Goal: Task Accomplishment & Management: Manage account settings

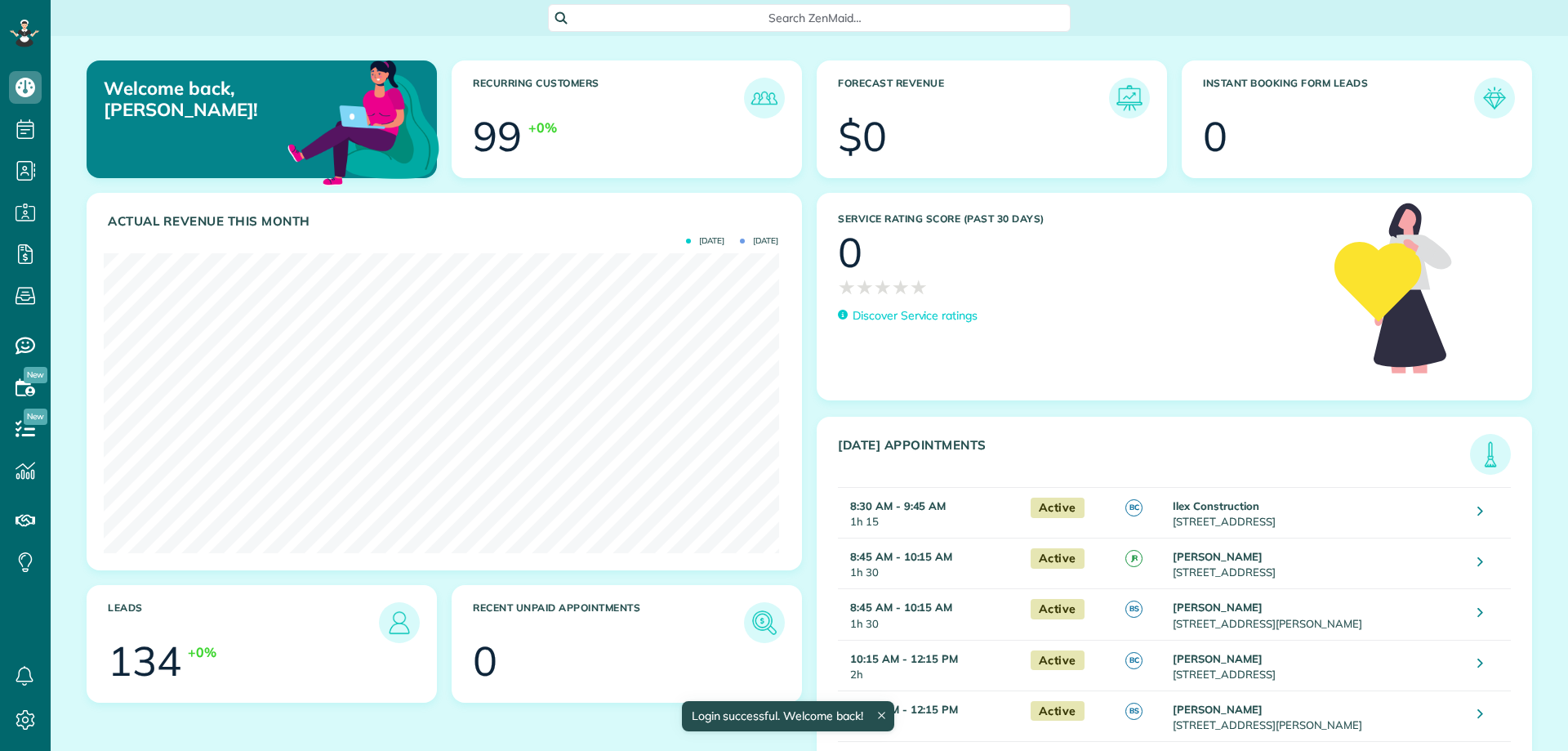
scroll to position [300, 674]
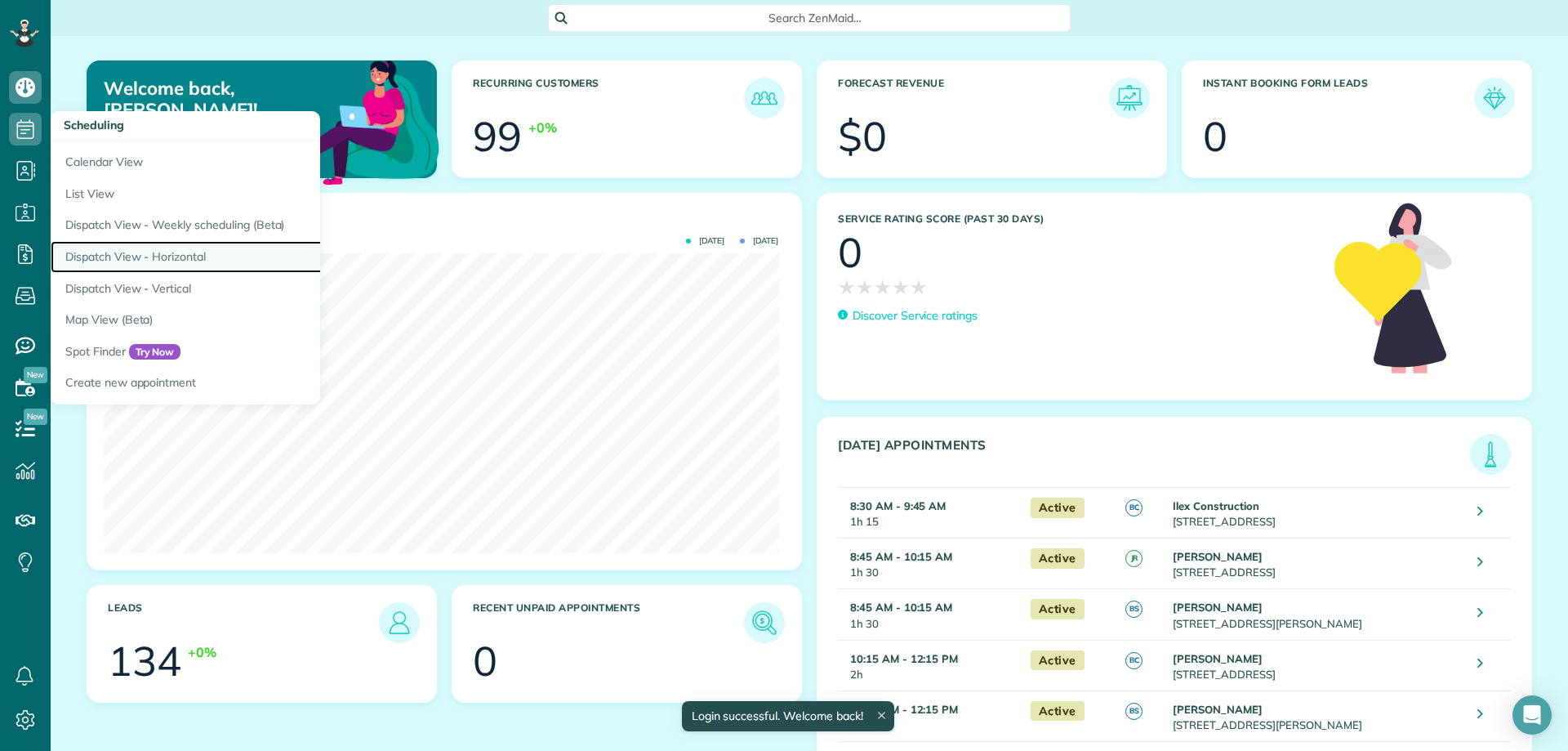
click at [199, 267] on link "Dispatch View - Horizontal" at bounding box center [254, 256] width 408 height 32
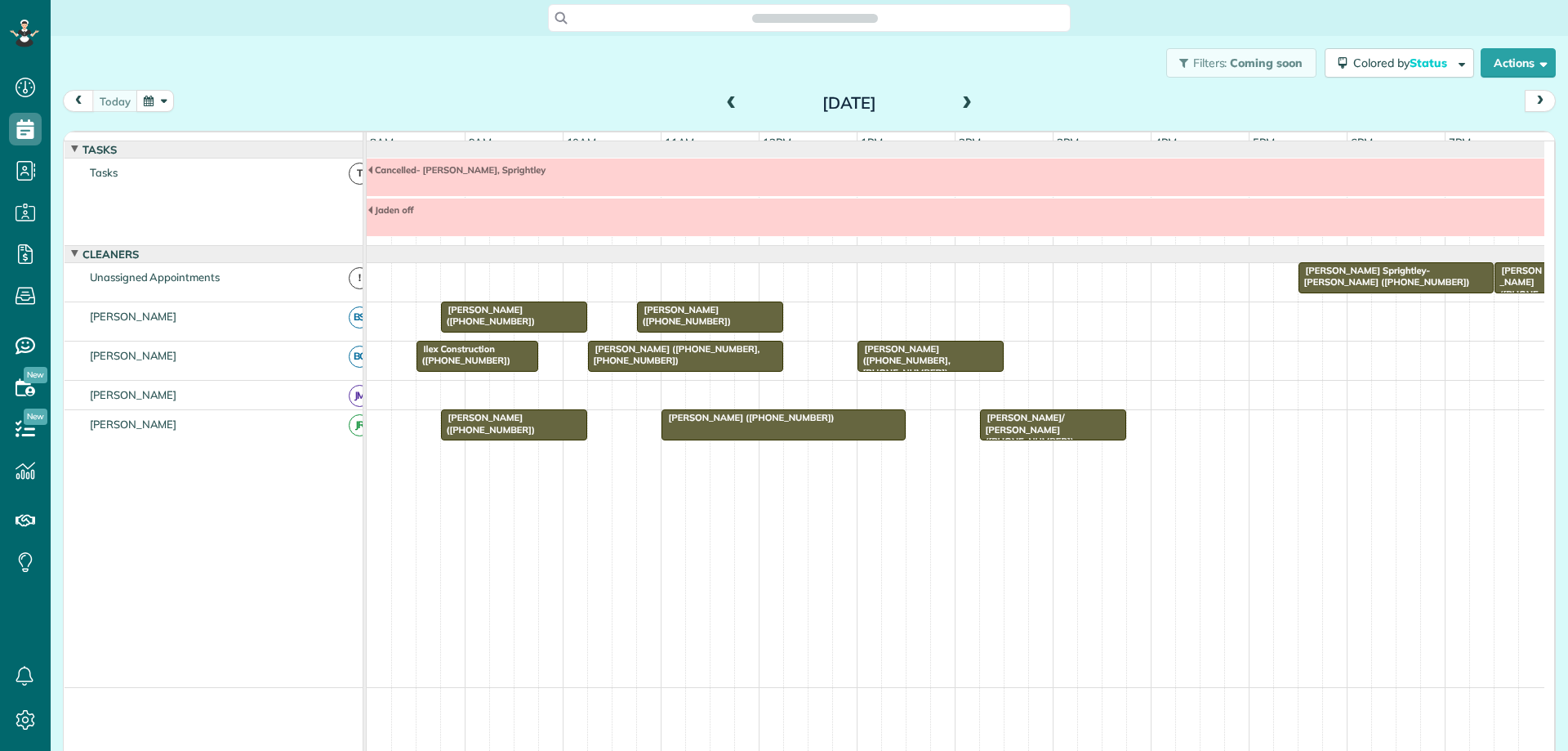
scroll to position [8, 8]
click at [1518, 72] on button "Actions" at bounding box center [1518, 63] width 75 height 29
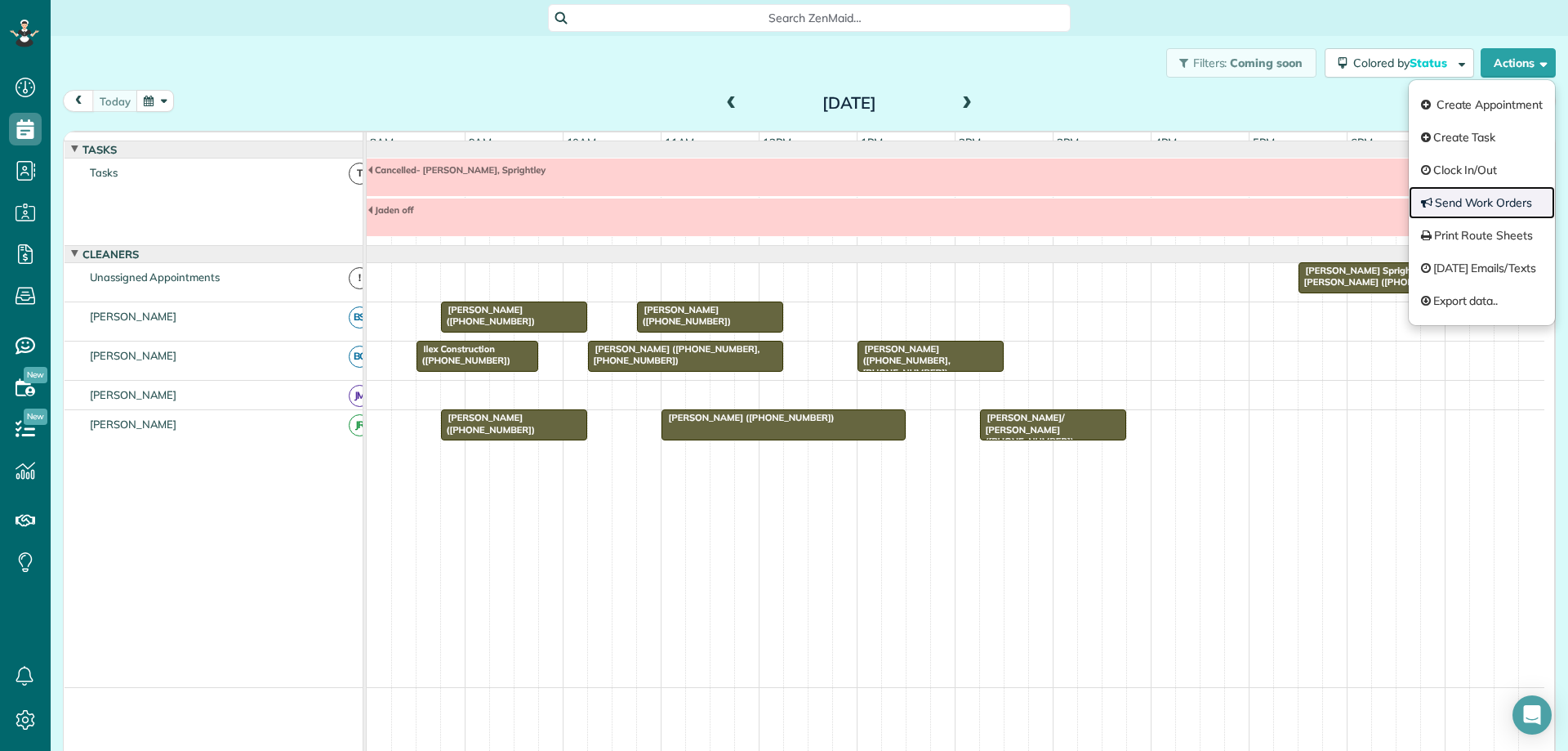
click at [1483, 199] on link "Send Work Orders" at bounding box center [1482, 203] width 146 height 33
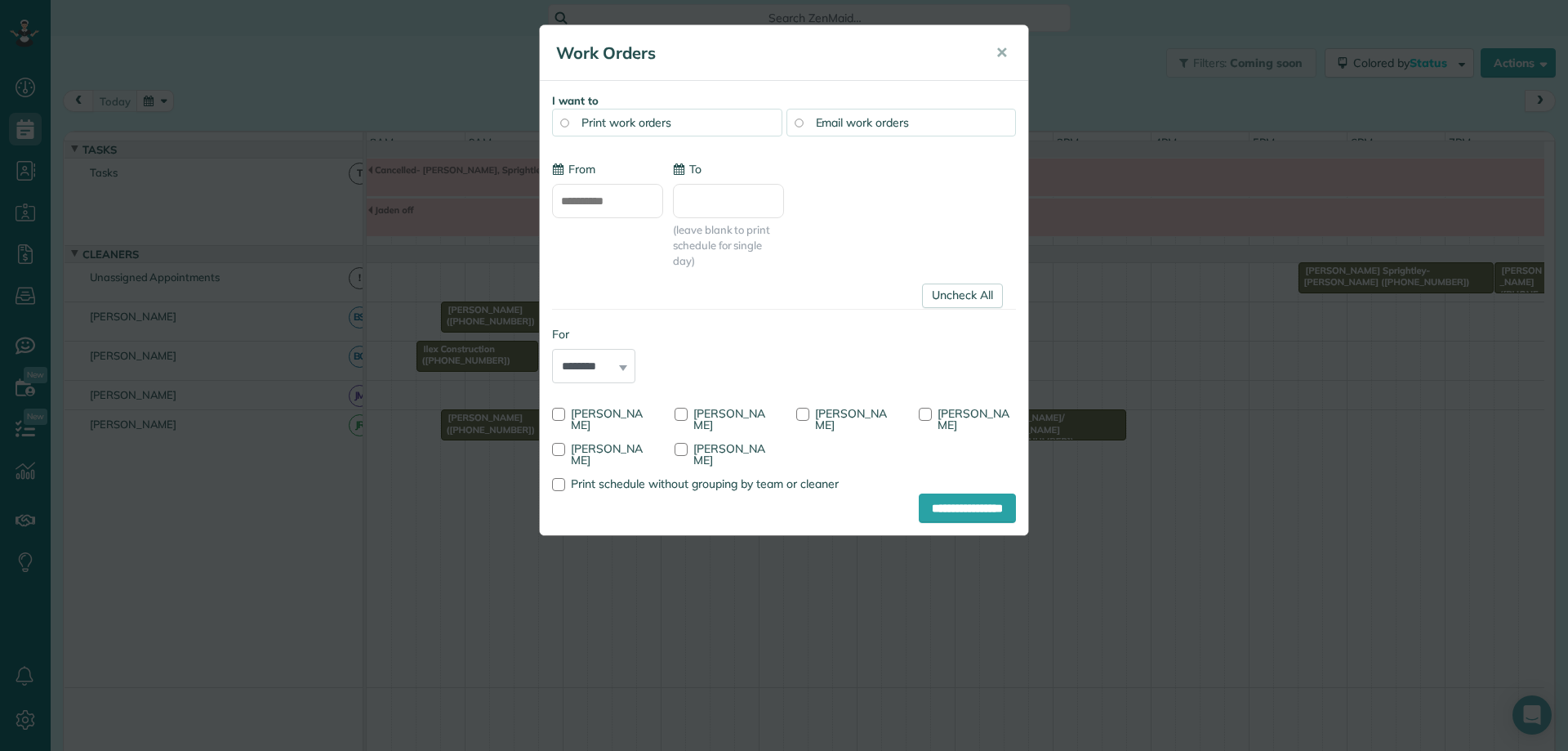
type input "**********"
click at [949, 300] on link "Uncheck All" at bounding box center [962, 295] width 80 height 25
click at [680, 414] on div at bounding box center [680, 414] width 13 height 13
click at [925, 498] on input "**********" at bounding box center [967, 508] width 98 height 29
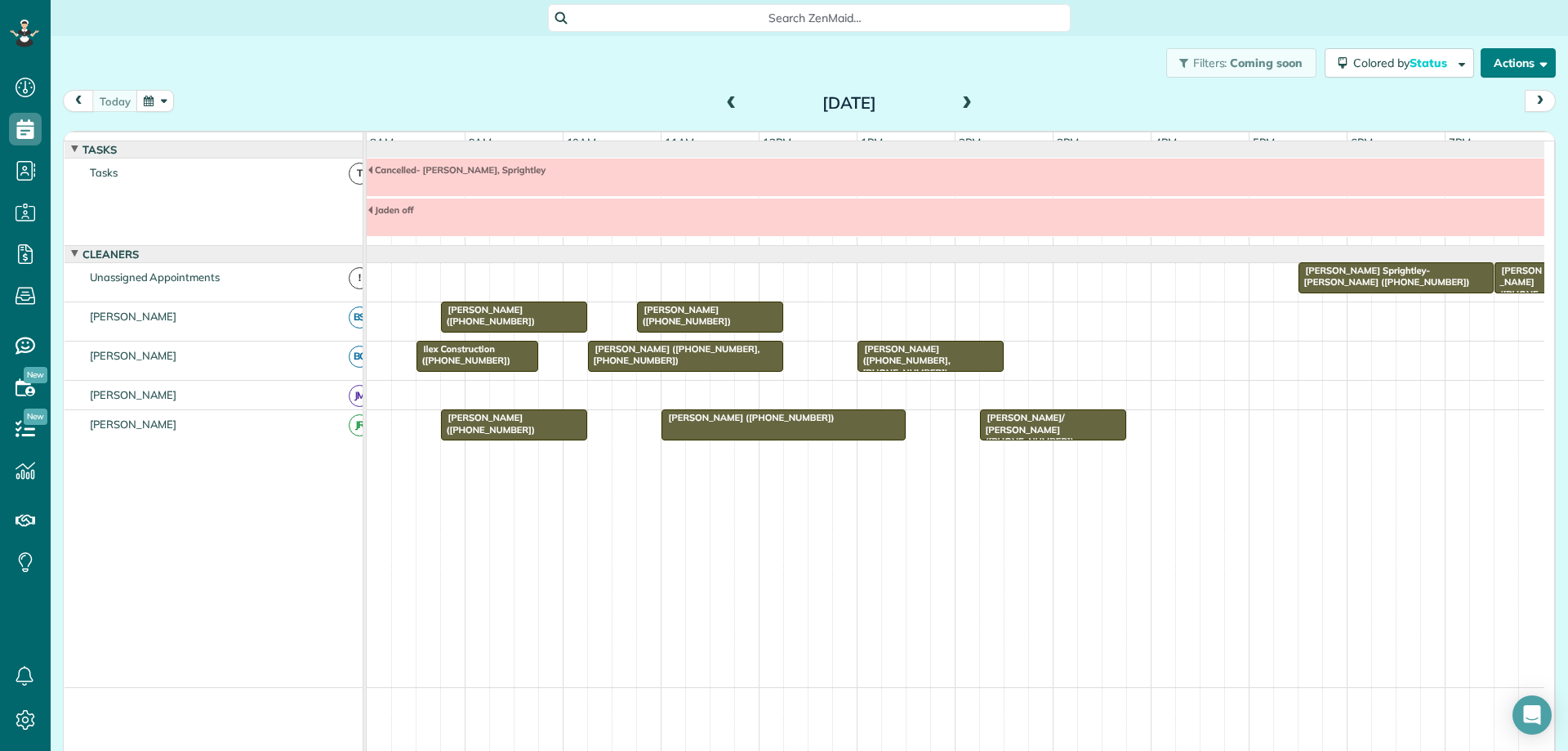
click at [1518, 74] on button "Actions" at bounding box center [1518, 63] width 75 height 29
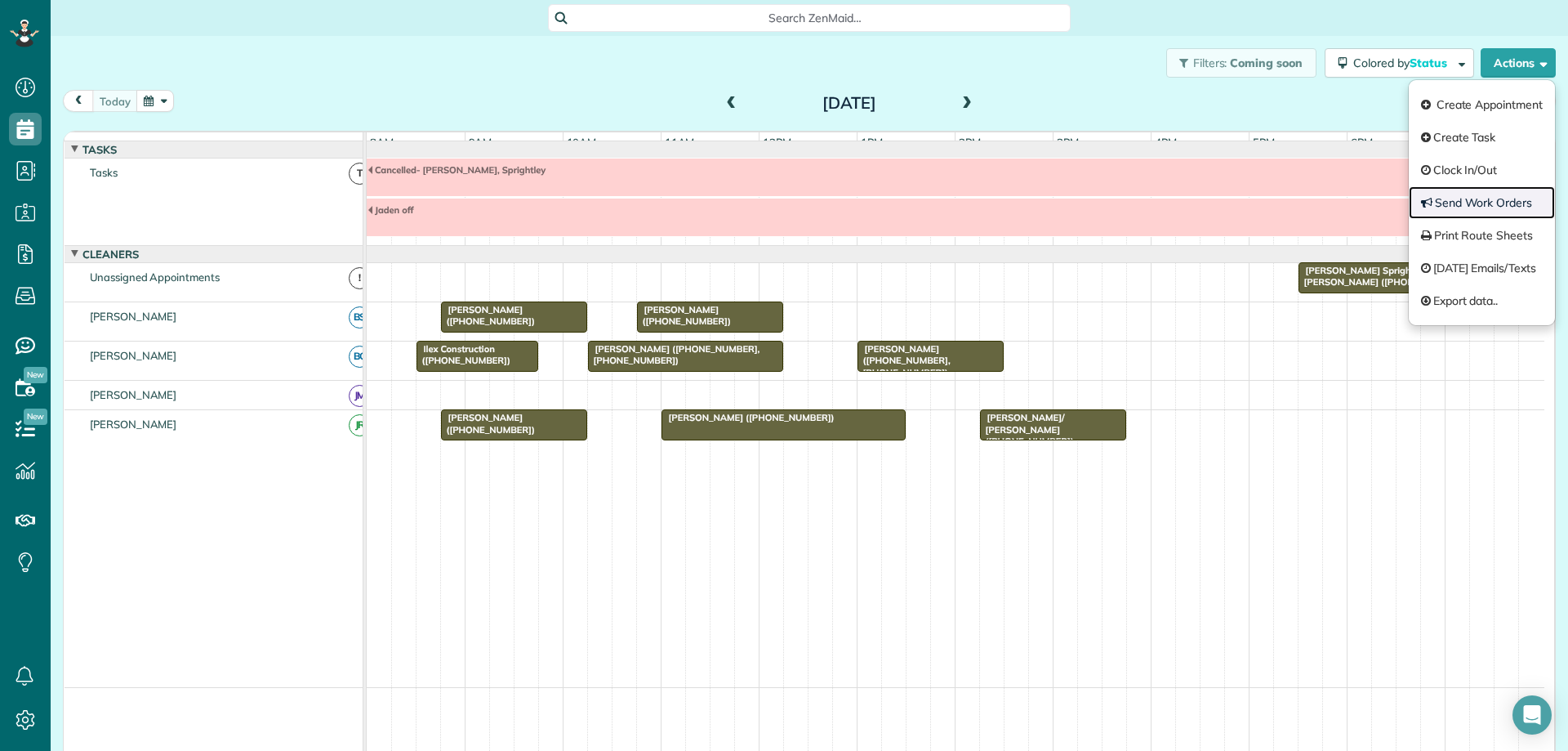
click at [1490, 198] on link "Send Work Orders" at bounding box center [1482, 203] width 146 height 33
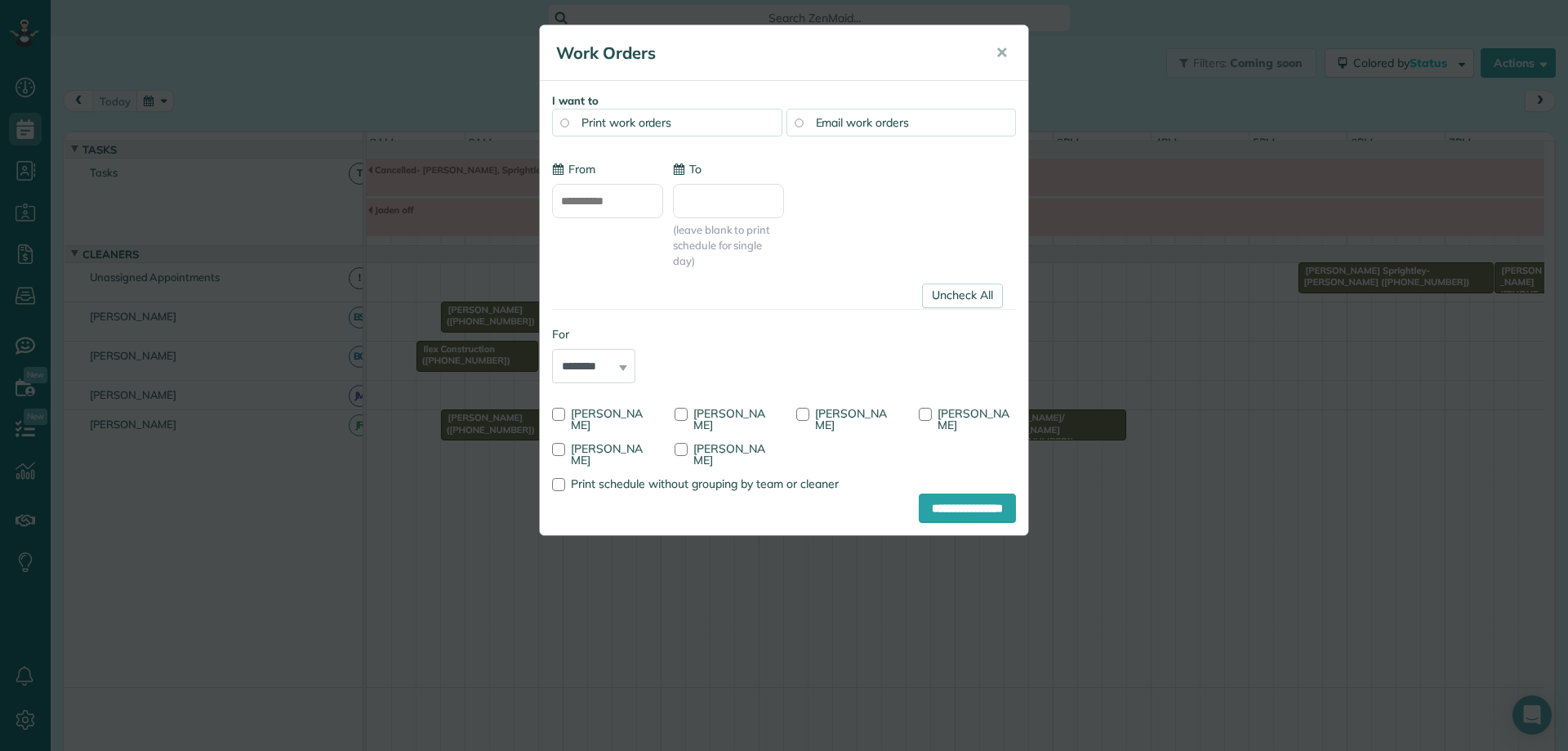
type input "**********"
click at [941, 291] on link "Uncheck All" at bounding box center [962, 295] width 80 height 25
click at [801, 413] on div at bounding box center [802, 414] width 13 height 13
click at [939, 510] on input "**********" at bounding box center [967, 508] width 98 height 29
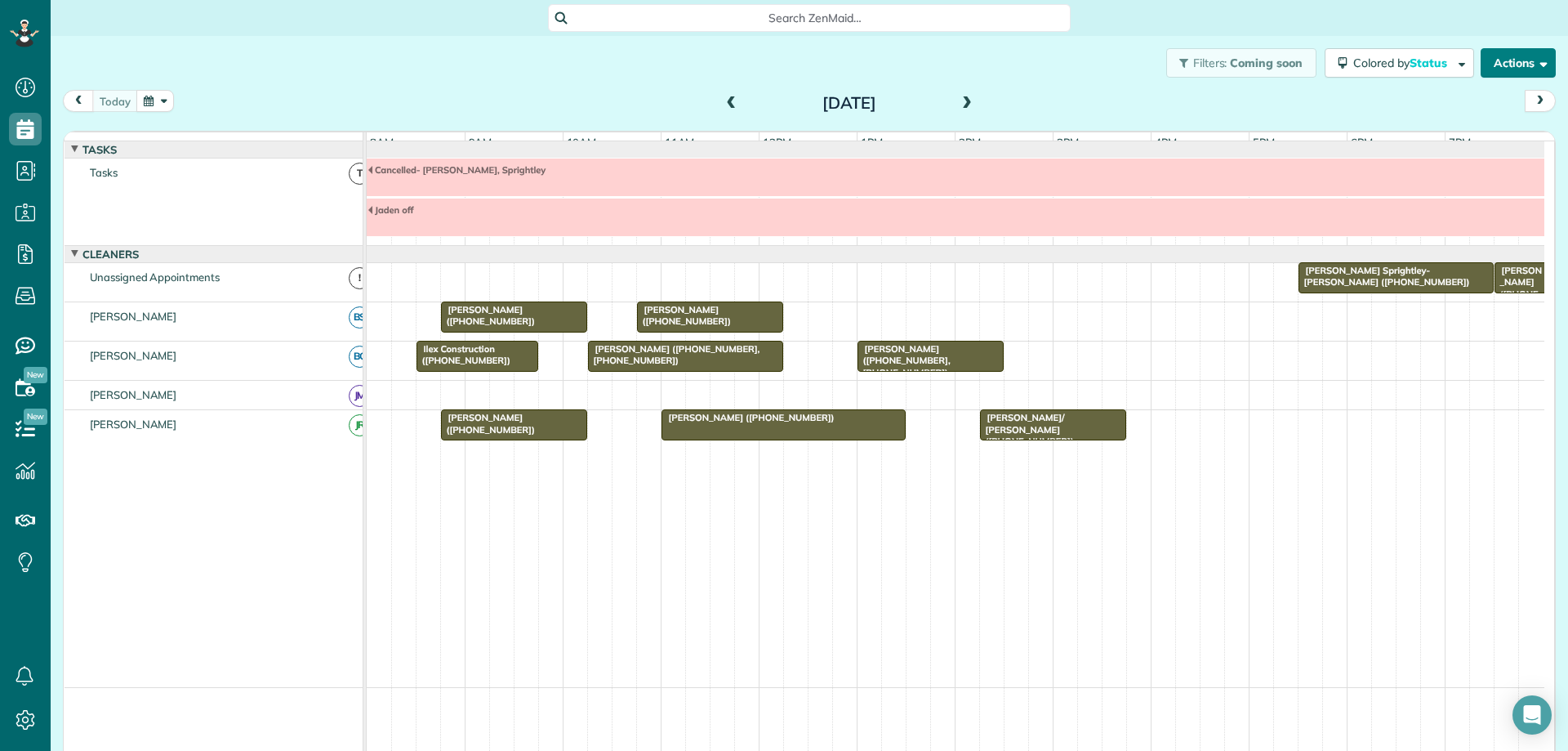
click at [1509, 70] on button "Actions" at bounding box center [1518, 63] width 75 height 29
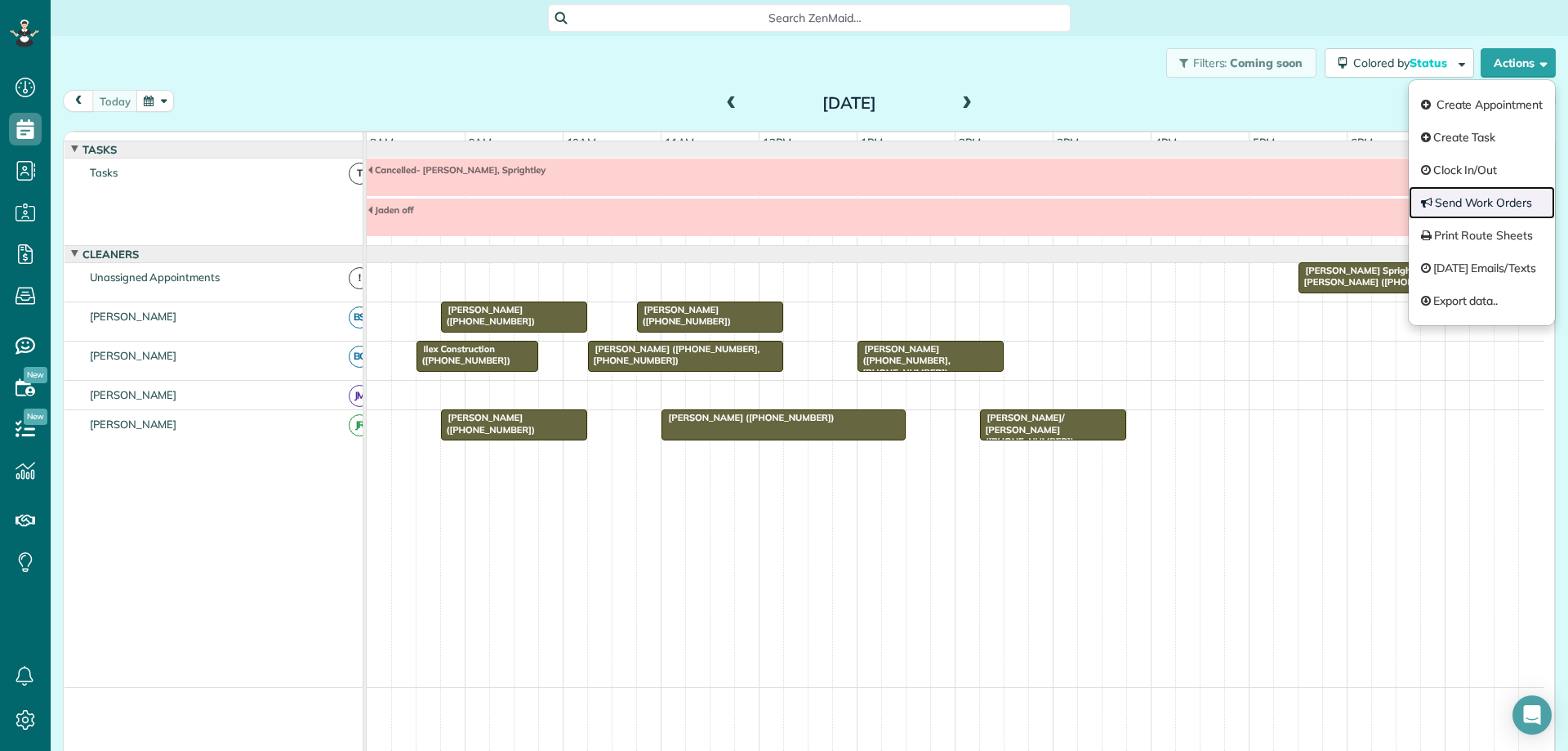
click at [1503, 194] on link "Send Work Orders" at bounding box center [1482, 203] width 146 height 33
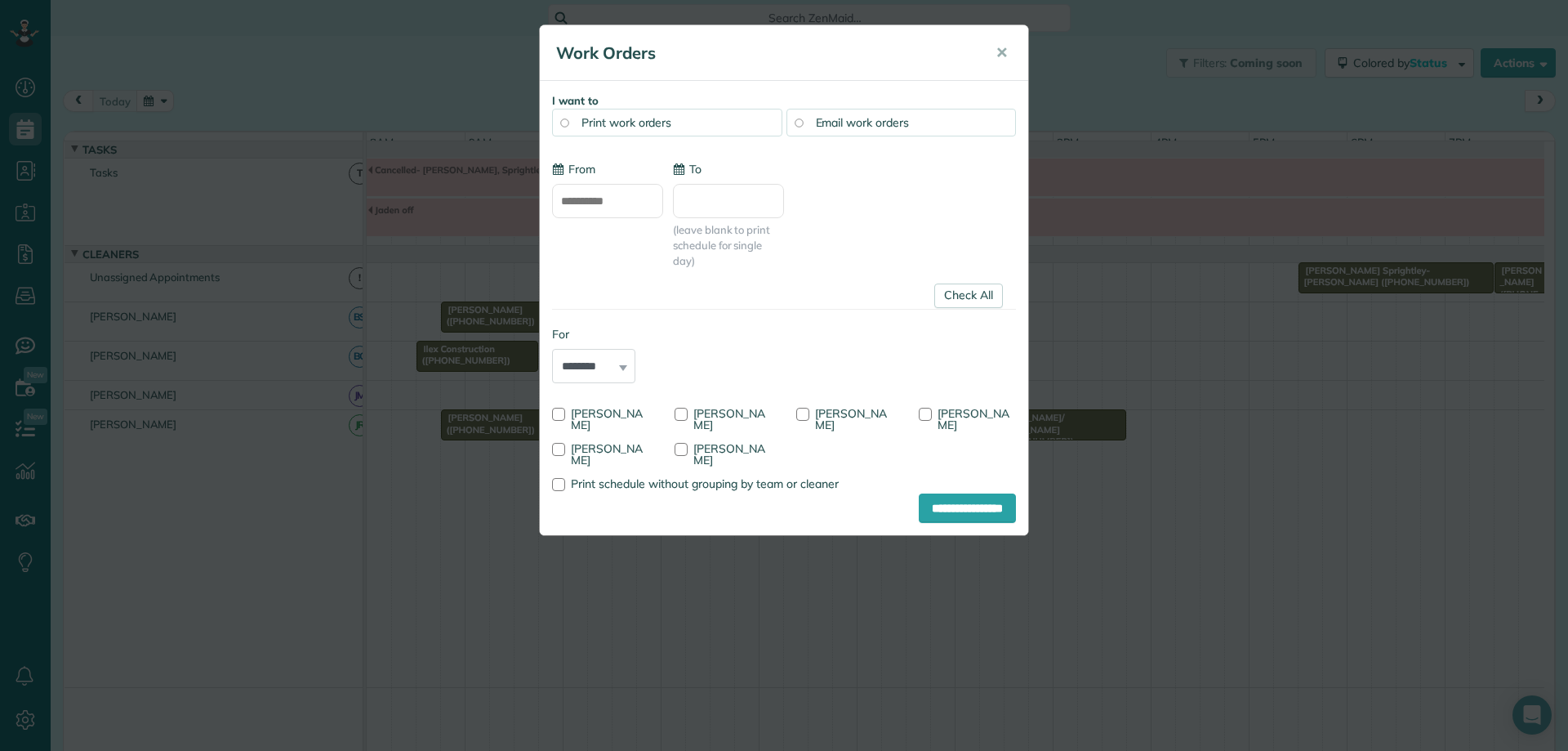
type input "**********"
click at [982, 297] on link "Check All" at bounding box center [969, 295] width 68 height 25
click at [557, 450] on div at bounding box center [558, 449] width 13 height 13
click at [943, 504] on input "**********" at bounding box center [967, 508] width 98 height 29
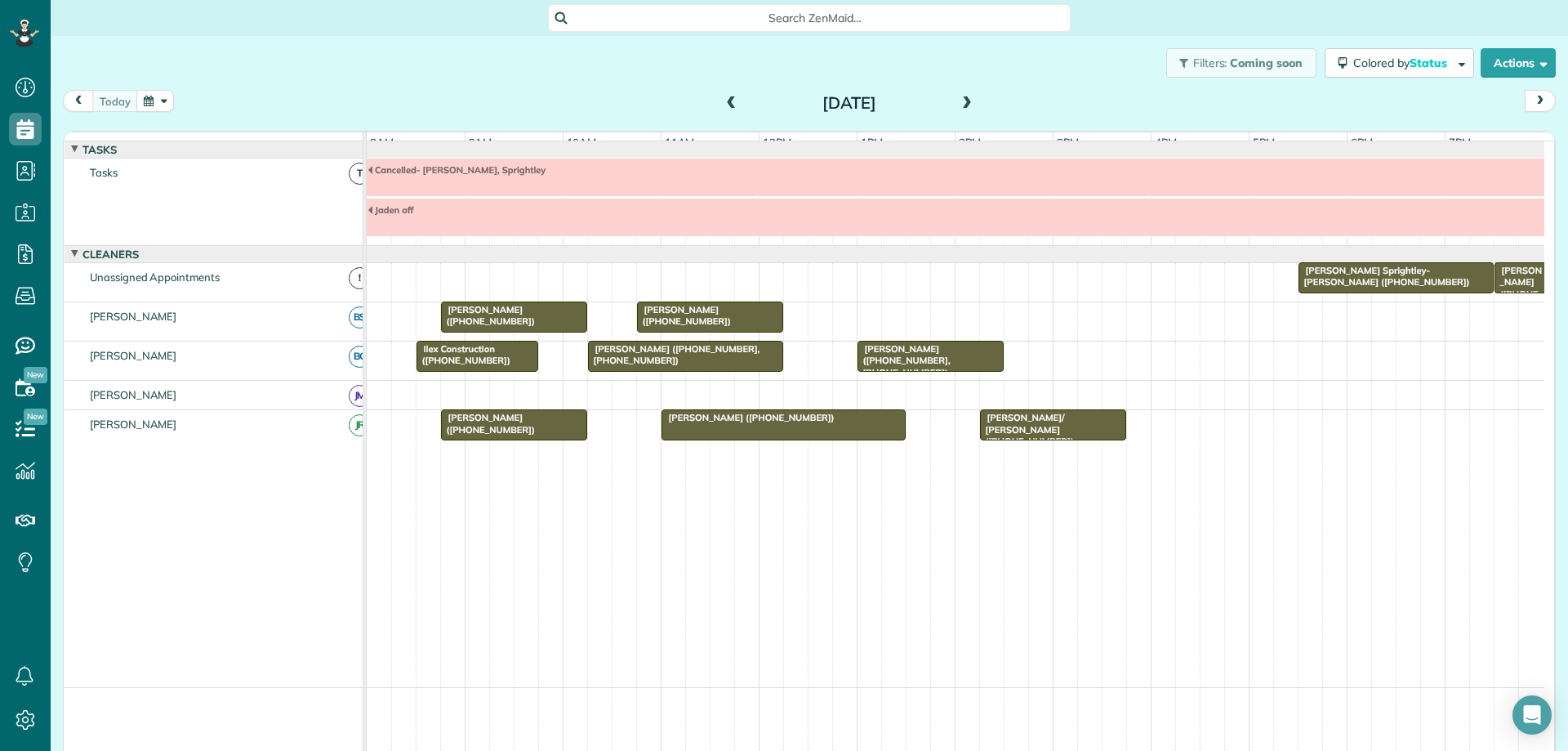
click at [983, 374] on div "[PERSON_NAME] ([PHONE_NUMBER], [PHONE_NUMBER])" at bounding box center [930, 361] width 136 height 35
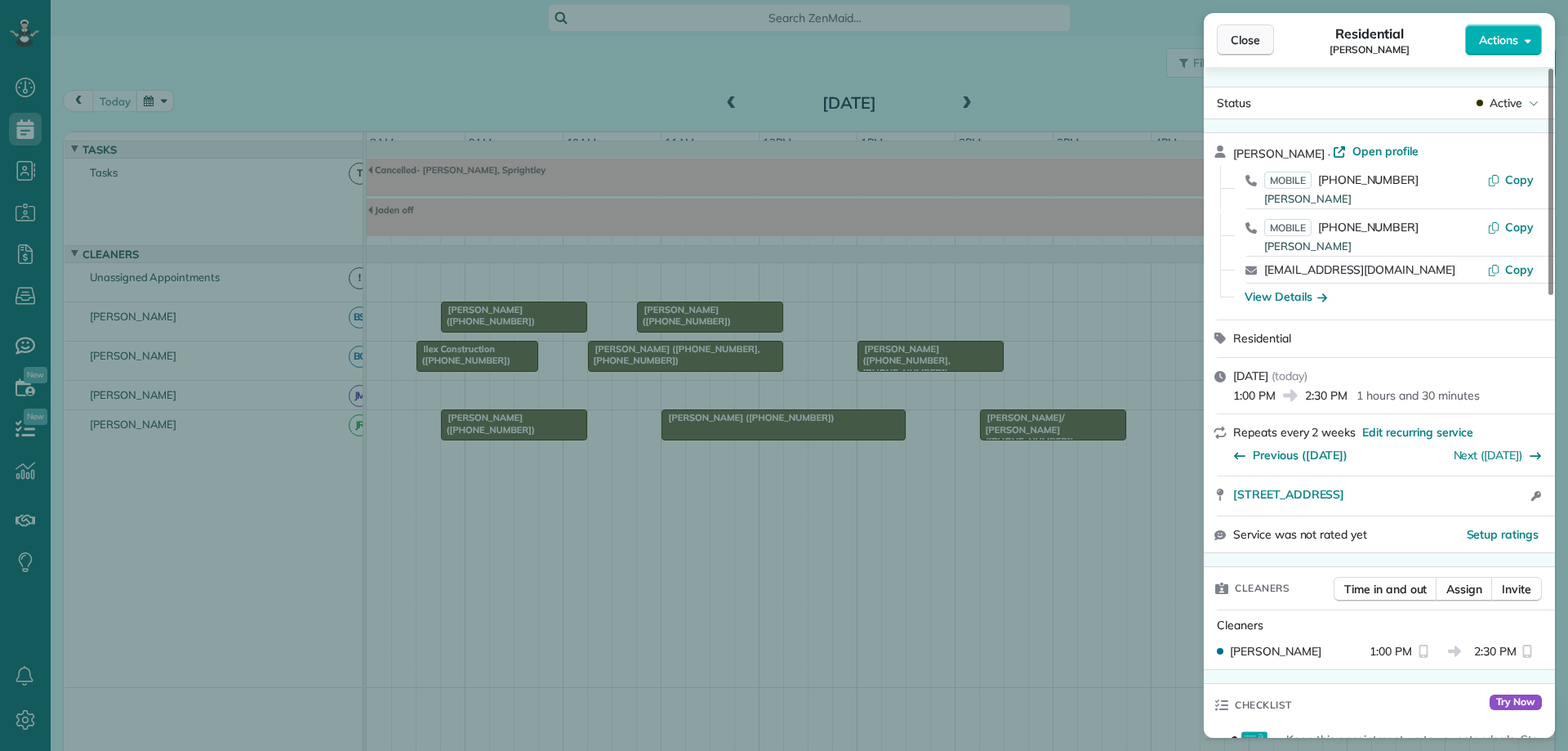
click at [1260, 43] on button "Close" at bounding box center [1245, 40] width 57 height 31
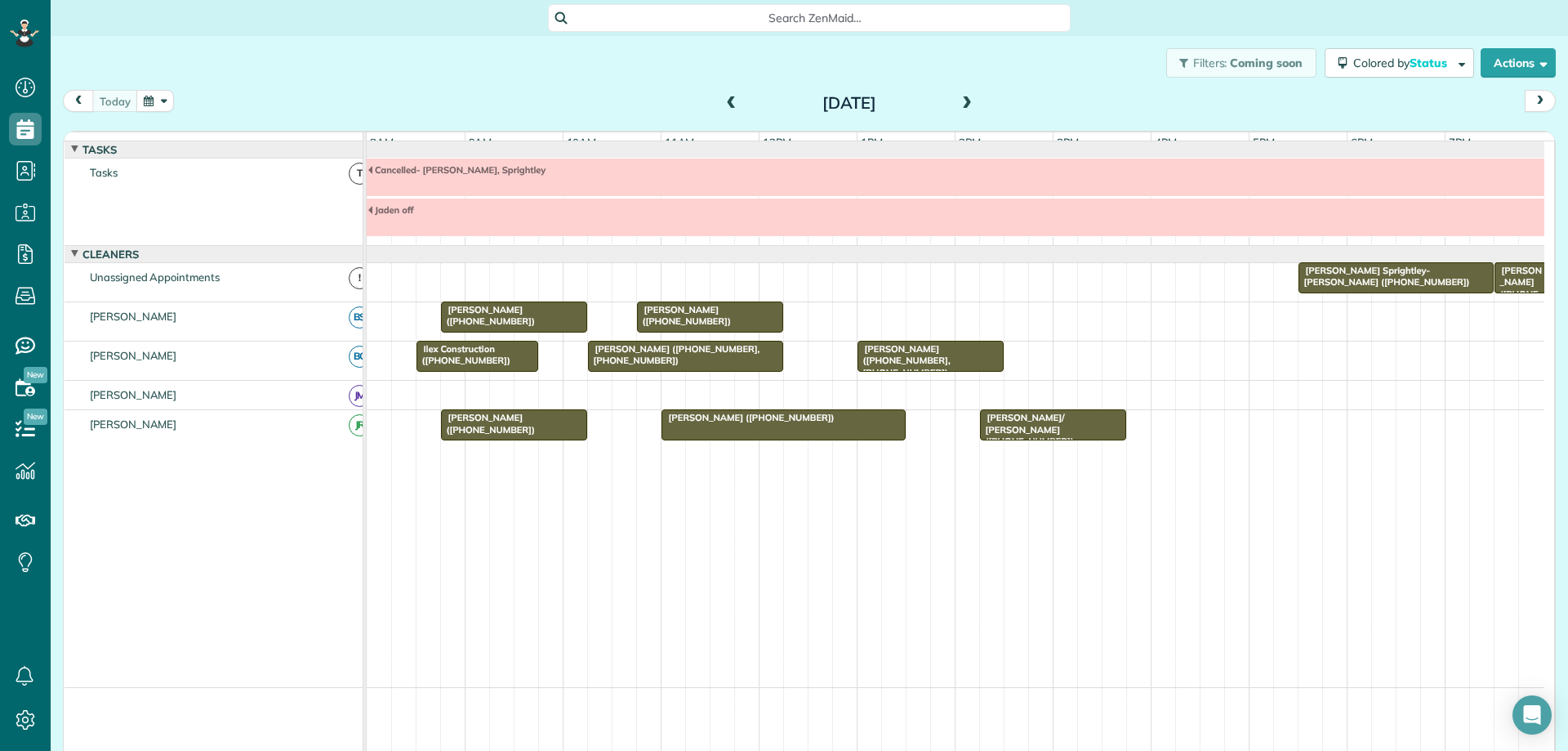
click at [152, 98] on button "button" at bounding box center [155, 101] width 38 height 22
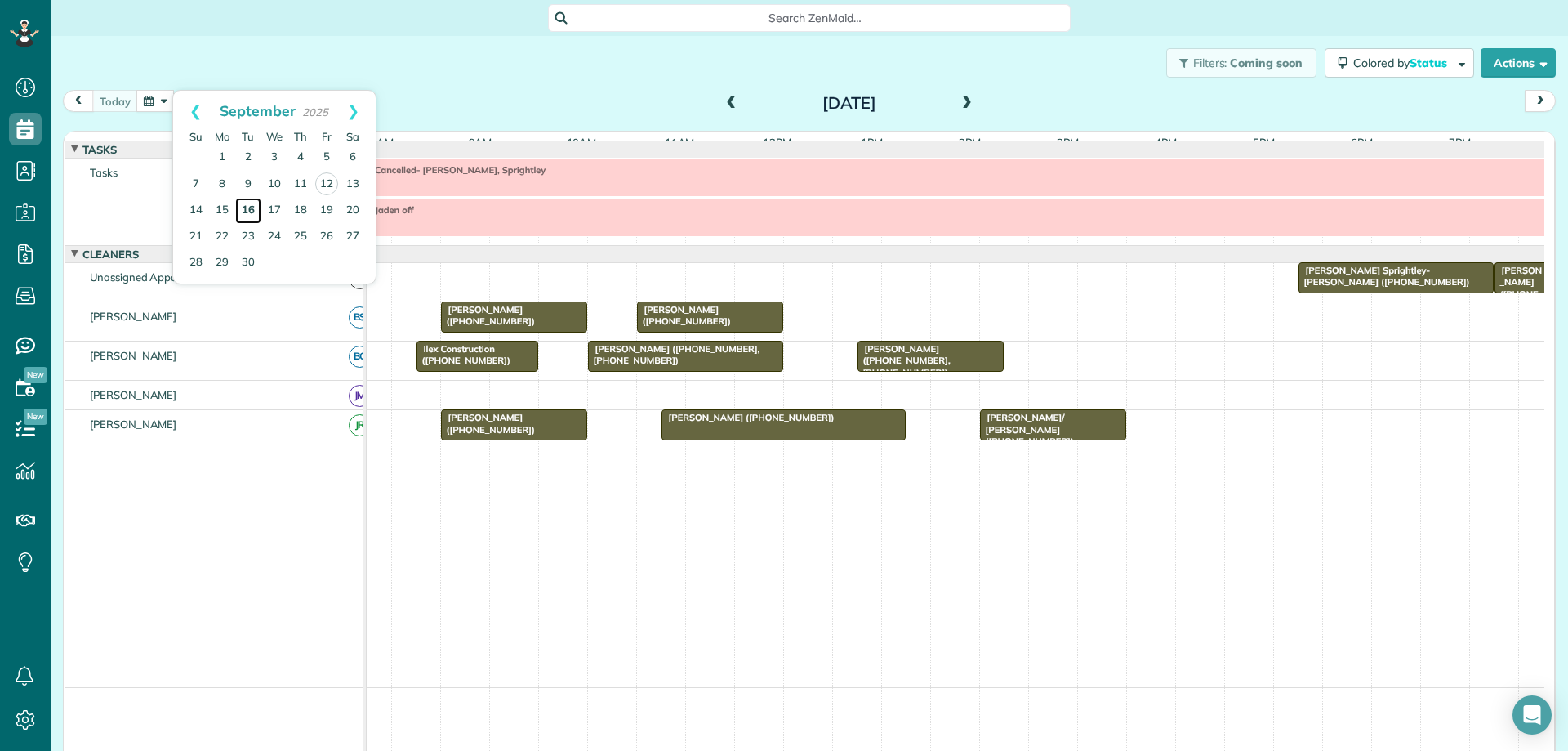
click at [246, 208] on link "16" at bounding box center [248, 211] width 27 height 27
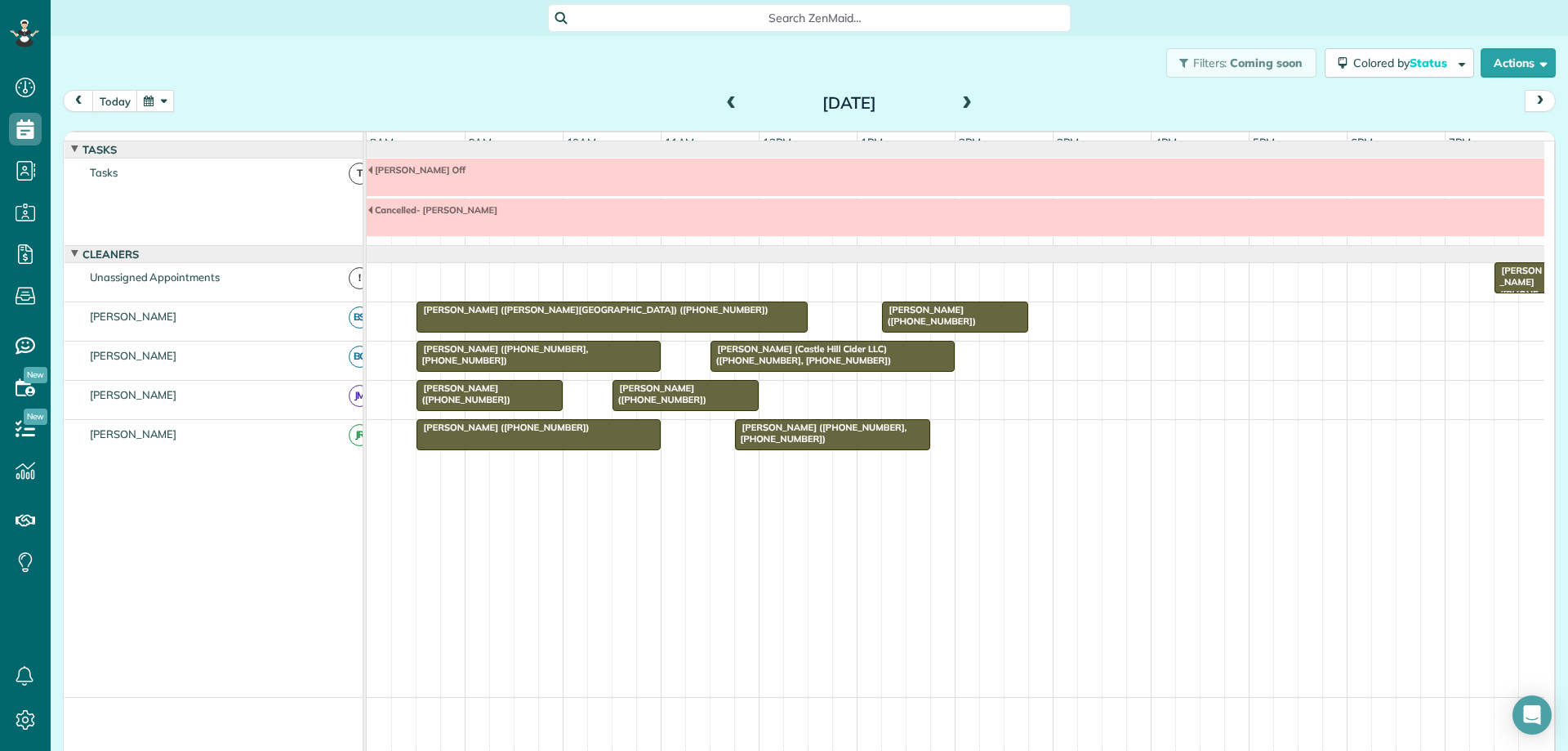
click at [728, 102] on span at bounding box center [731, 104] width 18 height 15
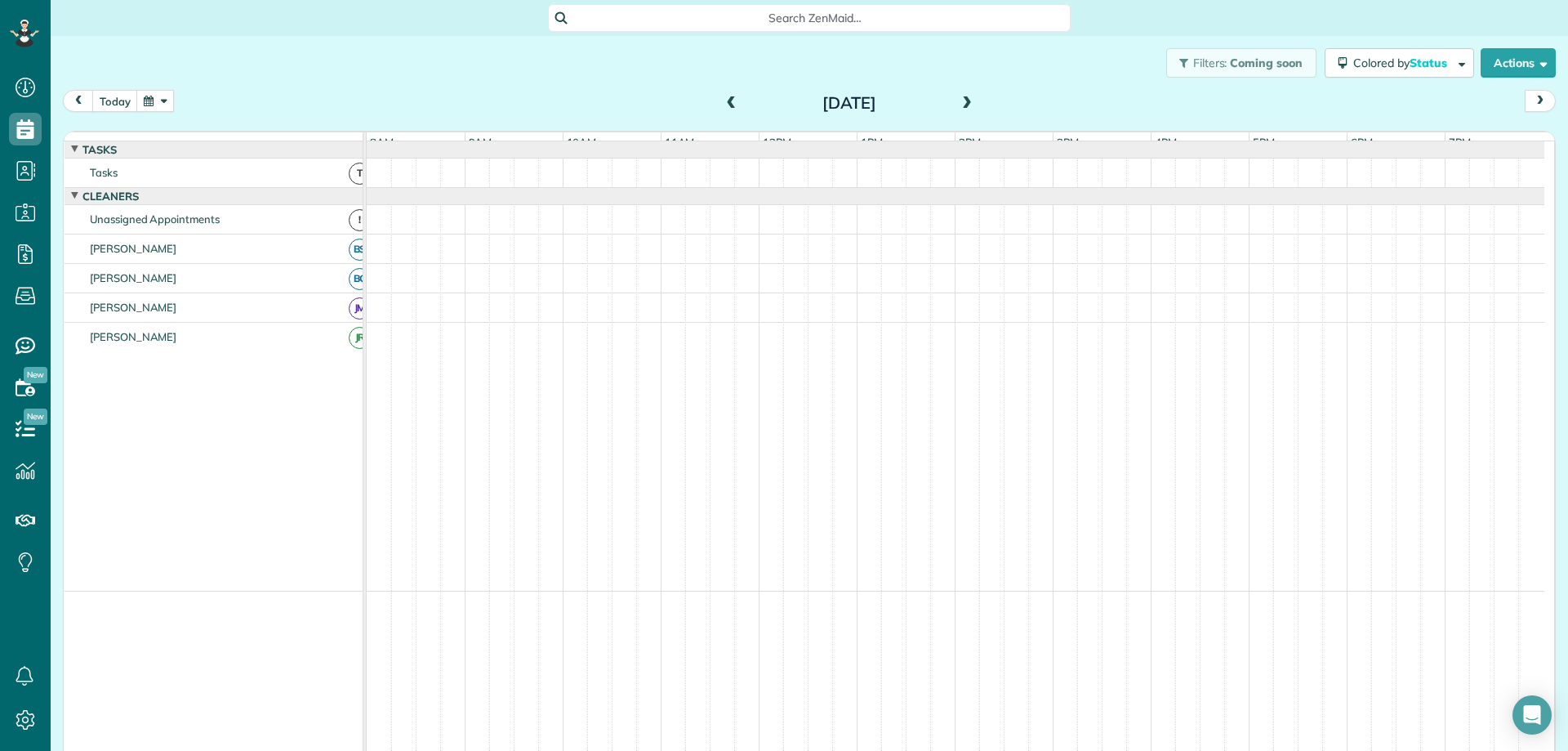
scroll to position [3, 0]
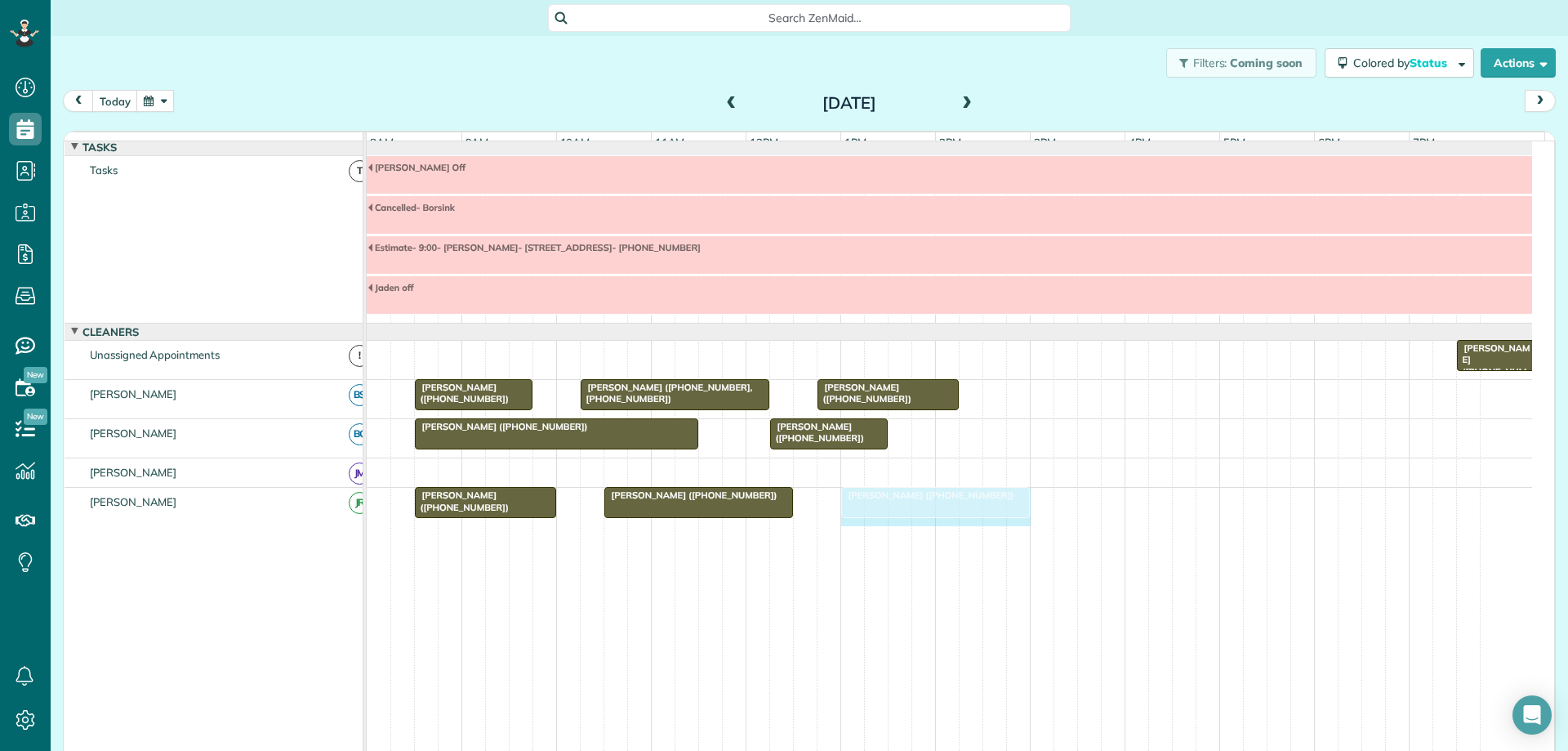
drag, startPoint x: 977, startPoint y: 513, endPoint x: 1004, endPoint y: 509, distance: 27.3
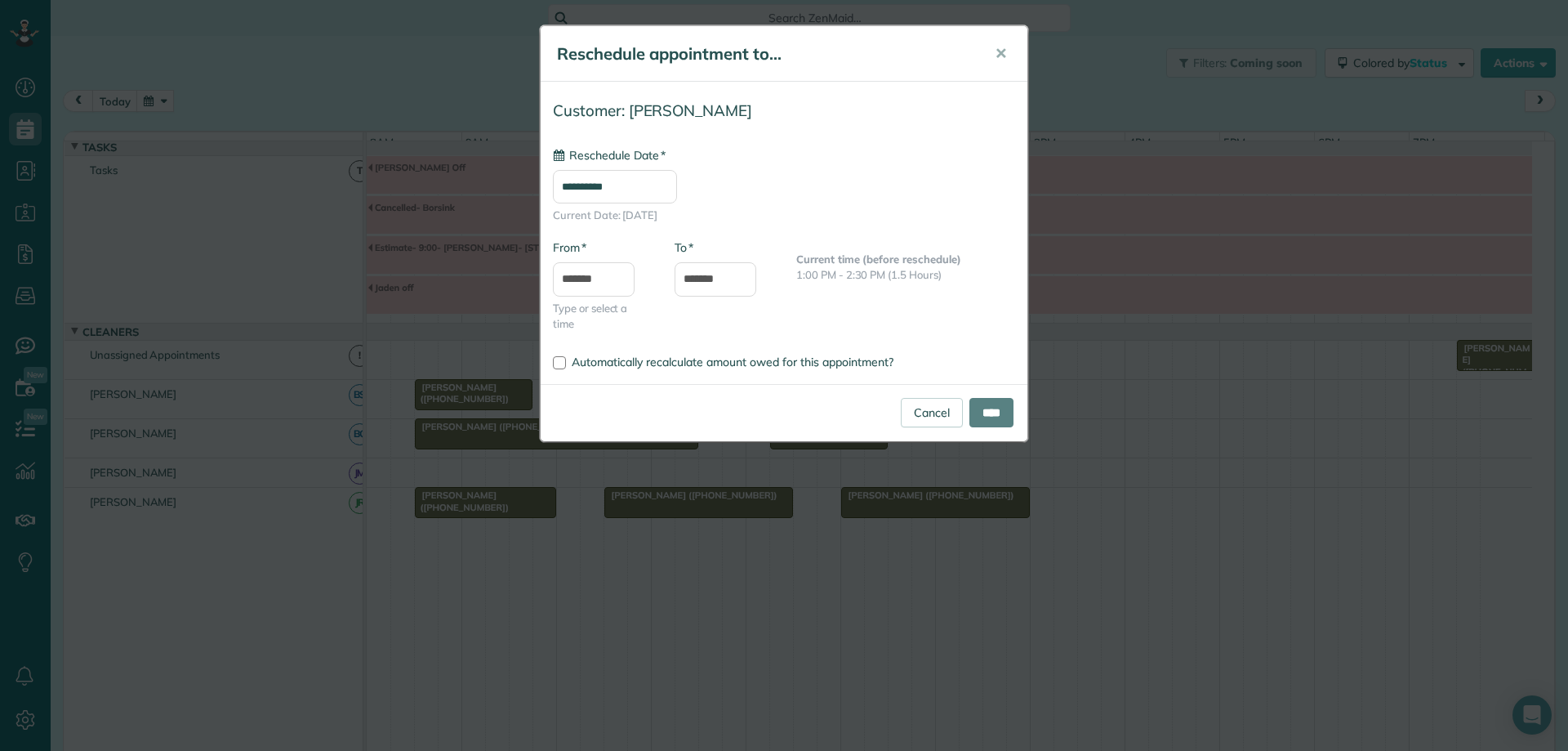
type input "**********"
click at [990, 412] on input "****" at bounding box center [992, 413] width 45 height 29
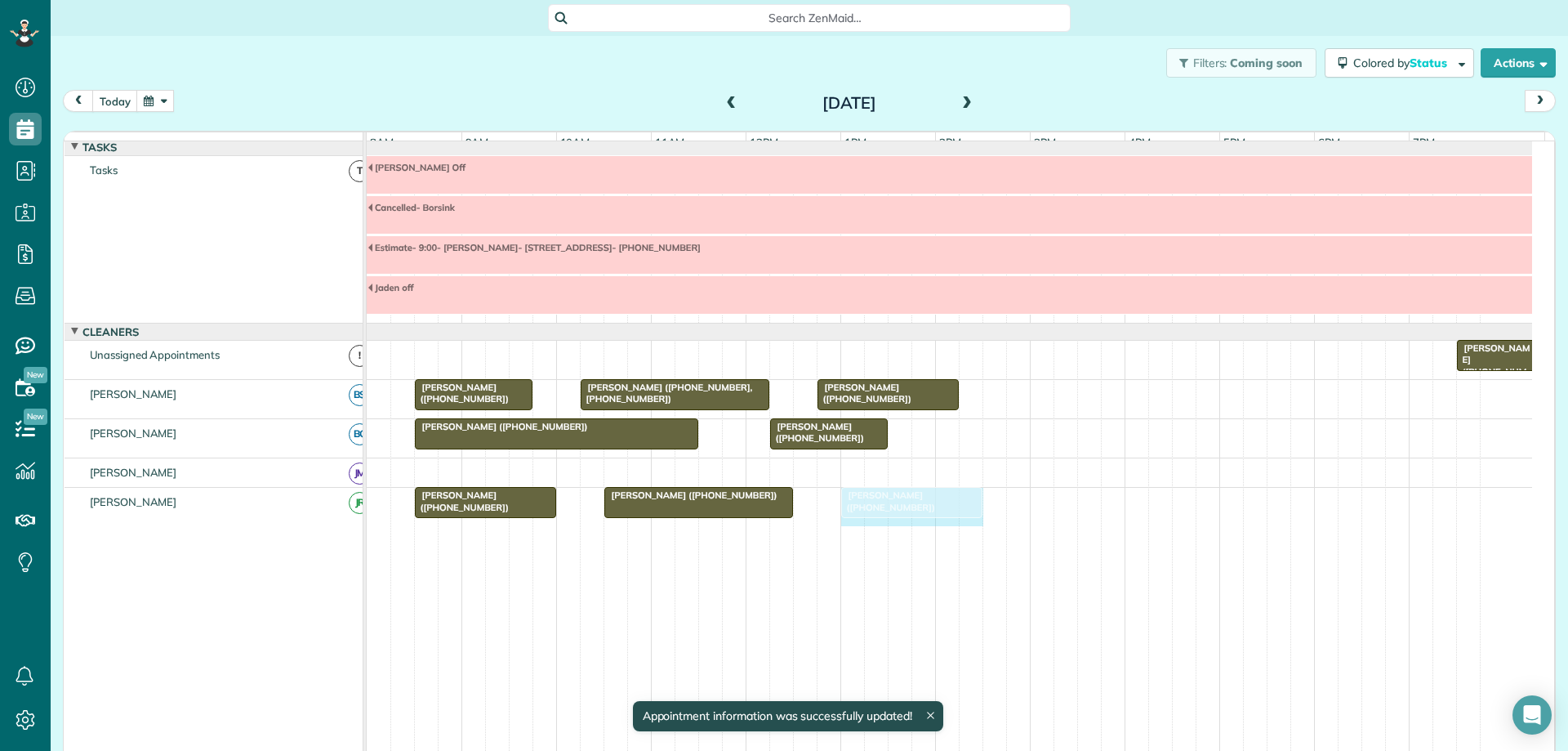
drag, startPoint x: 1025, startPoint y: 513, endPoint x: 970, endPoint y: 534, distance: 58.9
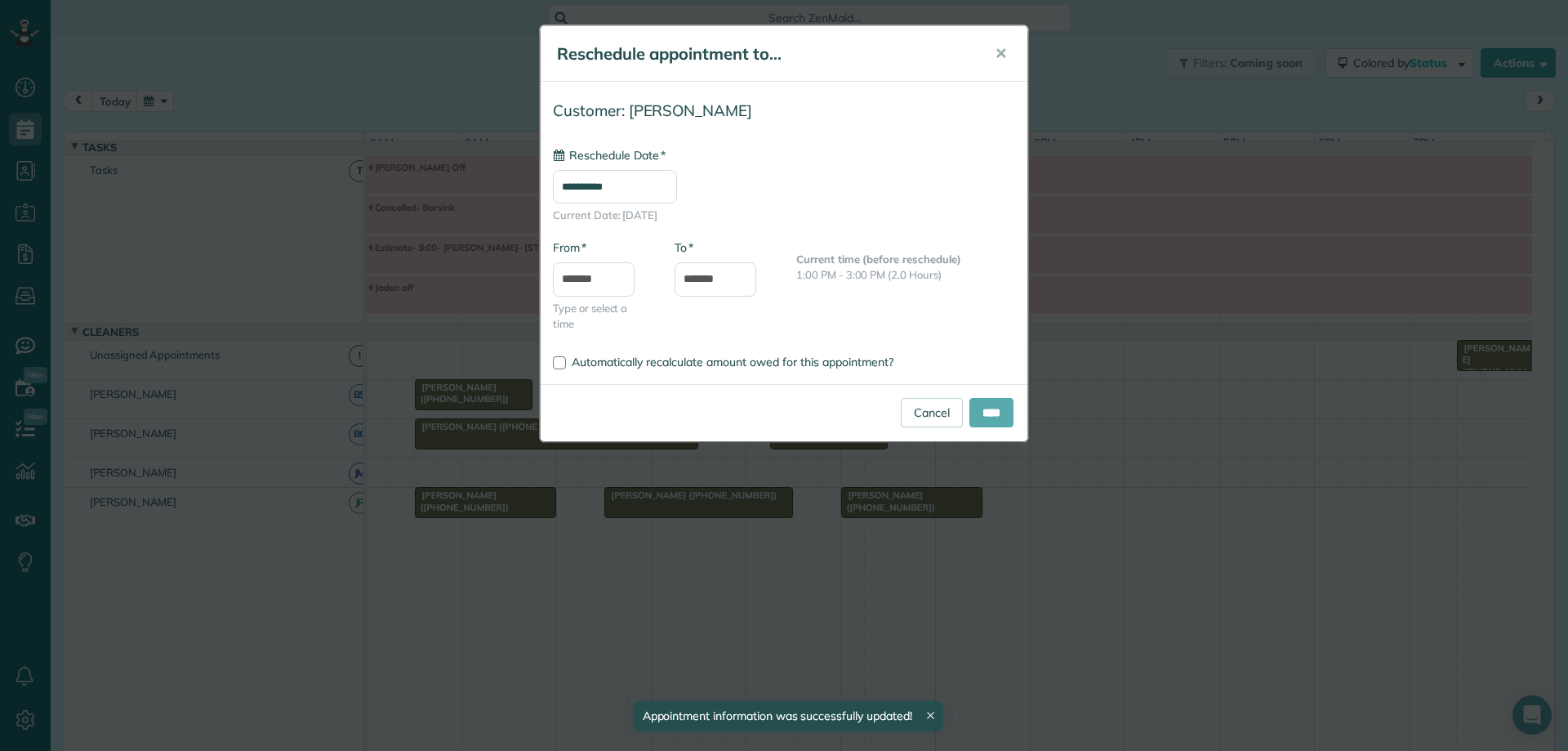
type input "**********"
click at [982, 406] on input "****" at bounding box center [992, 413] width 45 height 29
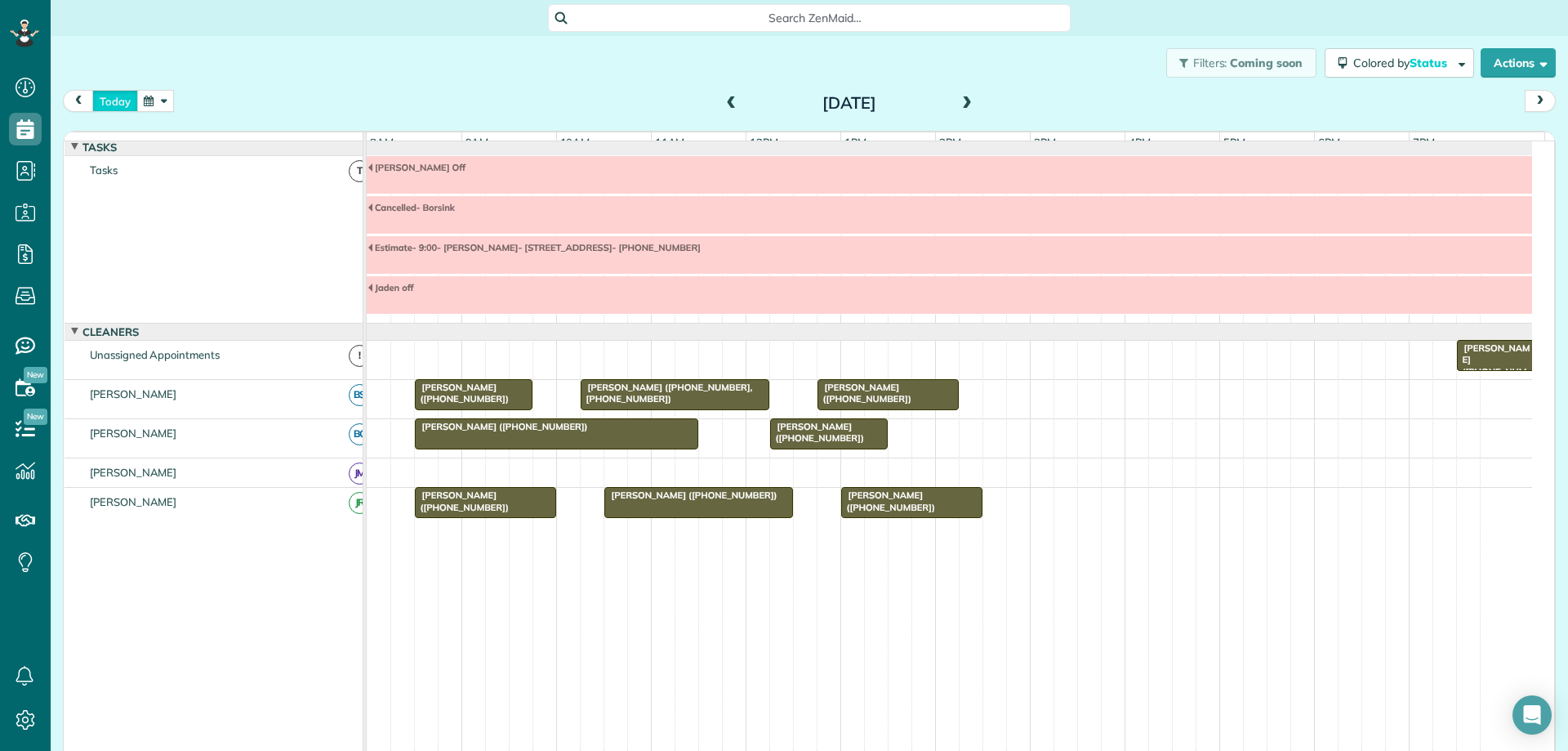
click at [122, 107] on button "today" at bounding box center [115, 101] width 45 height 22
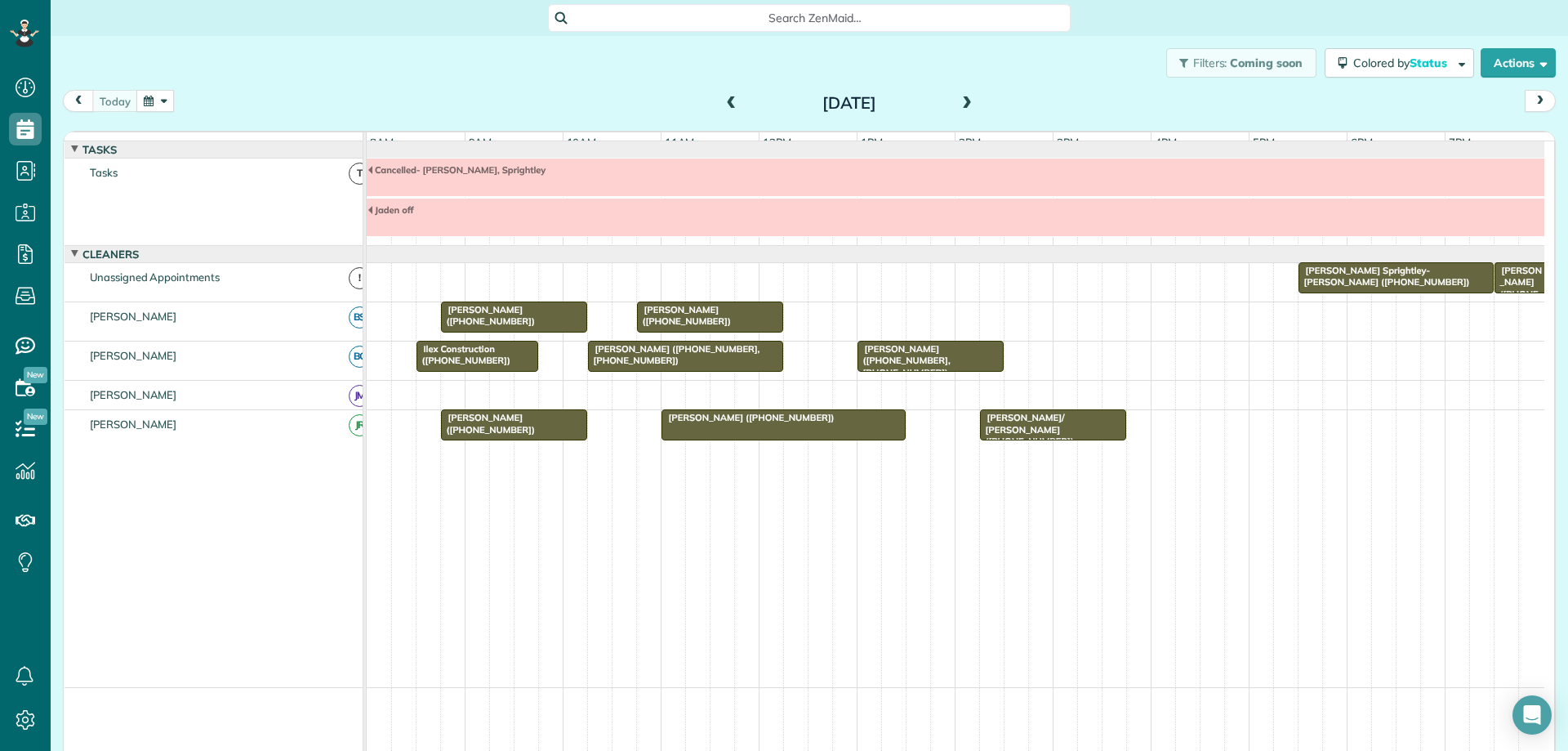
click at [723, 101] on span at bounding box center [731, 104] width 18 height 15
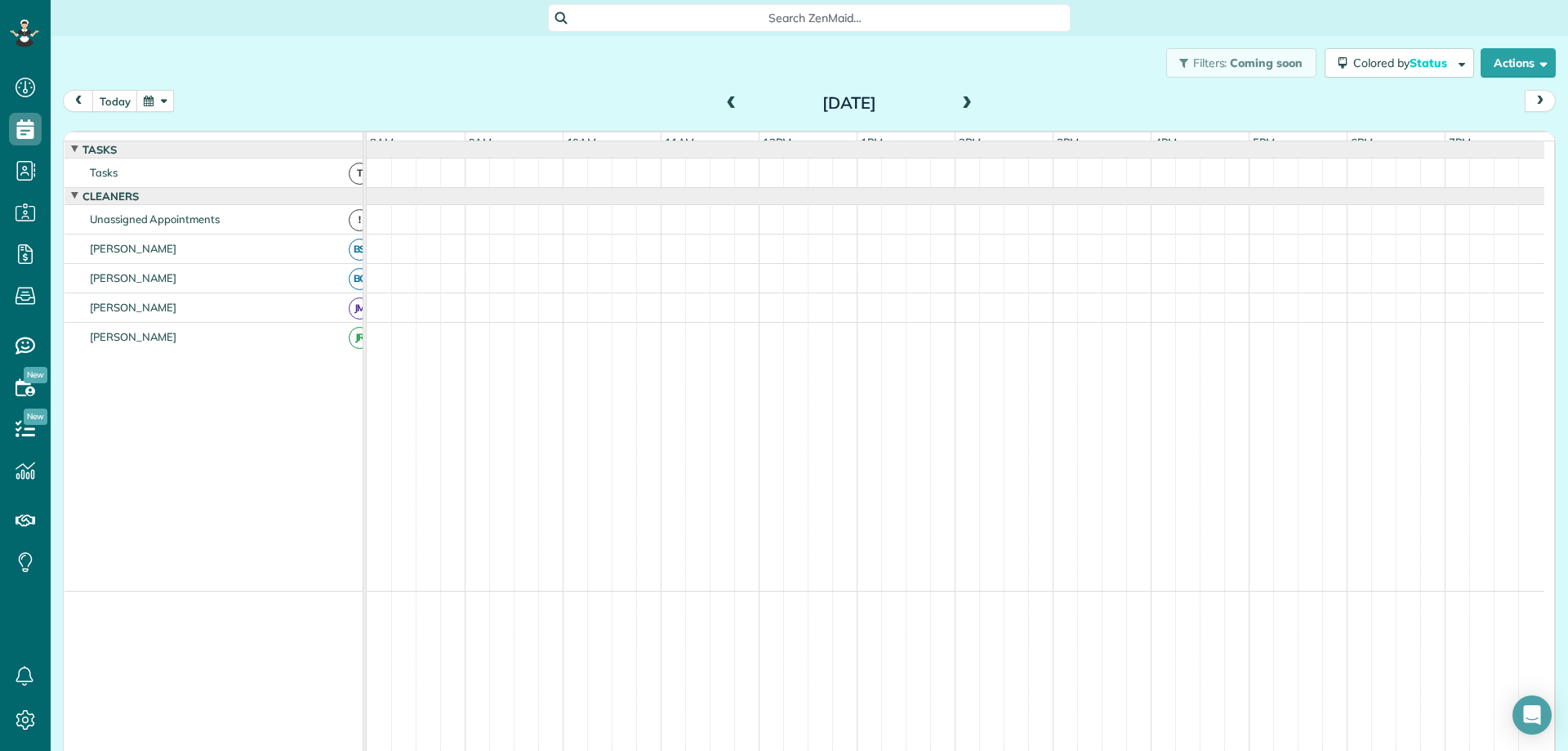
click at [723, 101] on span at bounding box center [731, 104] width 18 height 15
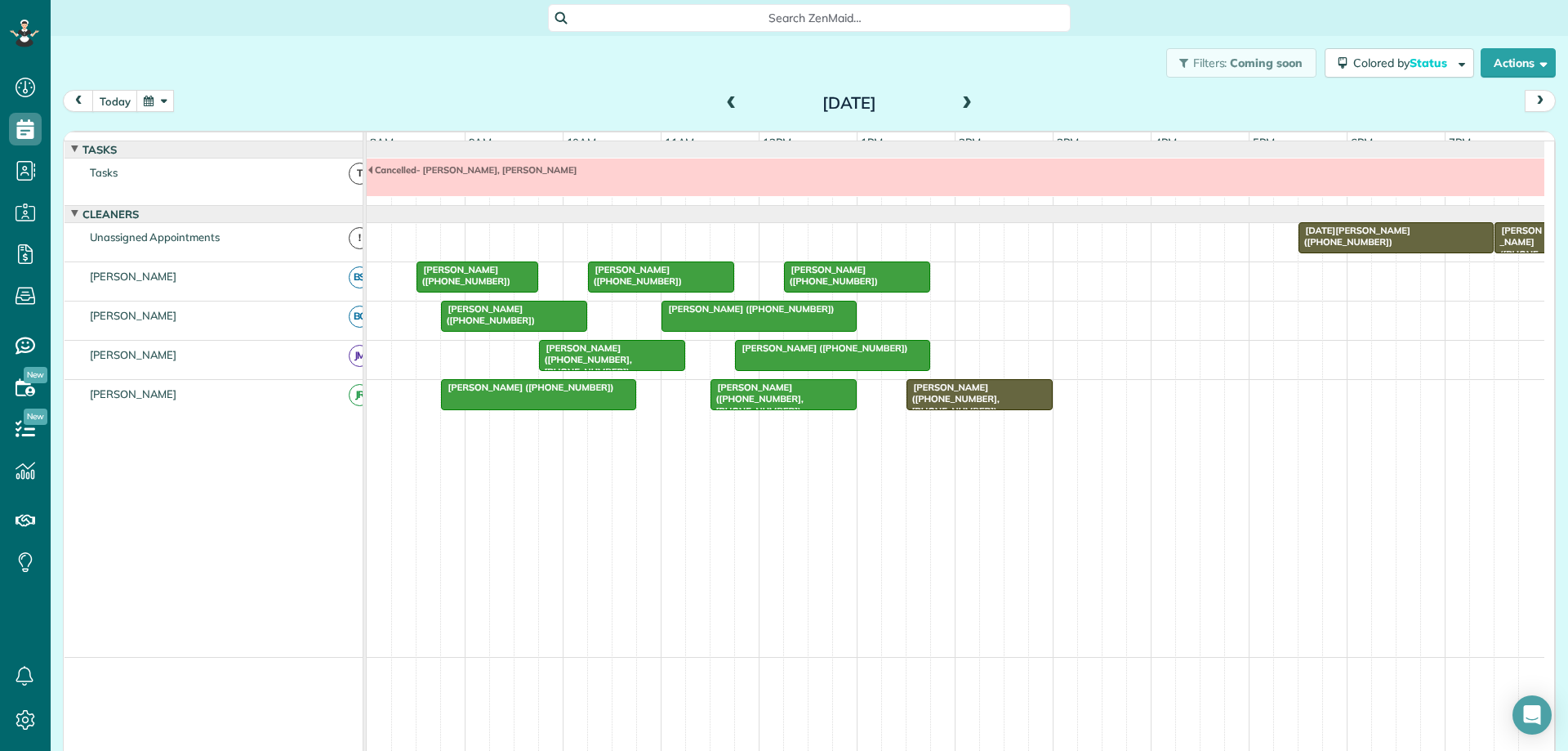
click at [723, 101] on span at bounding box center [731, 104] width 18 height 15
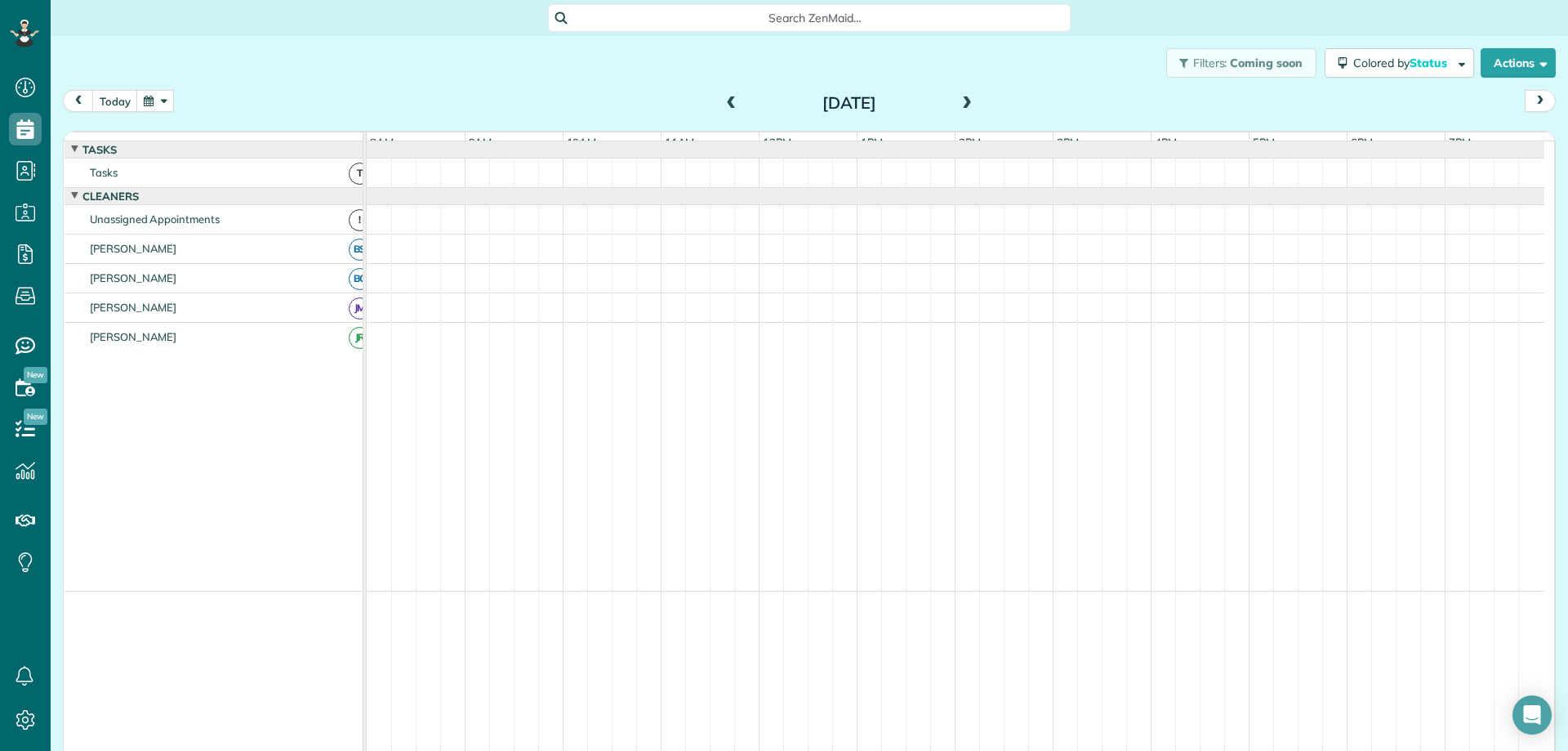
click at [723, 101] on span at bounding box center [731, 104] width 18 height 15
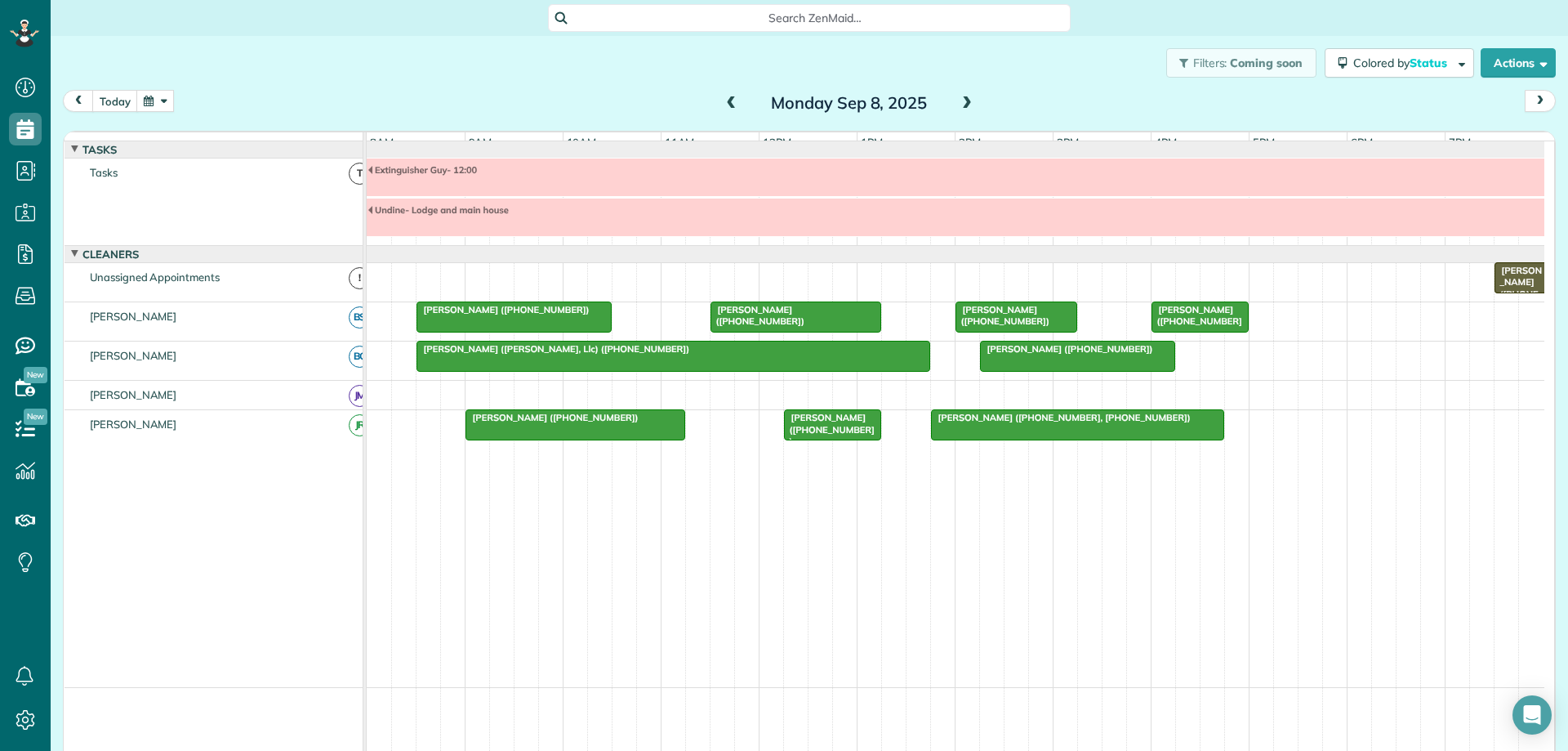
click at [958, 105] on span at bounding box center [966, 104] width 18 height 15
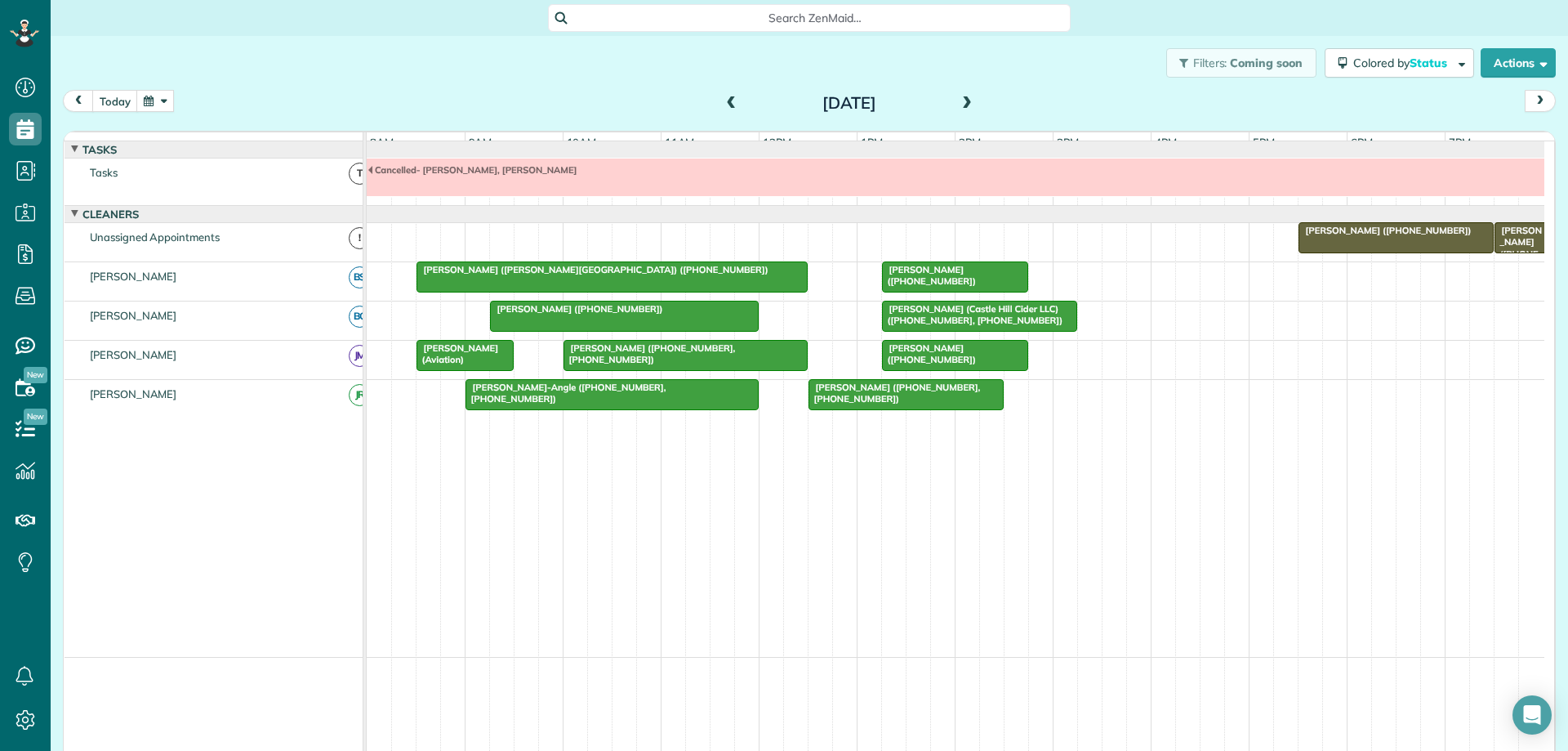
click at [963, 100] on span at bounding box center [966, 104] width 18 height 15
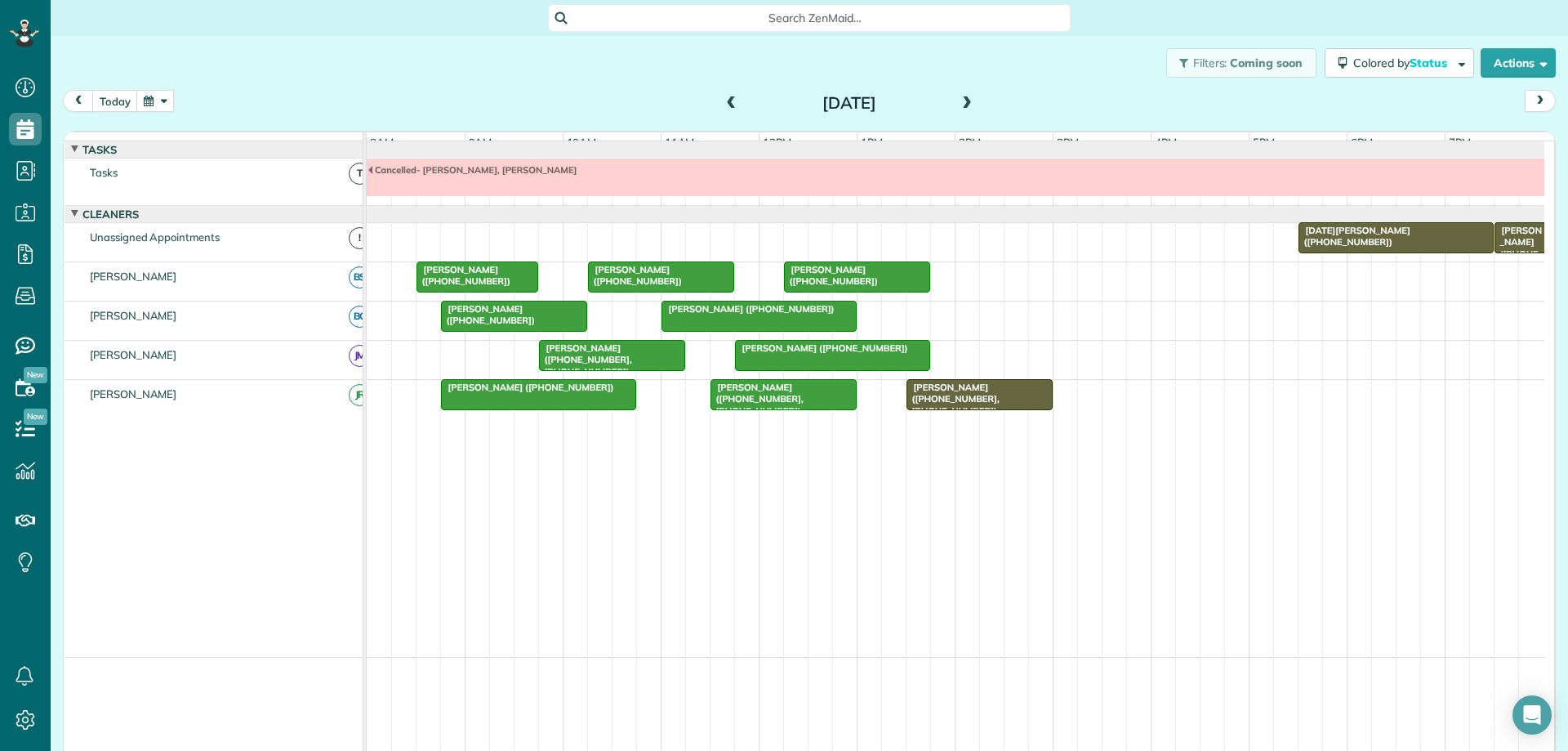
click at [963, 100] on span at bounding box center [966, 104] width 18 height 15
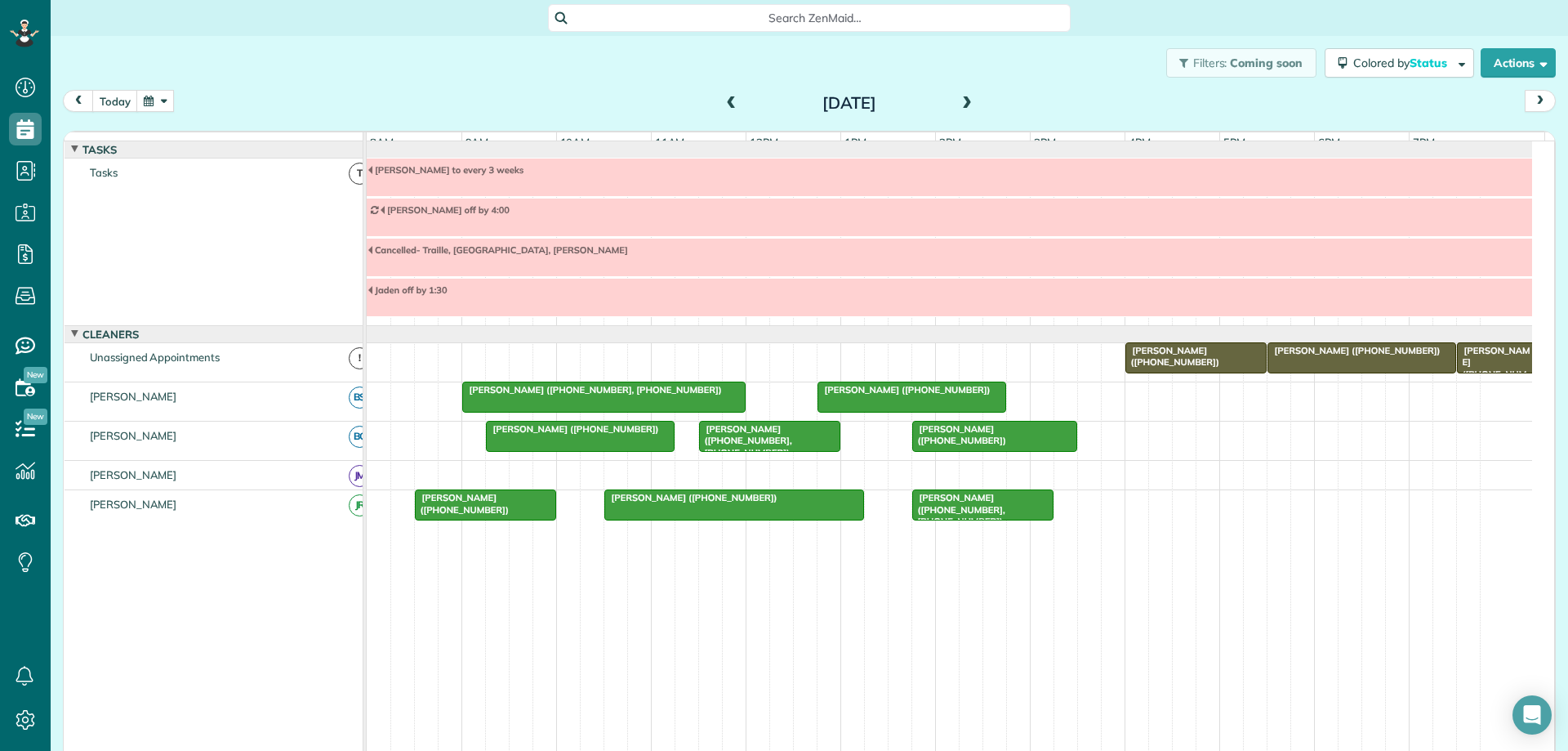
scroll to position [3, 0]
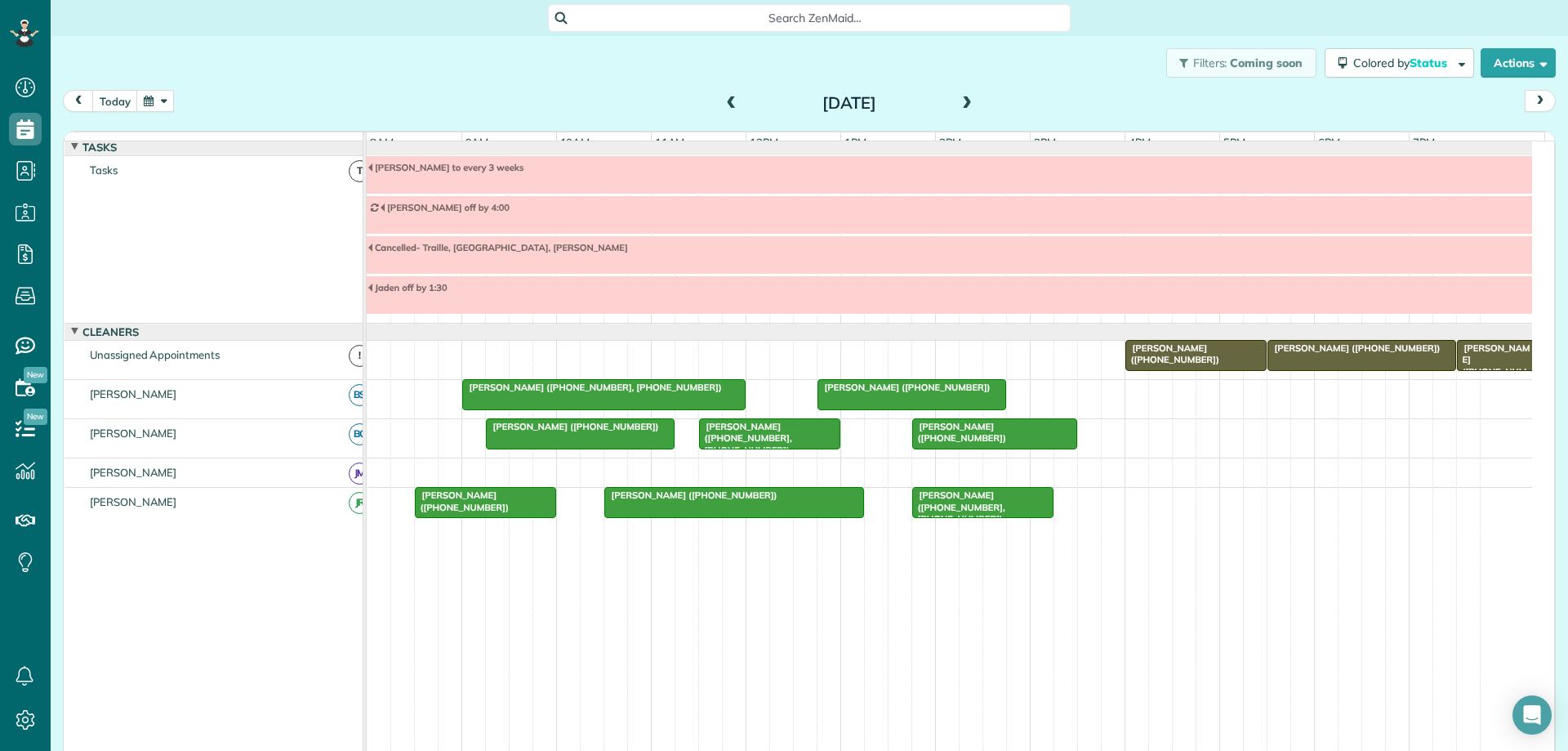
click at [962, 101] on span at bounding box center [966, 104] width 18 height 15
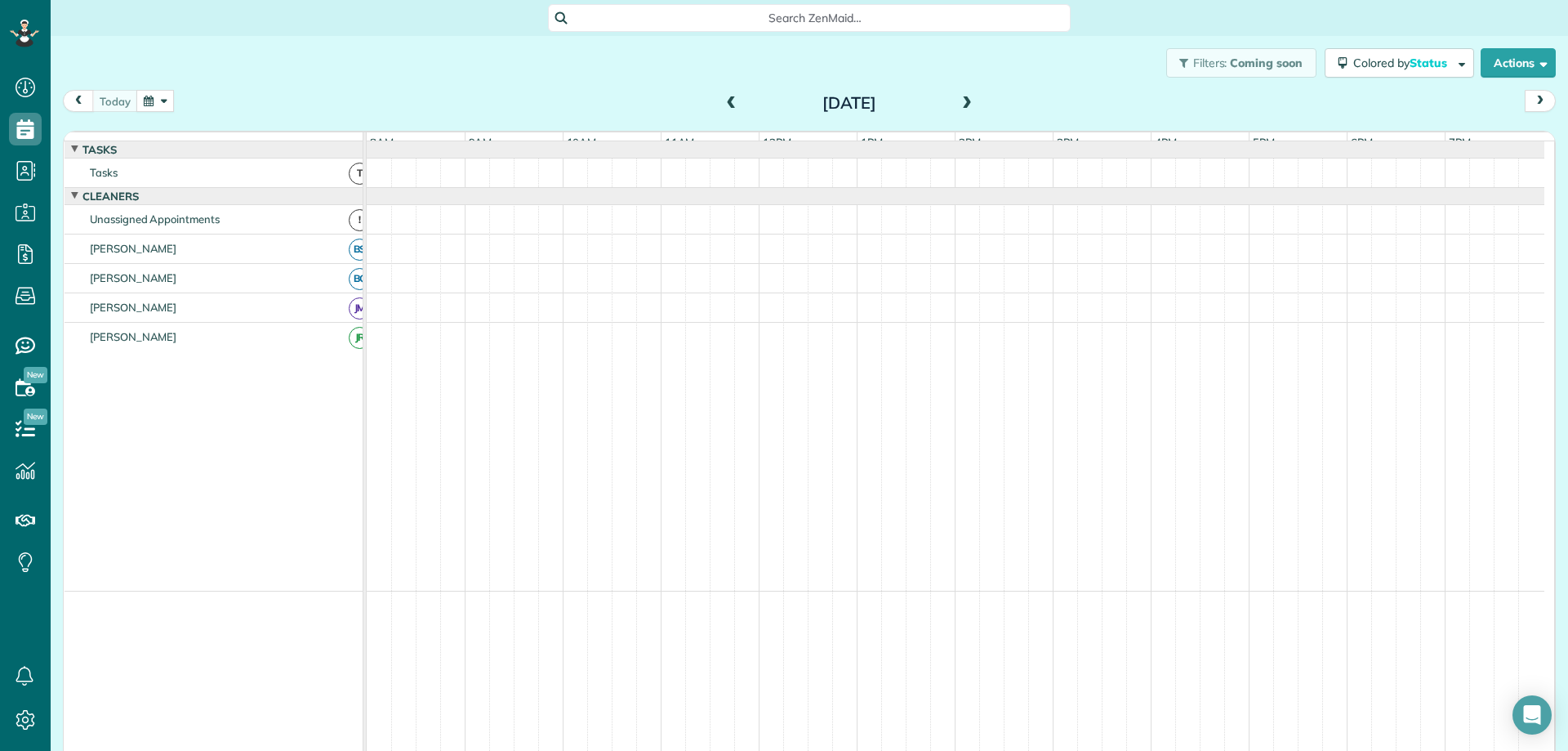
scroll to position [0, 0]
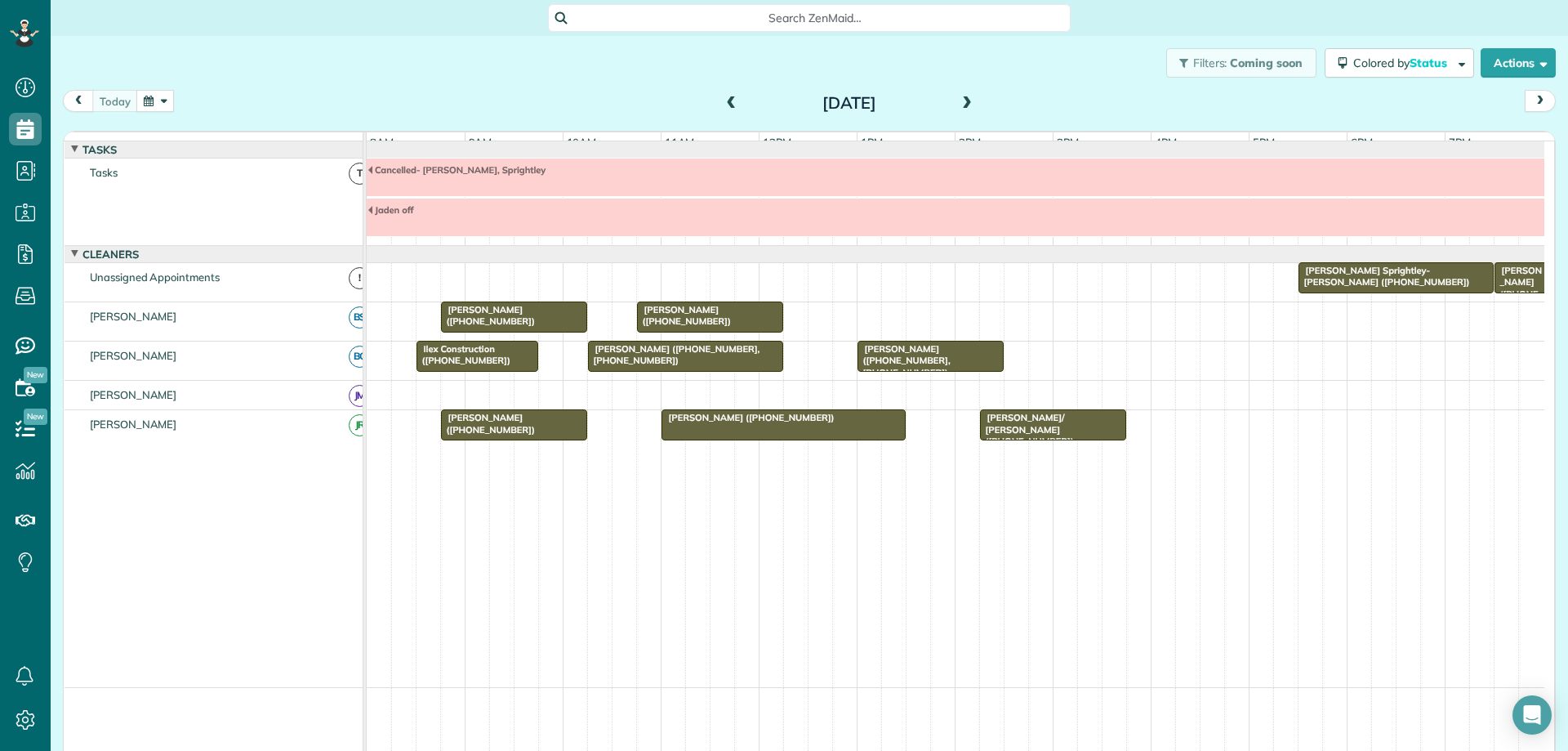
click at [157, 94] on button "button" at bounding box center [155, 101] width 38 height 22
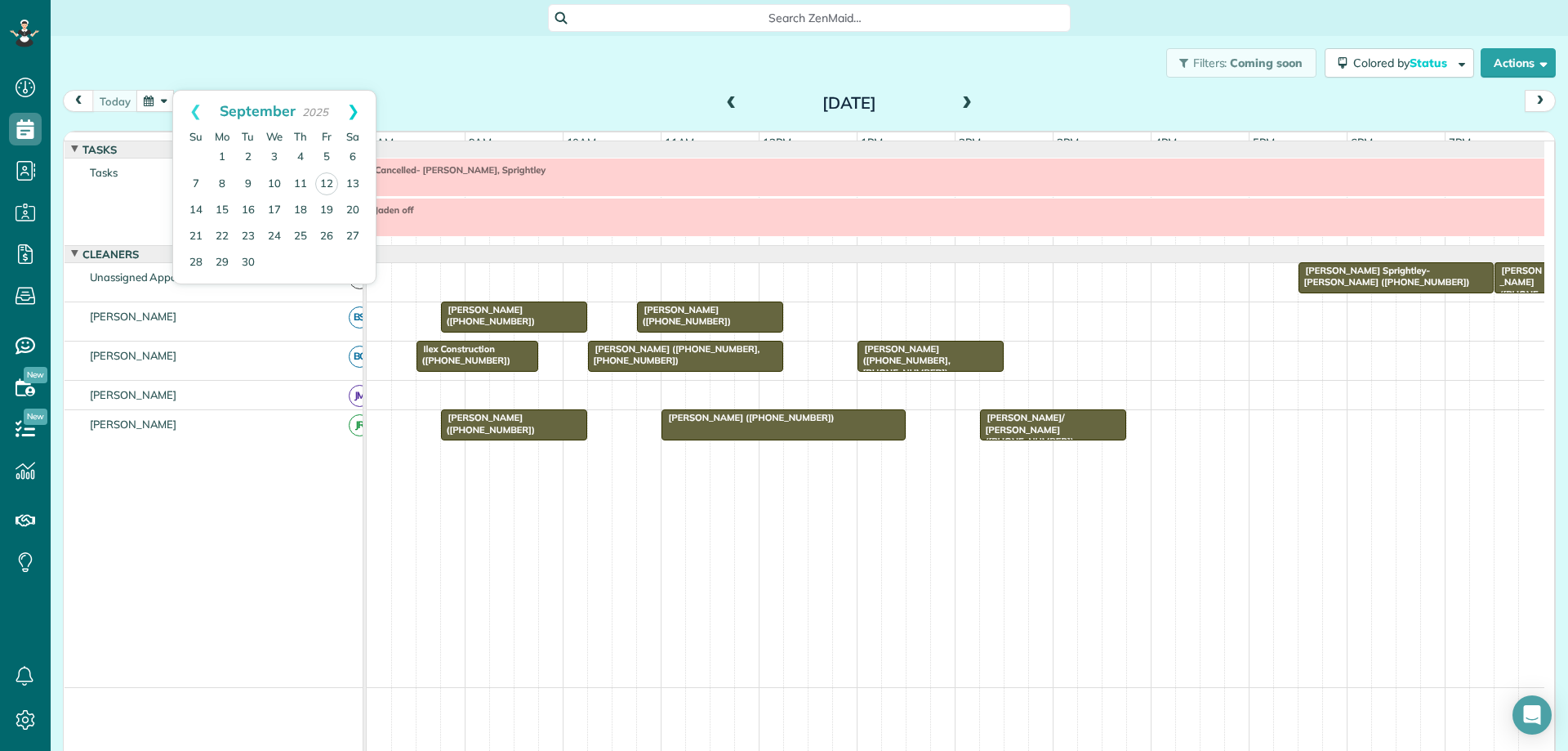
click at [357, 113] on link "Next" at bounding box center [353, 111] width 45 height 41
click at [328, 152] on link "3" at bounding box center [326, 158] width 27 height 27
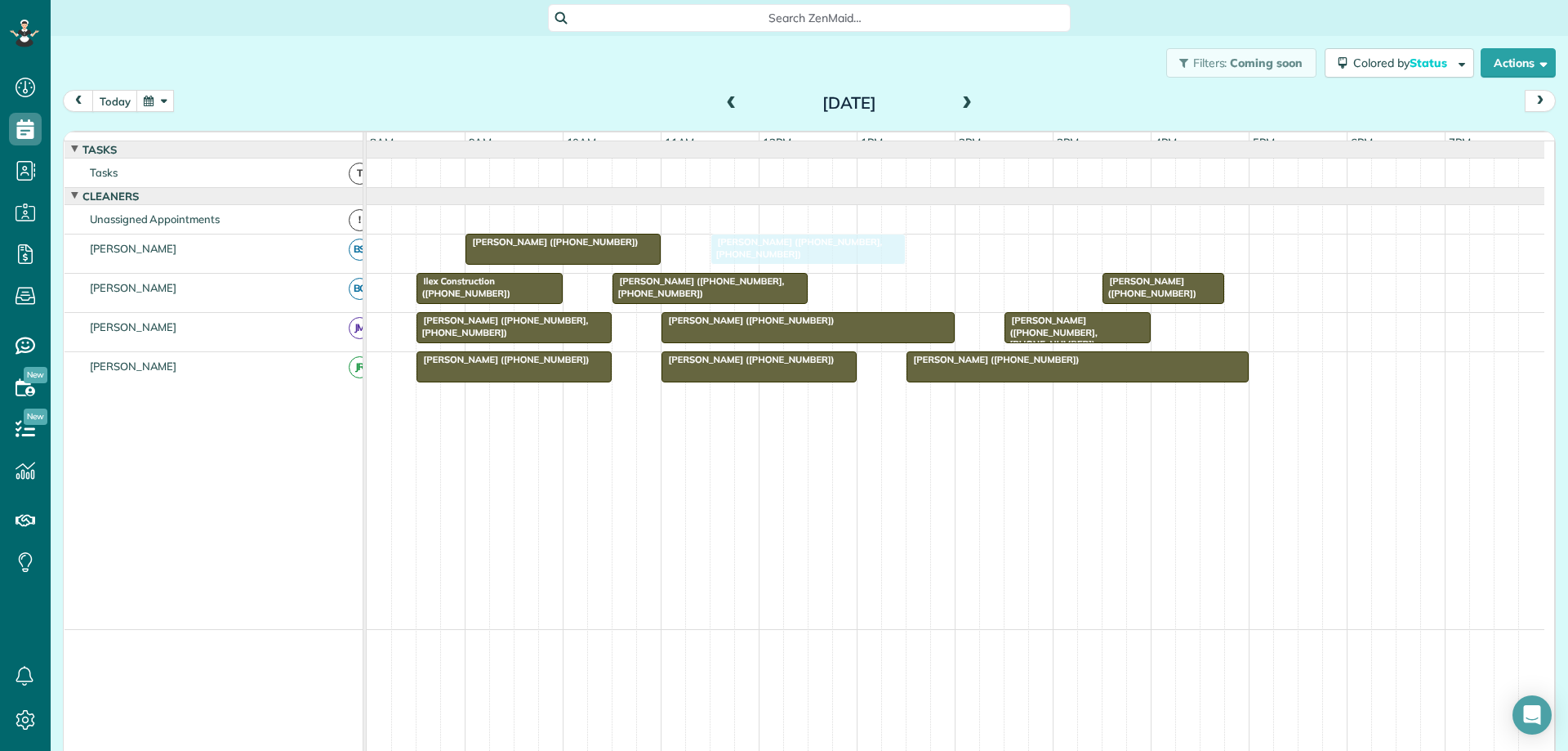
drag, startPoint x: 937, startPoint y: 301, endPoint x: 779, endPoint y: 261, distance: 163.0
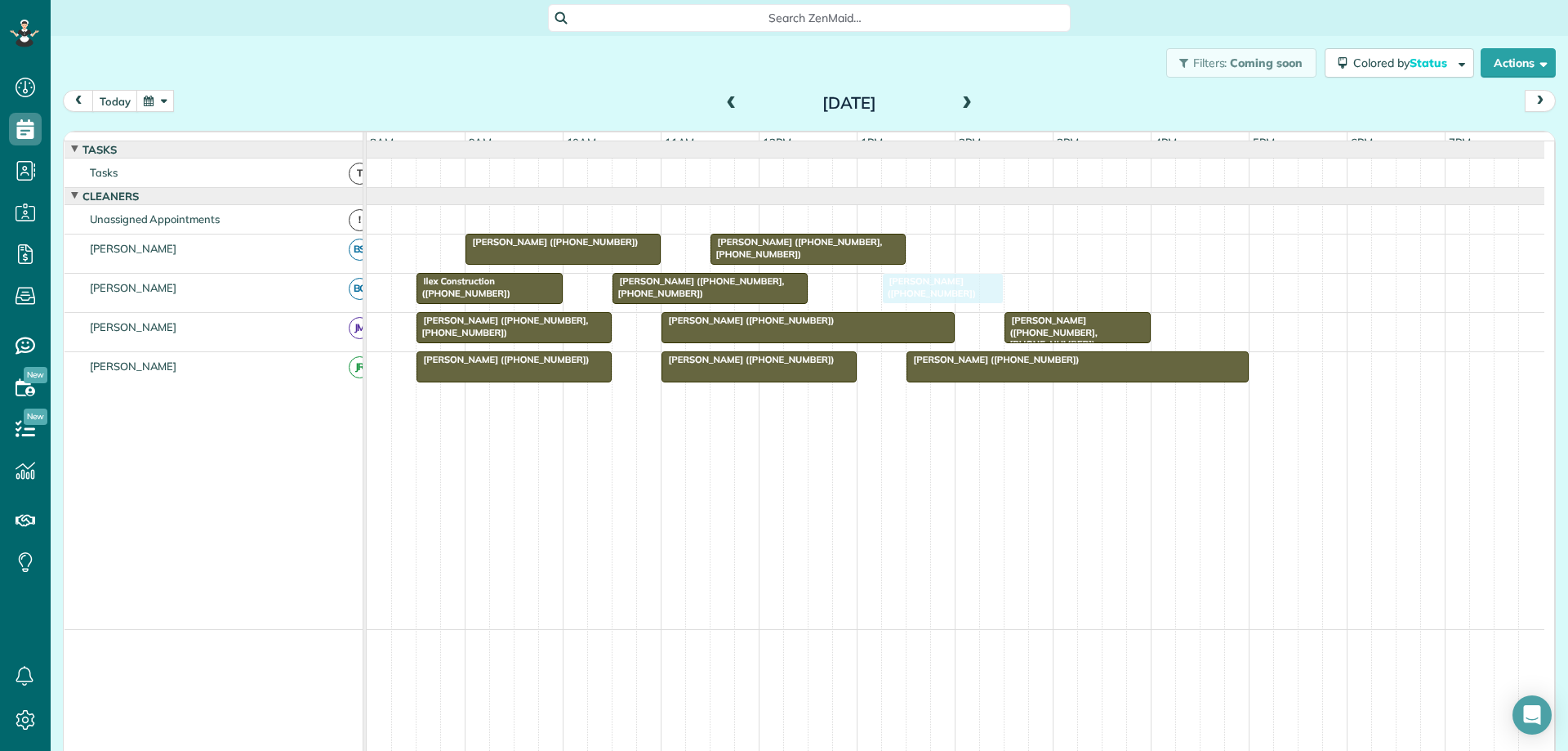
drag, startPoint x: 1141, startPoint y: 301, endPoint x: 909, endPoint y: 303, distance: 232.0
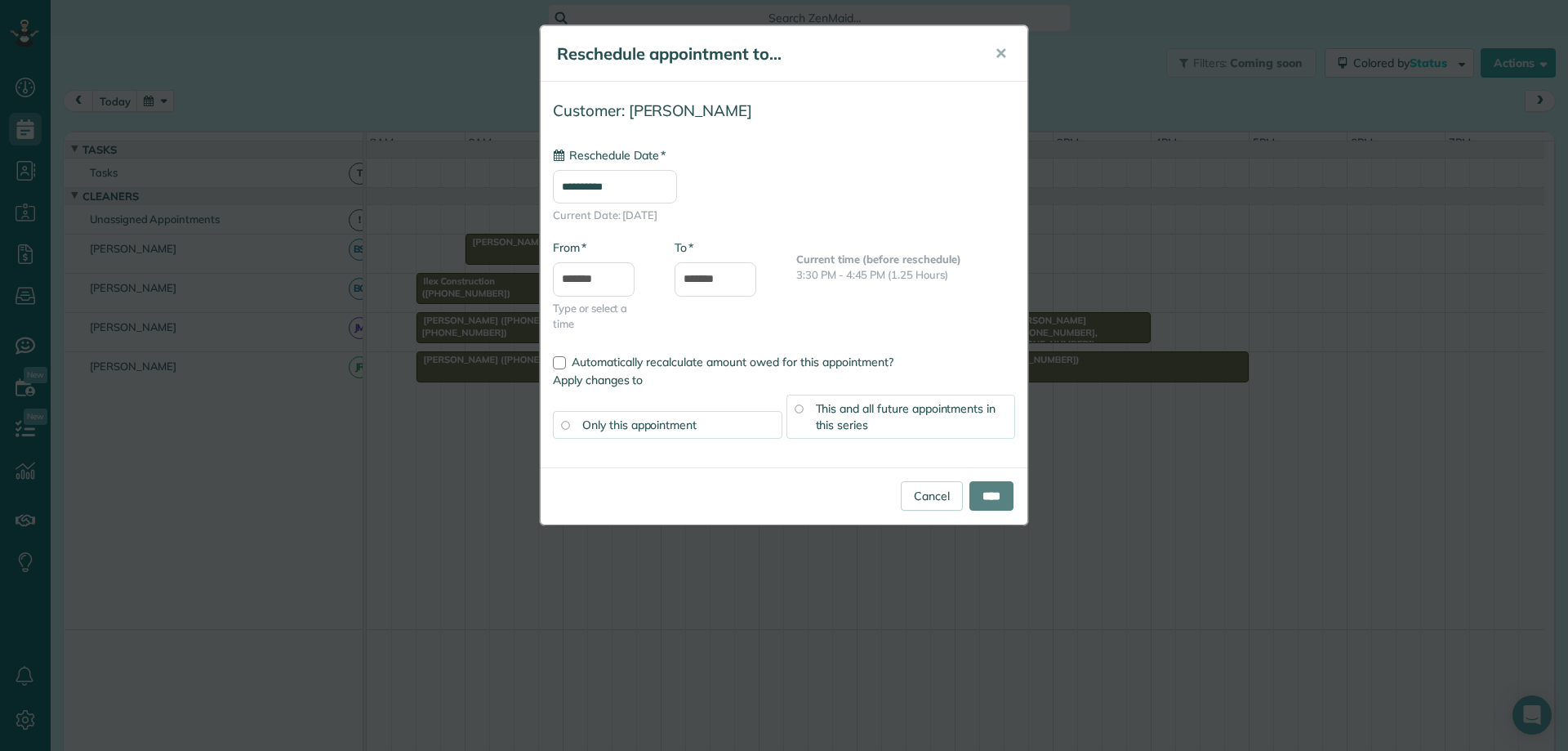
type input "**********"
click at [994, 482] on input "****" at bounding box center [992, 496] width 45 height 29
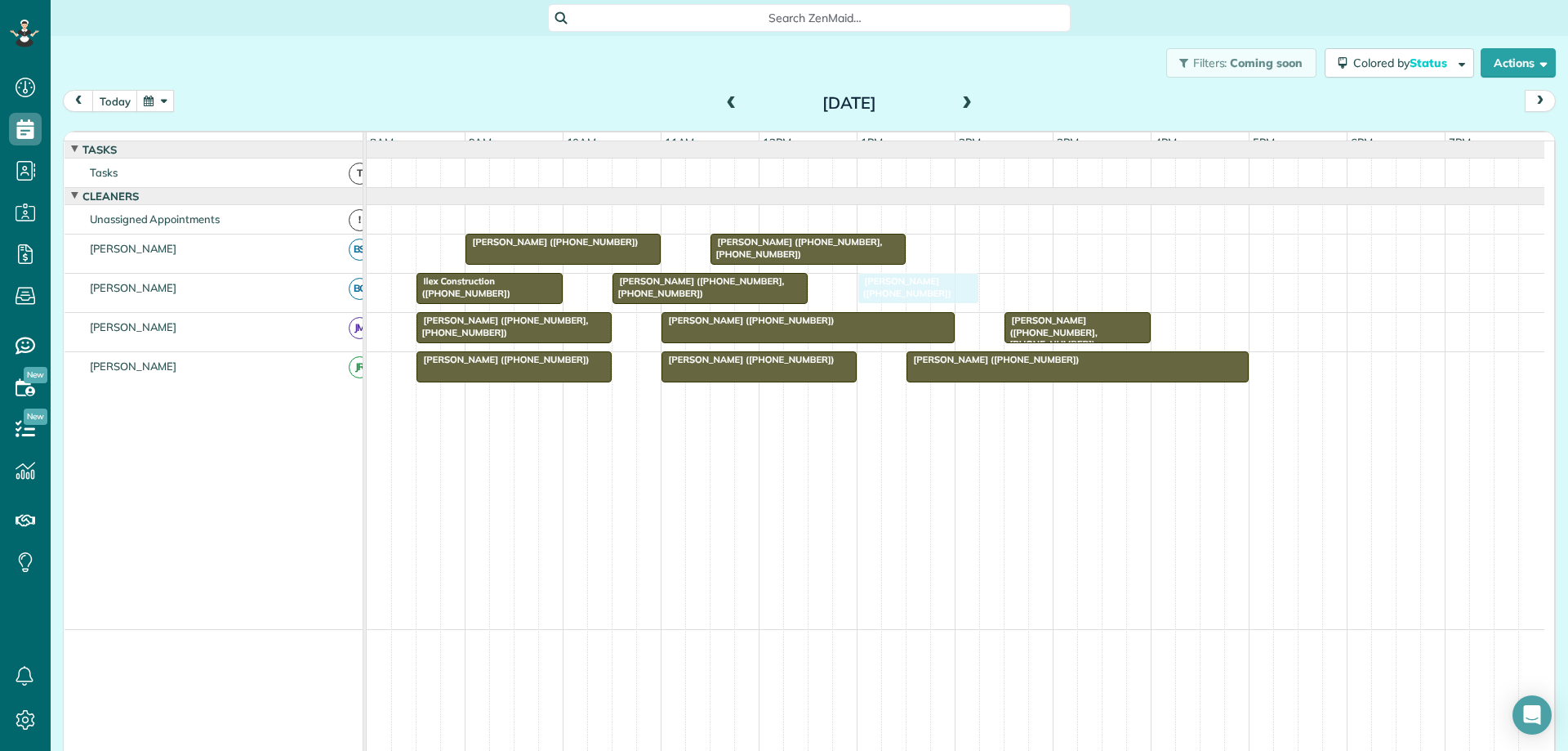
drag, startPoint x: 965, startPoint y: 292, endPoint x: 952, endPoint y: 295, distance: 13.3
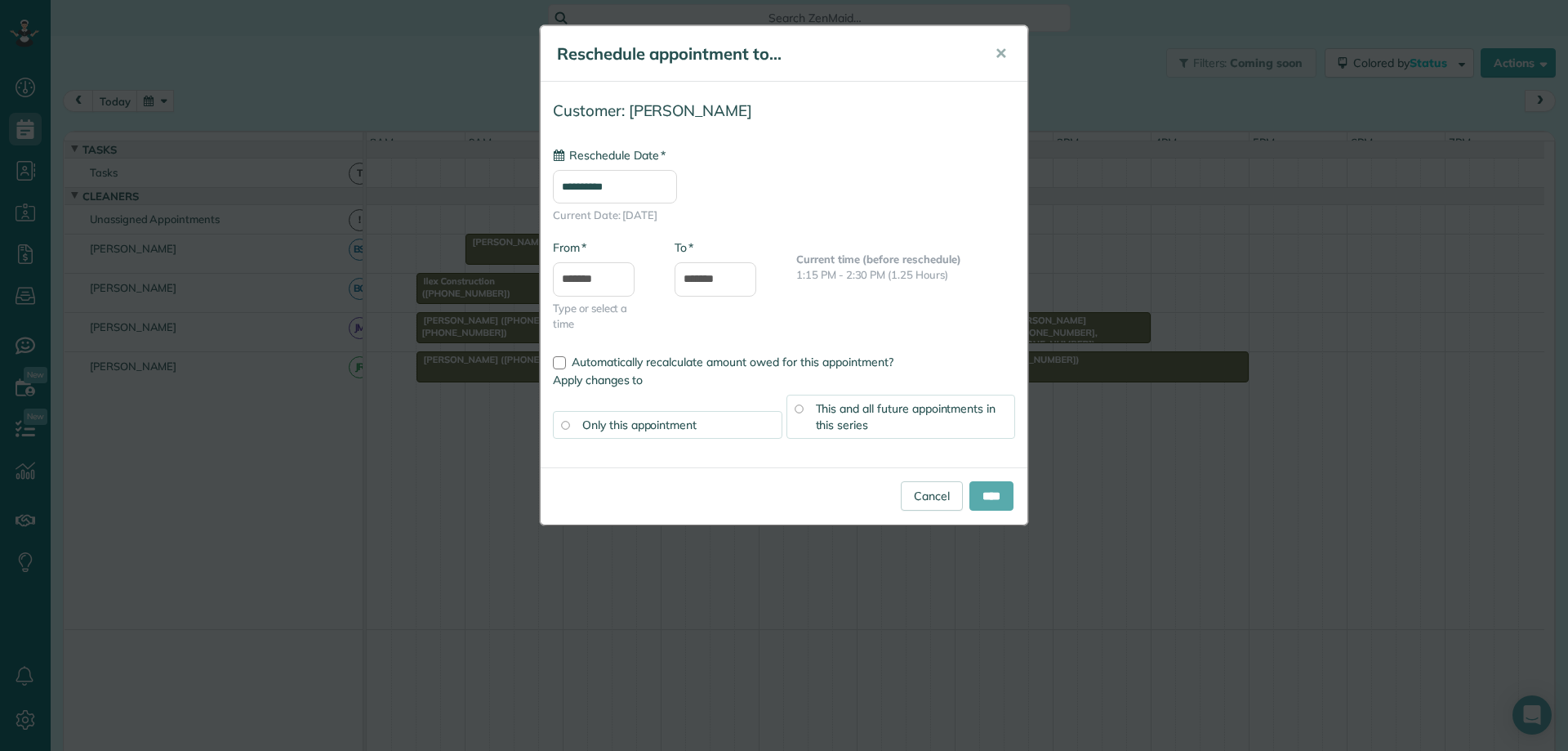
type input "**********"
click at [995, 481] on input "****" at bounding box center [992, 496] width 45 height 29
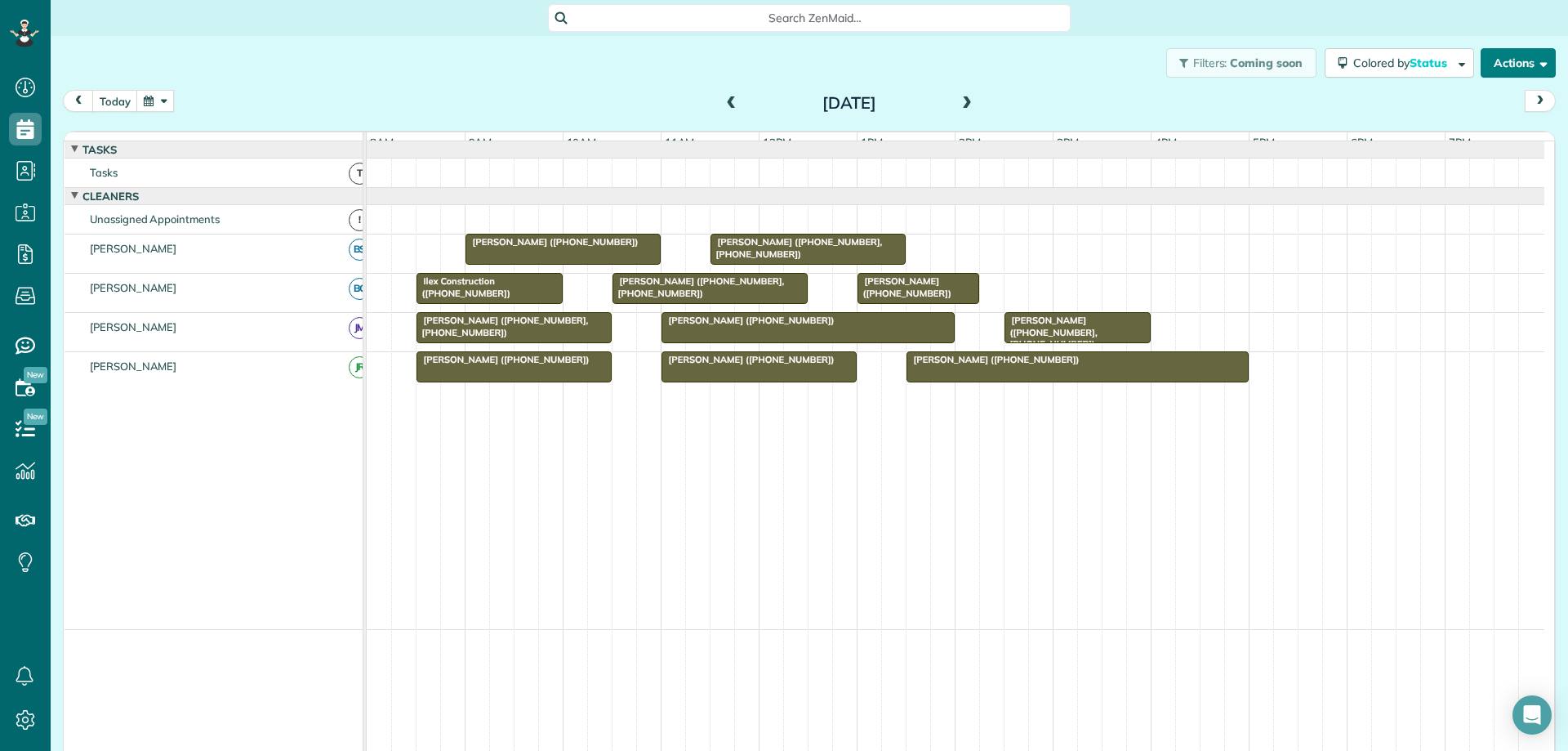
click at [1529, 71] on button "Actions" at bounding box center [1518, 63] width 75 height 29
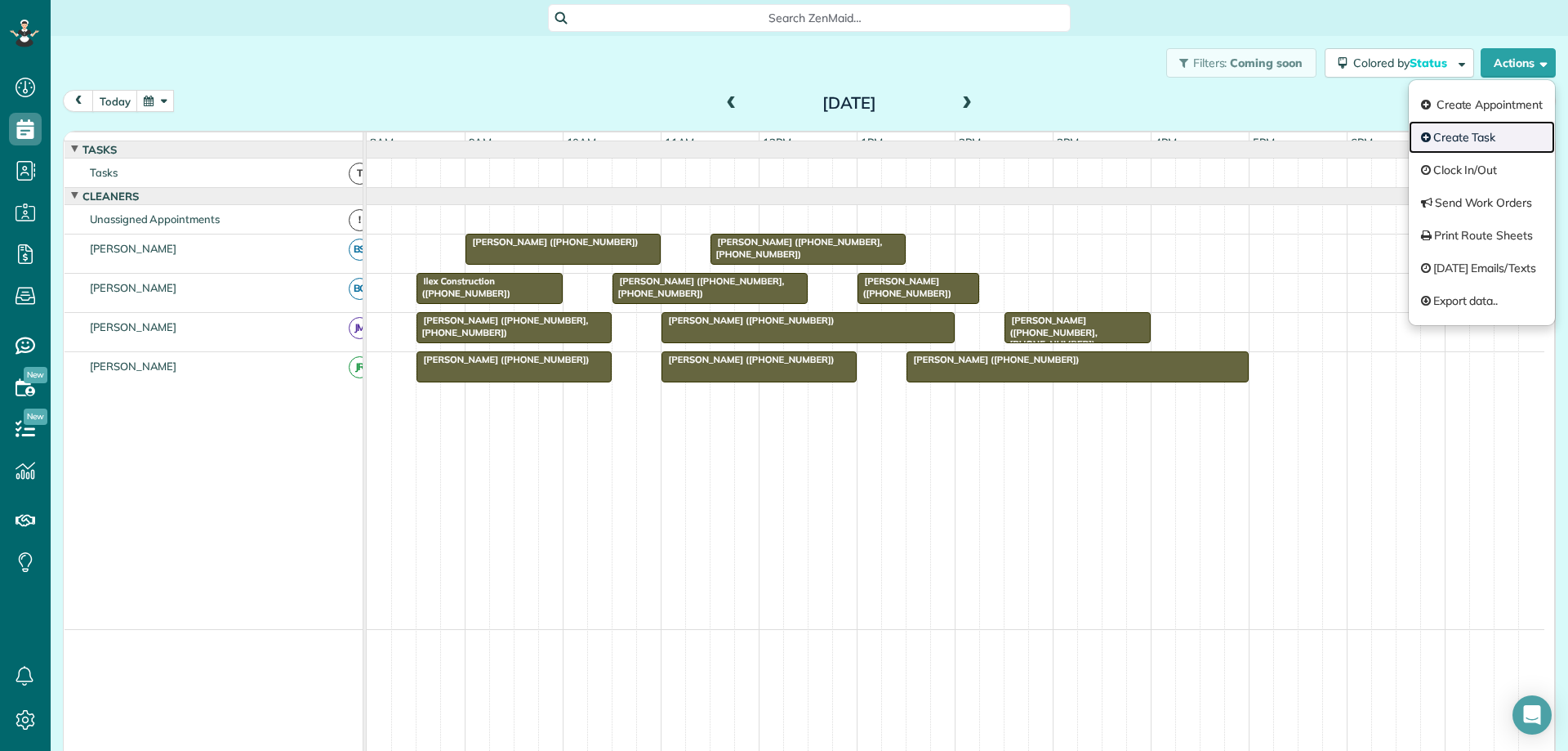
click at [1473, 132] on link "Create Task" at bounding box center [1482, 137] width 146 height 33
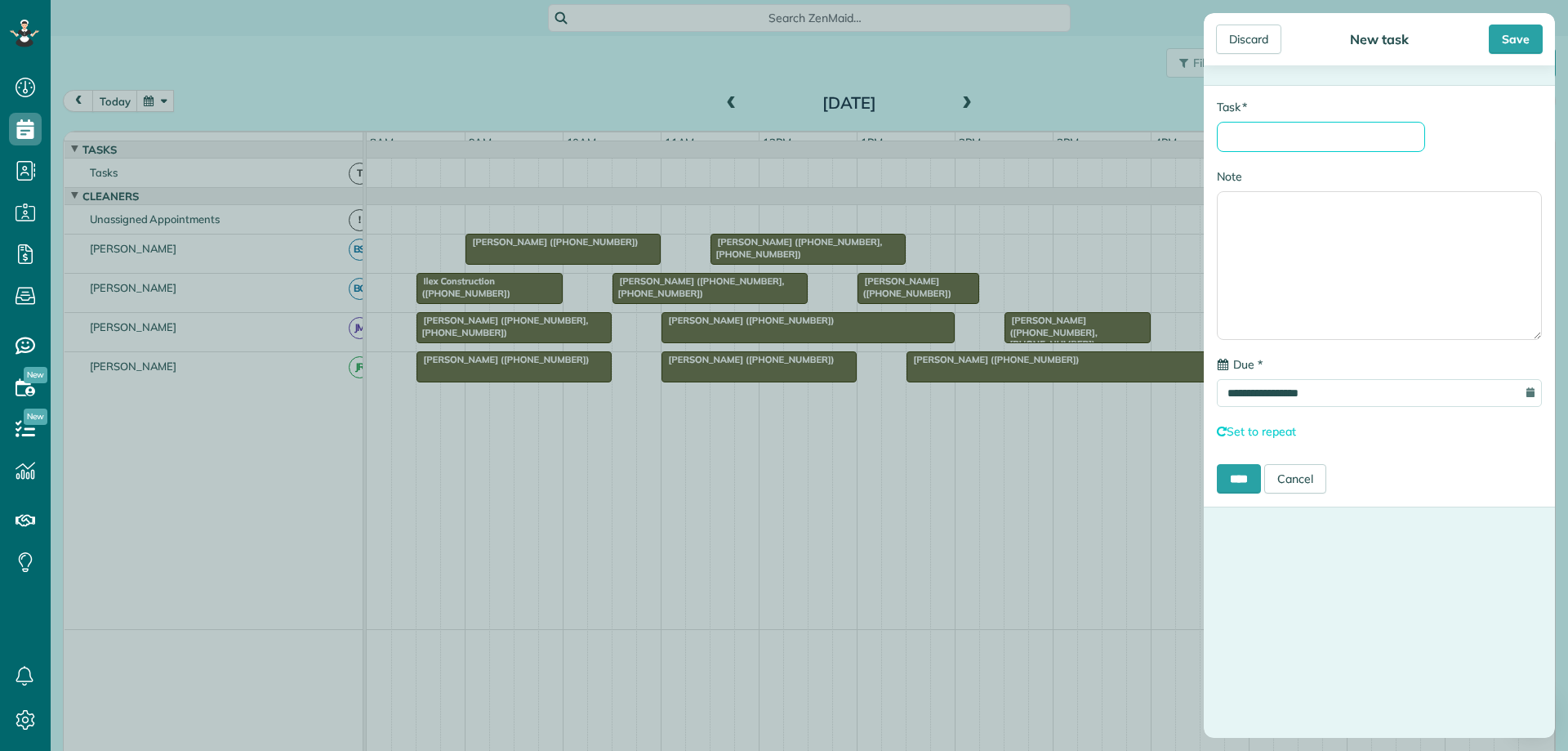
click at [1327, 134] on input "* Task" at bounding box center [1321, 136] width 208 height 30
type input "**********"
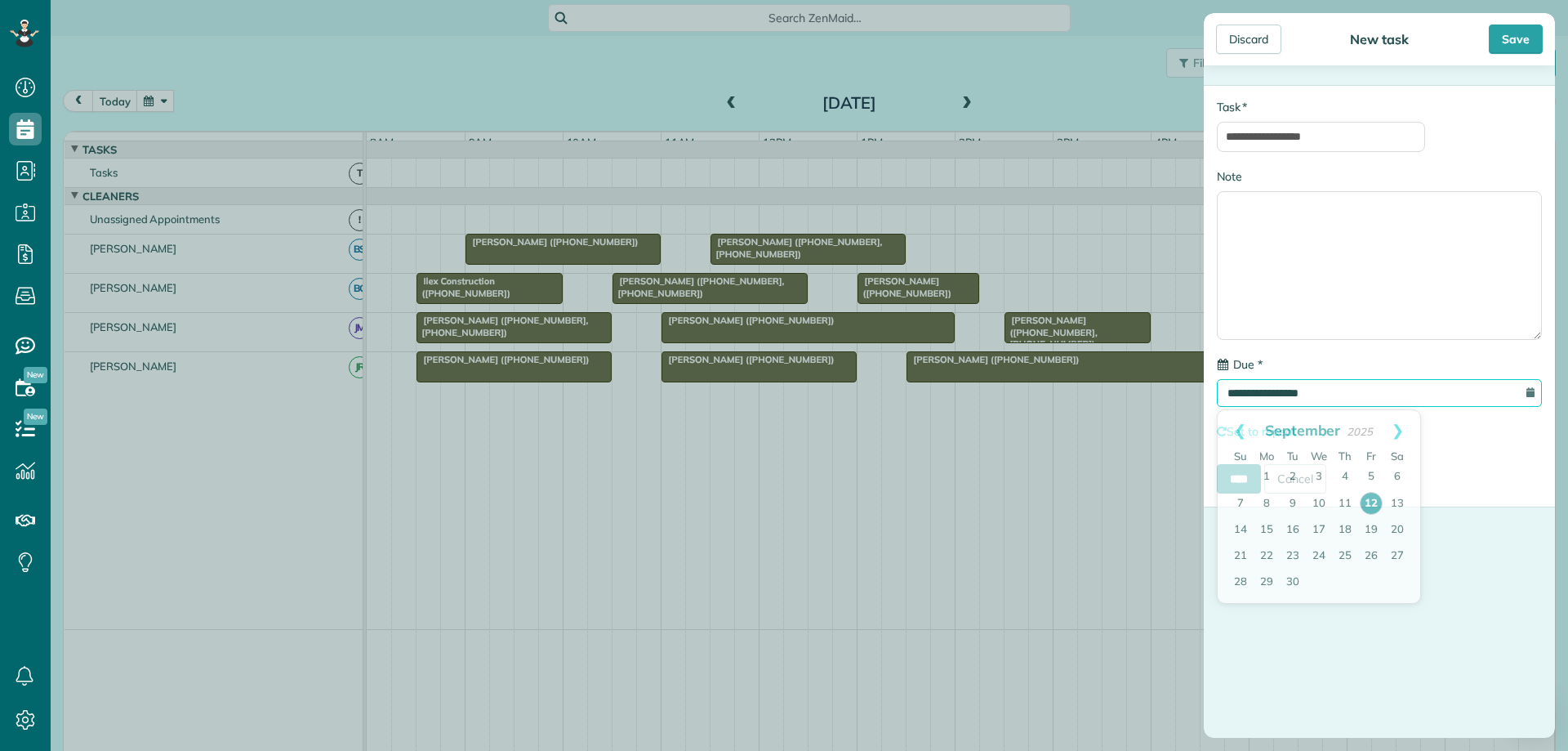
click at [1506, 390] on input "**********" at bounding box center [1380, 393] width 325 height 27
click at [1399, 426] on link "Next" at bounding box center [1398, 431] width 45 height 41
click at [1370, 477] on link "3" at bounding box center [1371, 477] width 27 height 27
type input "**********"
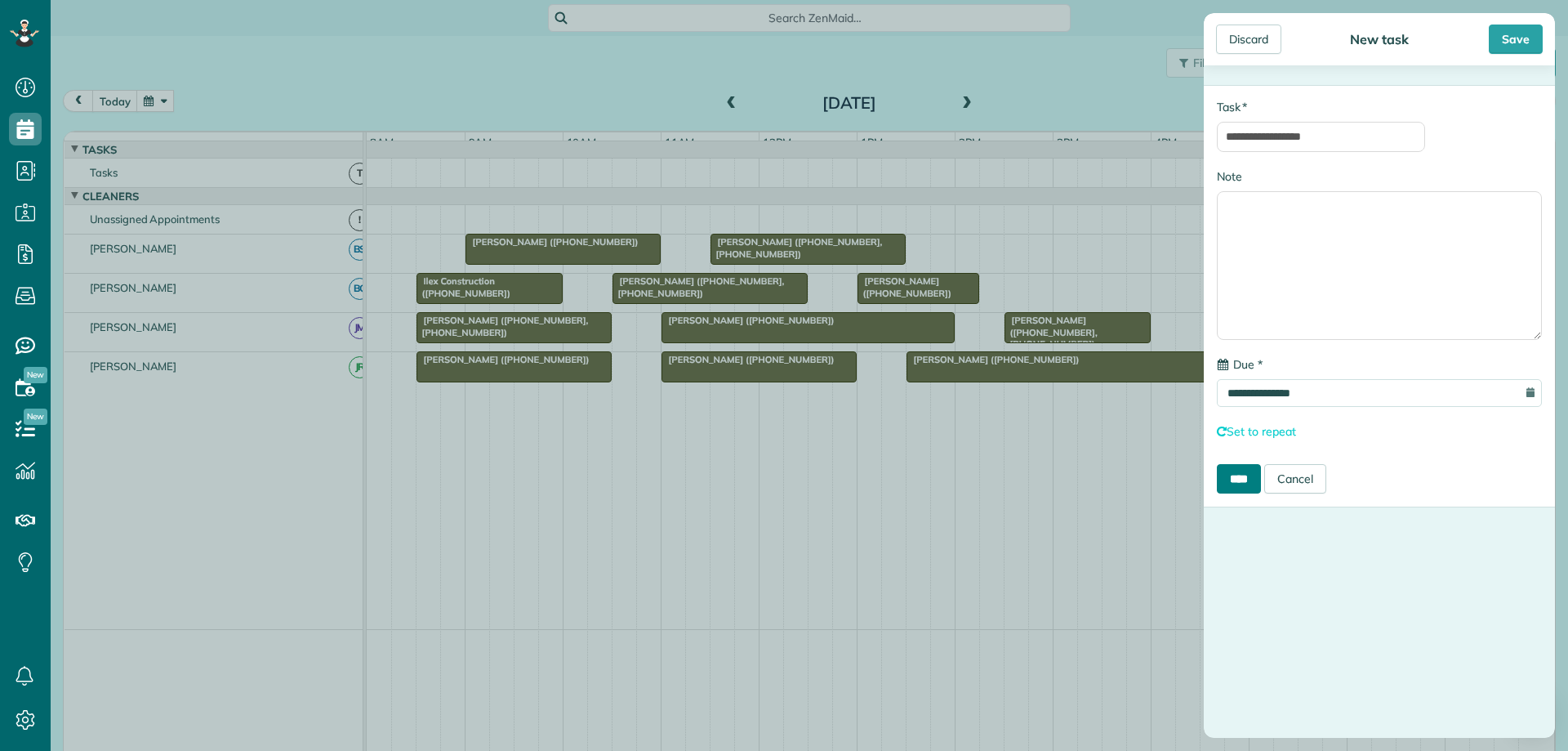
click at [1254, 473] on input "****" at bounding box center [1239, 479] width 45 height 29
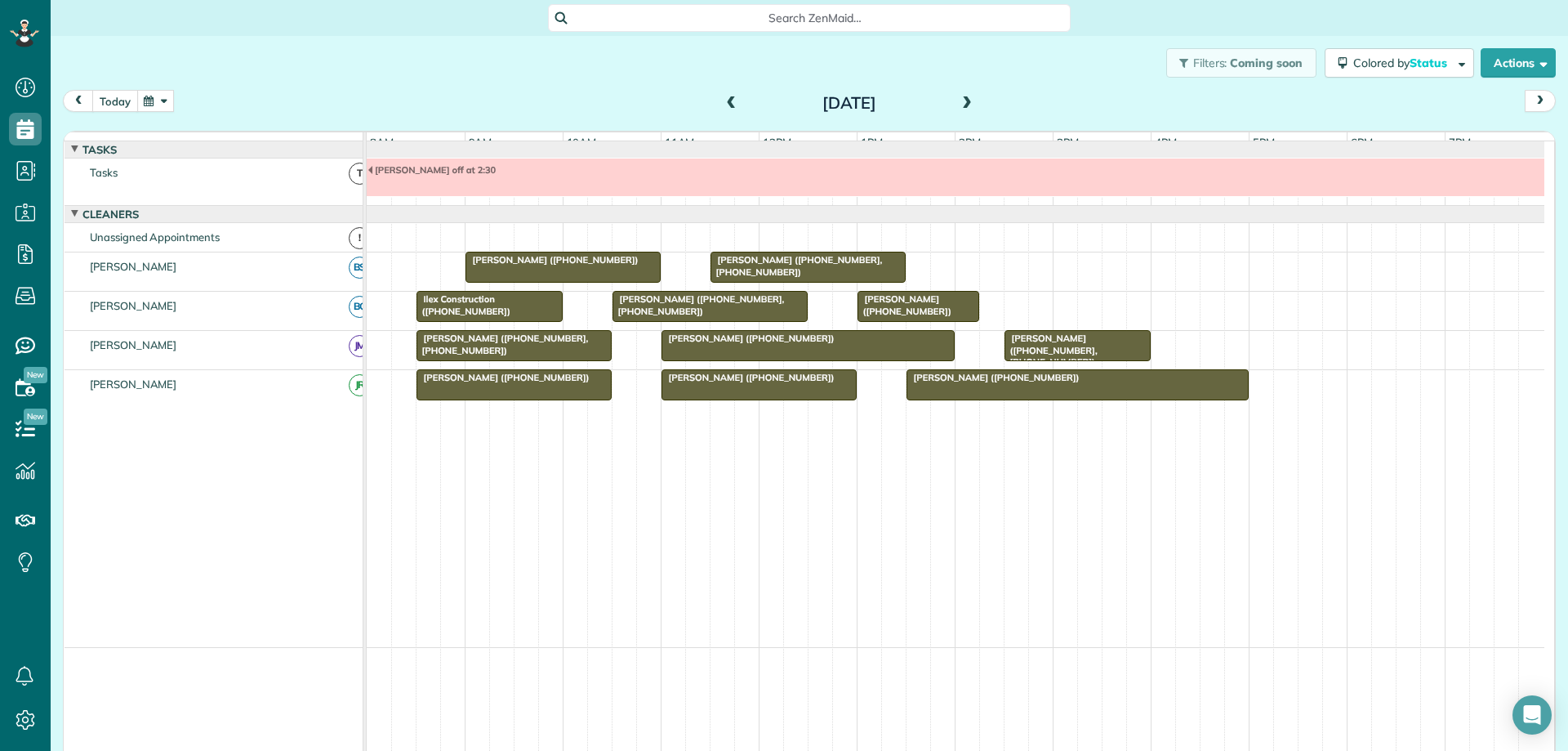
click at [104, 102] on button "today" at bounding box center [115, 101] width 45 height 22
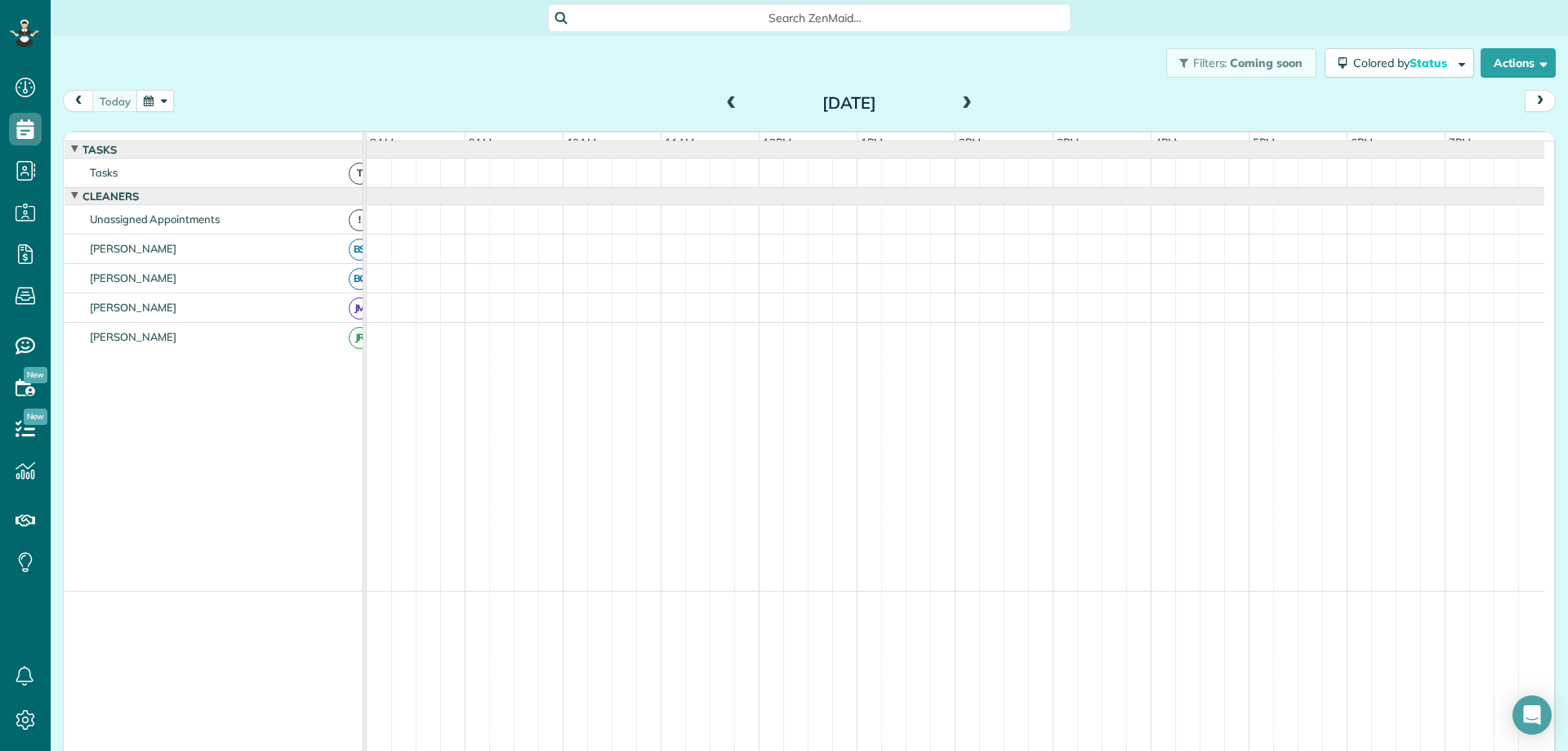
click at [959, 98] on span at bounding box center [966, 104] width 18 height 15
click at [105, 102] on button "today" at bounding box center [115, 101] width 45 height 22
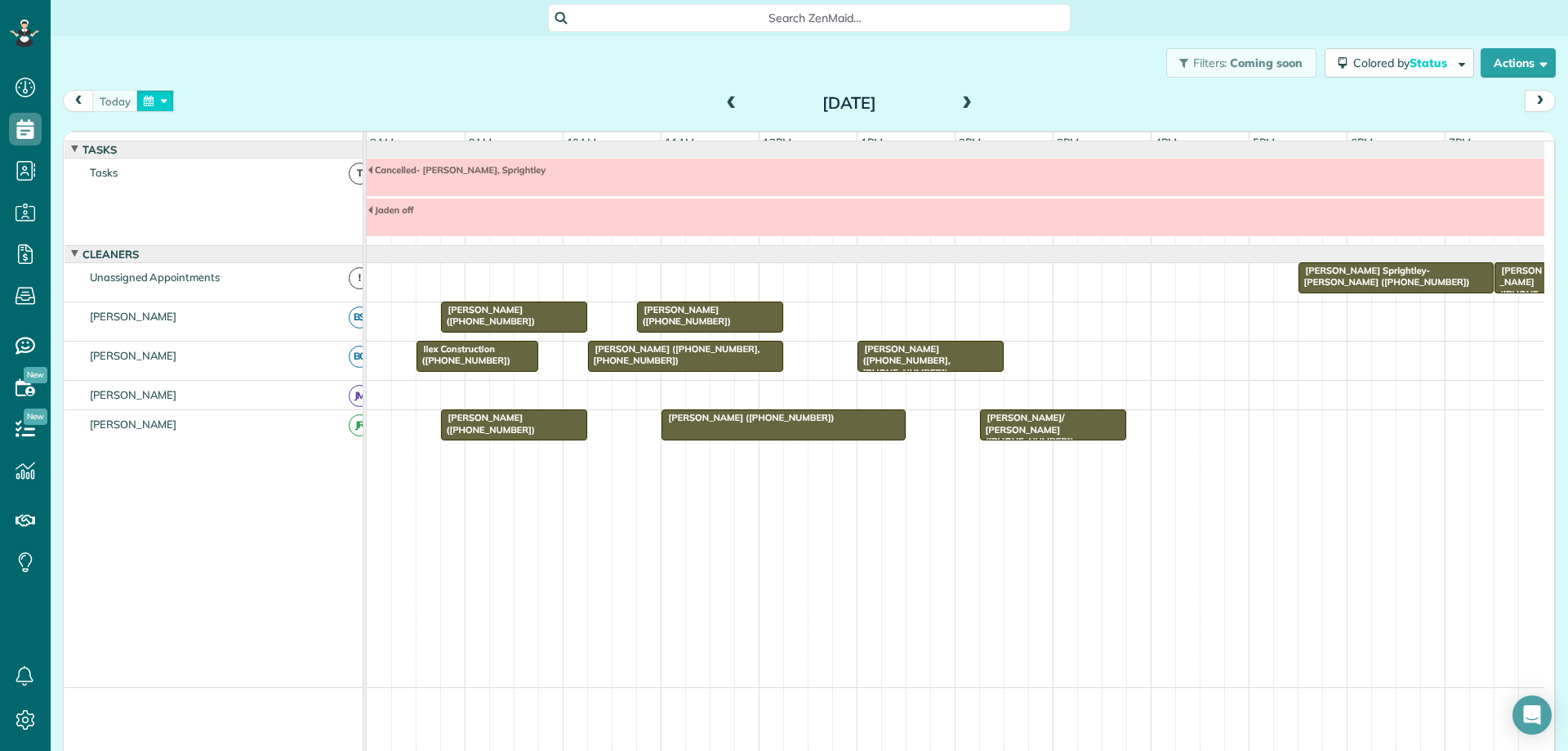
click at [161, 109] on button "button" at bounding box center [155, 101] width 38 height 22
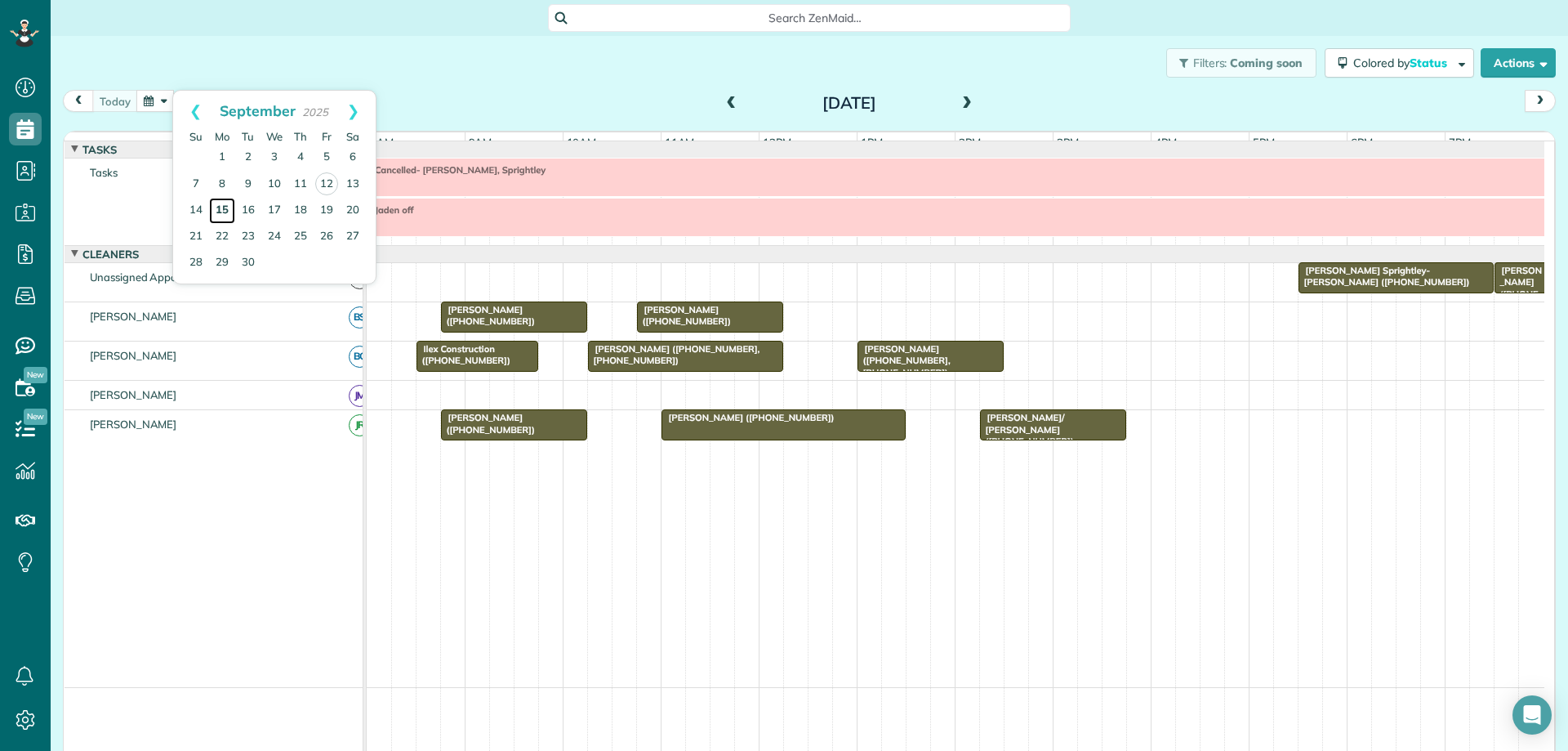
click at [224, 215] on link "15" at bounding box center [222, 211] width 27 height 27
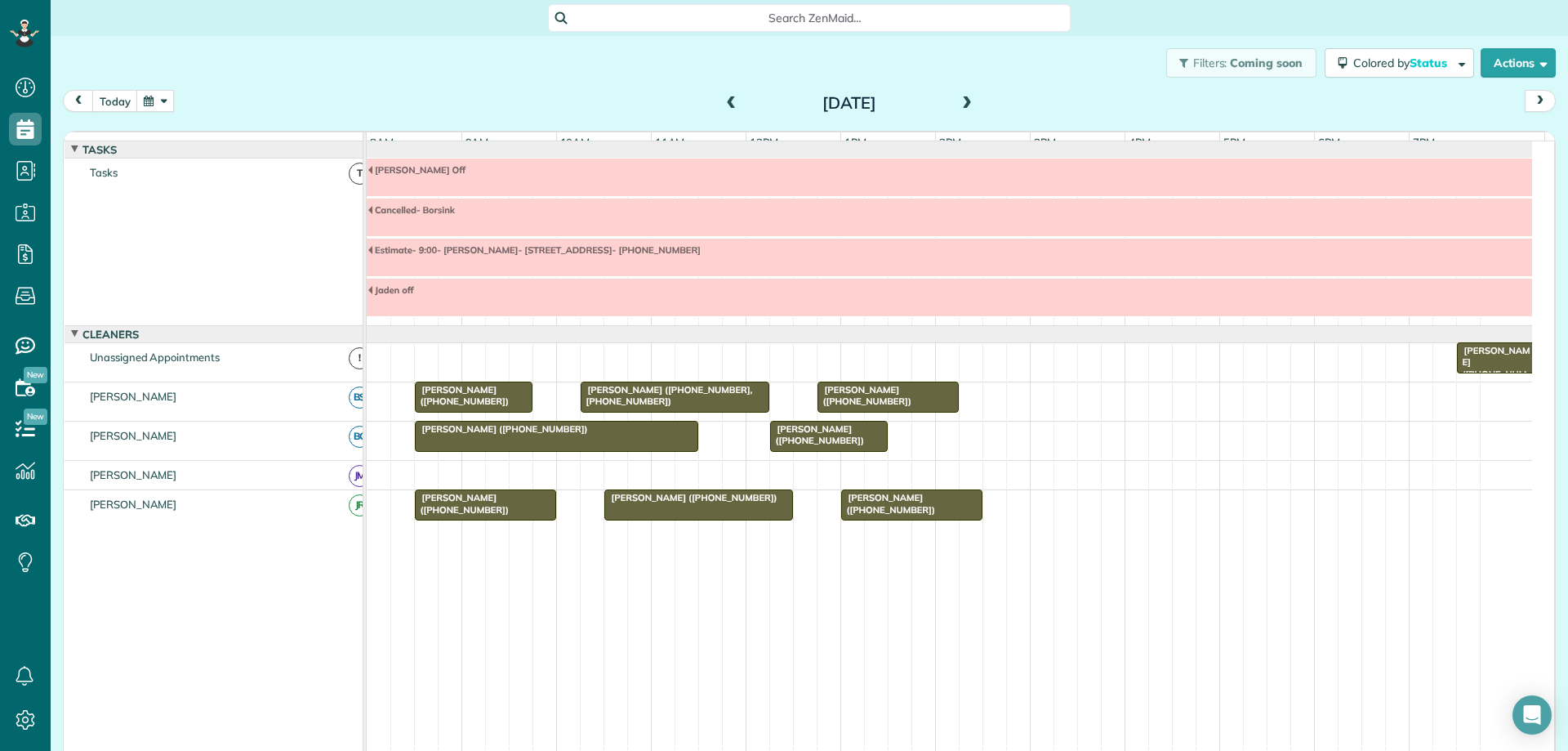
scroll to position [3, 0]
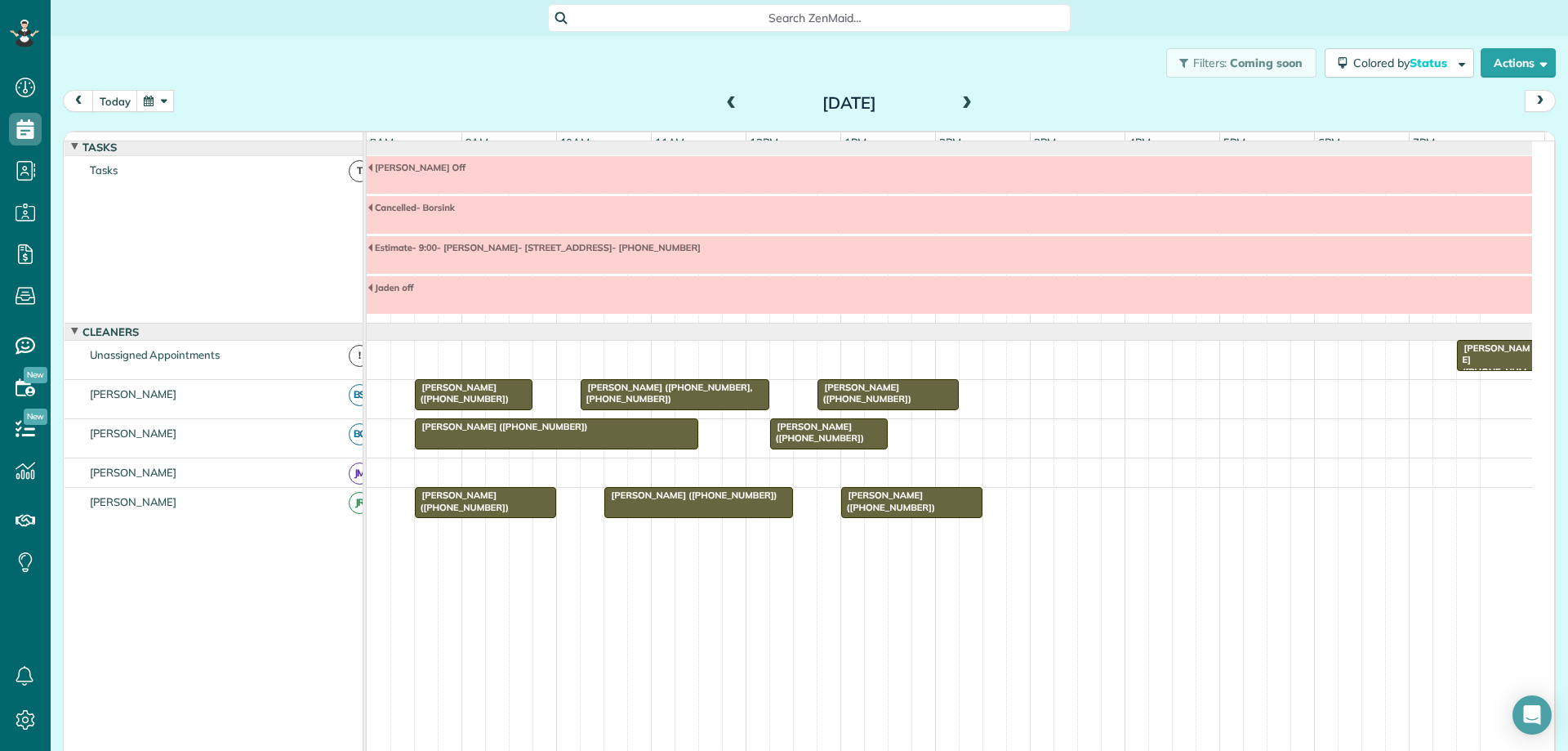
click at [961, 104] on span at bounding box center [966, 104] width 18 height 15
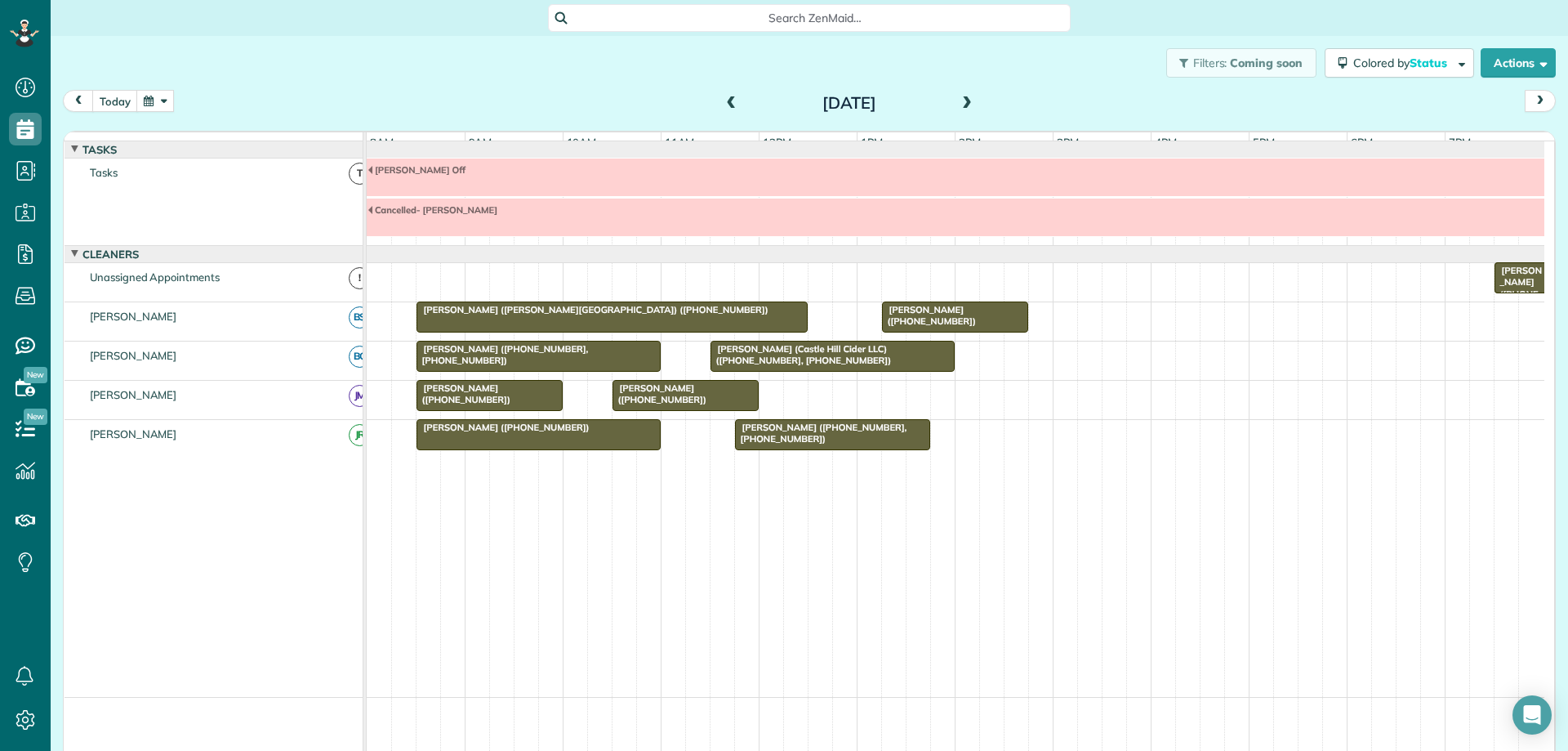
click at [961, 104] on span at bounding box center [966, 104] width 18 height 15
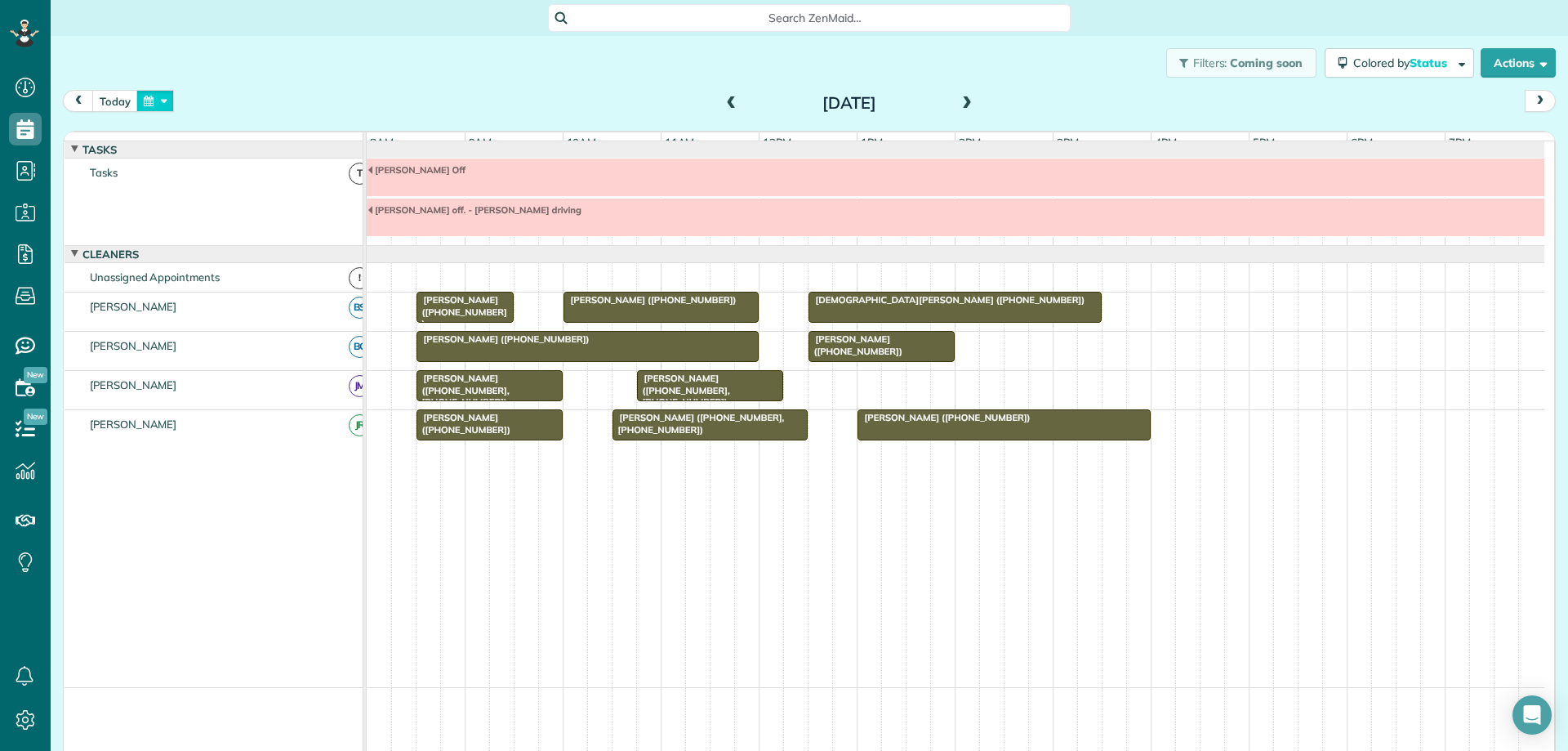
click at [159, 90] on button "button" at bounding box center [155, 101] width 38 height 22
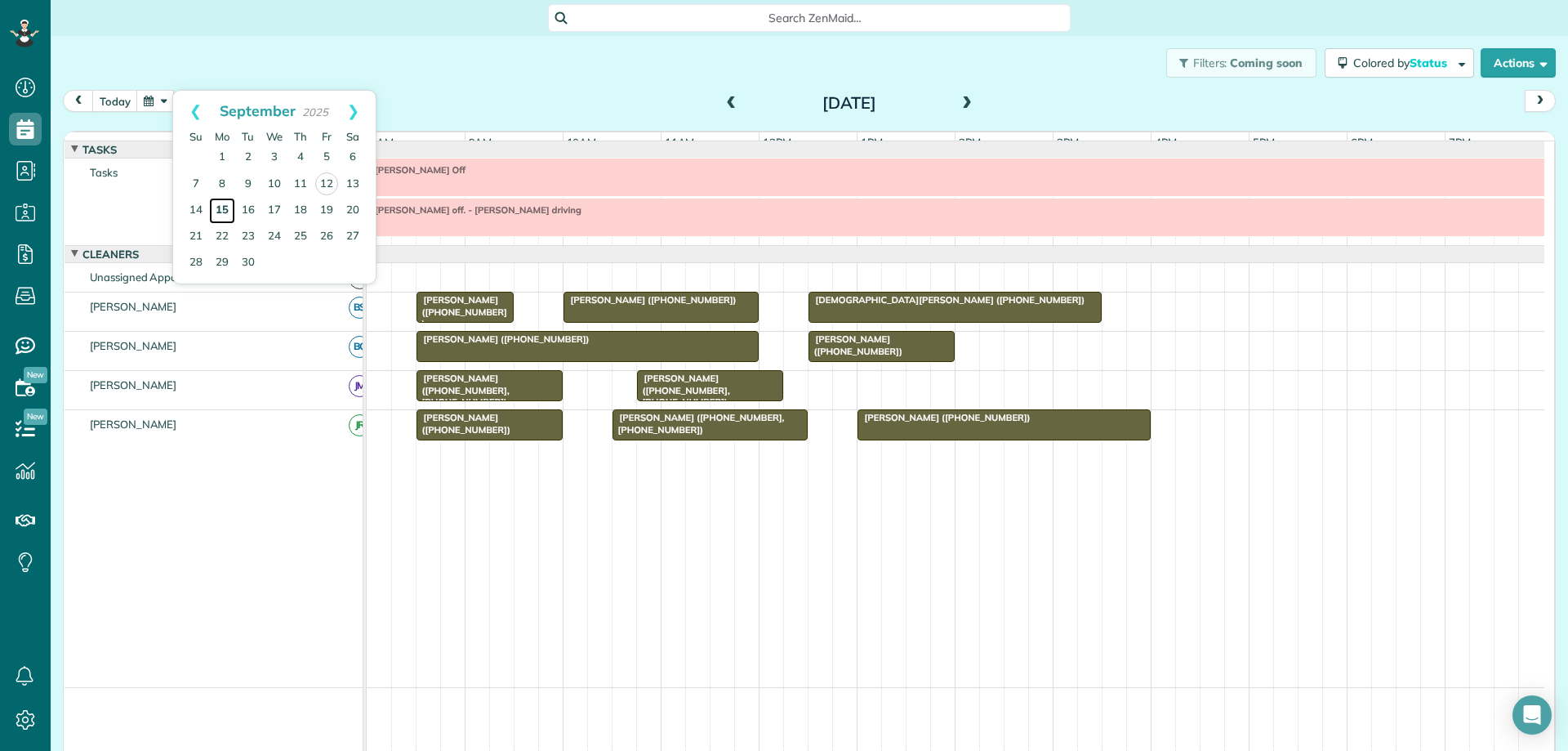
click at [220, 209] on link "15" at bounding box center [222, 211] width 27 height 27
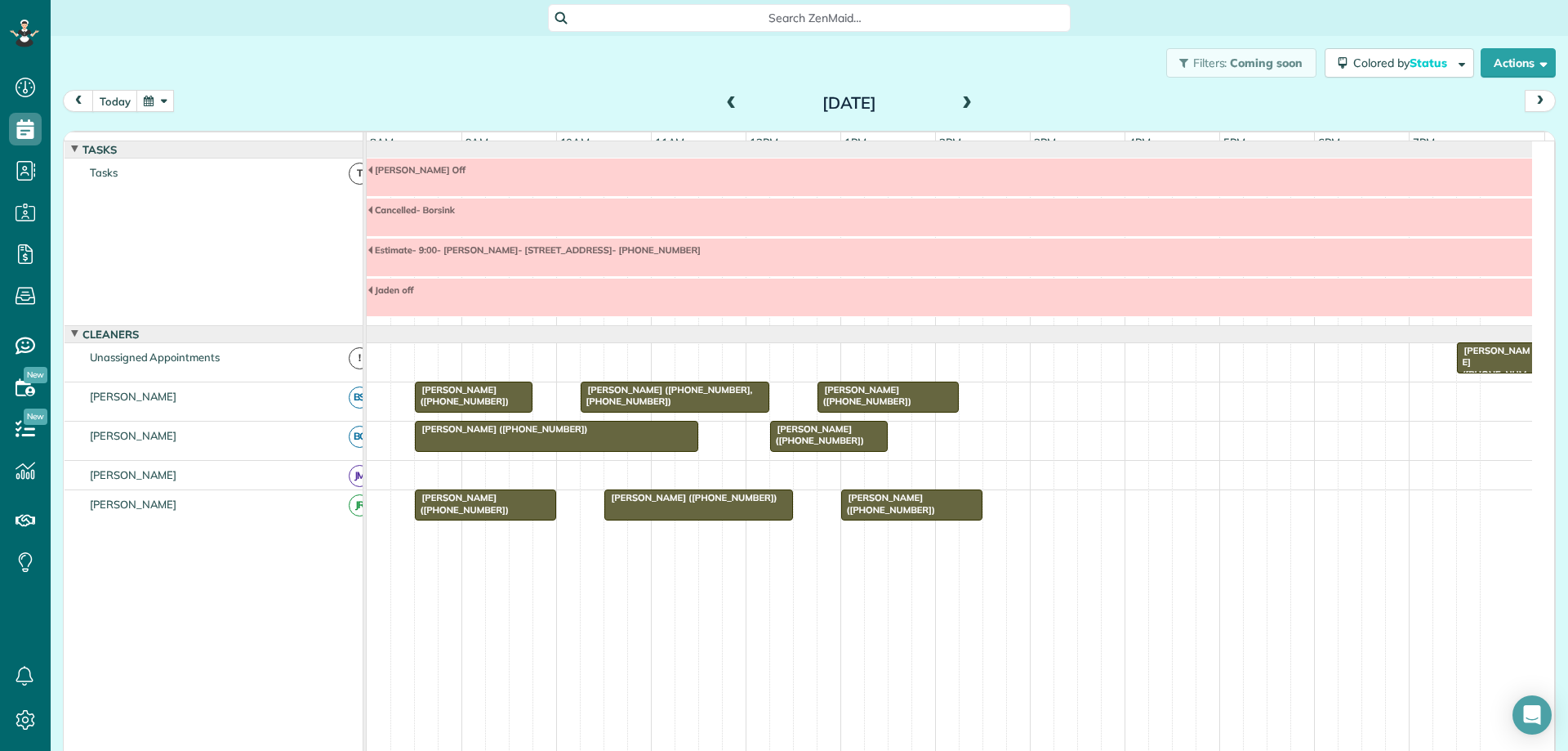
scroll to position [3, 0]
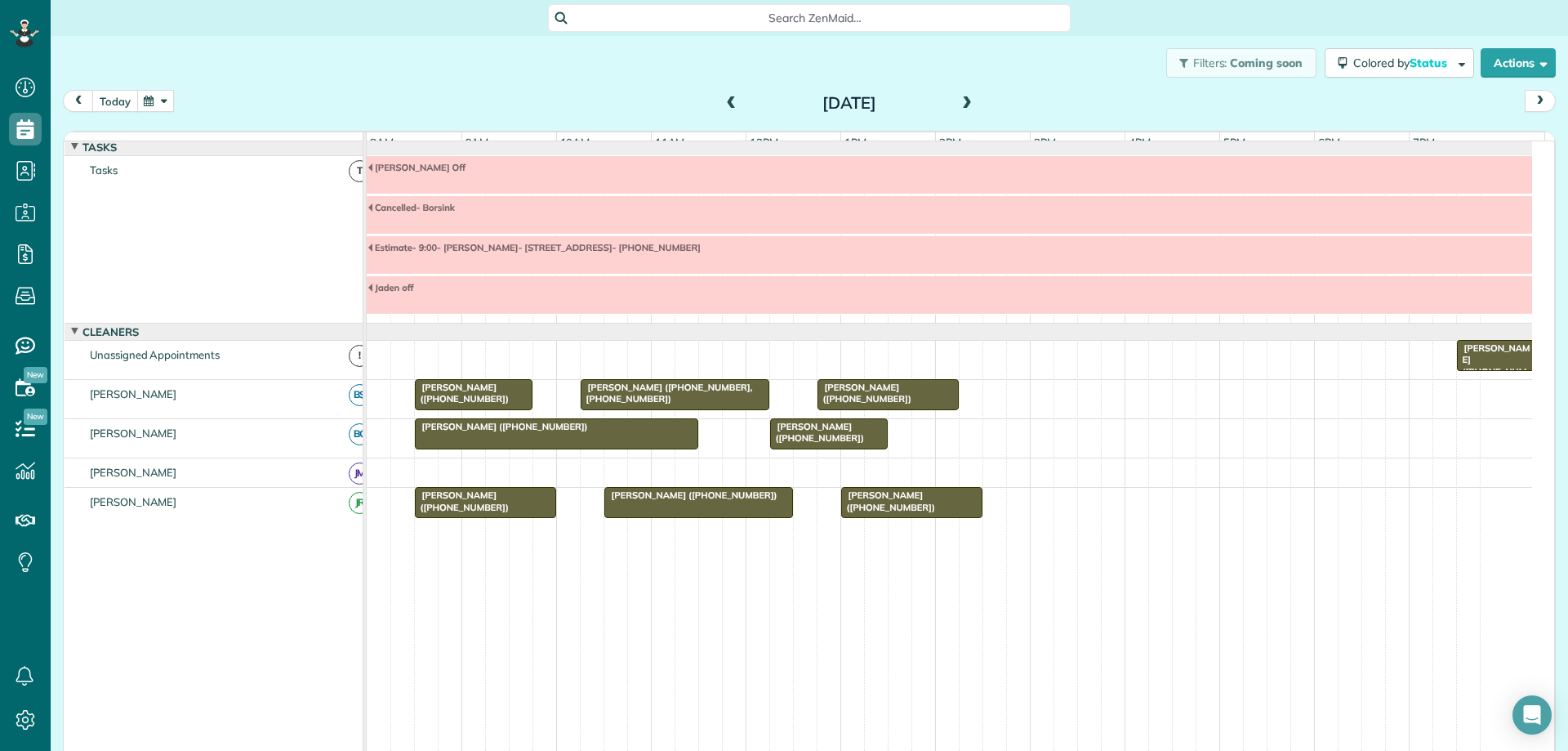
click at [115, 95] on button "today" at bounding box center [115, 101] width 45 height 22
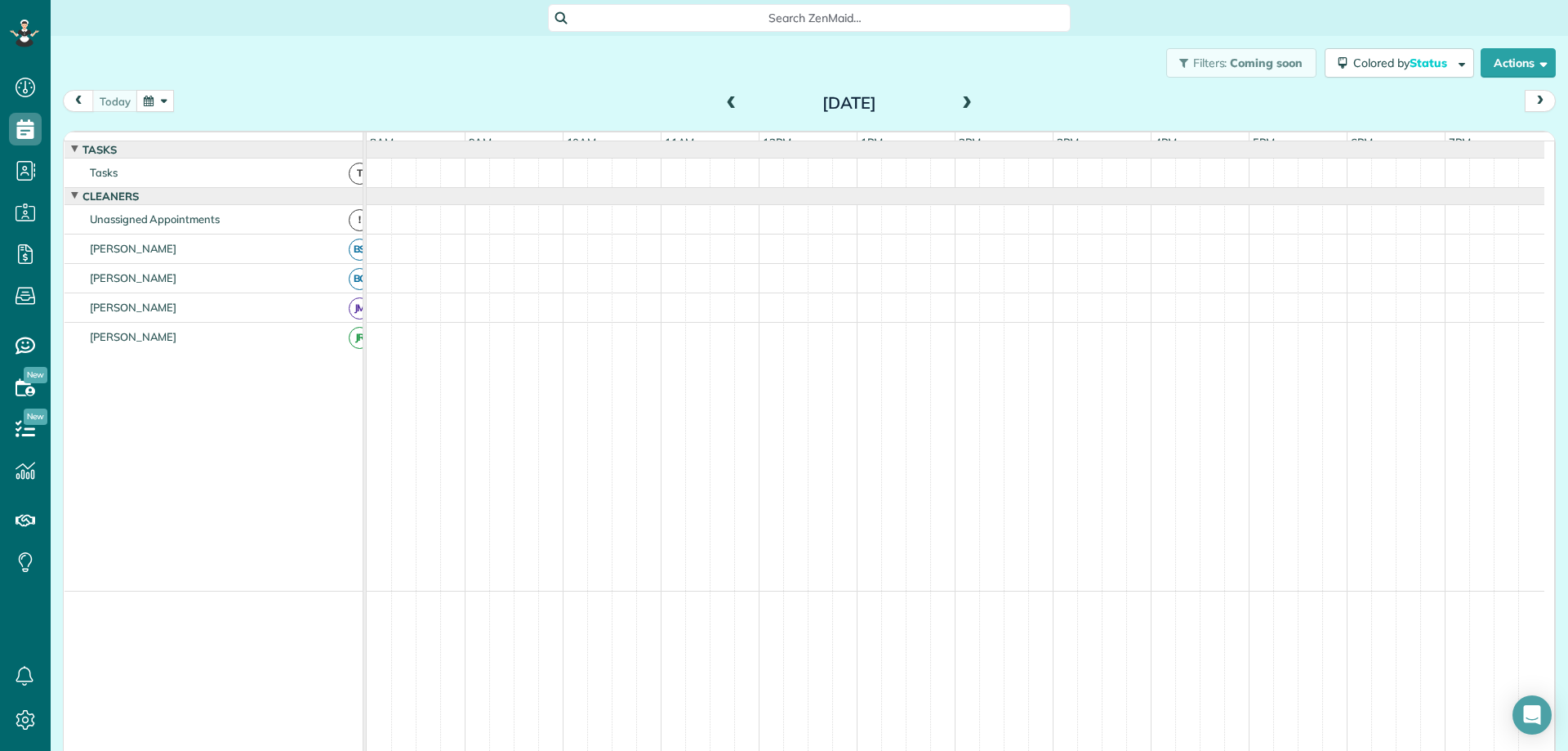
scroll to position [0, 0]
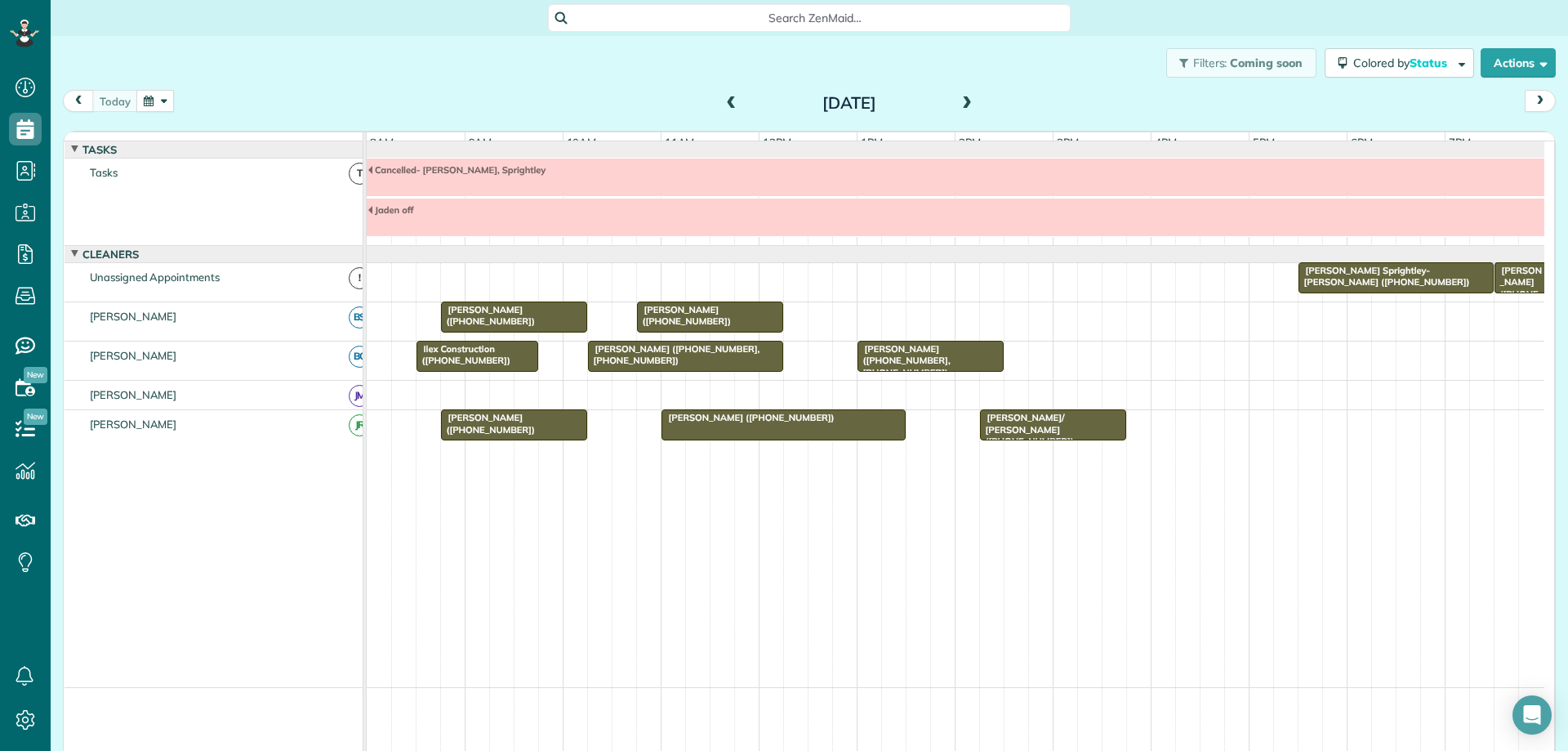
click at [520, 324] on span "[PERSON_NAME] ([PHONE_NUMBER])" at bounding box center [488, 315] width 96 height 23
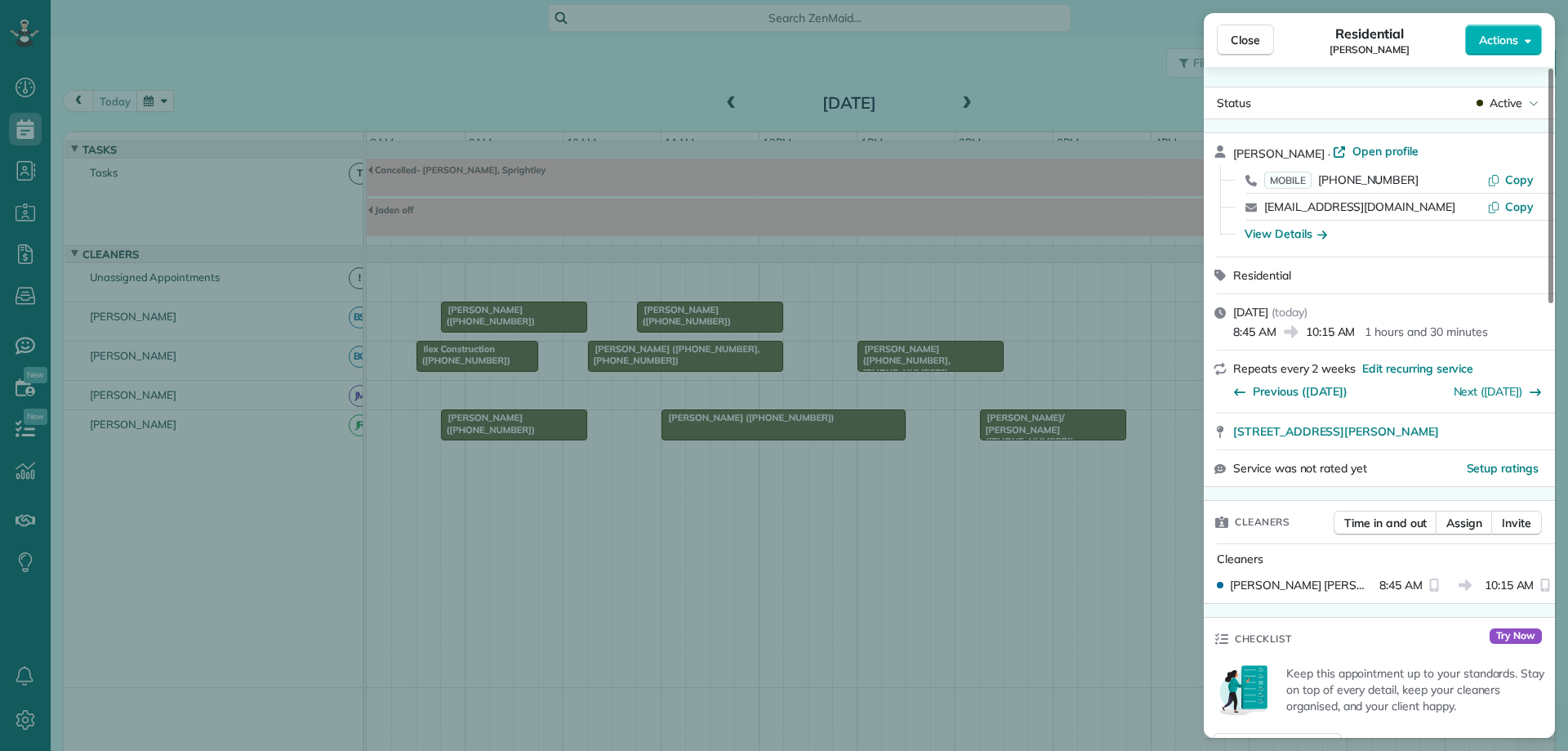
click at [510, 326] on div "Close Residential [PERSON_NAME] Actions Status Active [PERSON_NAME] · Open prof…" at bounding box center [784, 375] width 1568 height 751
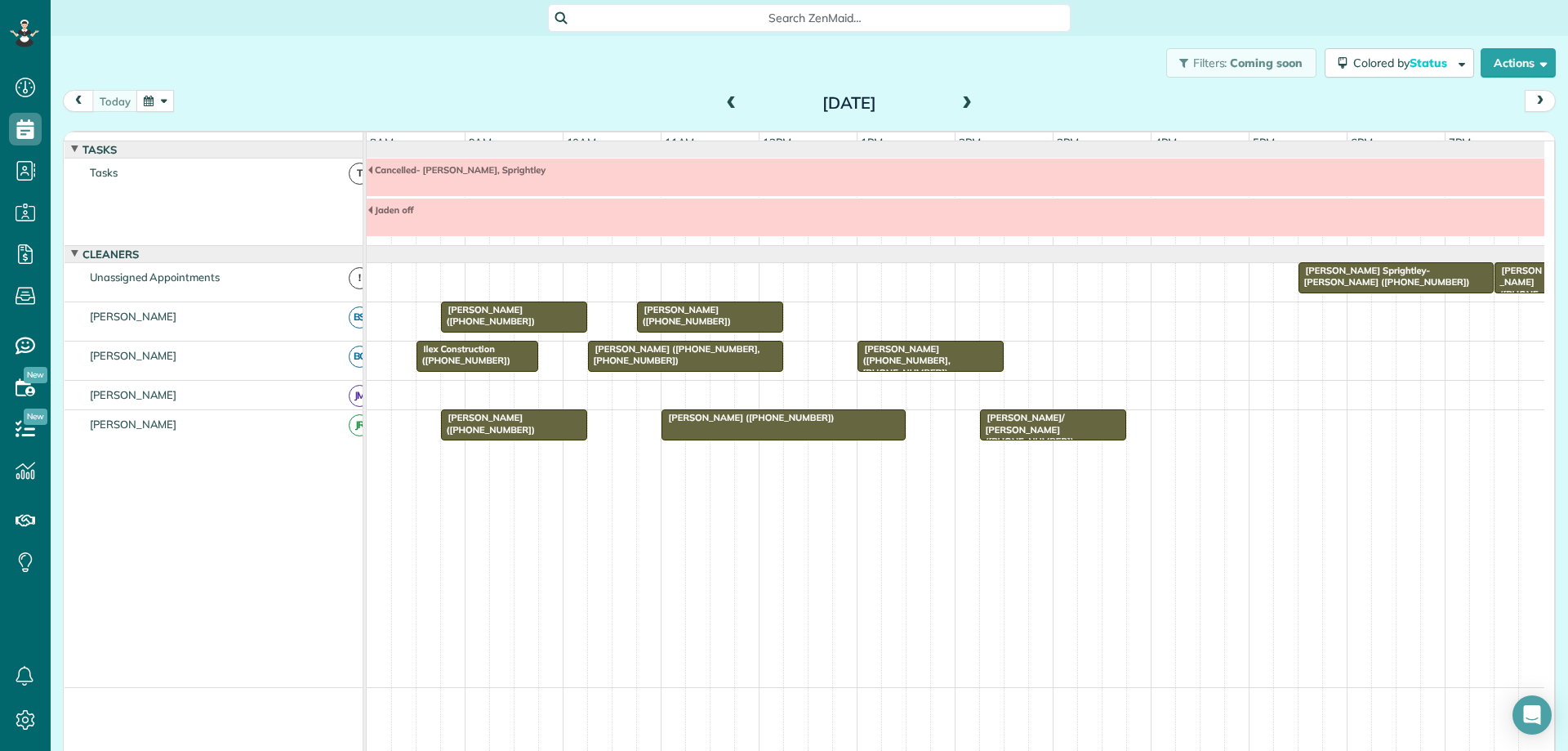
click at [510, 326] on span "[PERSON_NAME] ([PHONE_NUMBER])" at bounding box center [488, 315] width 96 height 23
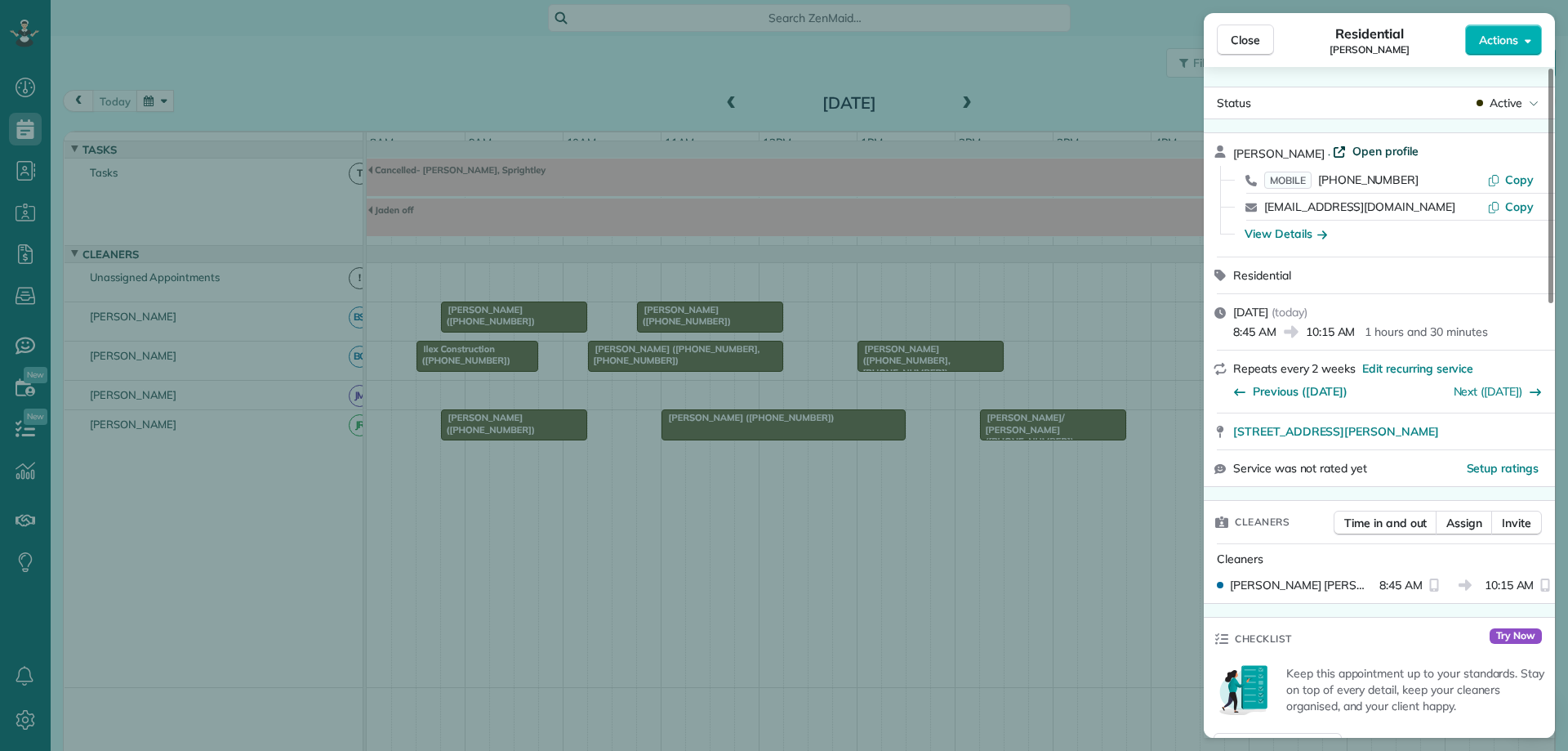
click at [1352, 154] on span "Open profile" at bounding box center [1385, 151] width 66 height 16
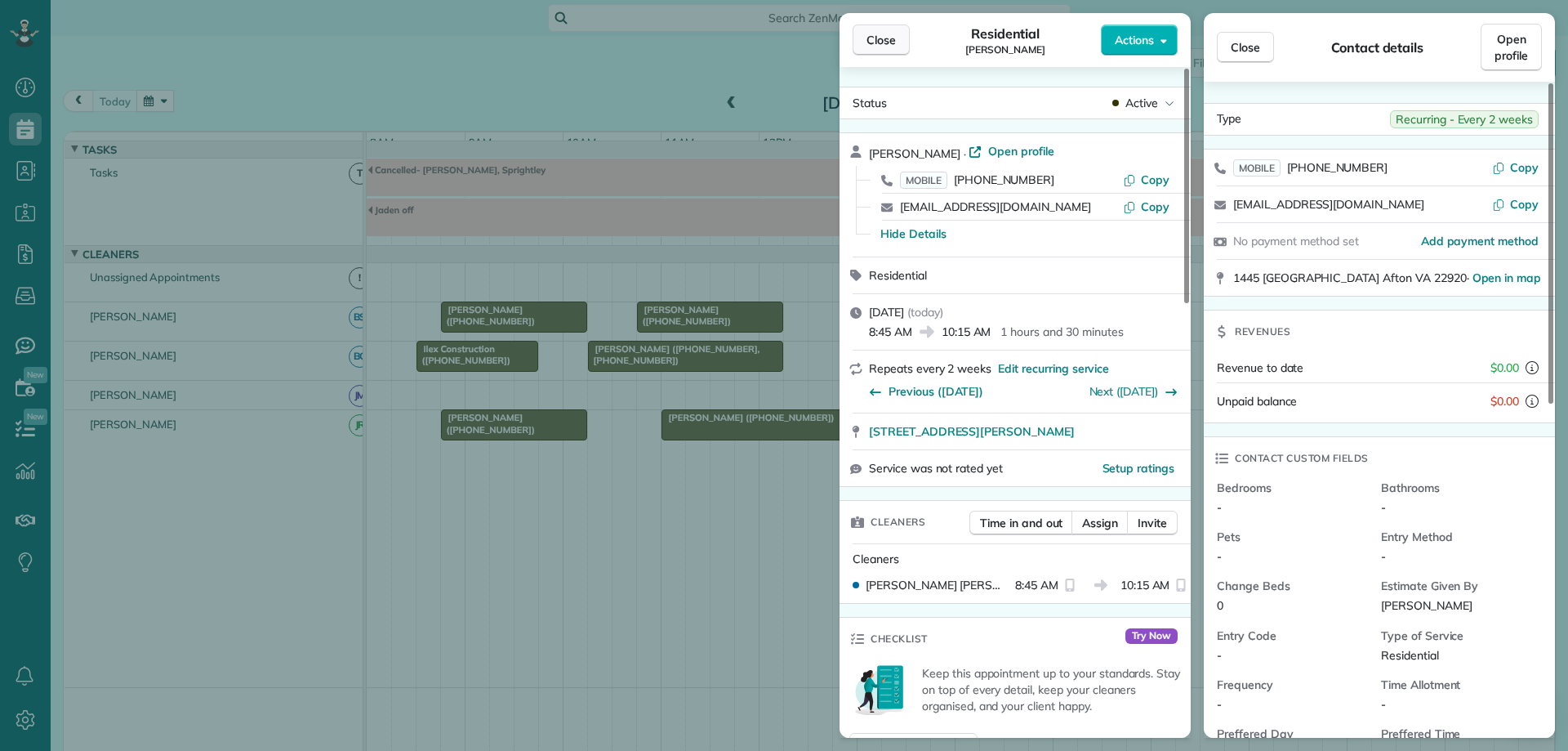
click at [894, 39] on span "Close" at bounding box center [881, 39] width 29 height 16
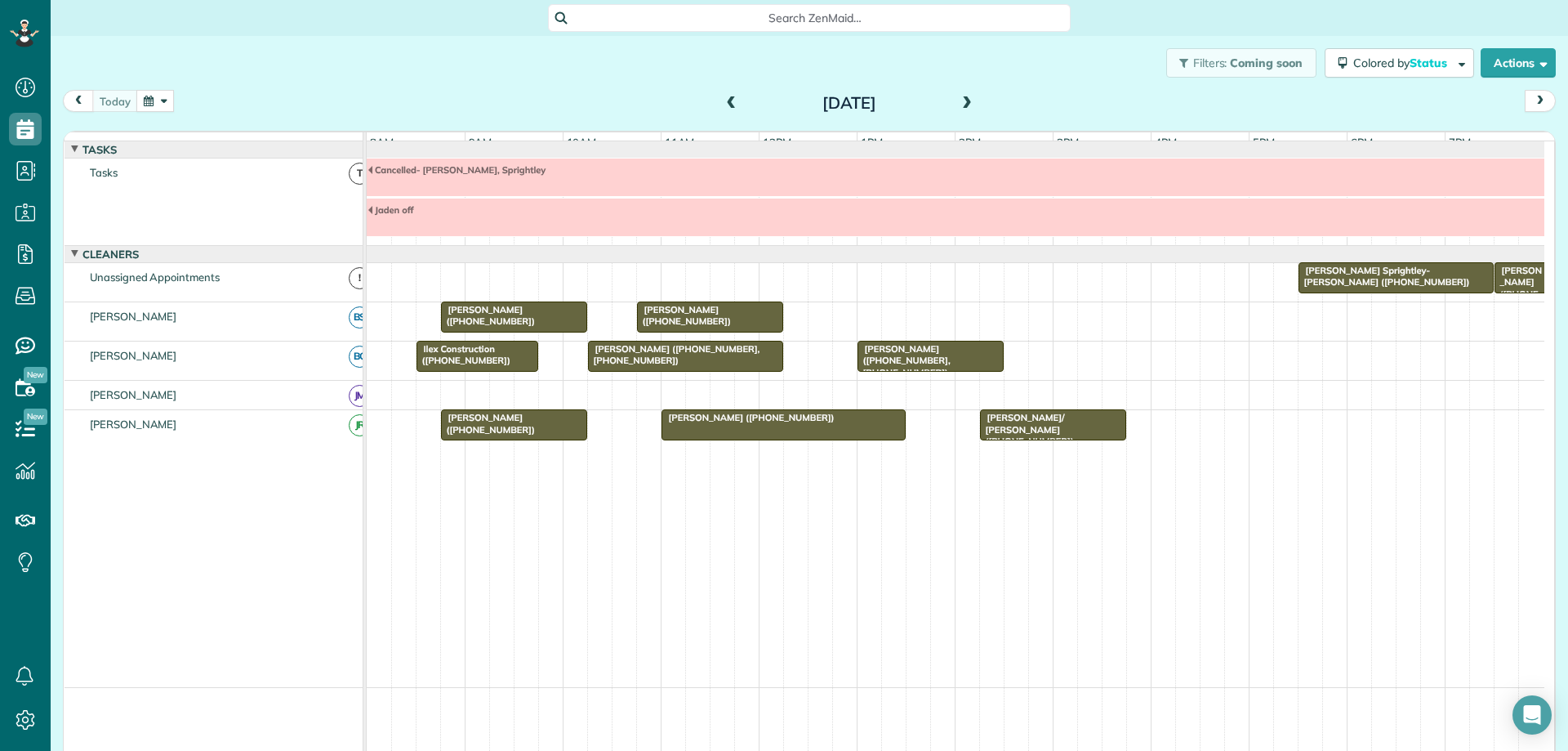
click at [466, 319] on span "[PERSON_NAME] ([PHONE_NUMBER])" at bounding box center [488, 315] width 96 height 23
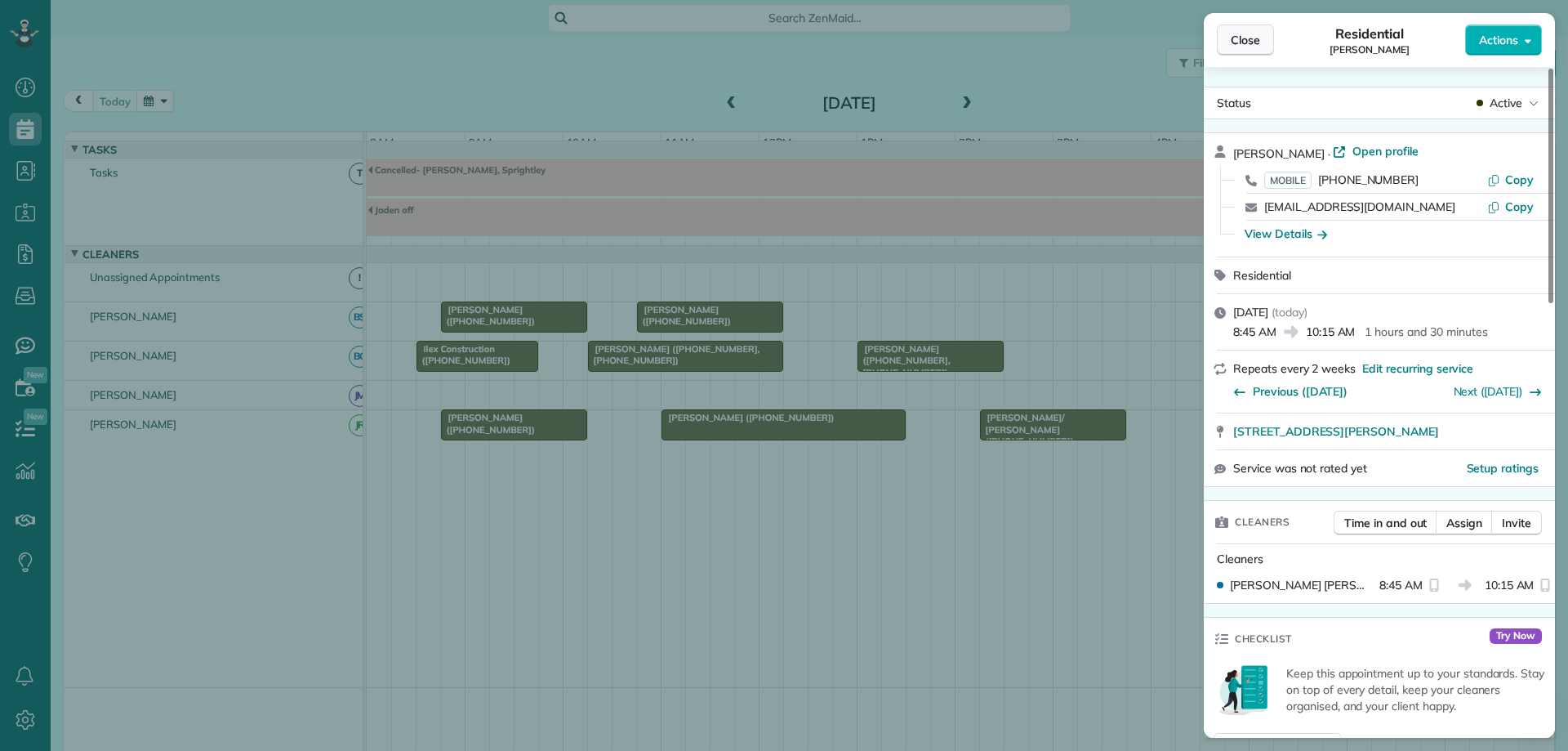
click at [1249, 50] on button "Close" at bounding box center [1245, 40] width 57 height 31
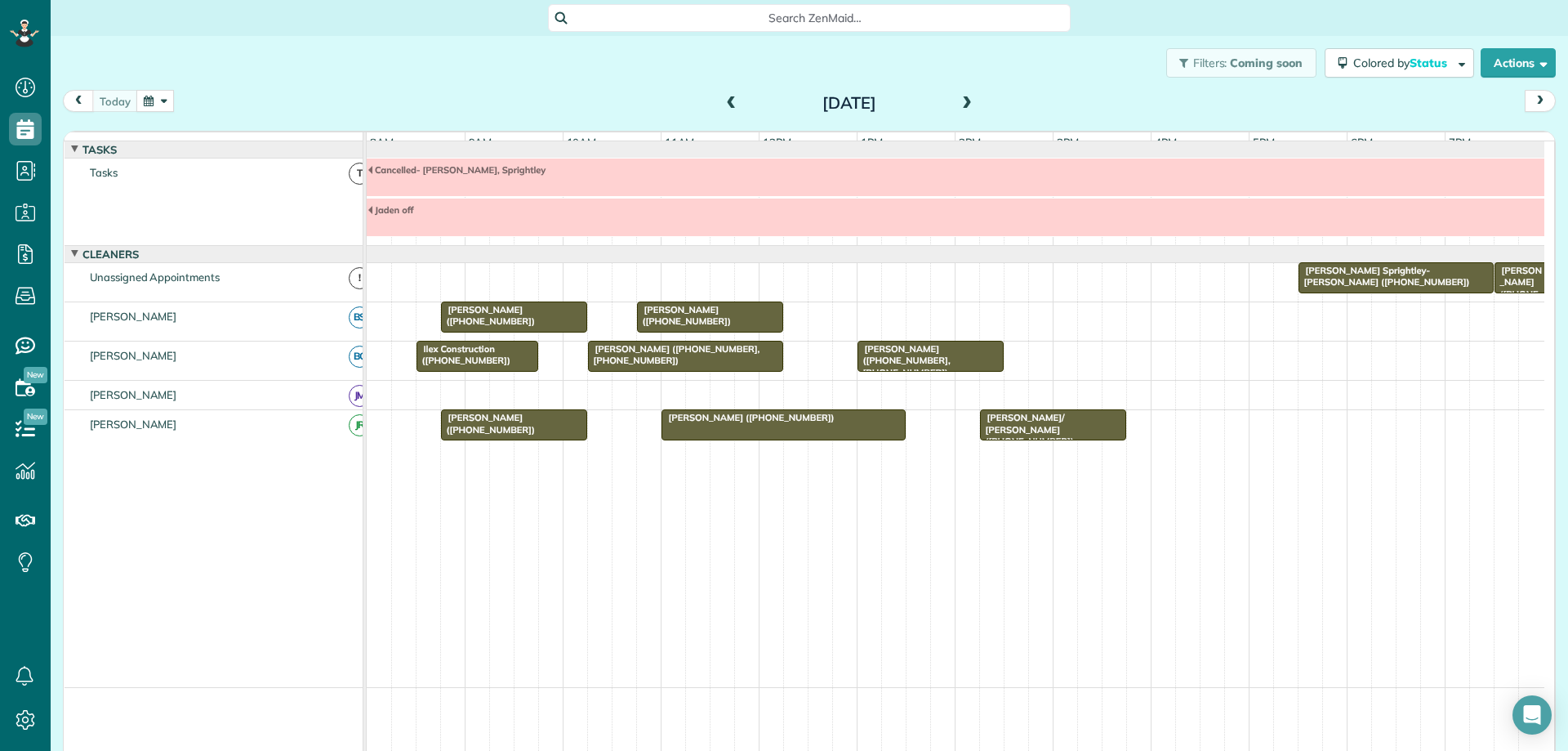
click at [157, 104] on button "button" at bounding box center [155, 101] width 38 height 22
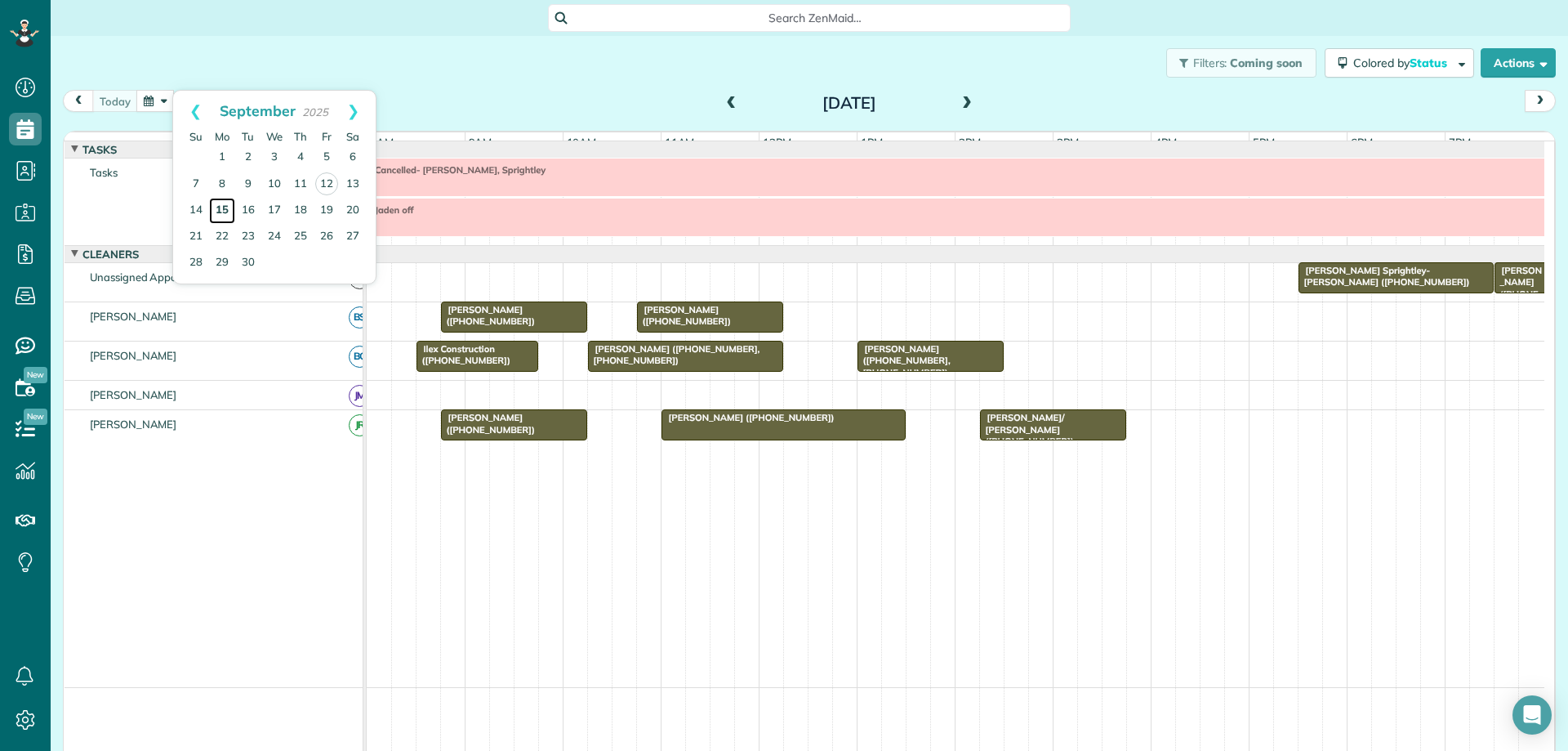
click at [222, 218] on link "15" at bounding box center [222, 211] width 27 height 27
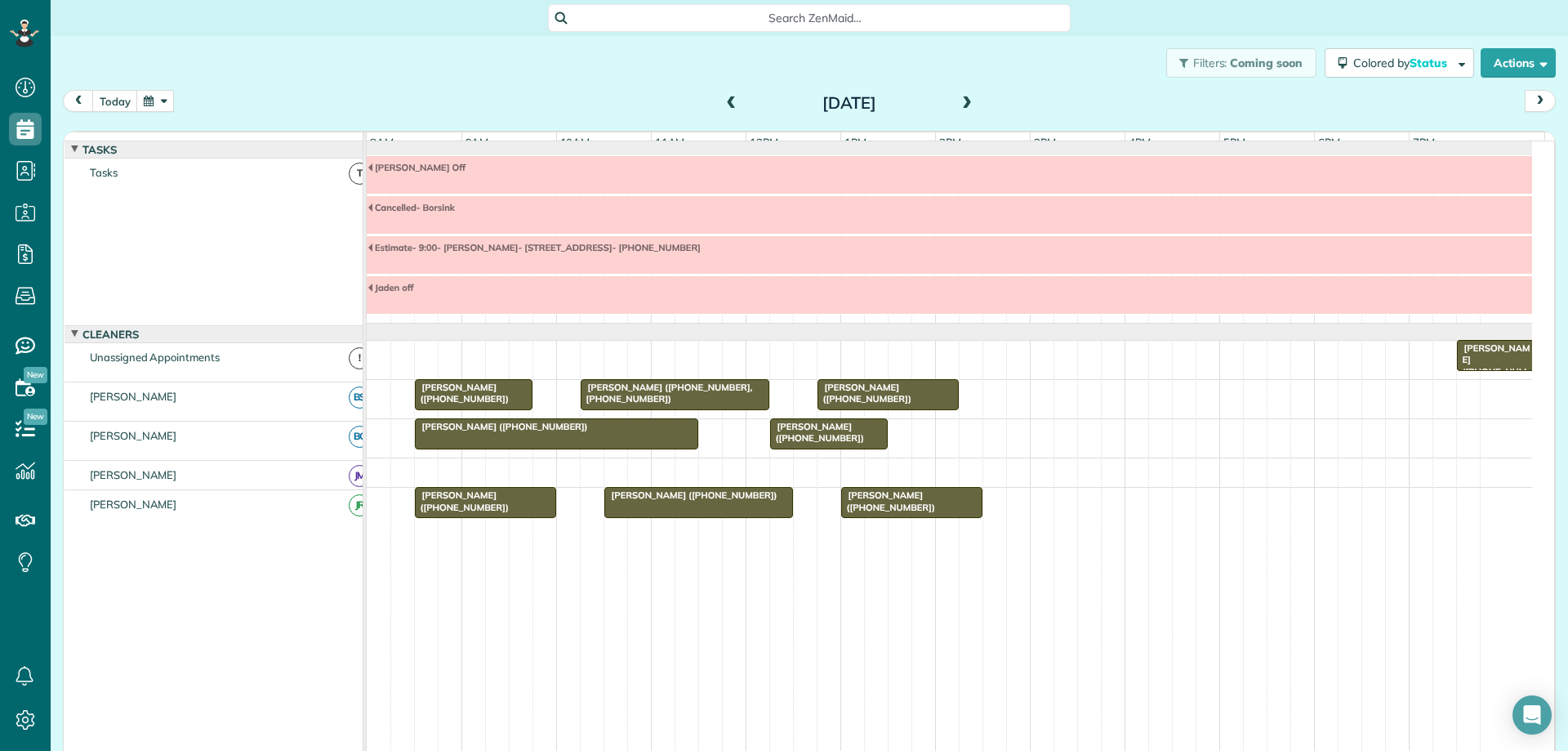
scroll to position [3, 0]
drag, startPoint x: 785, startPoint y: 449, endPoint x: 804, endPoint y: 454, distance: 19.6
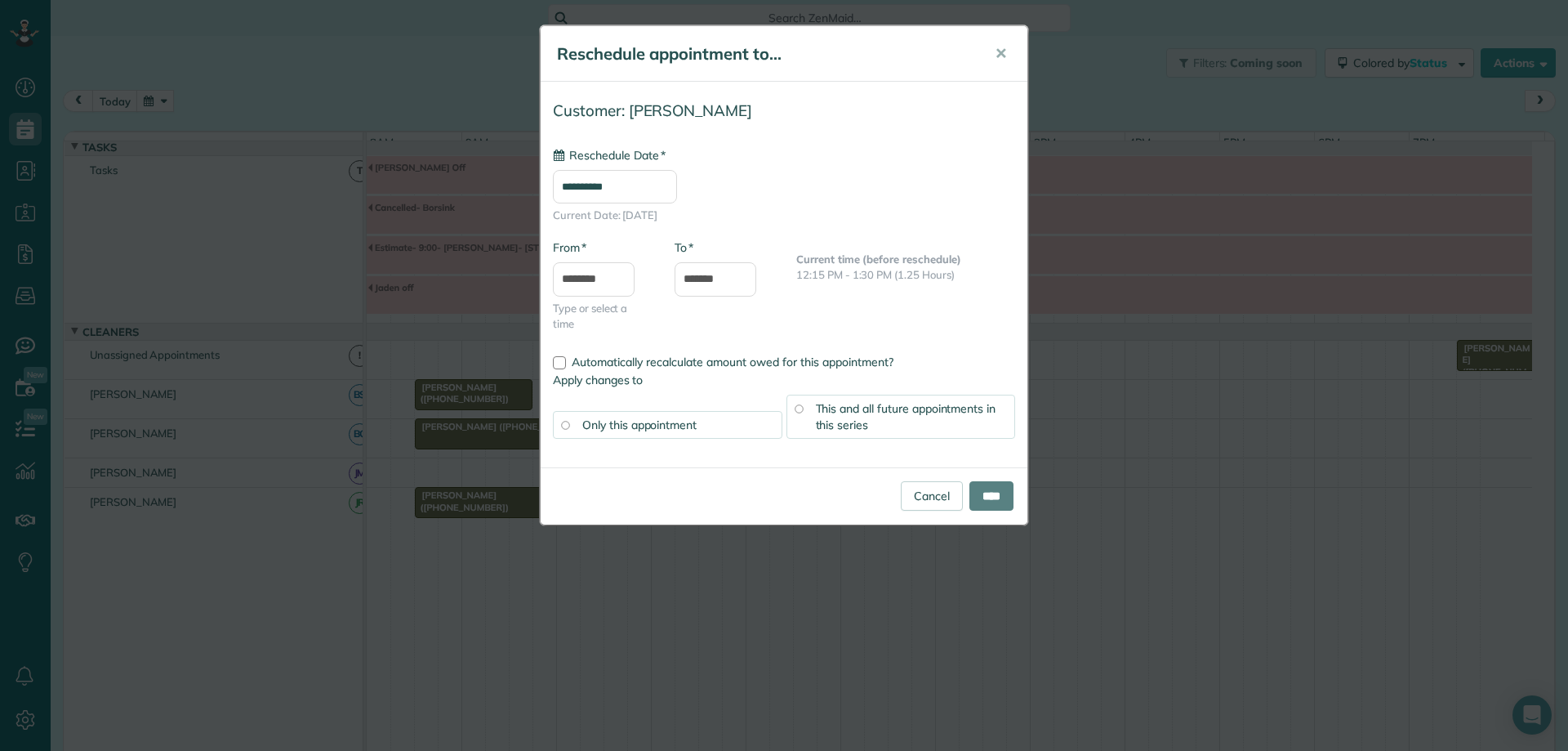
type input "**********"
click at [975, 486] on input "****" at bounding box center [992, 496] width 45 height 29
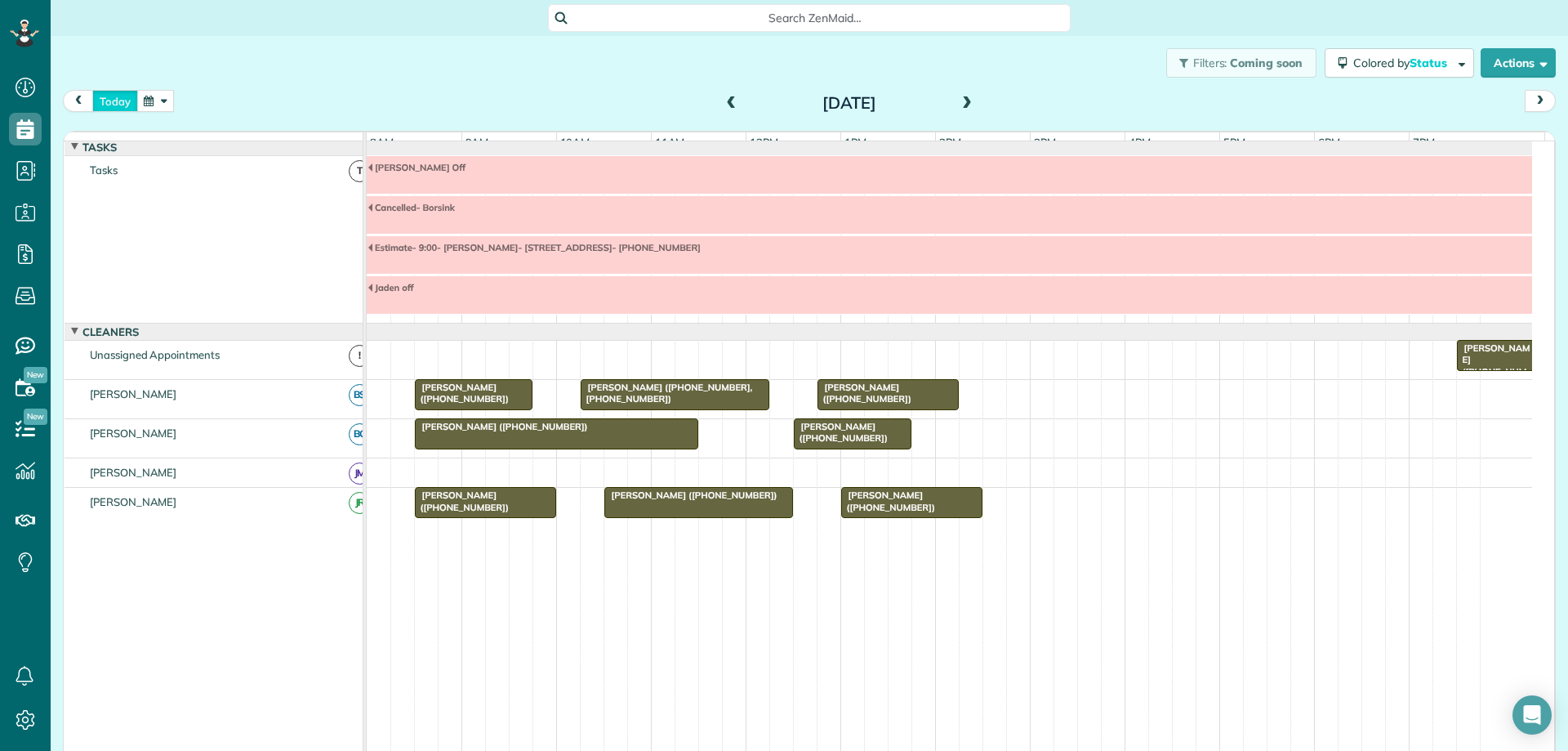
click at [98, 94] on button "today" at bounding box center [115, 101] width 45 height 22
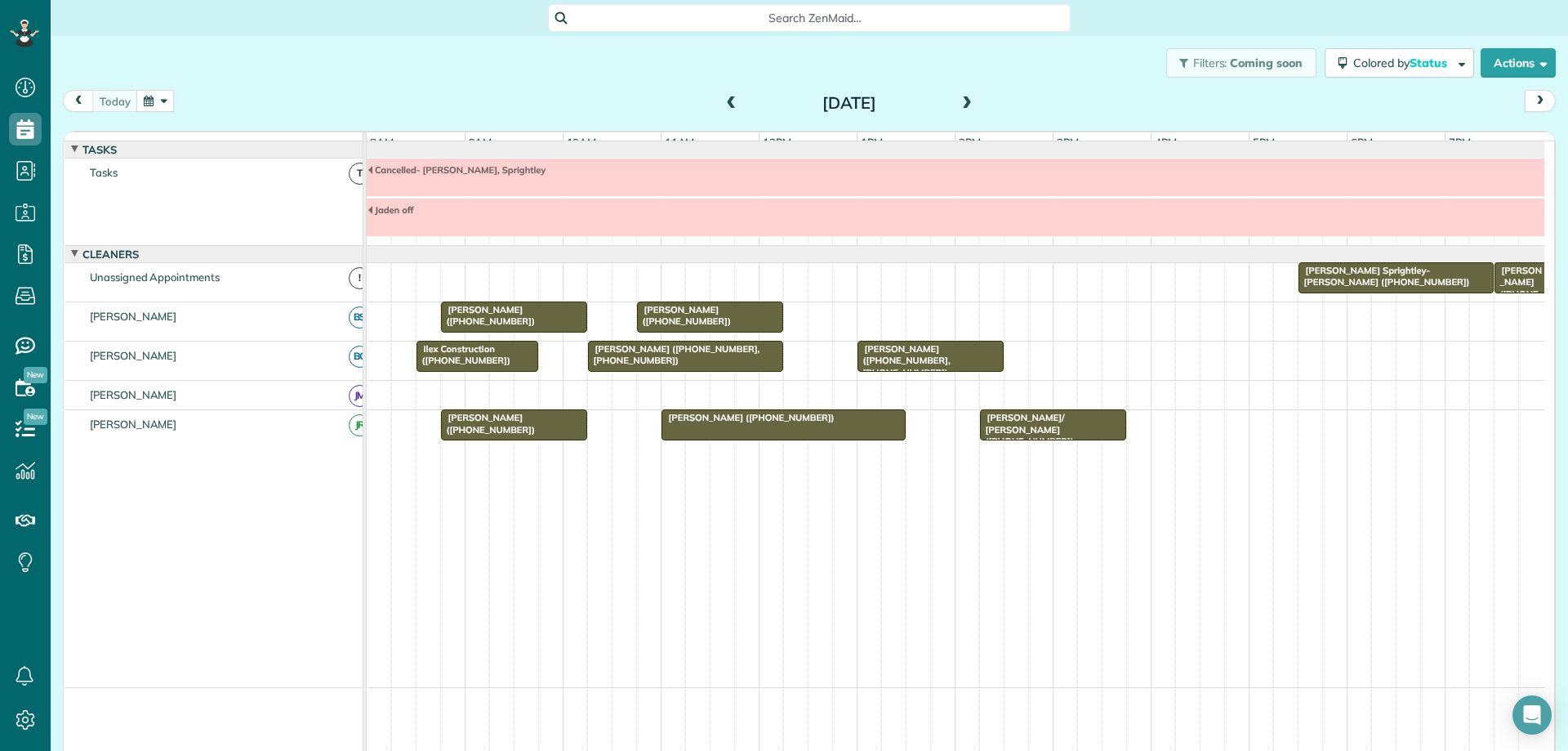
click at [140, 99] on button "button" at bounding box center [155, 101] width 38 height 22
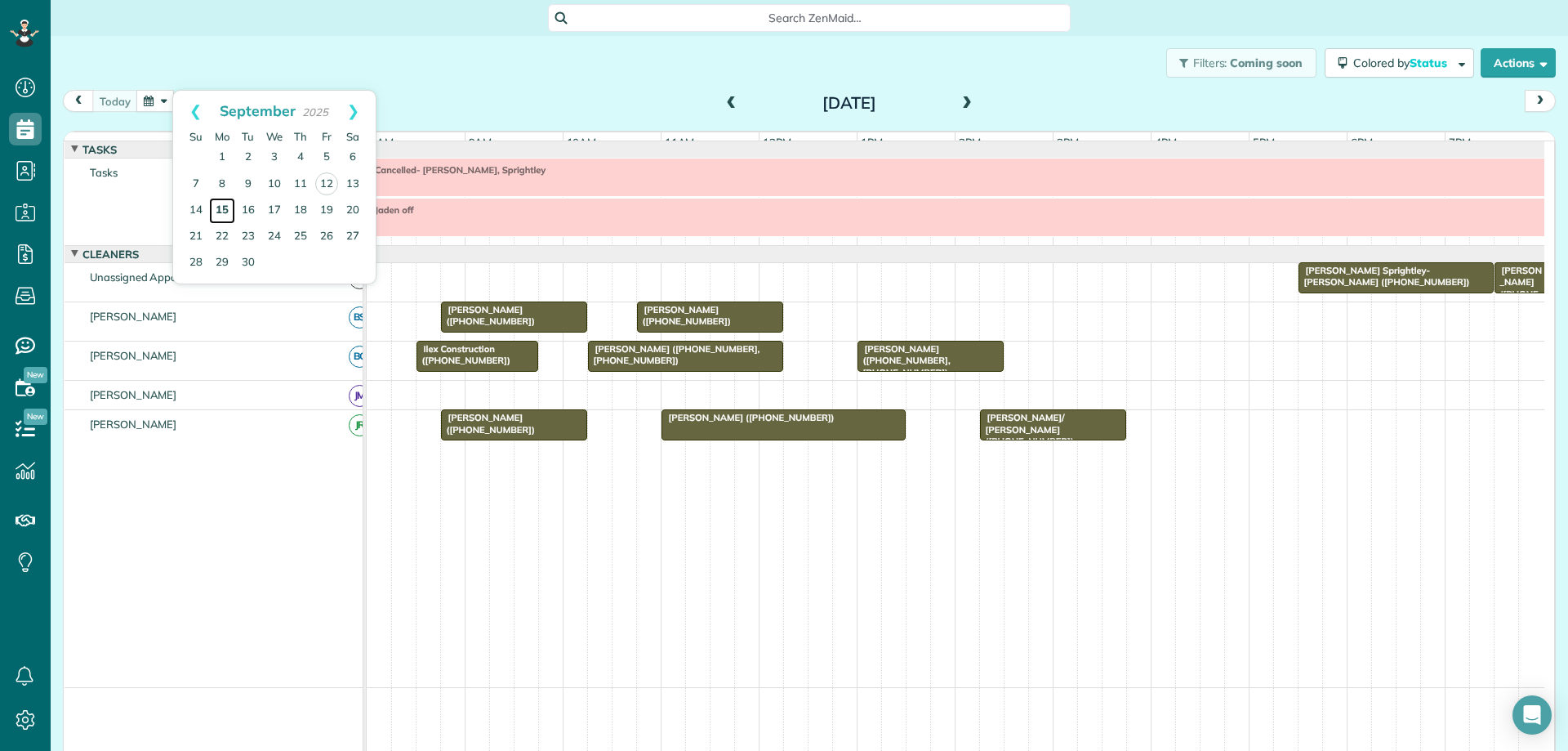
click at [220, 207] on link "15" at bounding box center [222, 211] width 27 height 27
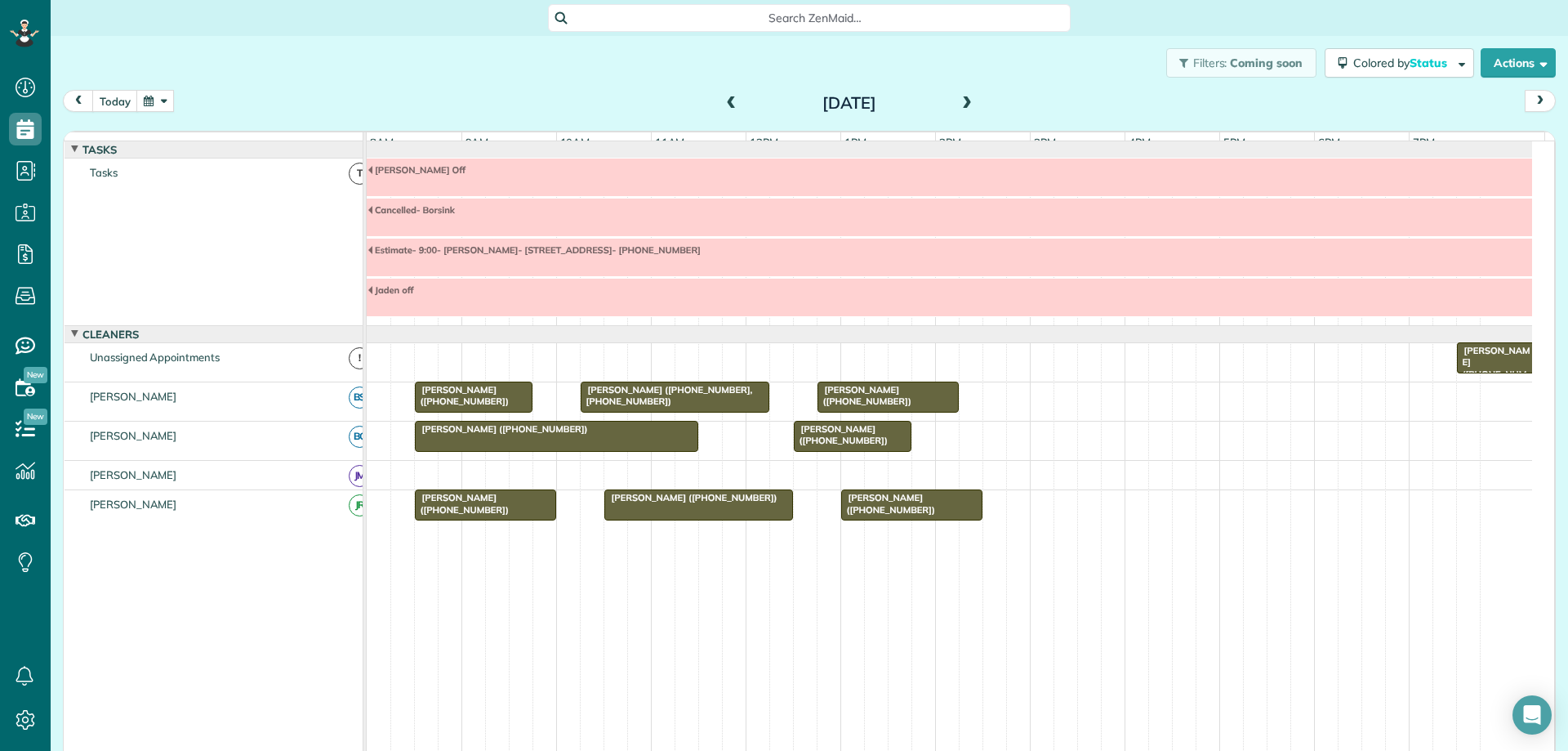
scroll to position [3, 0]
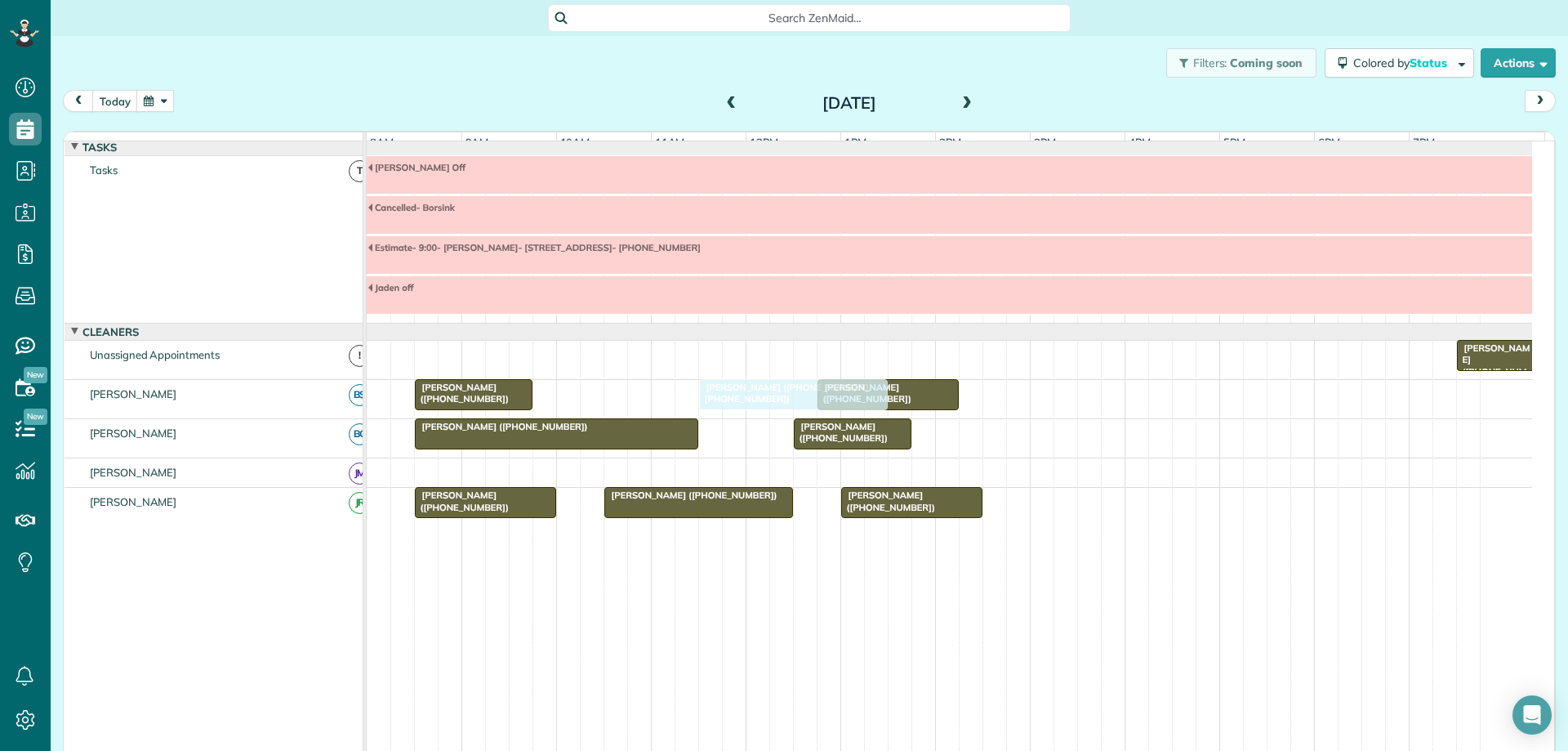
drag, startPoint x: 622, startPoint y: 406, endPoint x: 662, endPoint y: 398, distance: 40.8
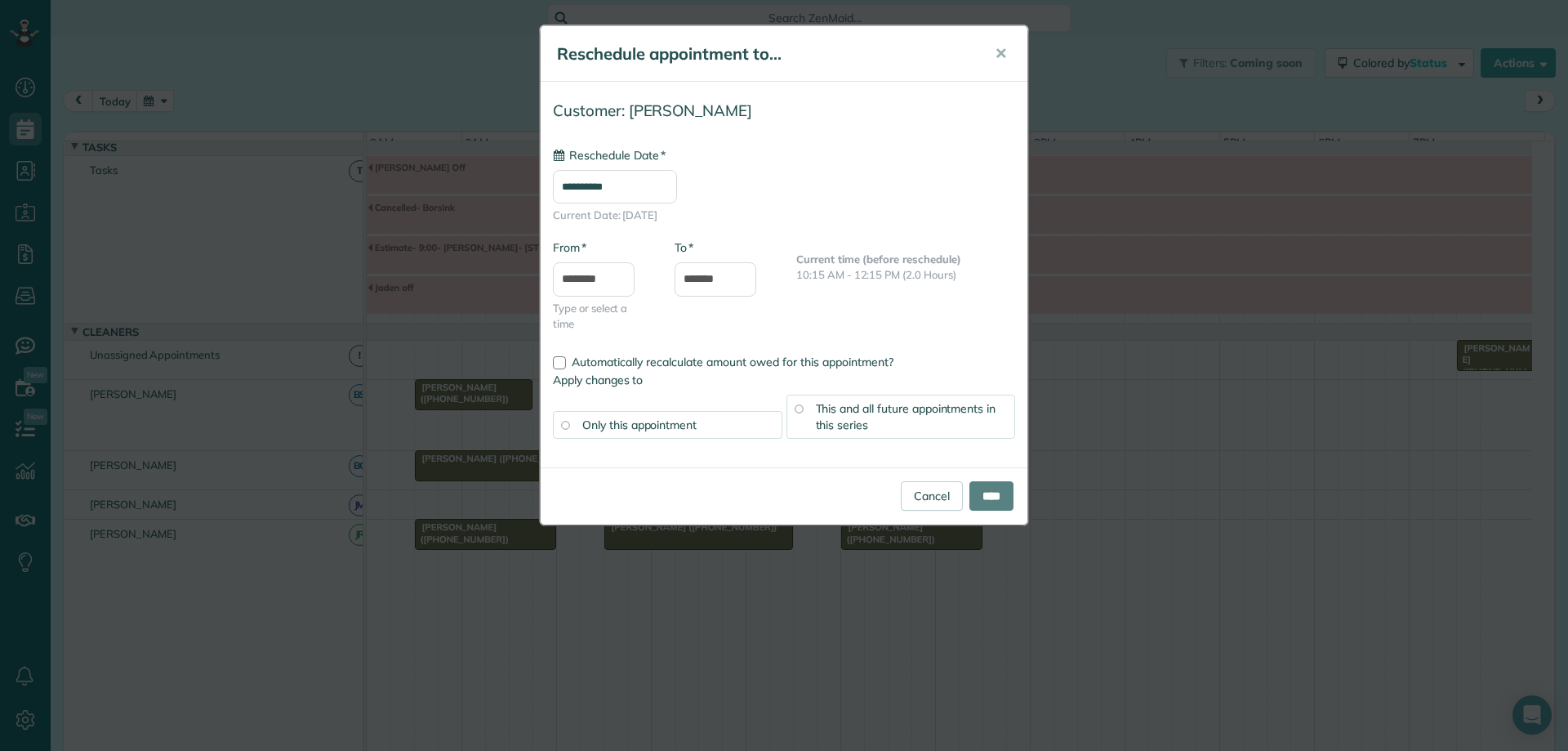
click at [894, 396] on div "This and all future appointments in this series" at bounding box center [901, 417] width 229 height 45
type input "**********"
click at [977, 494] on input "****" at bounding box center [992, 496] width 45 height 29
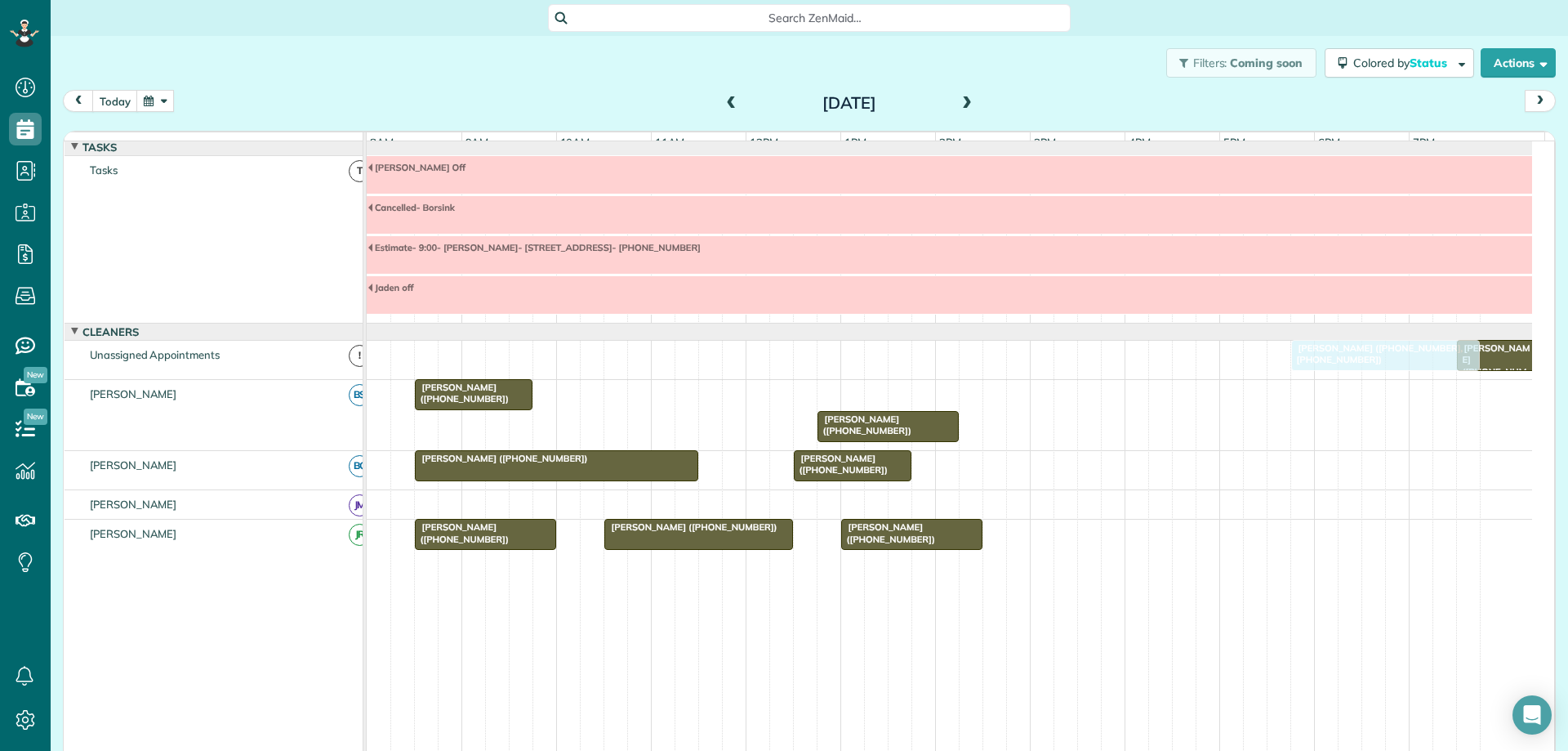
drag, startPoint x: 737, startPoint y: 408, endPoint x: 1297, endPoint y: 384, distance: 560.5
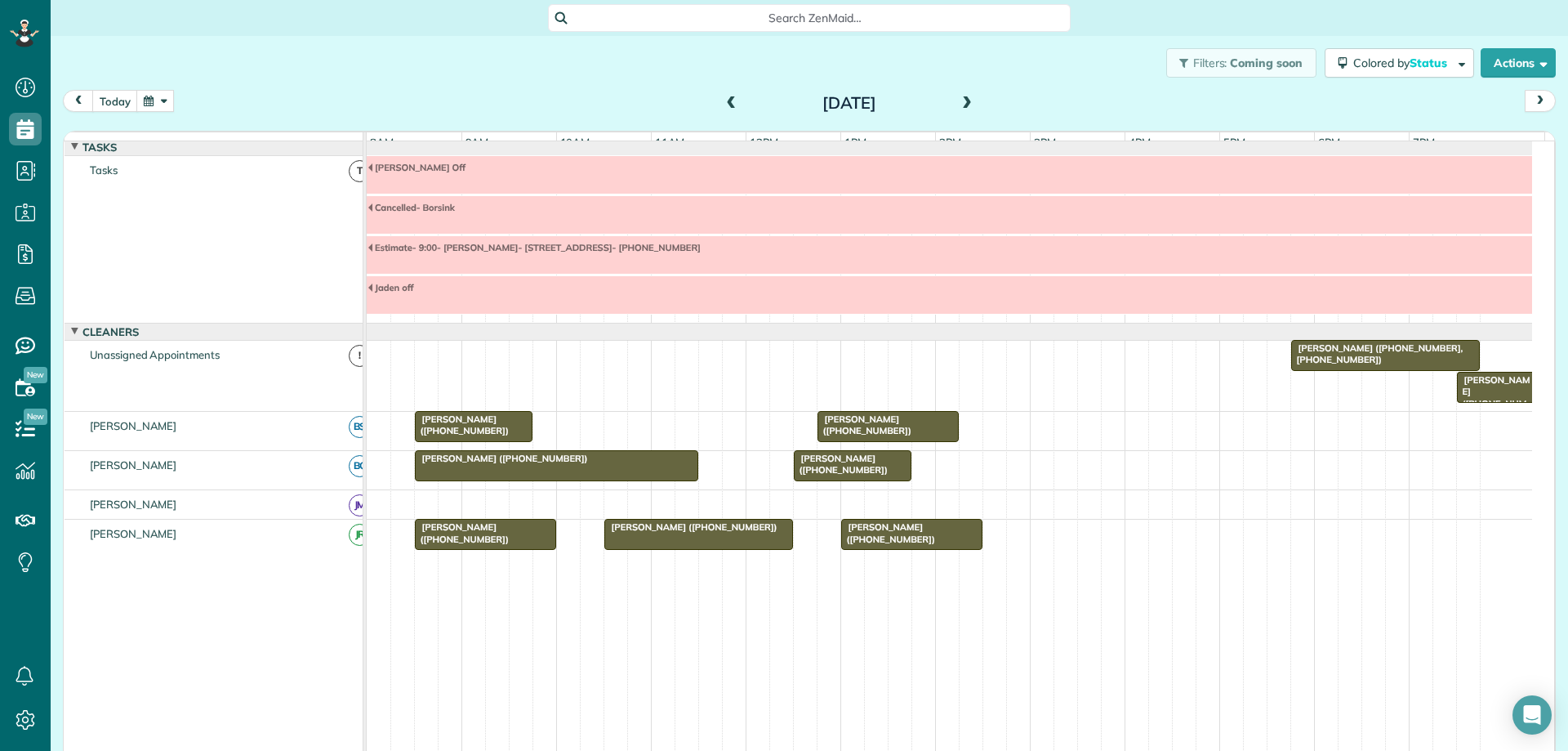
click at [1317, 370] on div at bounding box center [1386, 355] width 187 height 29
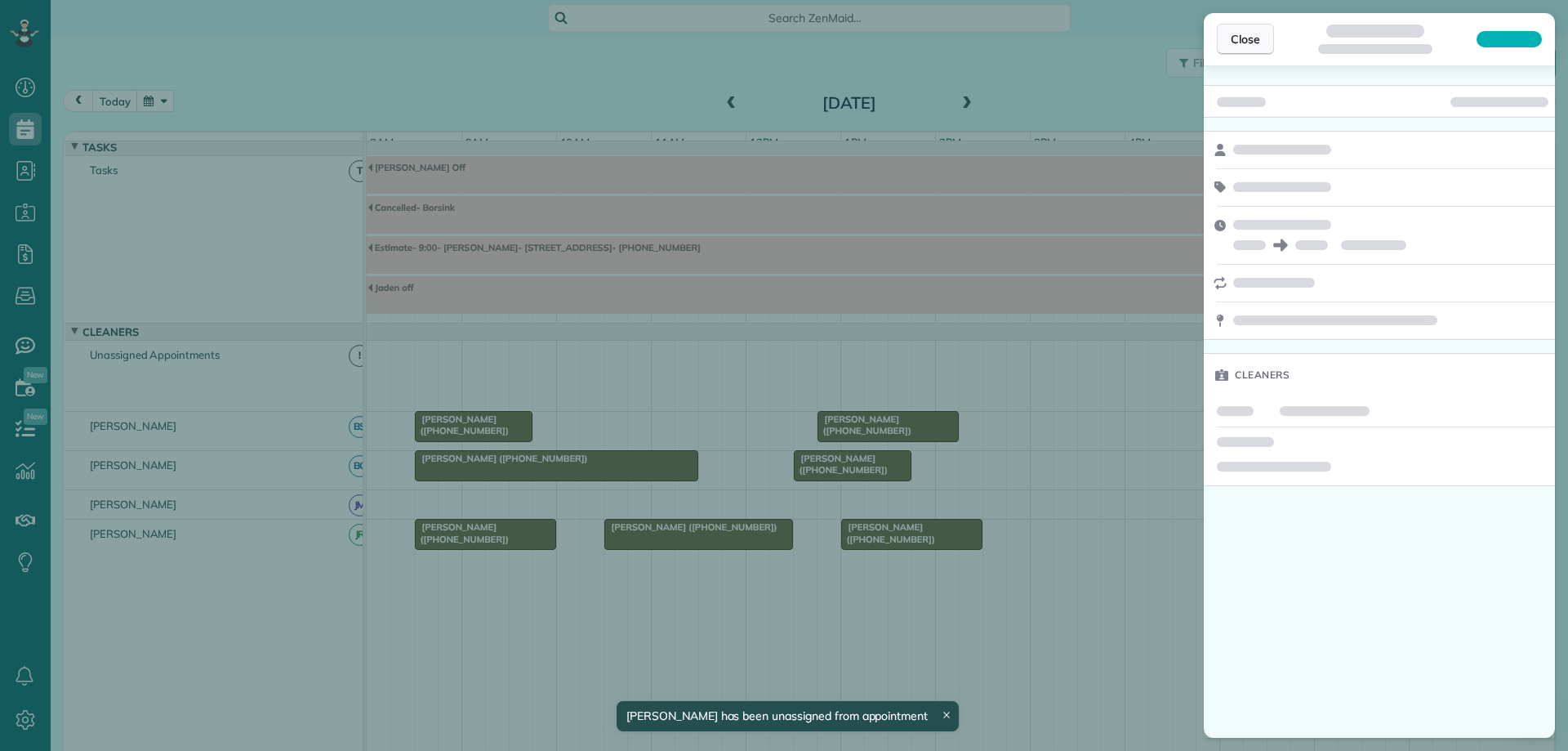
click at [1251, 37] on span "Close" at bounding box center [1245, 39] width 29 height 16
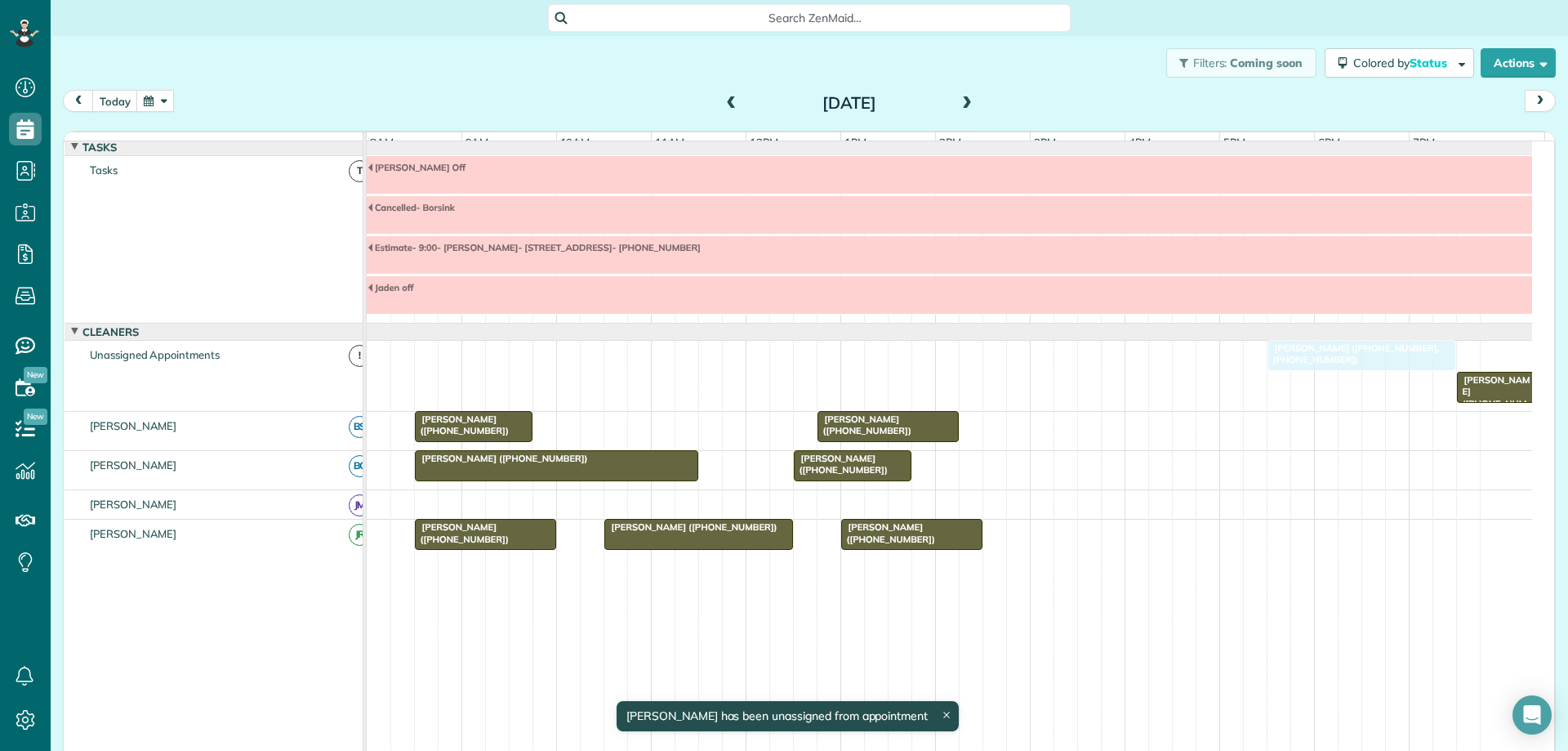
drag, startPoint x: 1340, startPoint y: 369, endPoint x: 1317, endPoint y: 367, distance: 23.1
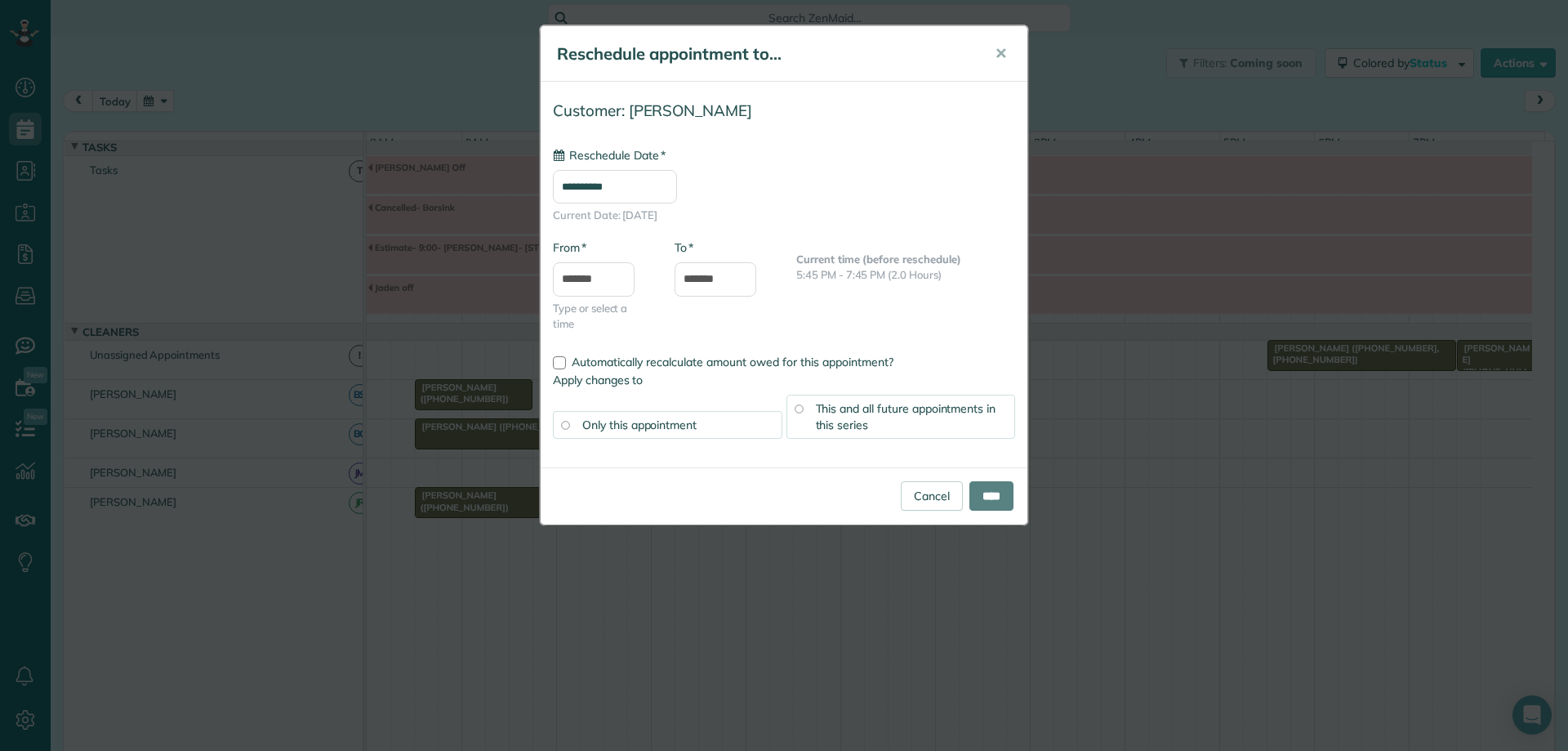
type input "**********"
click at [977, 491] on input "****" at bounding box center [992, 496] width 45 height 29
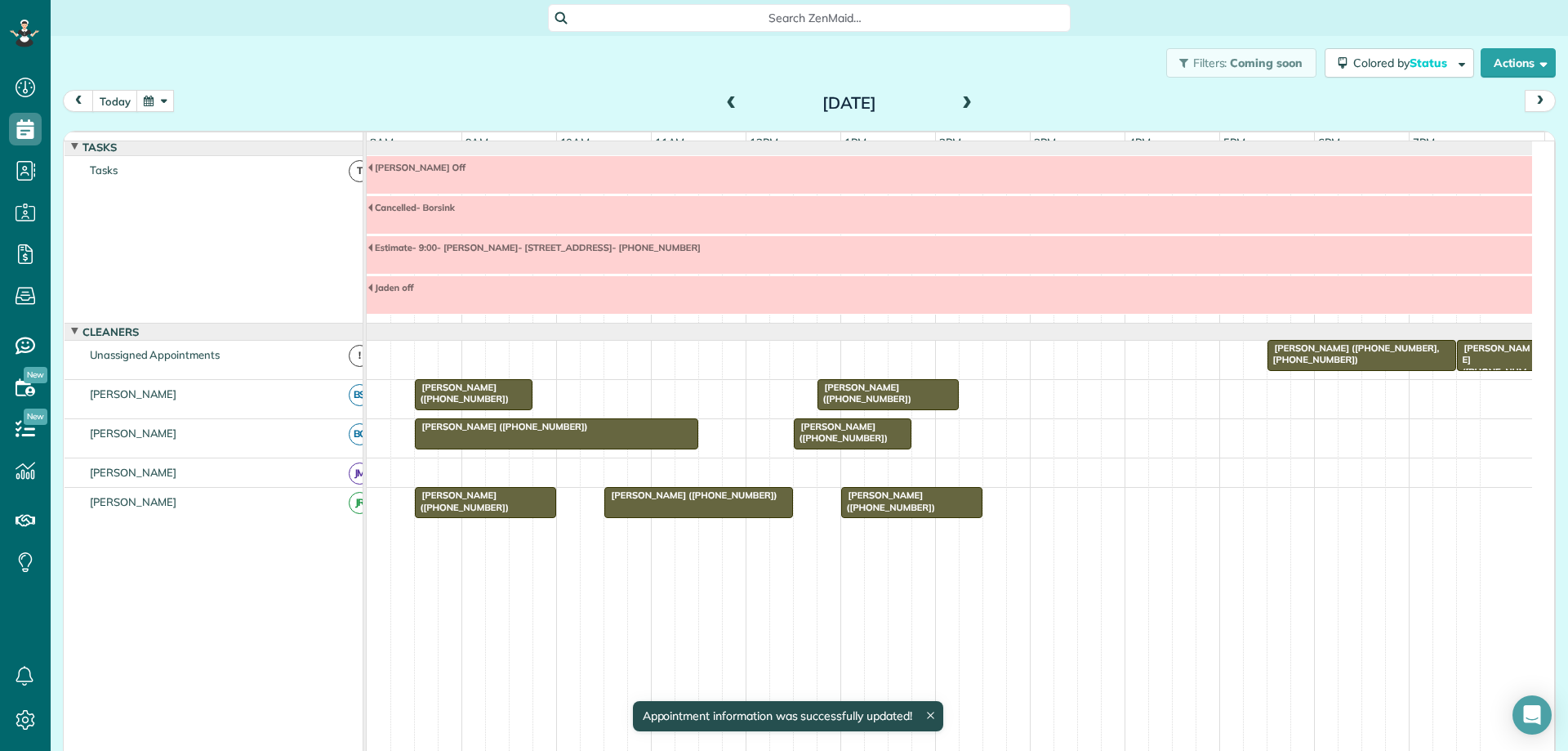
click at [496, 228] on div at bounding box center [949, 215] width 1166 height 38
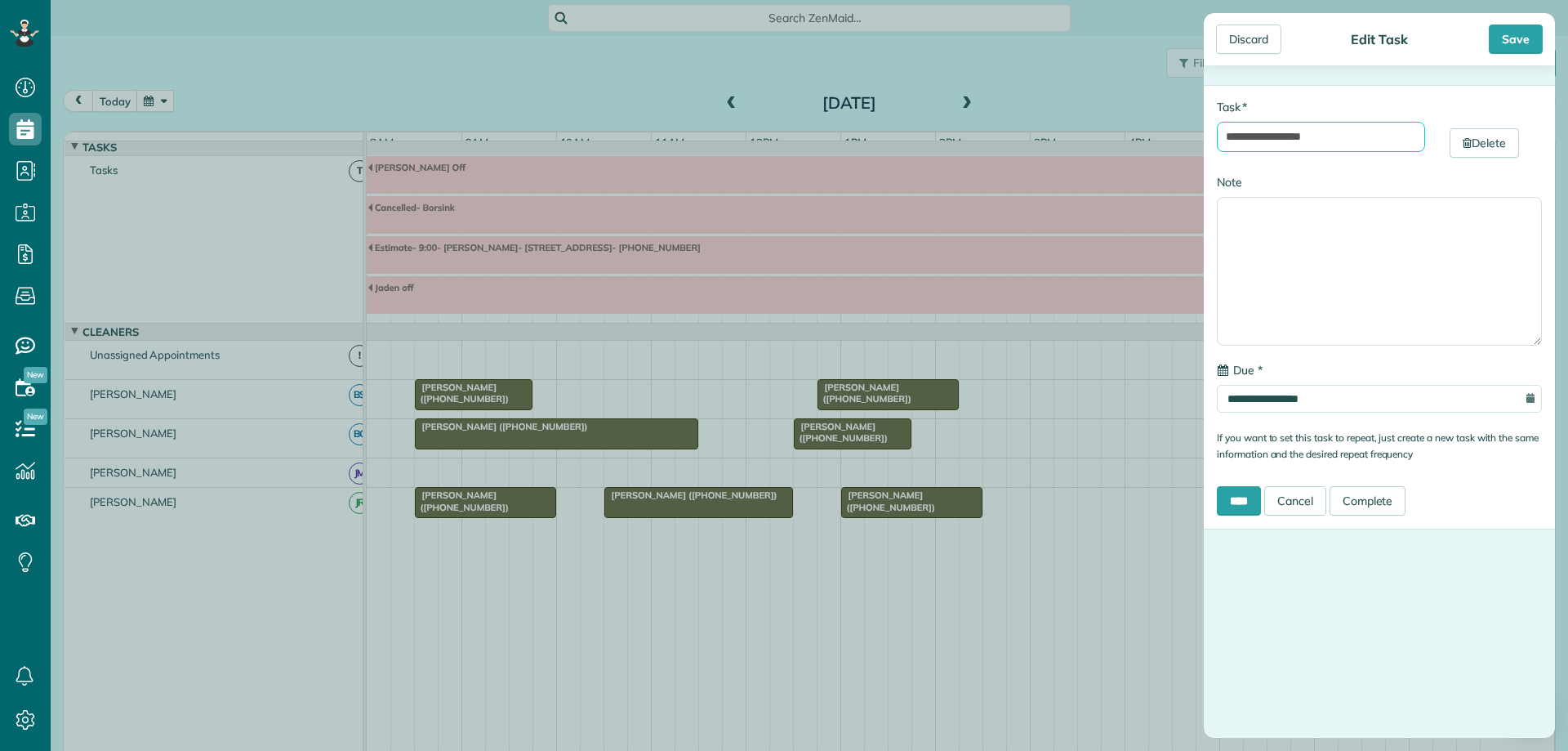
click at [1322, 137] on input "**********" at bounding box center [1321, 136] width 208 height 30
type input "**********"
click at [1251, 497] on input "****" at bounding box center [1239, 501] width 45 height 29
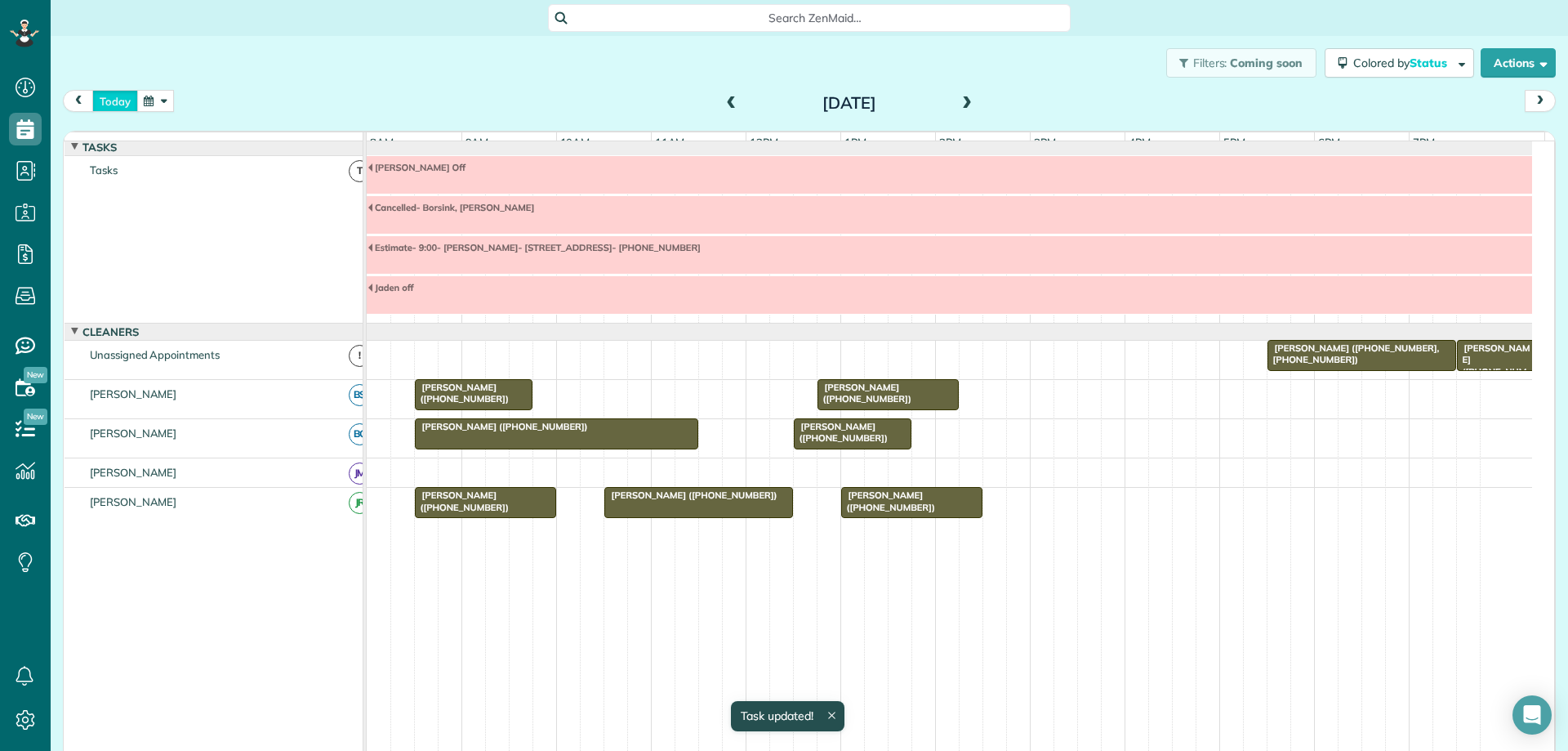
click at [106, 104] on button "today" at bounding box center [115, 101] width 45 height 22
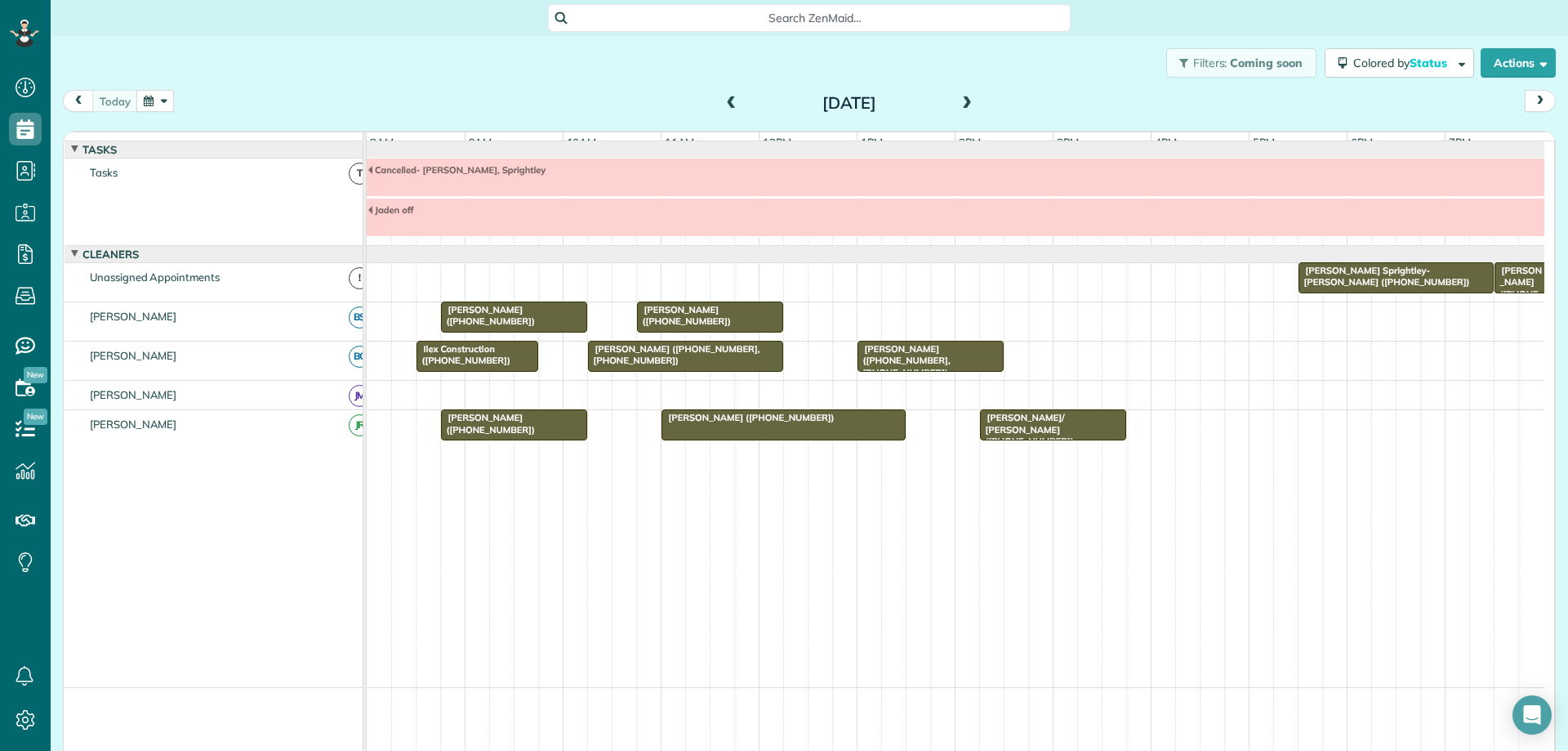
click at [496, 367] on div "Ilex Construction ([PHONE_NUMBER])" at bounding box center [477, 355] width 112 height 24
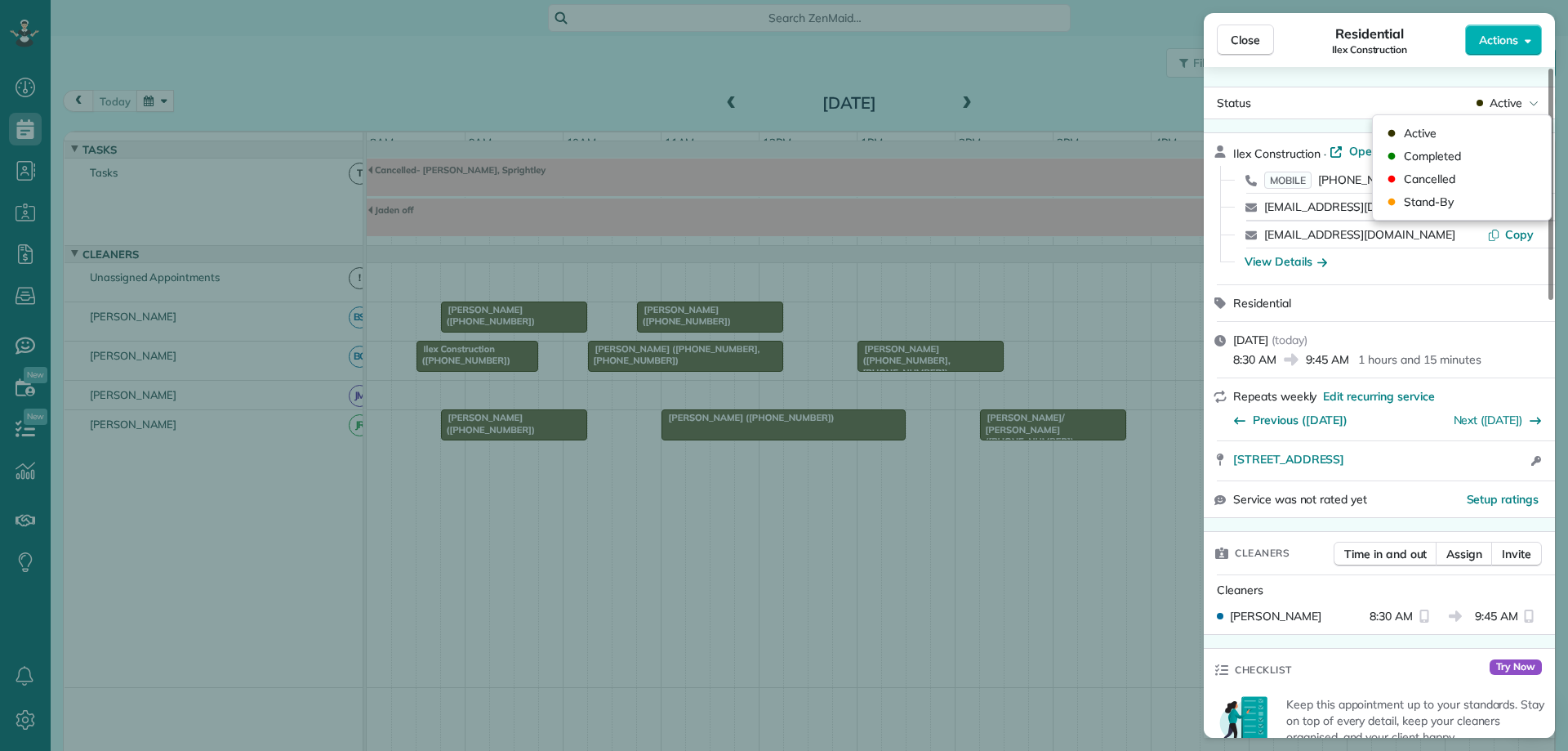
click at [1503, 110] on span "Active" at bounding box center [1506, 103] width 33 height 16
click at [1483, 152] on div "Completed" at bounding box center [1462, 156] width 165 height 23
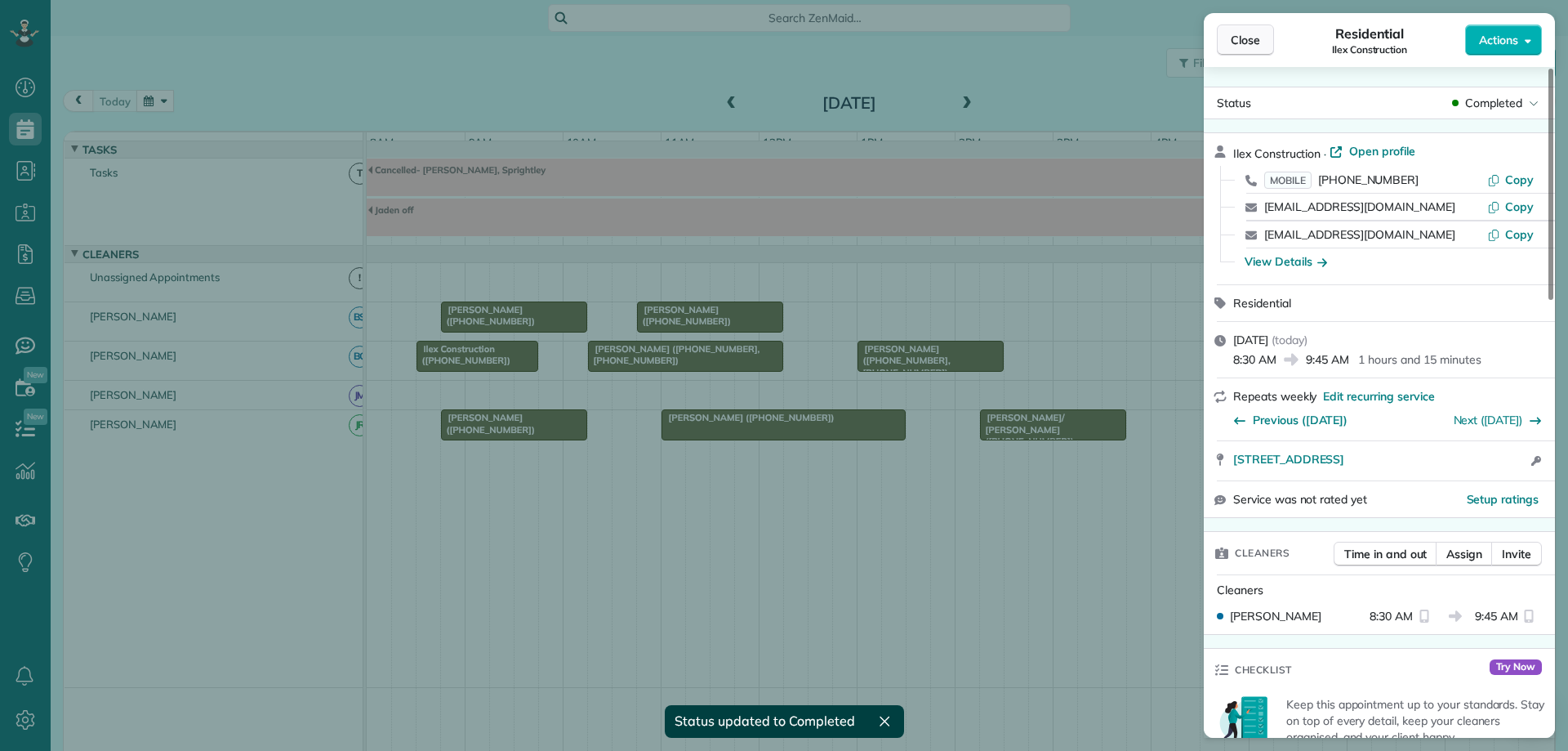
click at [1263, 40] on button "Close" at bounding box center [1245, 40] width 57 height 31
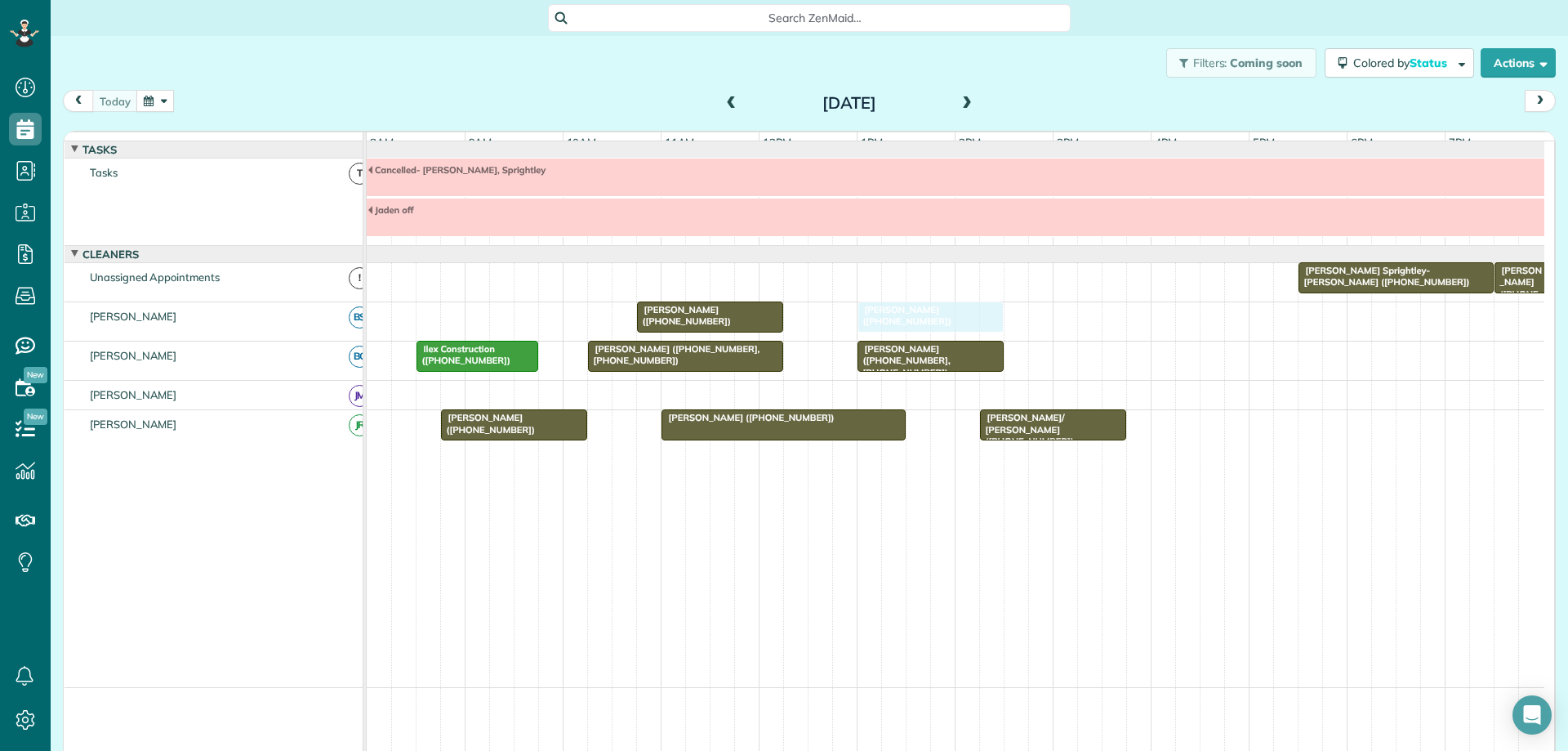
drag, startPoint x: 481, startPoint y: 328, endPoint x: 891, endPoint y: 347, distance: 410.4
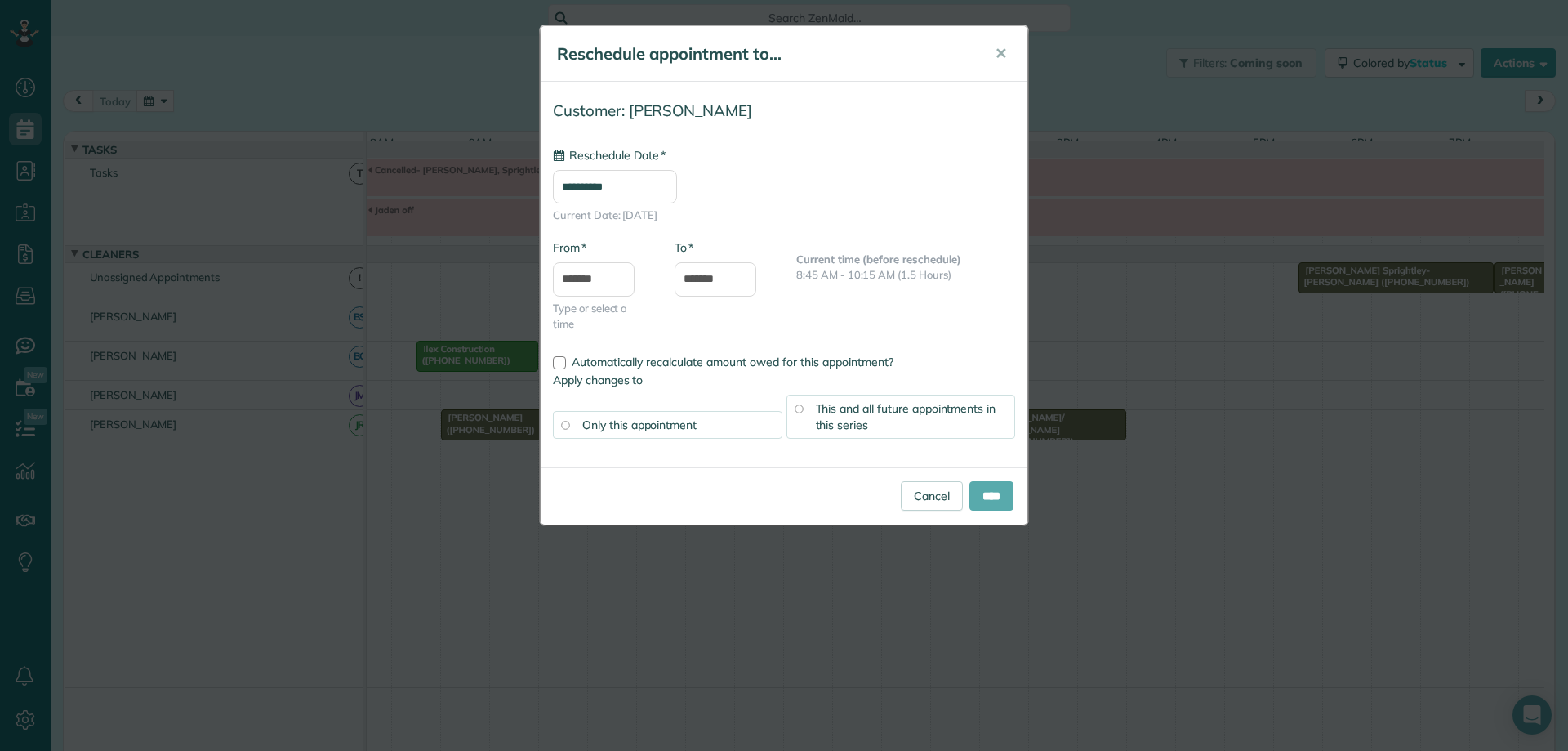
type input "**********"
click at [985, 489] on input "****" at bounding box center [992, 496] width 45 height 29
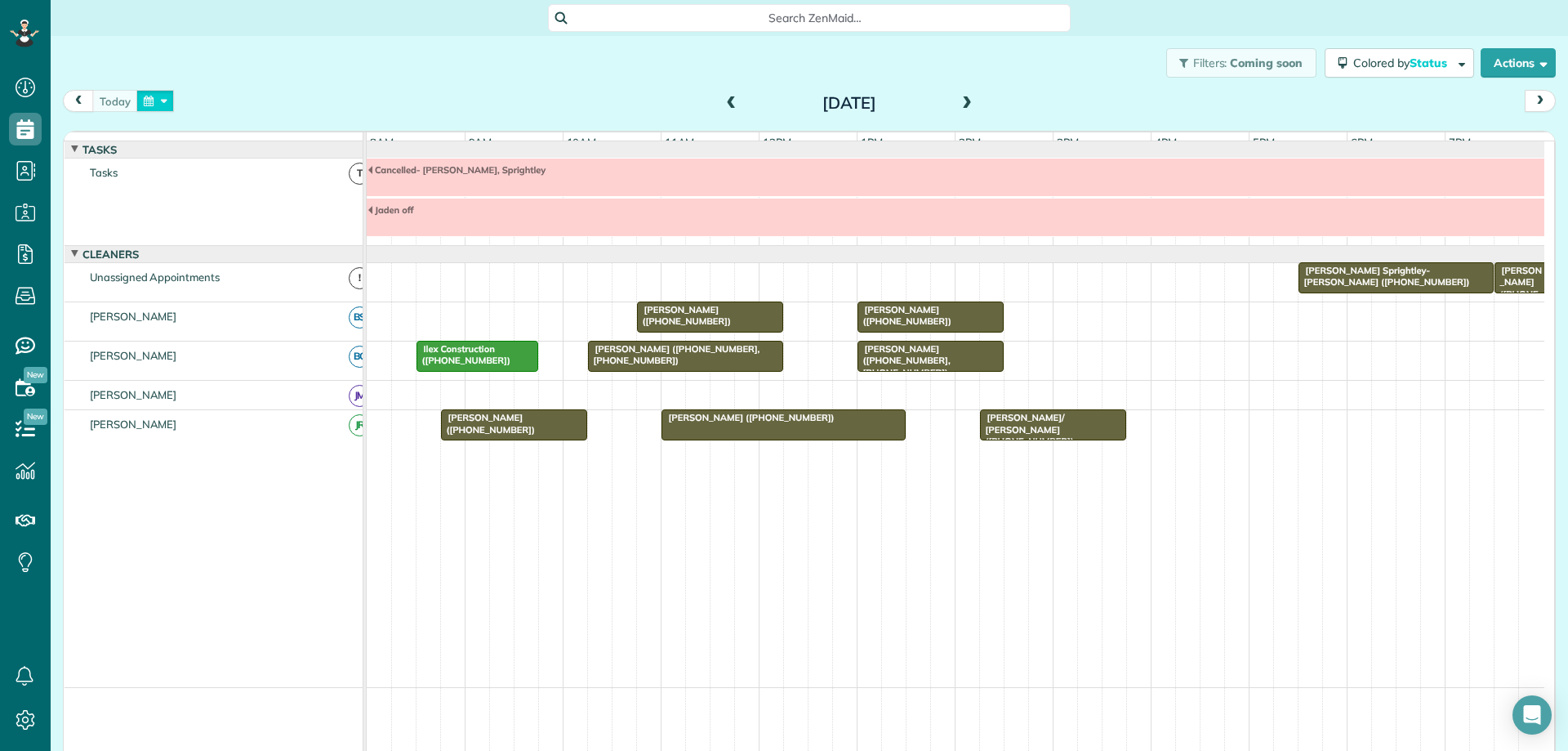
click at [163, 99] on button "button" at bounding box center [155, 101] width 38 height 22
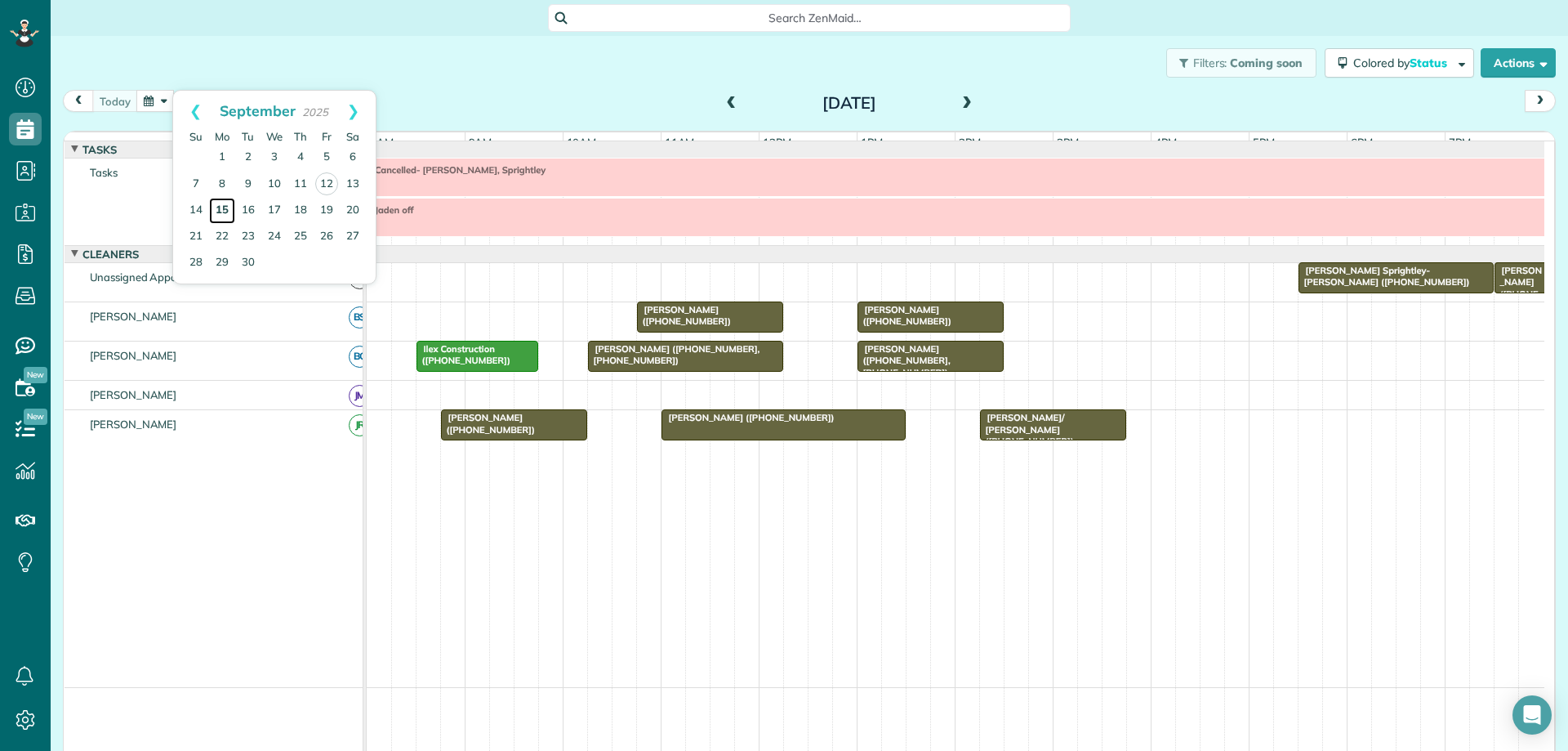
click at [223, 205] on link "15" at bounding box center [222, 211] width 27 height 27
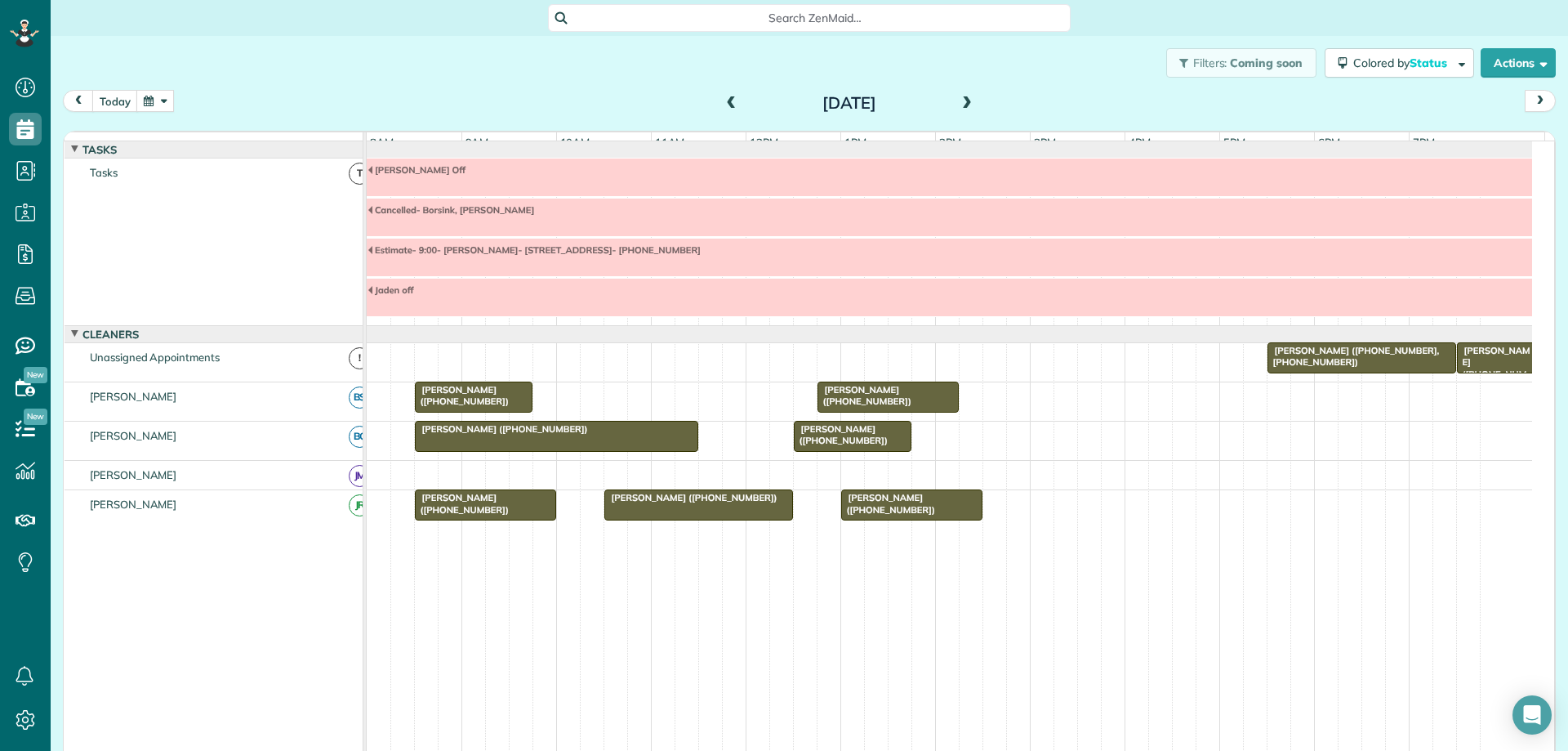
scroll to position [3, 0]
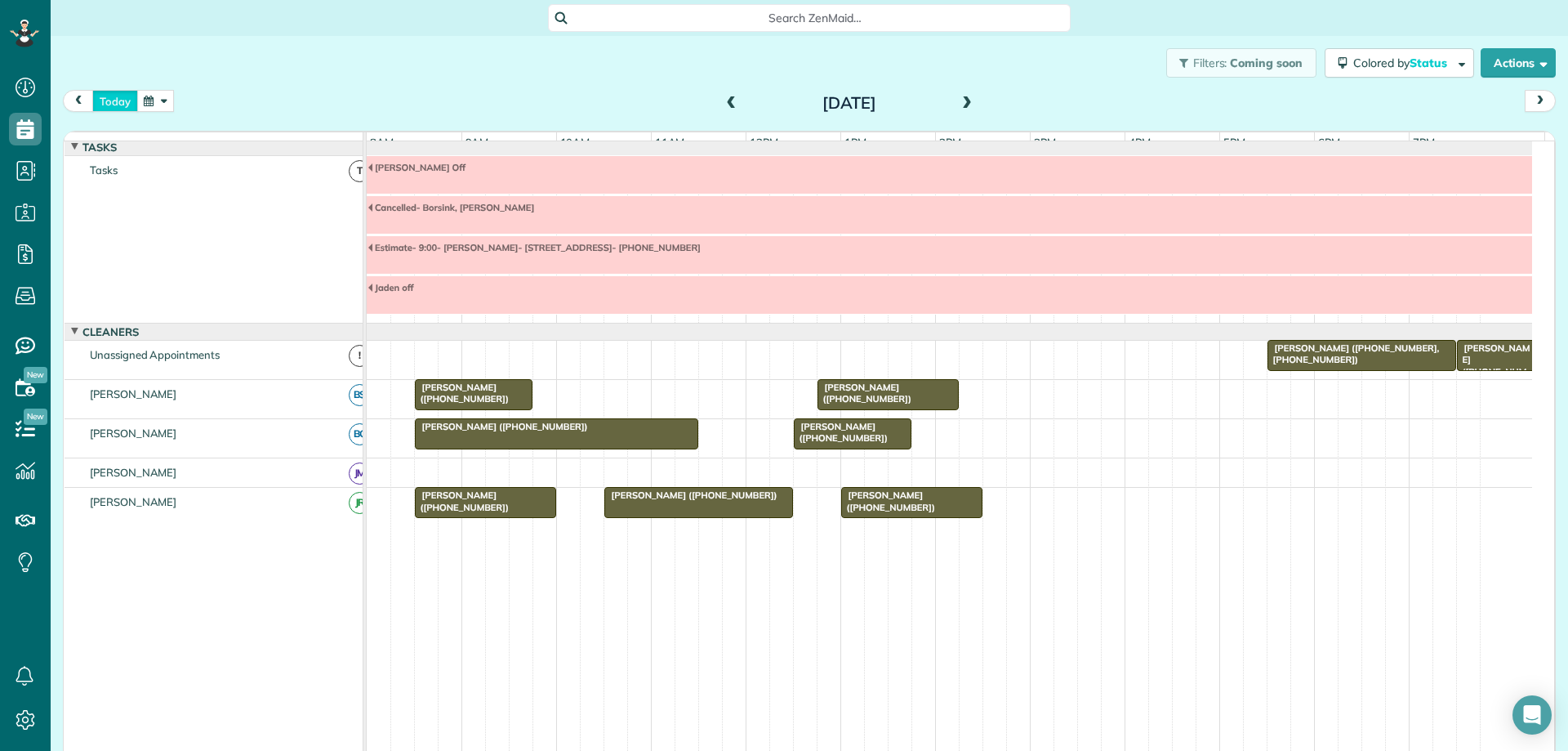
click at [128, 104] on button "today" at bounding box center [115, 101] width 45 height 22
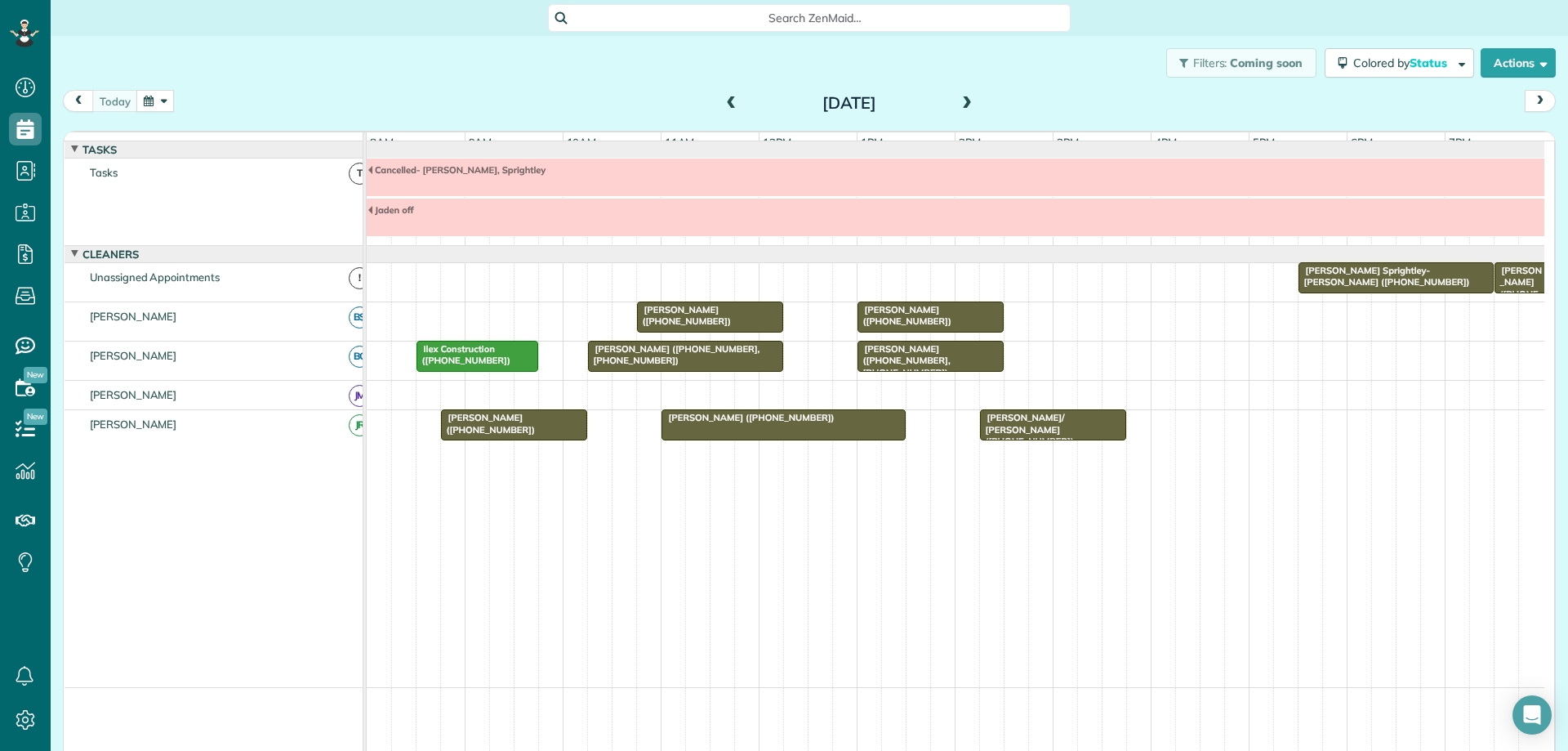
click at [550, 432] on div "[PERSON_NAME] ([PHONE_NUMBER])" at bounding box center [514, 424] width 136 height 24
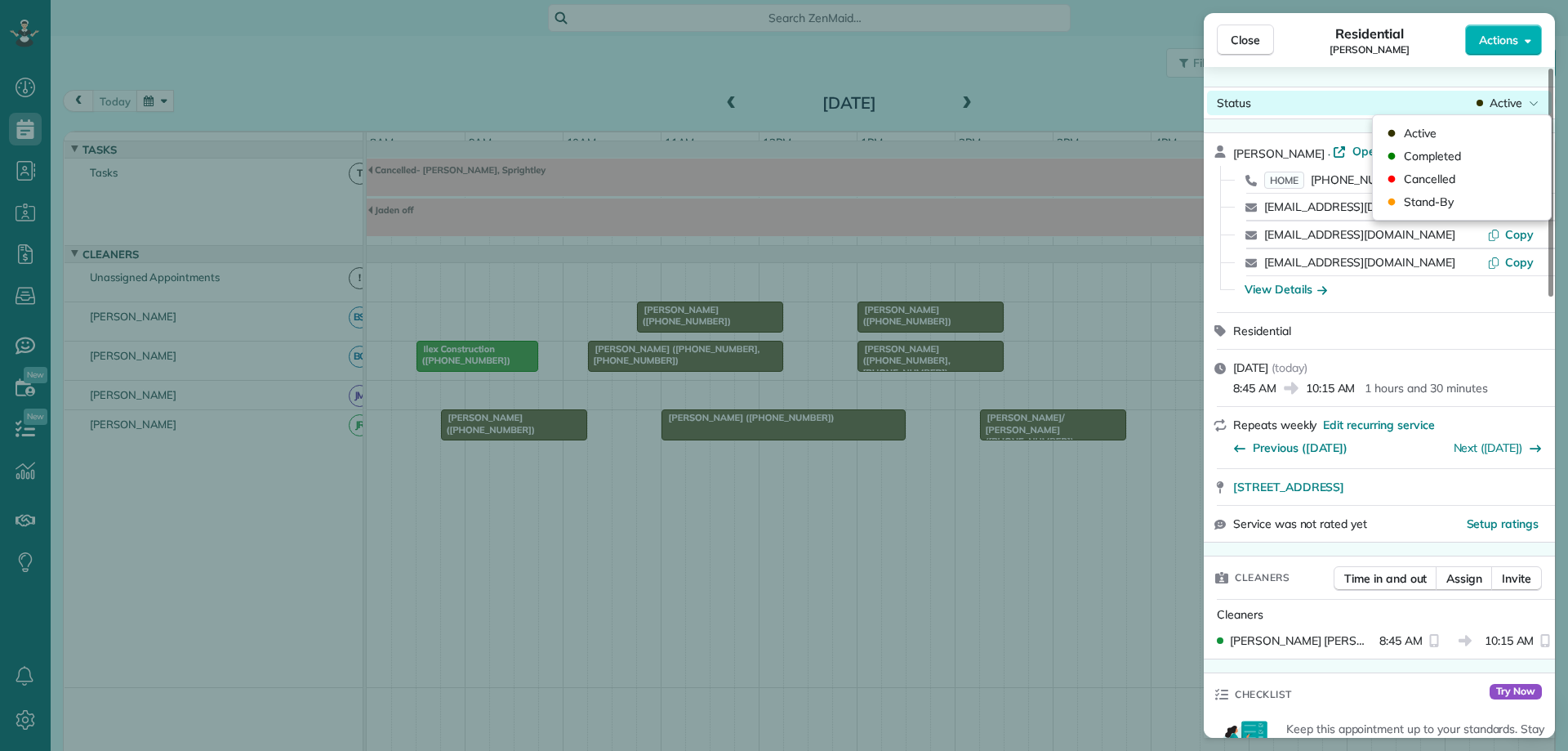
click at [1495, 103] on span "Active" at bounding box center [1506, 103] width 33 height 16
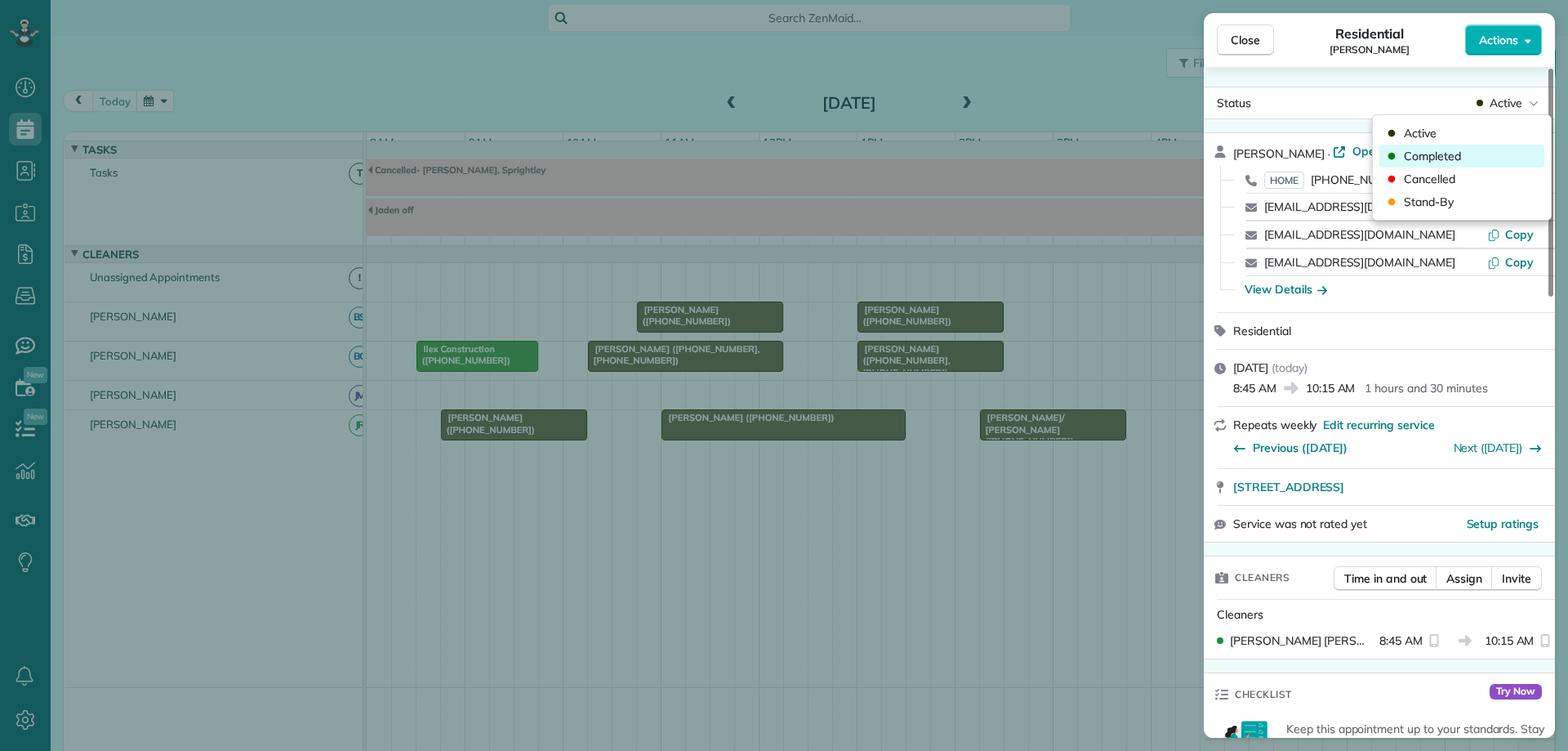
click at [1464, 148] on div "Completed" at bounding box center [1462, 156] width 165 height 23
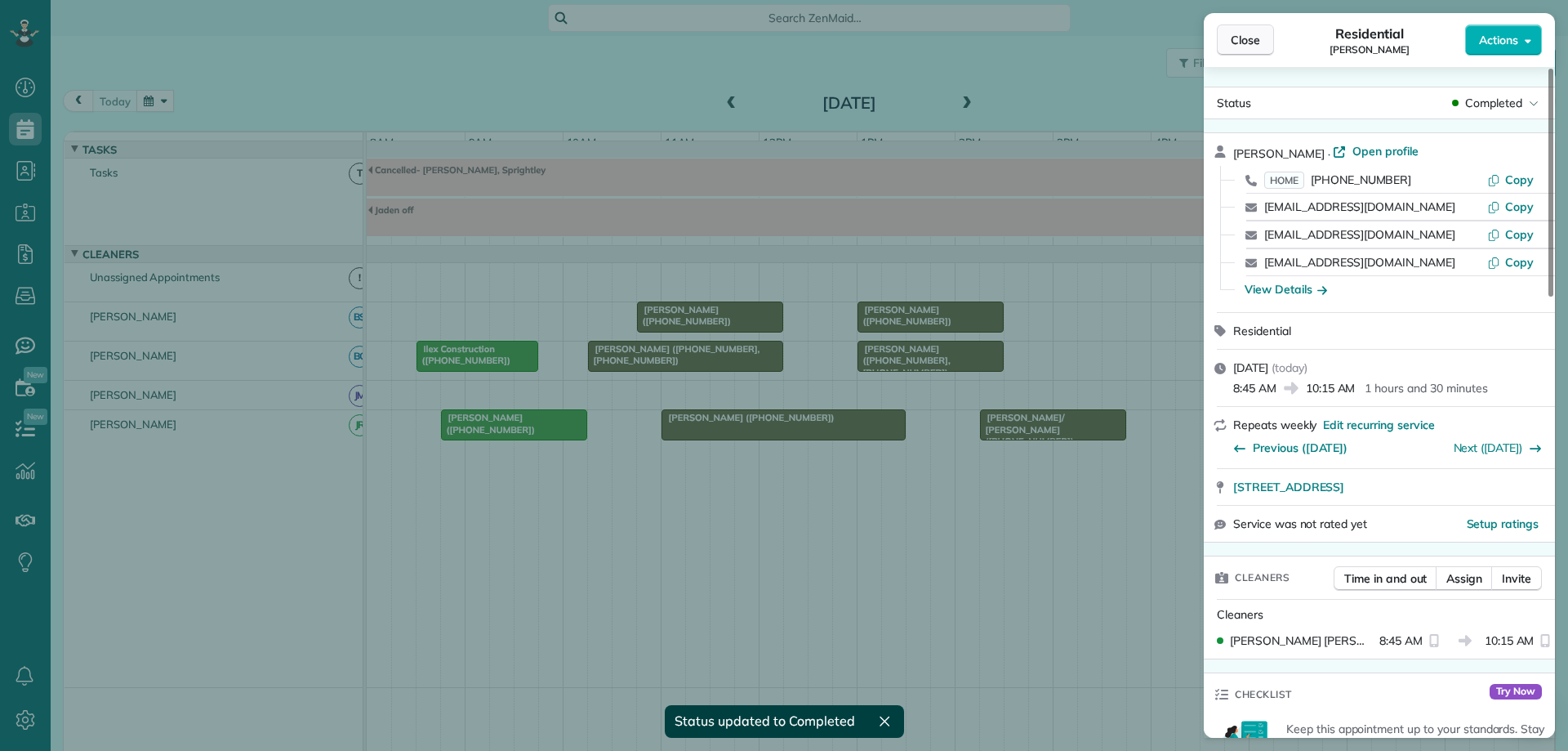
click at [1264, 34] on button "Close" at bounding box center [1245, 40] width 57 height 31
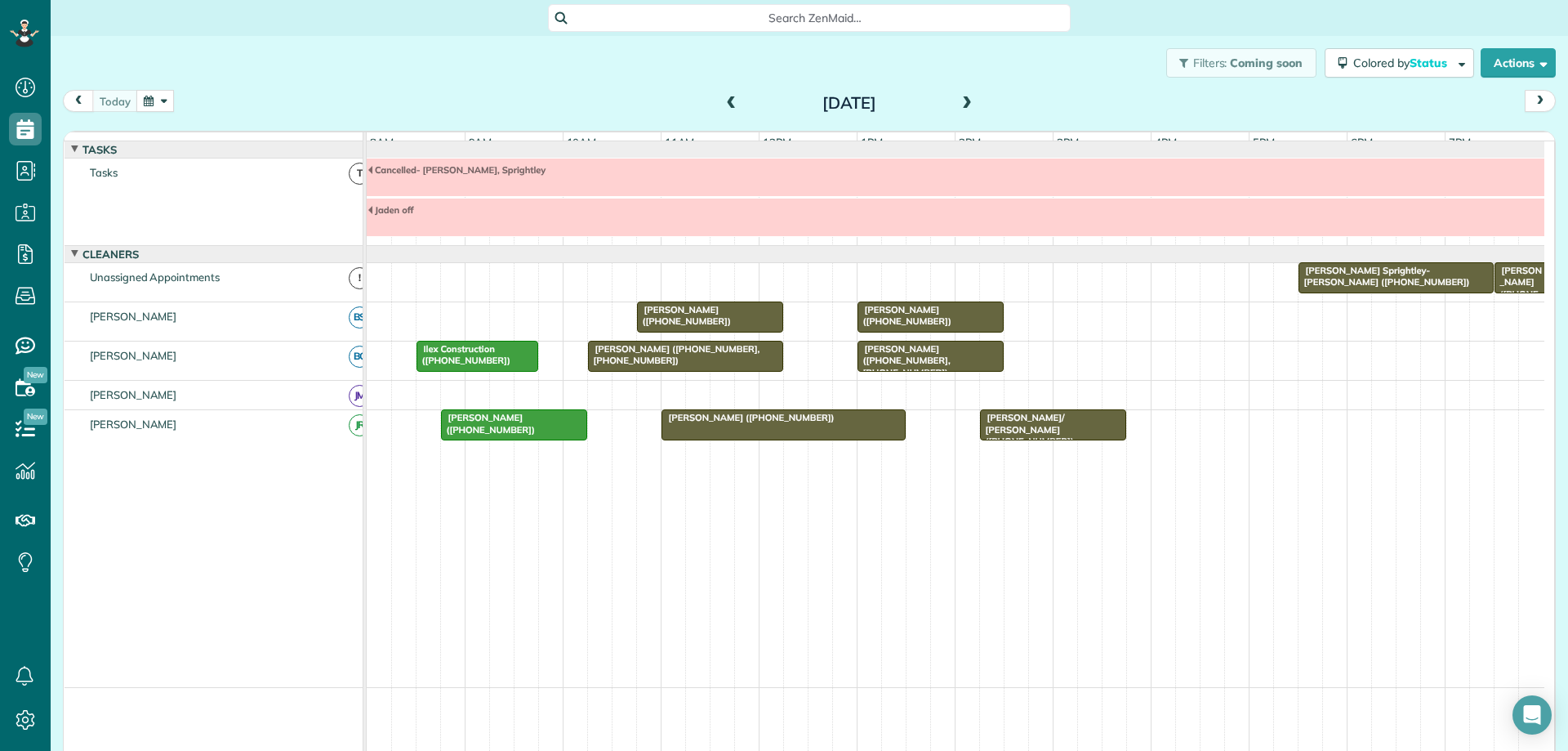
click at [158, 104] on button "button" at bounding box center [155, 101] width 38 height 22
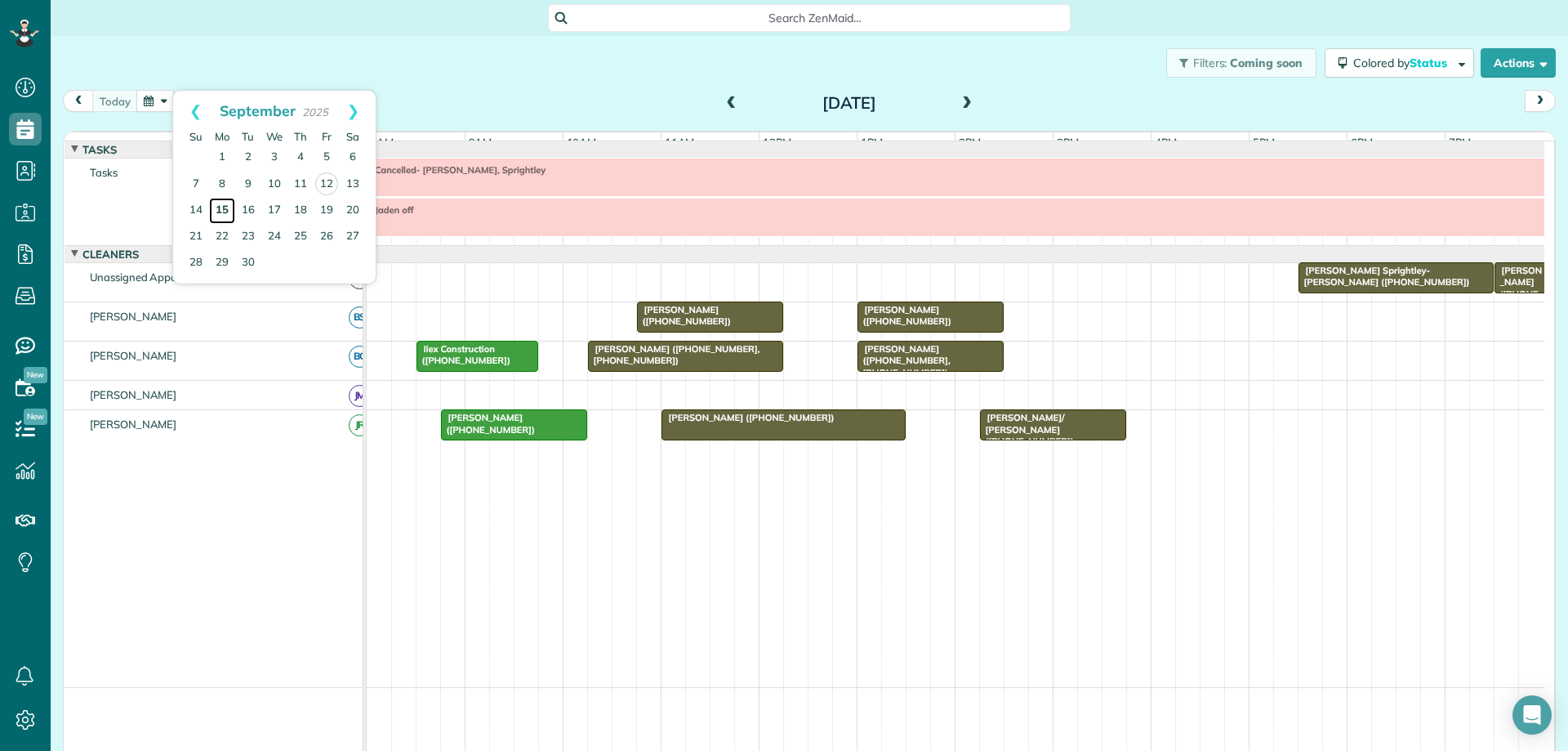
click at [222, 211] on link "15" at bounding box center [222, 211] width 27 height 27
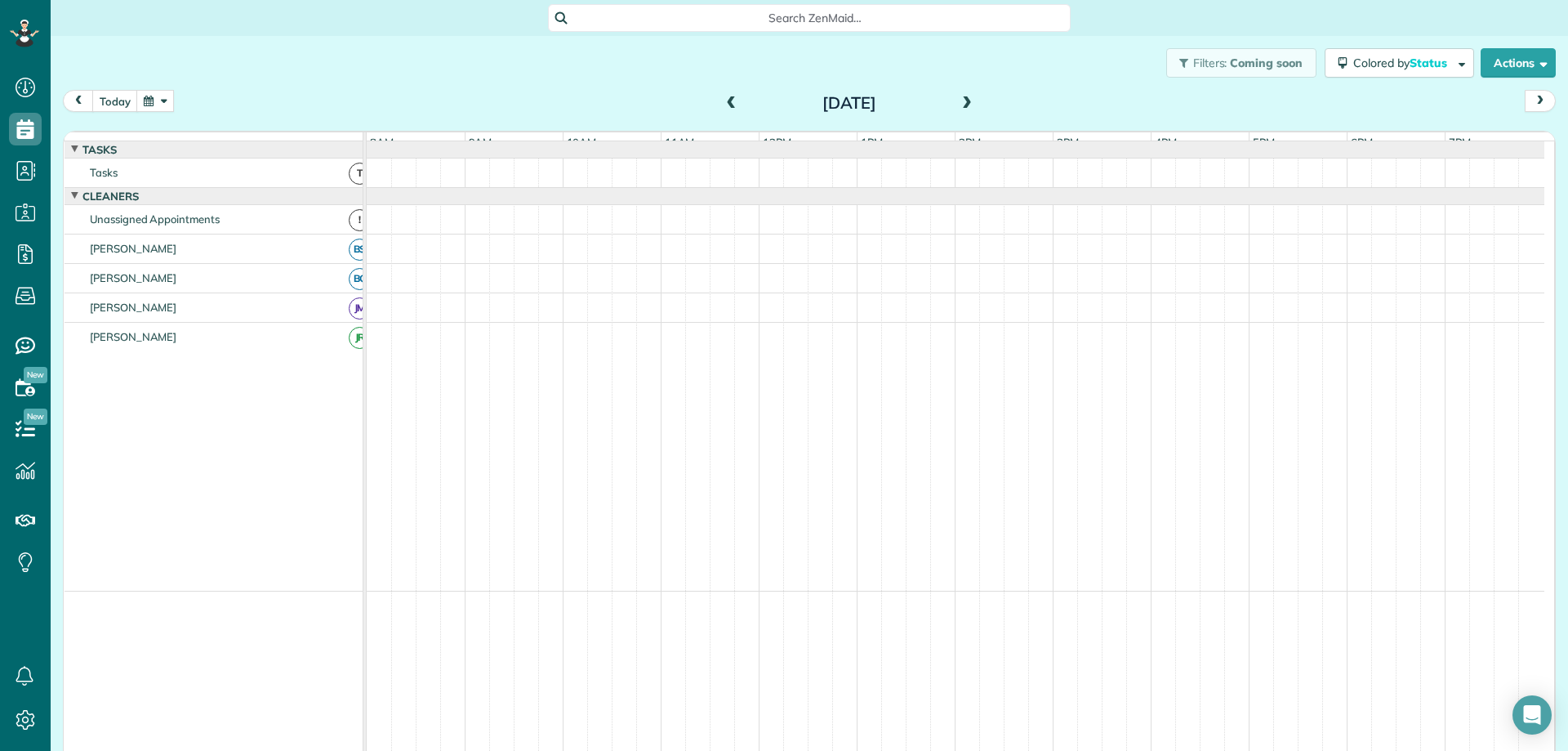
scroll to position [3, 0]
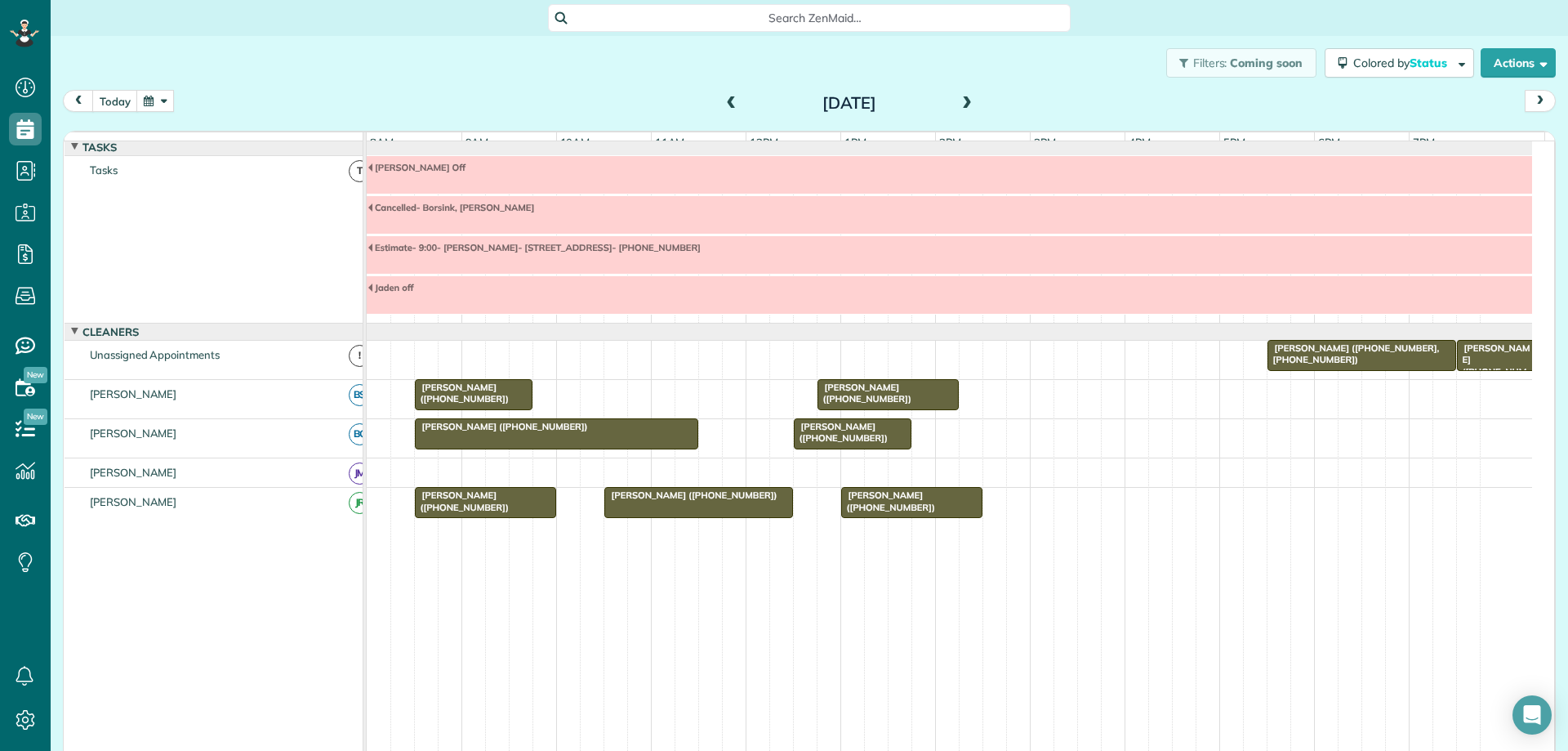
click at [965, 103] on span at bounding box center [966, 104] width 18 height 15
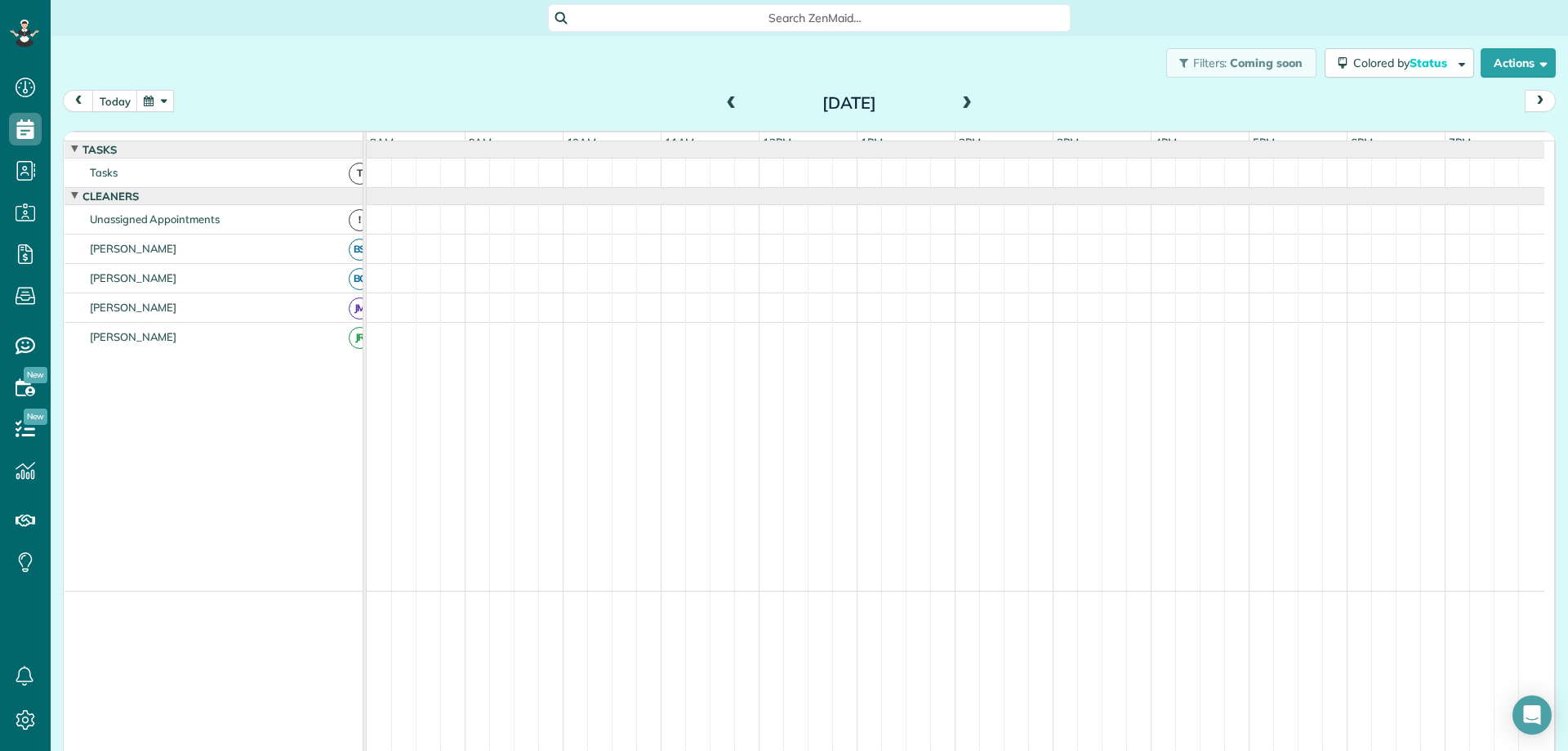
scroll to position [0, 0]
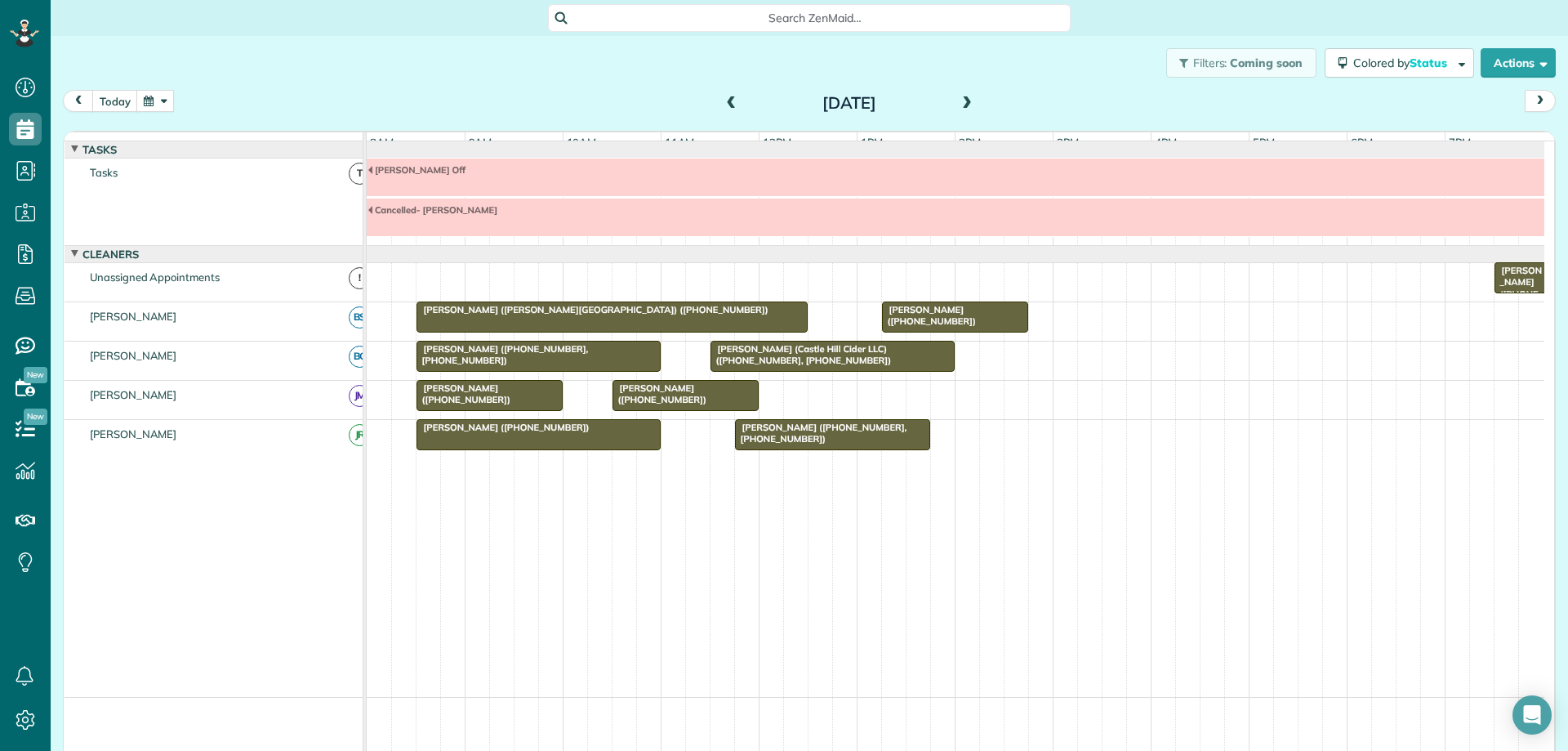
click at [965, 103] on span at bounding box center [966, 104] width 18 height 15
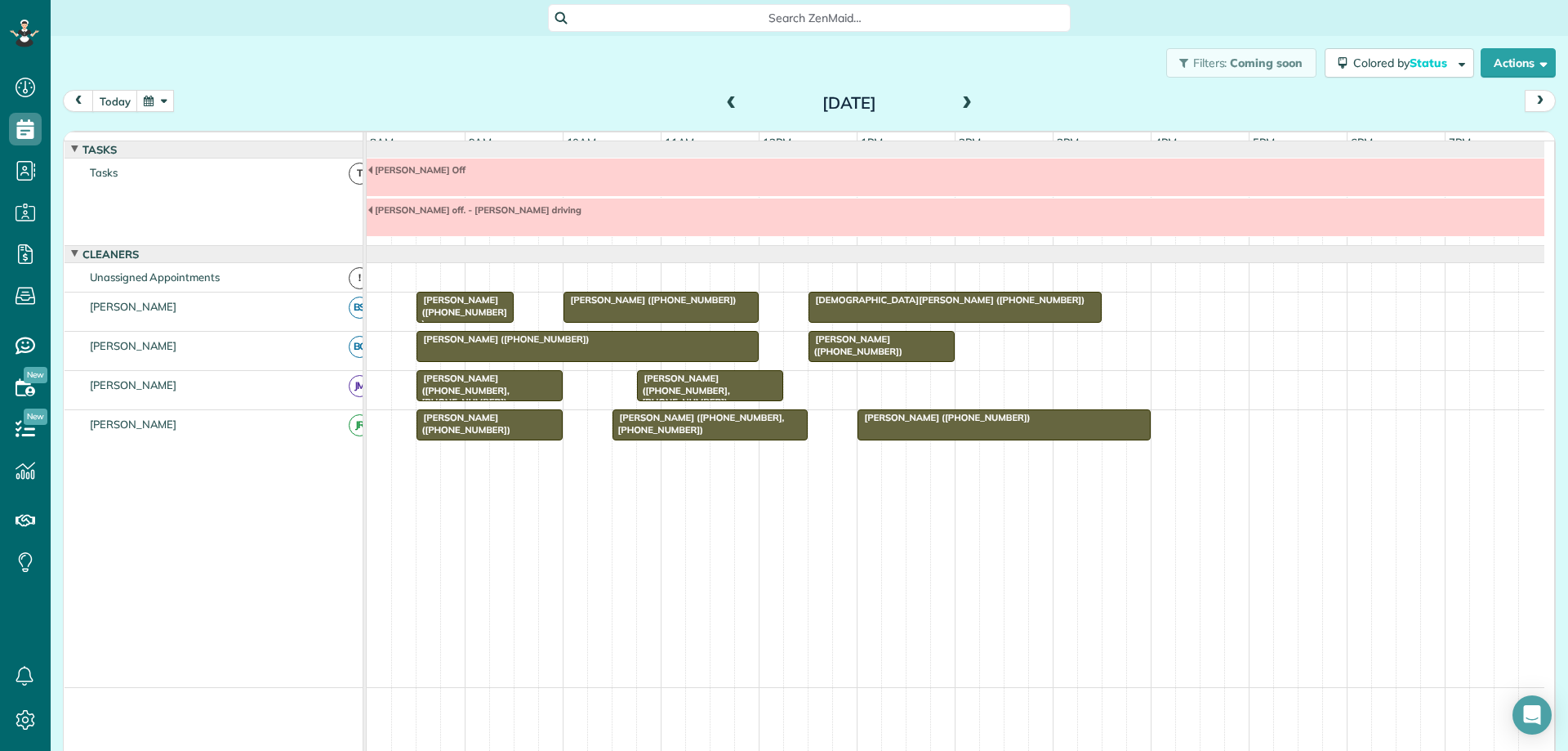
click at [965, 103] on span at bounding box center [966, 104] width 18 height 15
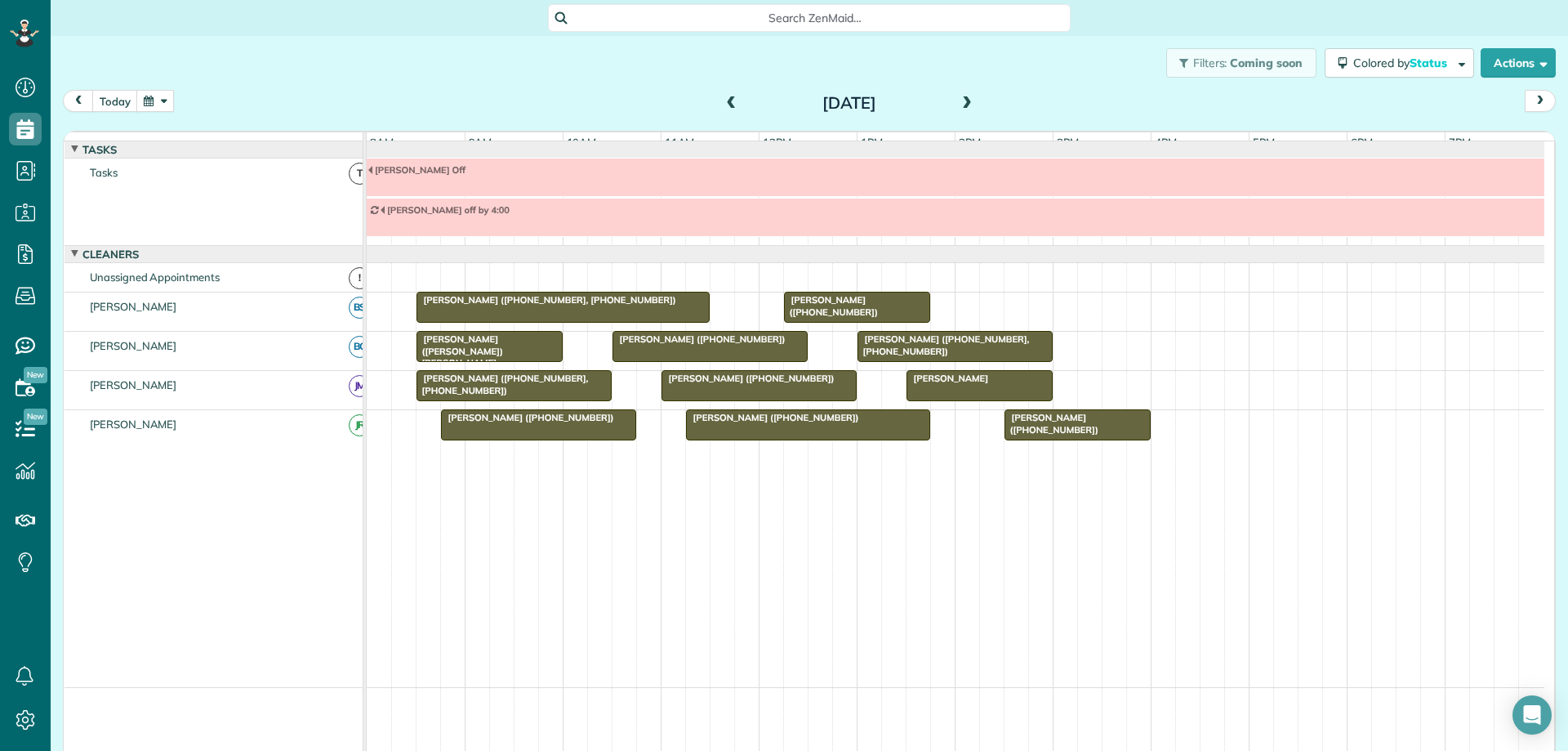
click at [965, 103] on span at bounding box center [966, 104] width 18 height 15
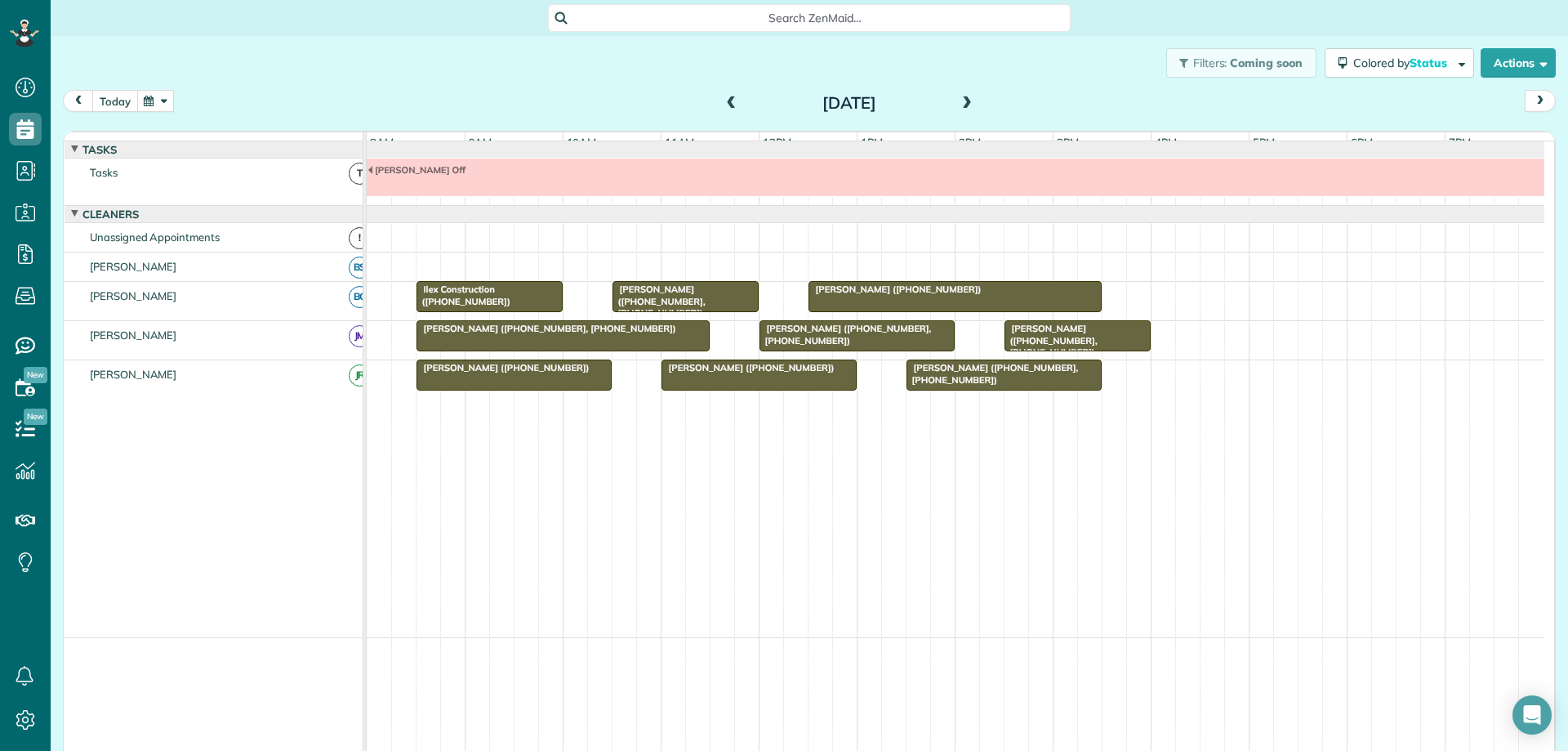
click at [119, 98] on button "today" at bounding box center [115, 101] width 45 height 22
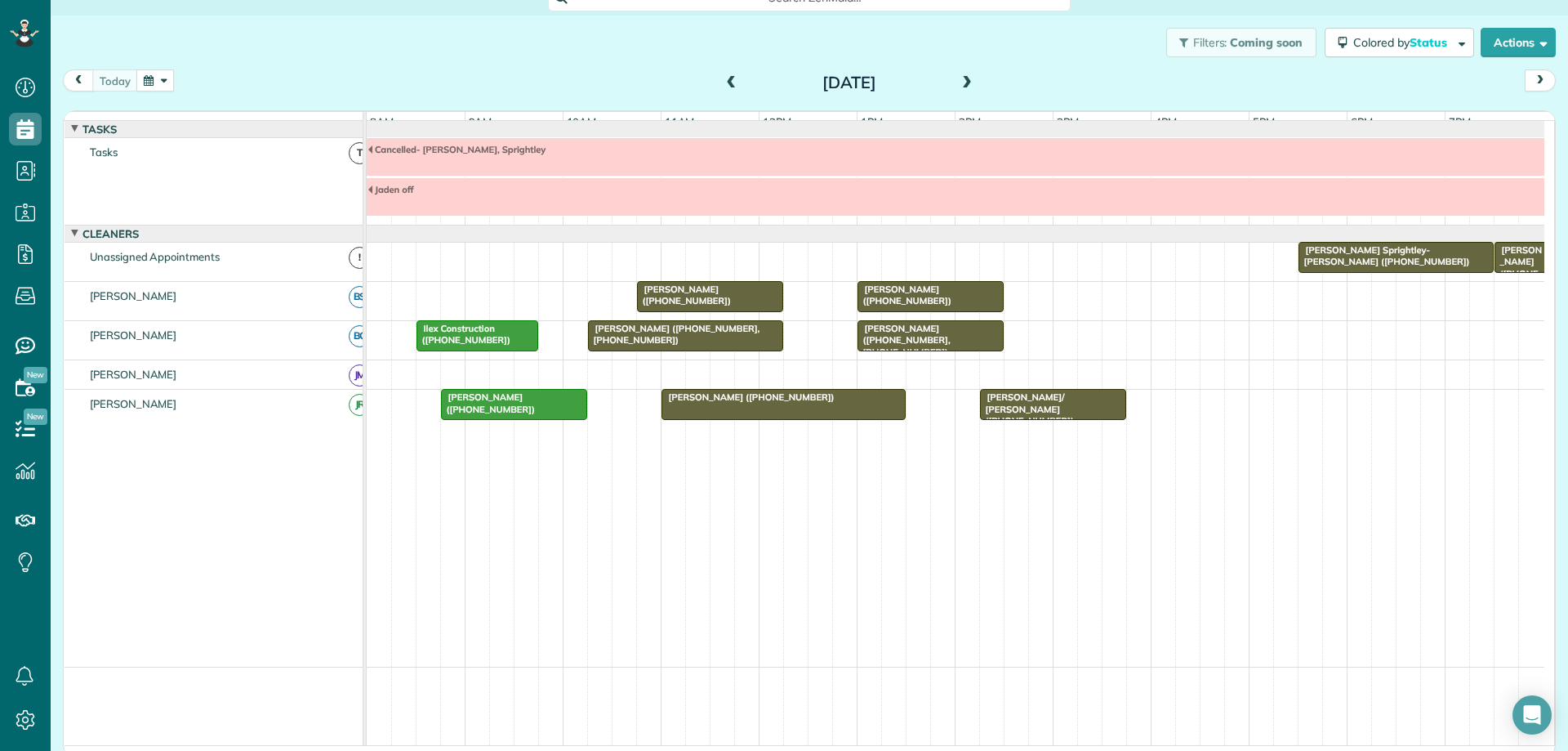
scroll to position [27, 0]
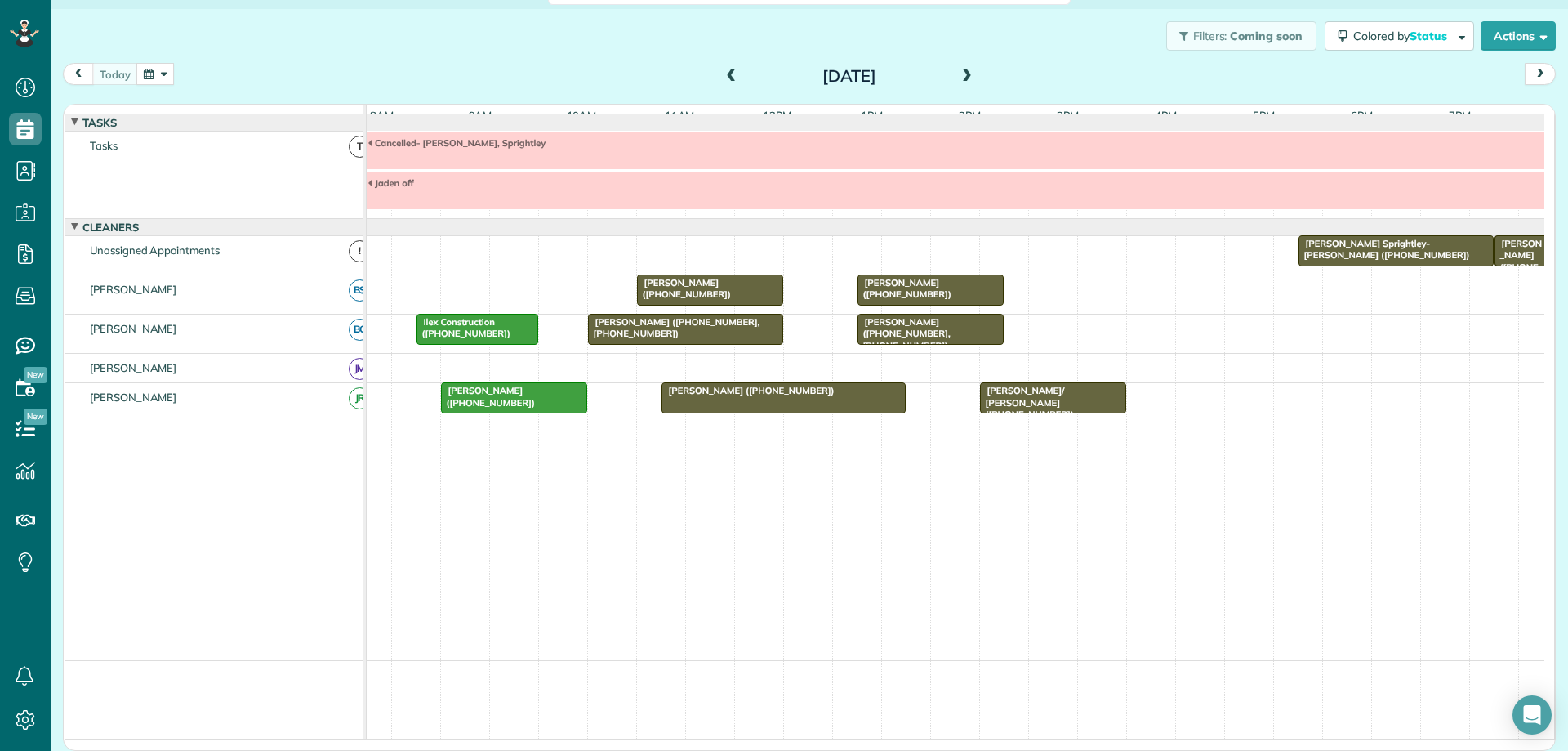
click at [741, 340] on div "[PERSON_NAME] ([PHONE_NUMBER], [PHONE_NUMBER])" at bounding box center [686, 328] width 186 height 24
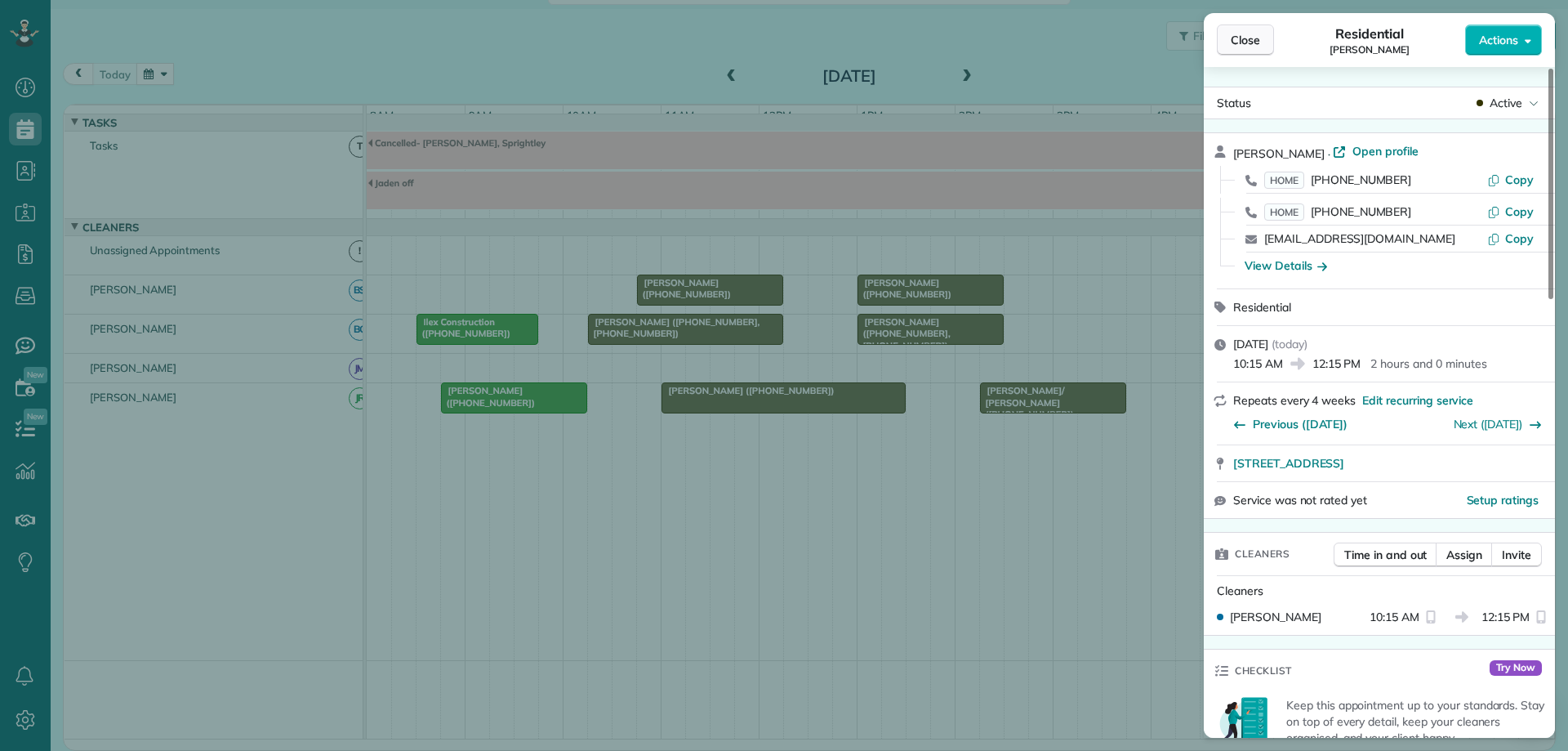
click at [1236, 43] on span "Close" at bounding box center [1245, 39] width 29 height 16
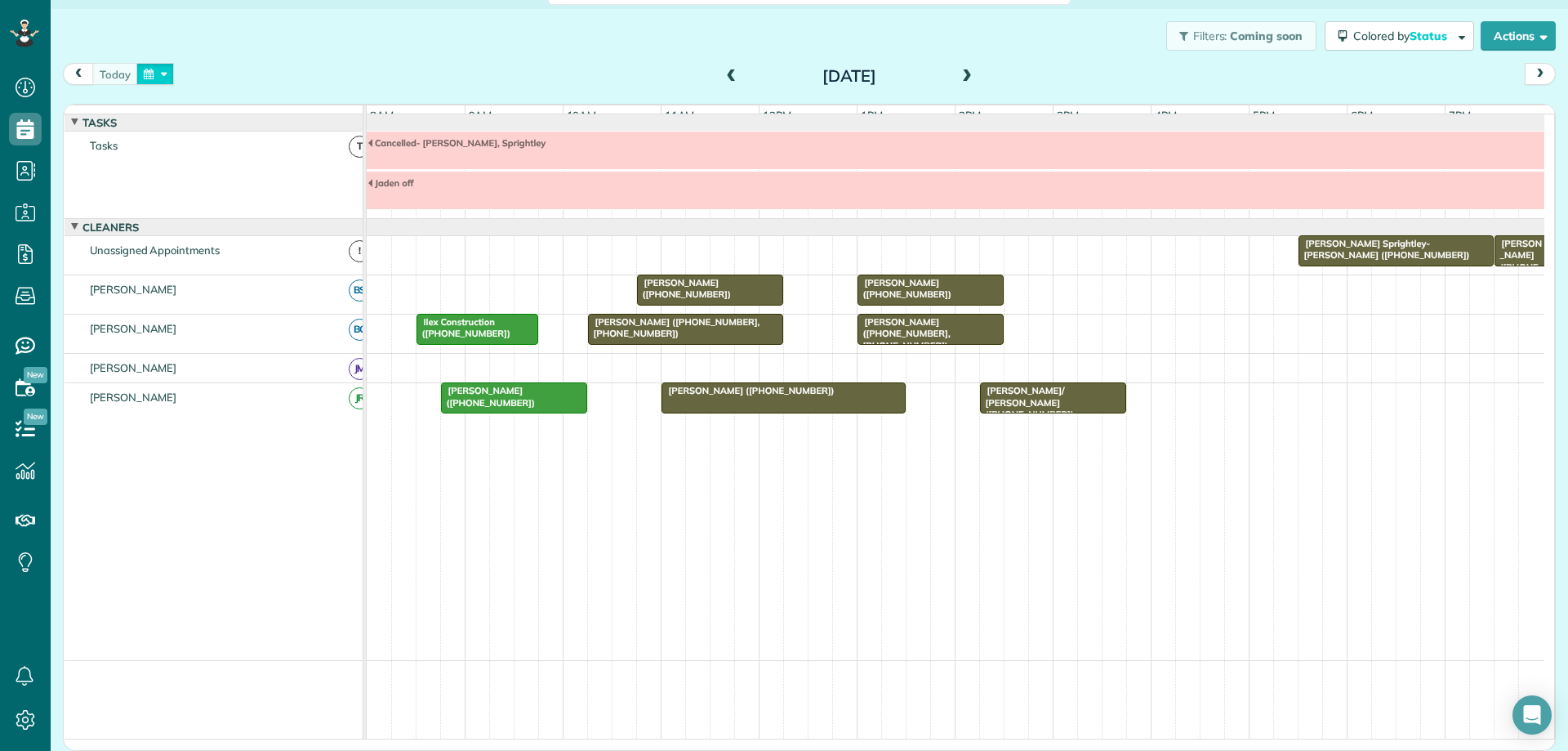
click at [166, 76] on button "button" at bounding box center [155, 74] width 38 height 22
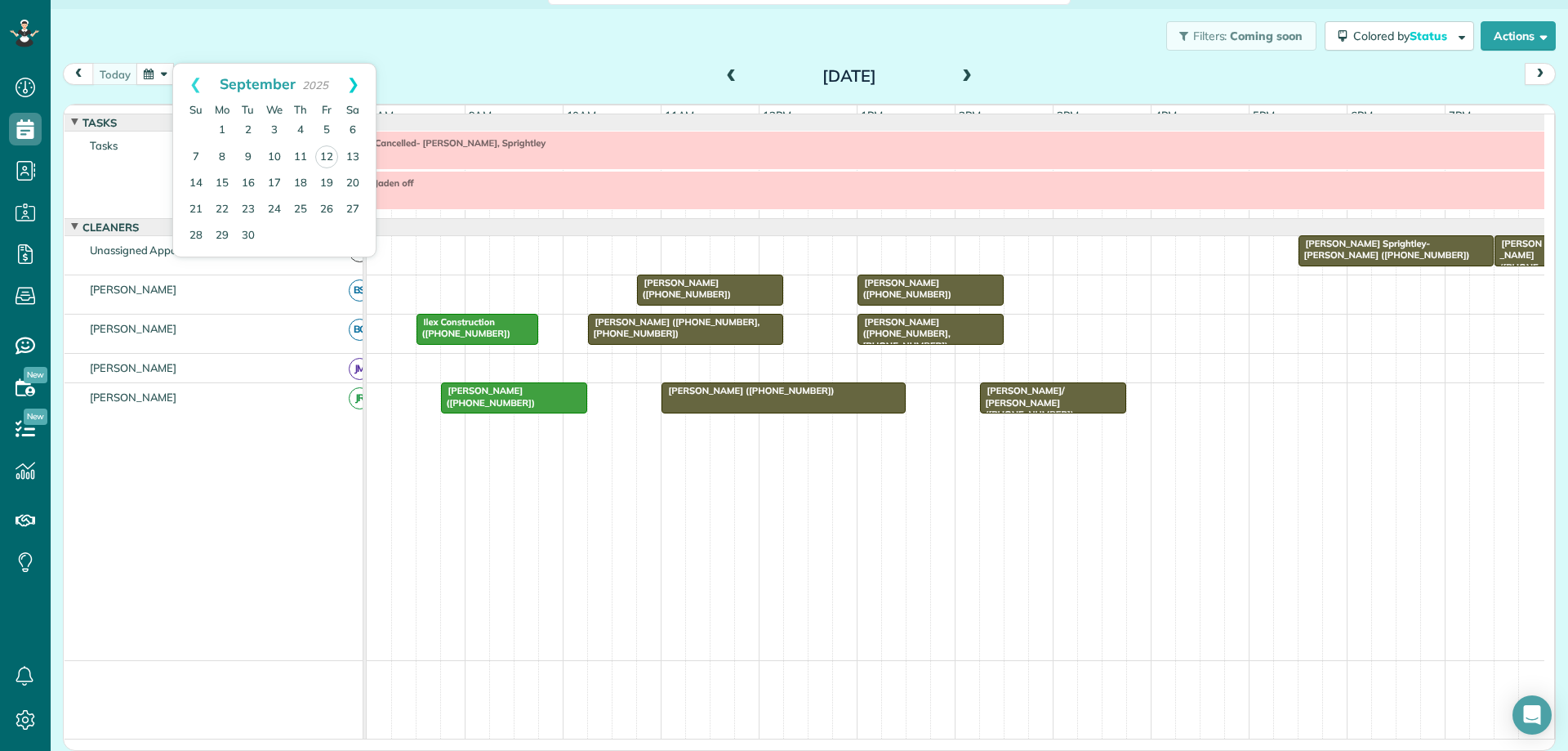
click at [348, 85] on link "Next" at bounding box center [353, 84] width 45 height 41
click at [330, 152] on link "10" at bounding box center [326, 157] width 27 height 27
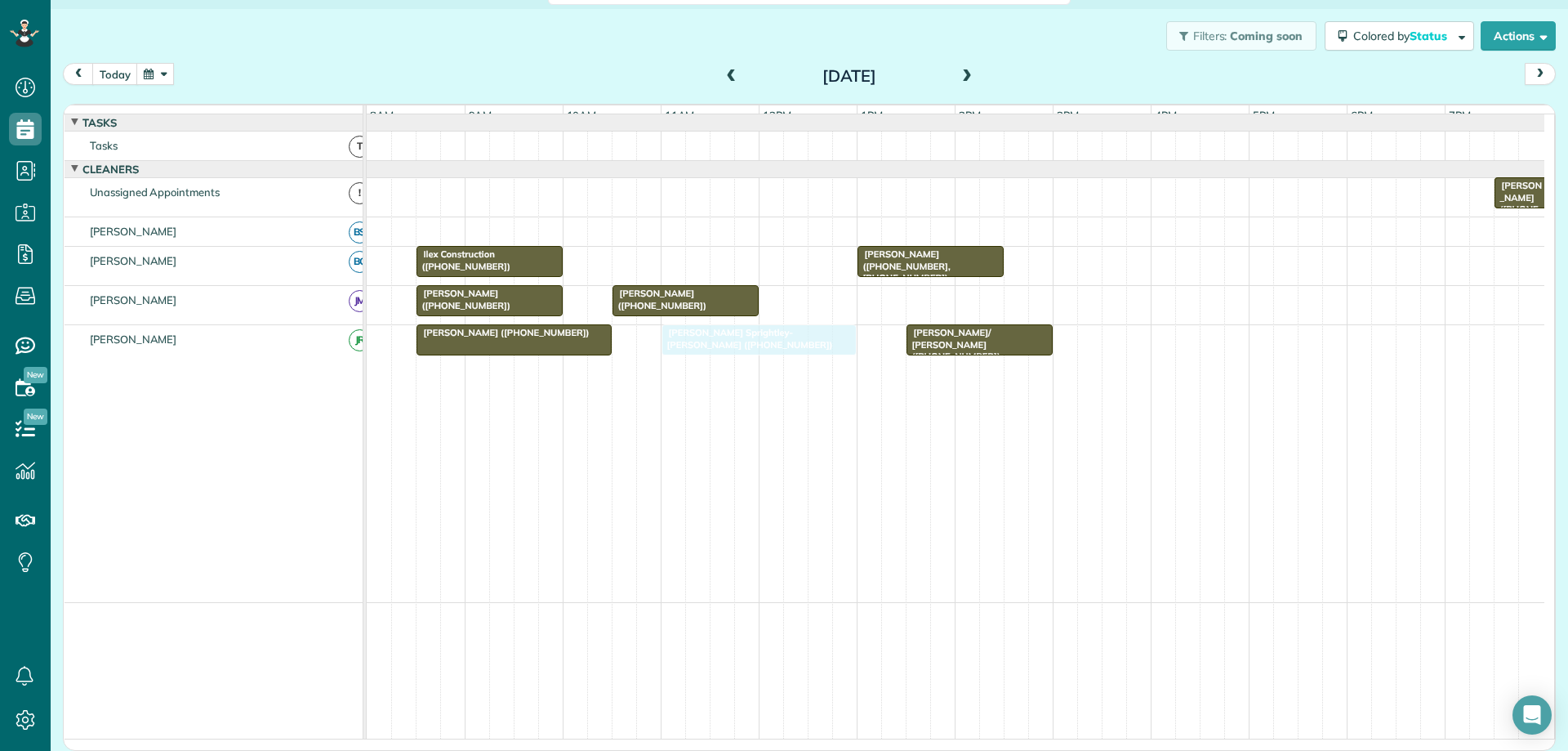
drag, startPoint x: 695, startPoint y: 271, endPoint x: 743, endPoint y: 350, distance: 92.4
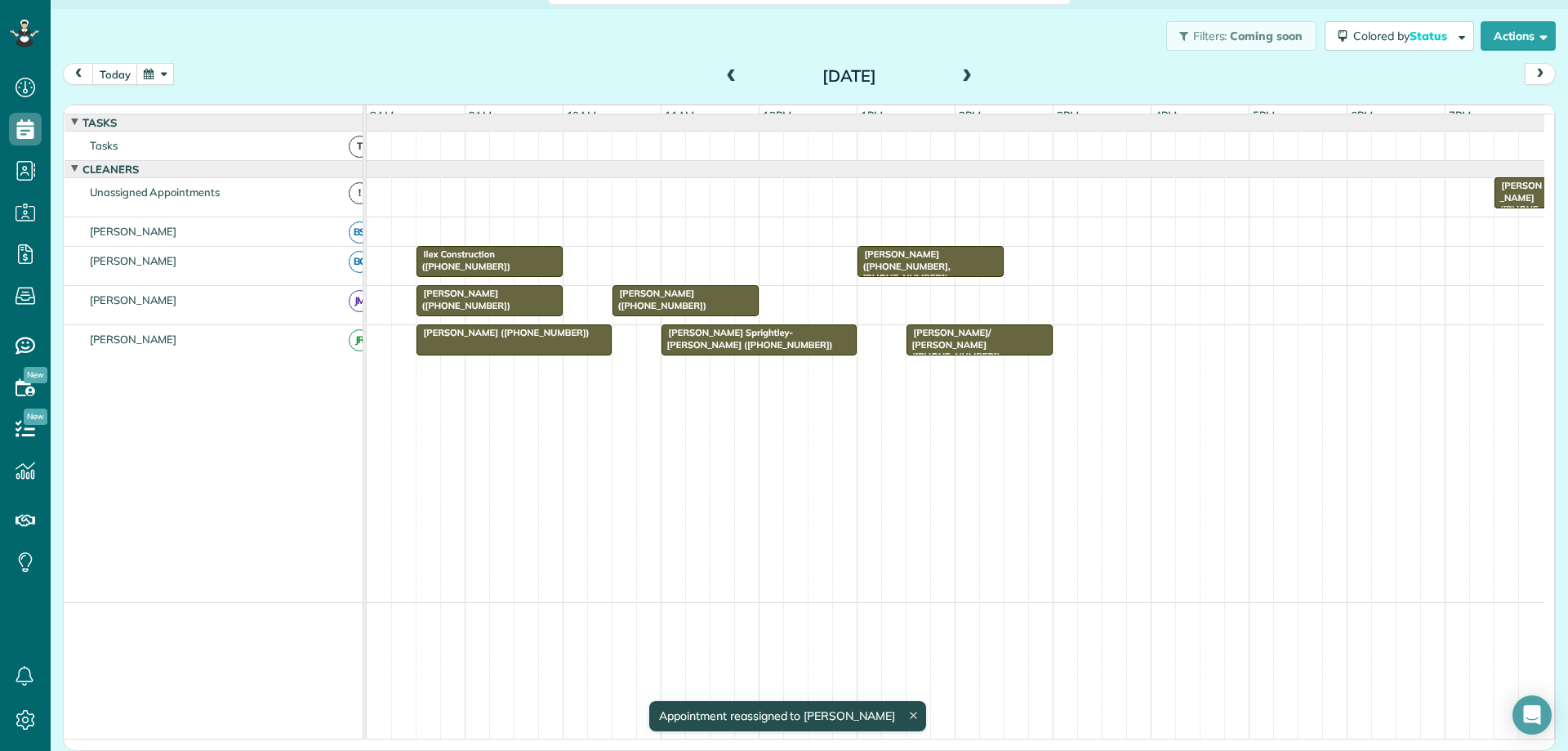
click at [156, 77] on button "button" at bounding box center [155, 74] width 38 height 22
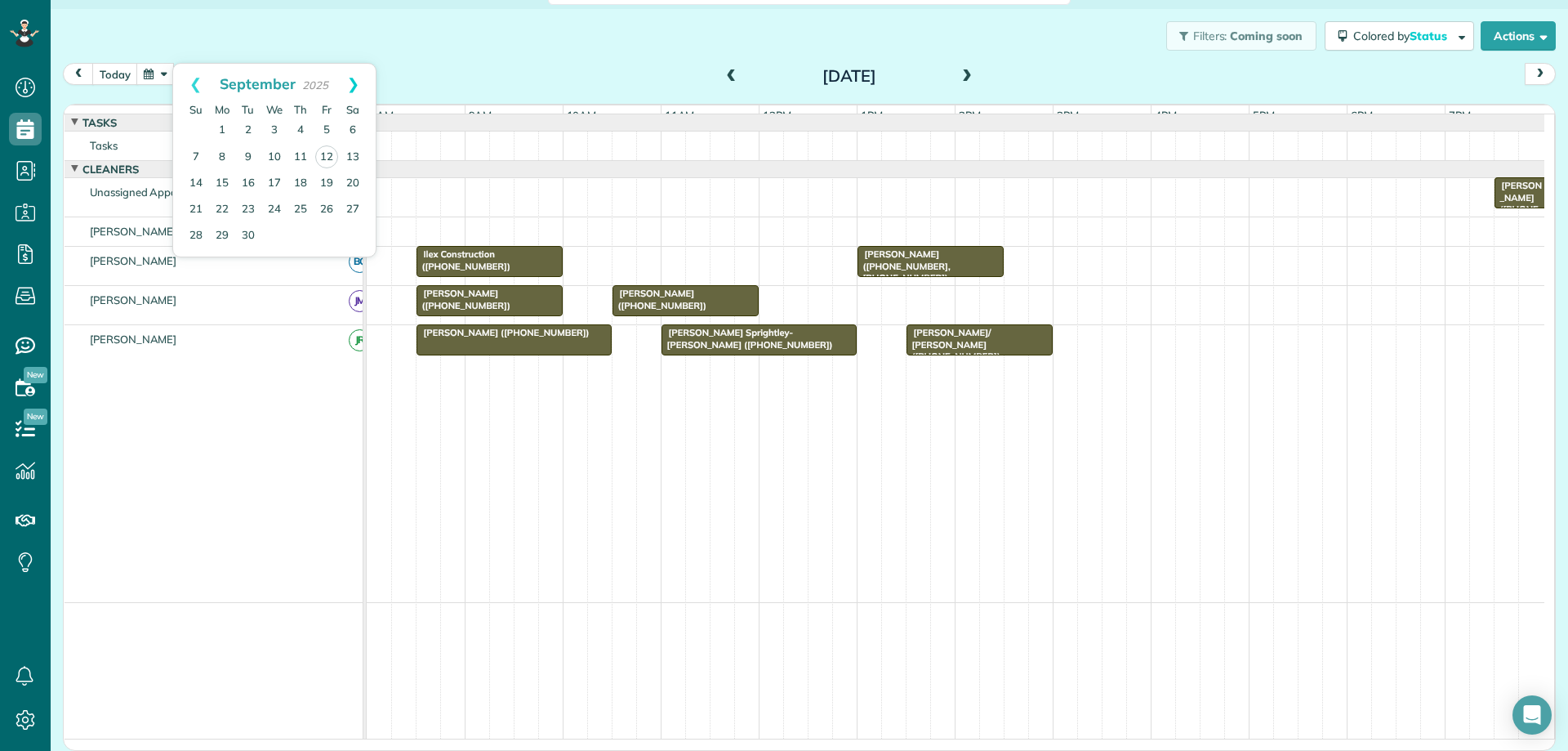
click at [360, 81] on link "Next" at bounding box center [353, 84] width 45 height 41
click at [329, 129] on link "3" at bounding box center [326, 130] width 27 height 27
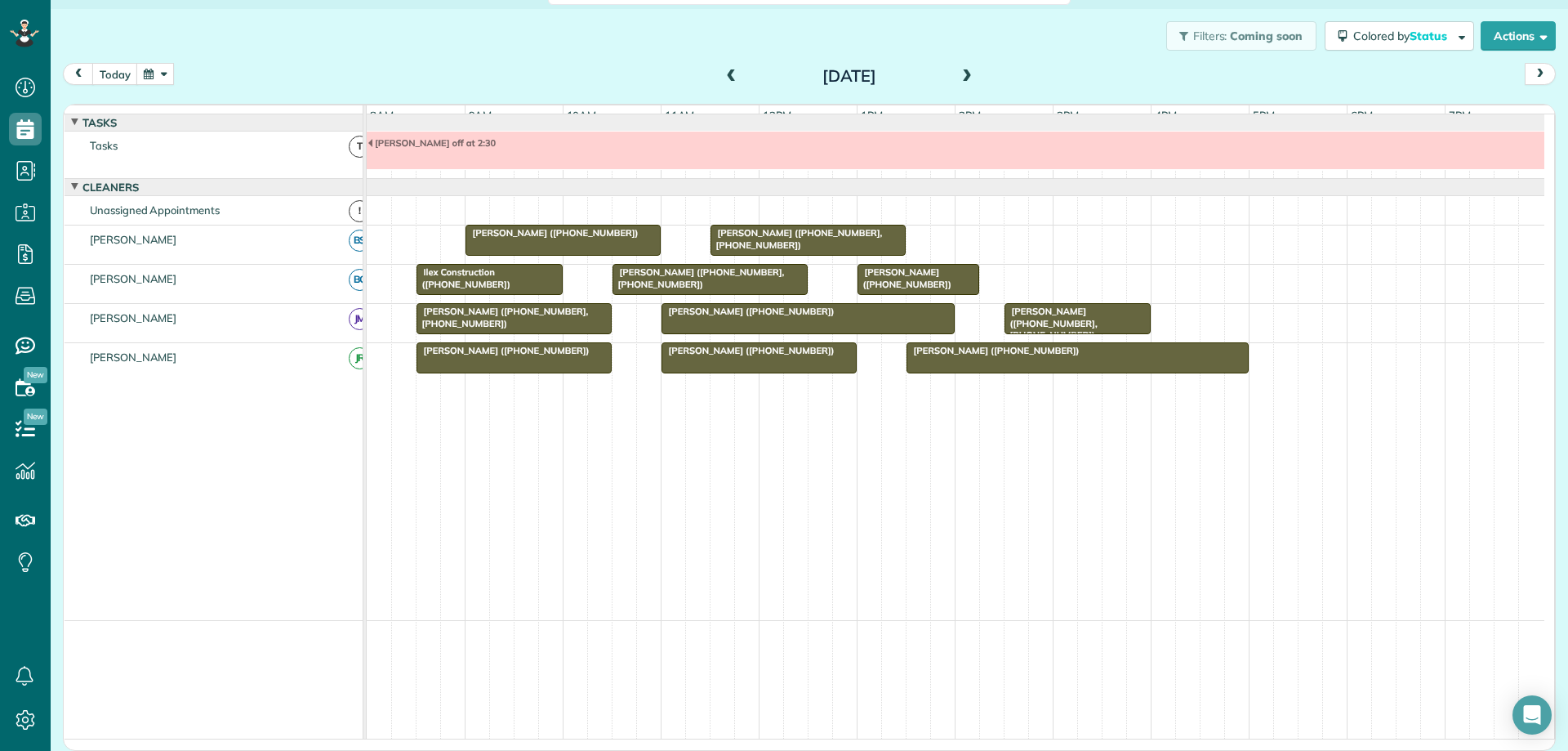
click at [714, 290] on div "[PERSON_NAME] ([PHONE_NUMBER], [PHONE_NUMBER])" at bounding box center [710, 278] width 186 height 24
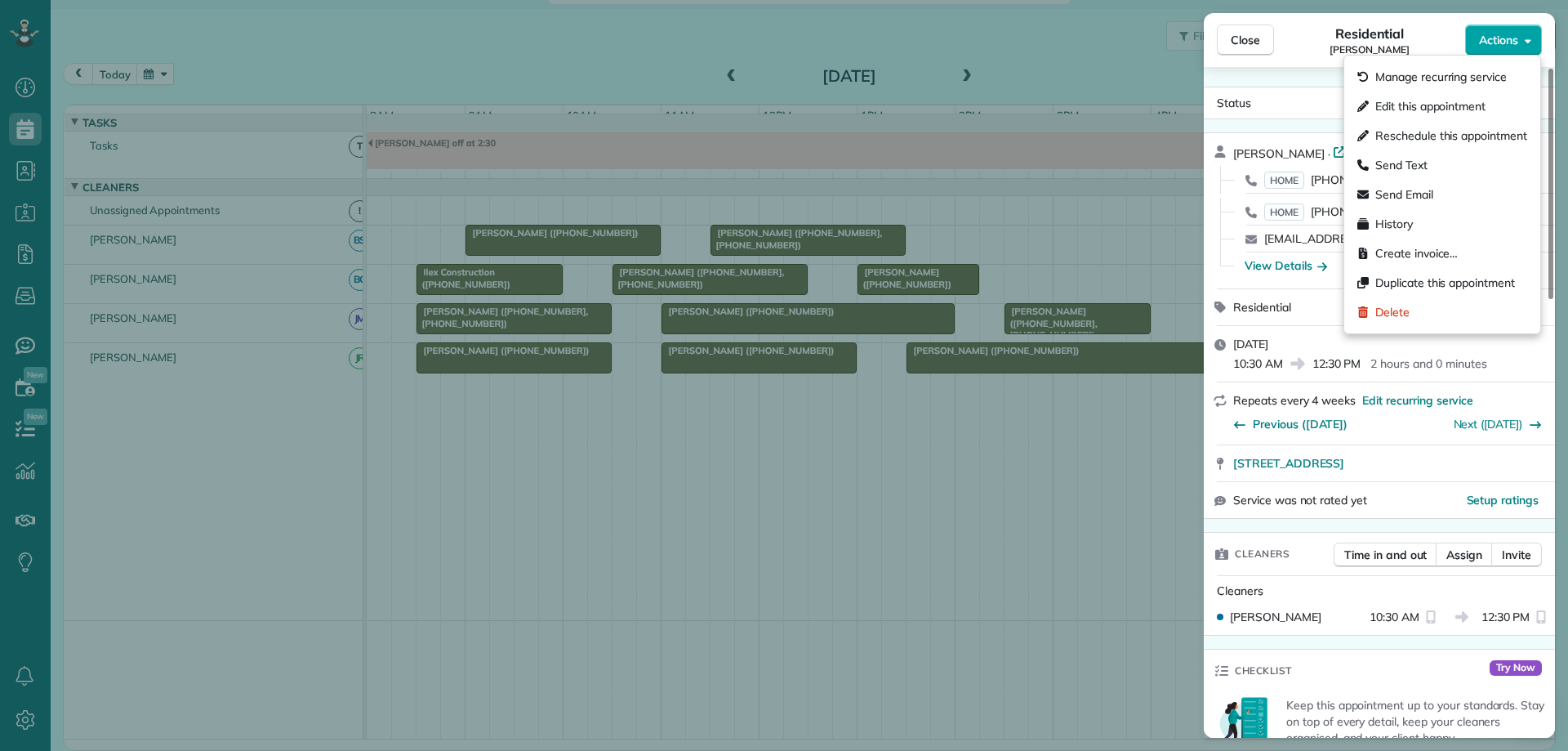
click at [1506, 52] on button "Actions" at bounding box center [1504, 40] width 77 height 31
click at [1486, 104] on span "Edit this appointment" at bounding box center [1430, 106] width 110 height 16
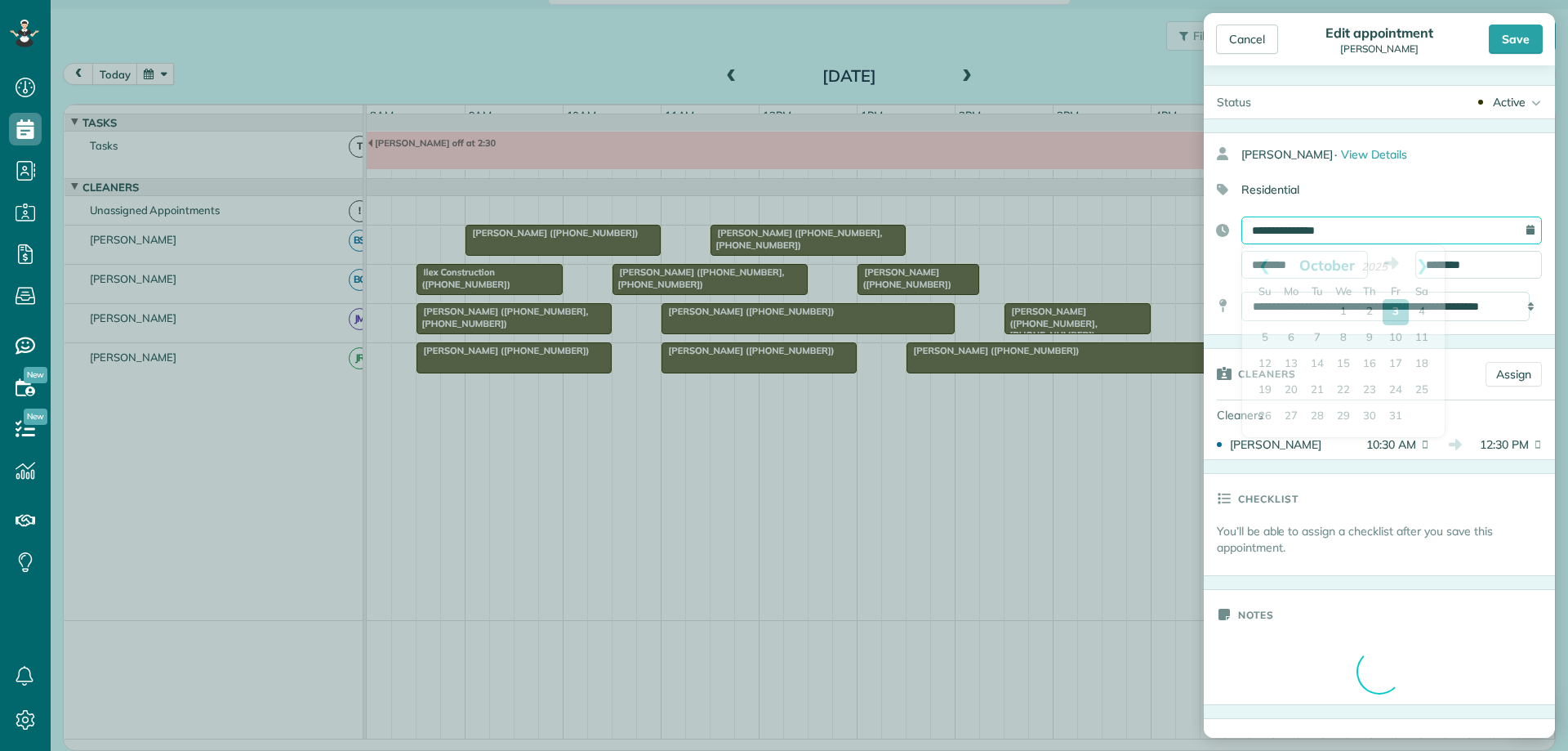
click at [1381, 230] on input "**********" at bounding box center [1391, 230] width 300 height 27
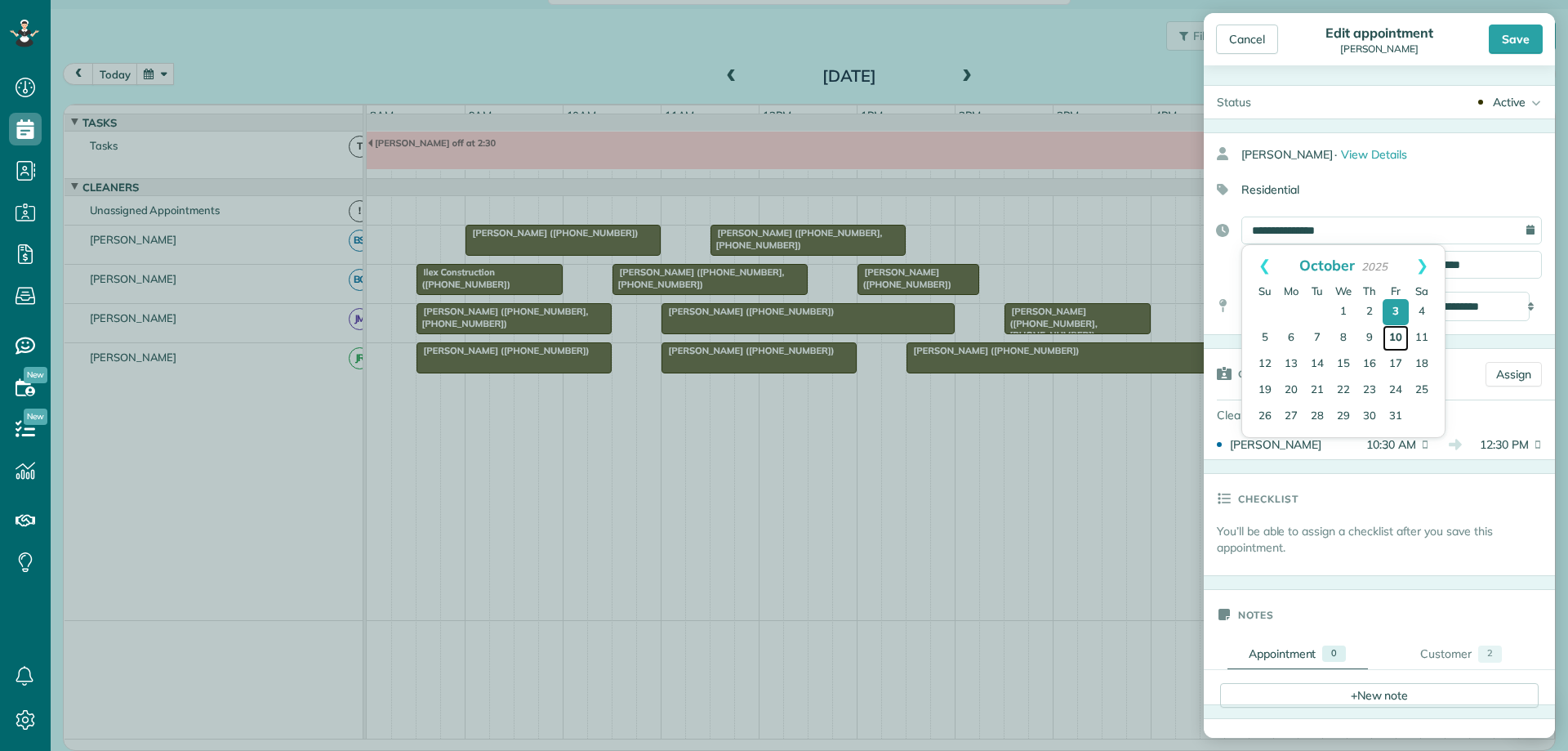
click at [1399, 339] on link "10" at bounding box center [1395, 338] width 27 height 27
type input "**********"
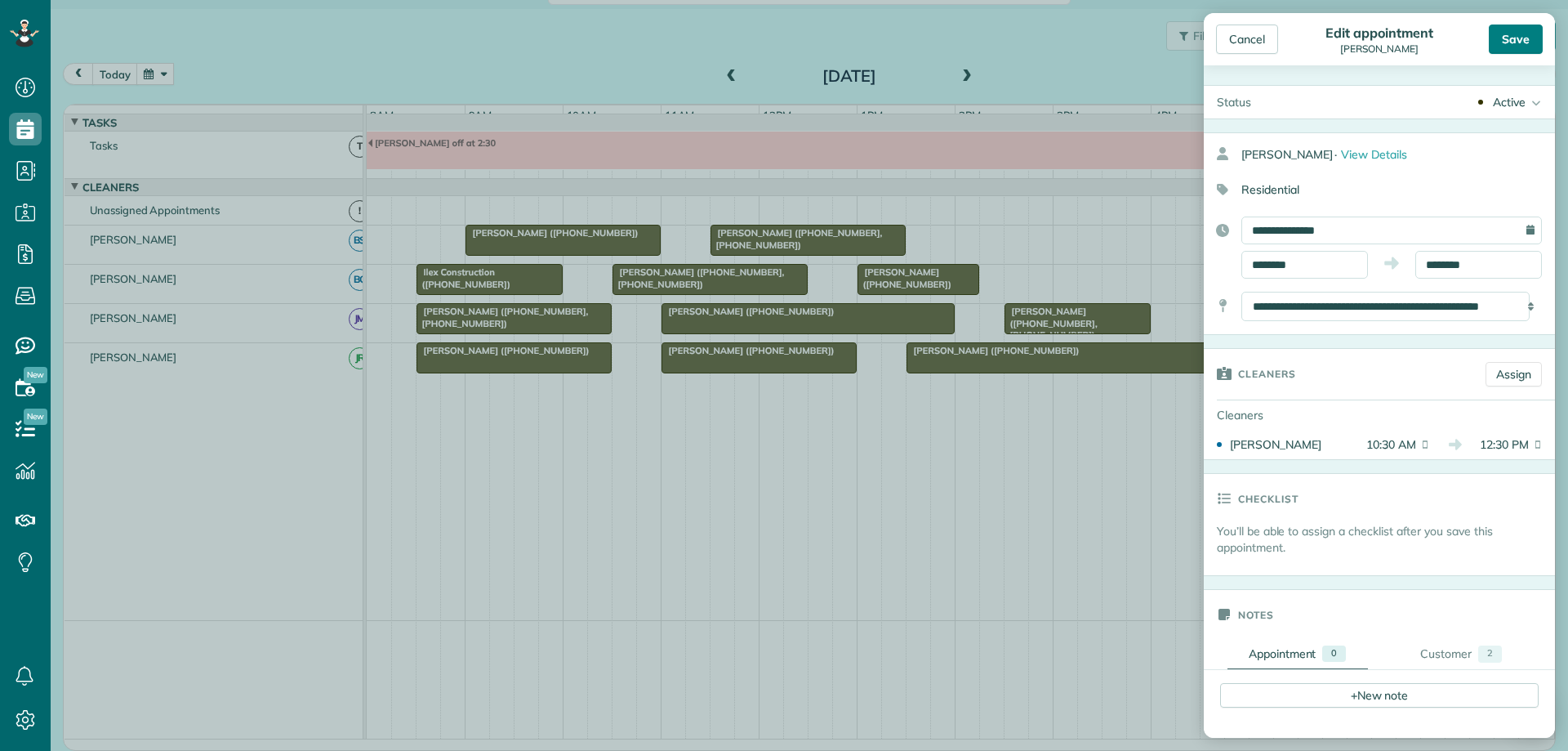
click at [1517, 45] on div "Save" at bounding box center [1515, 39] width 54 height 29
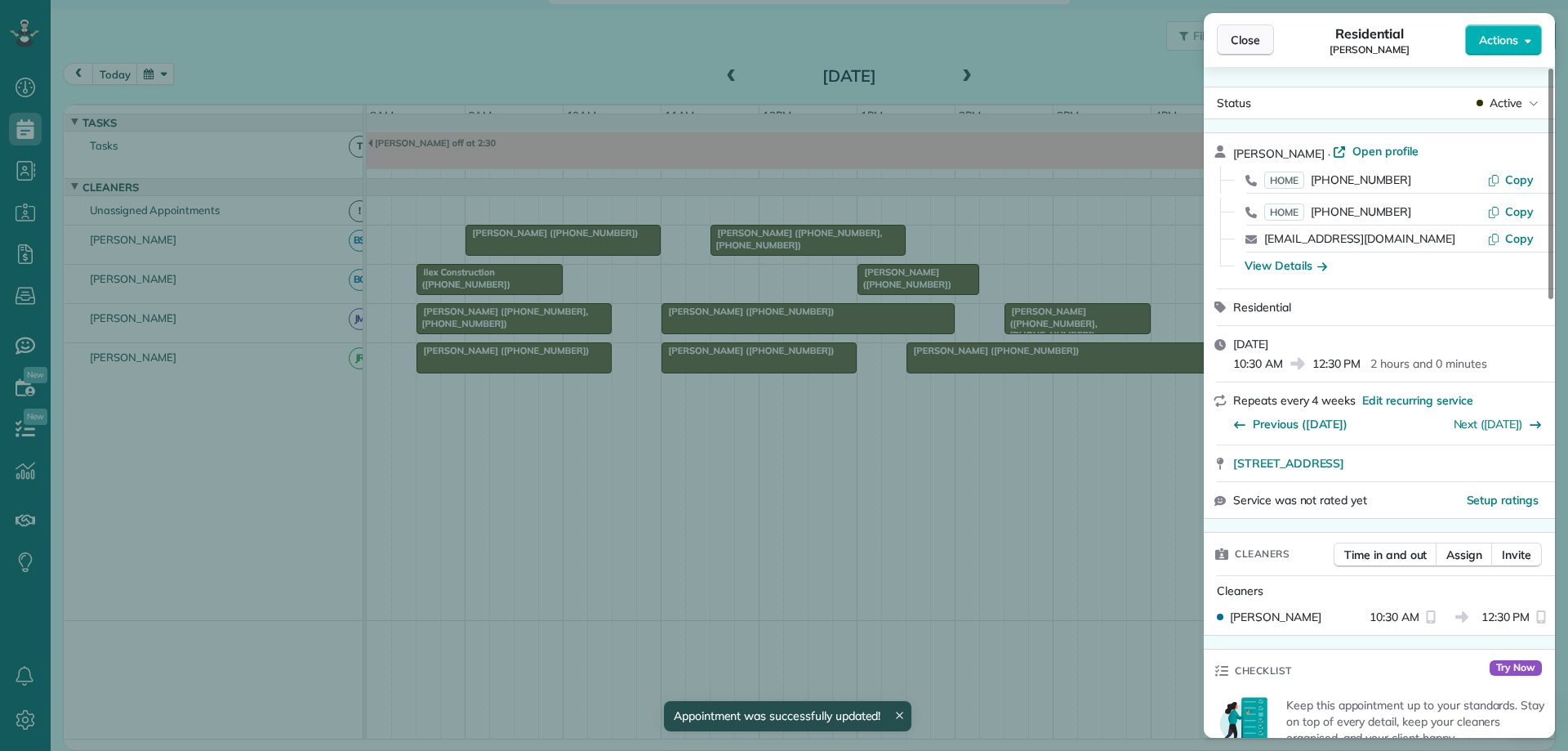
click at [1249, 38] on span "Close" at bounding box center [1245, 39] width 29 height 16
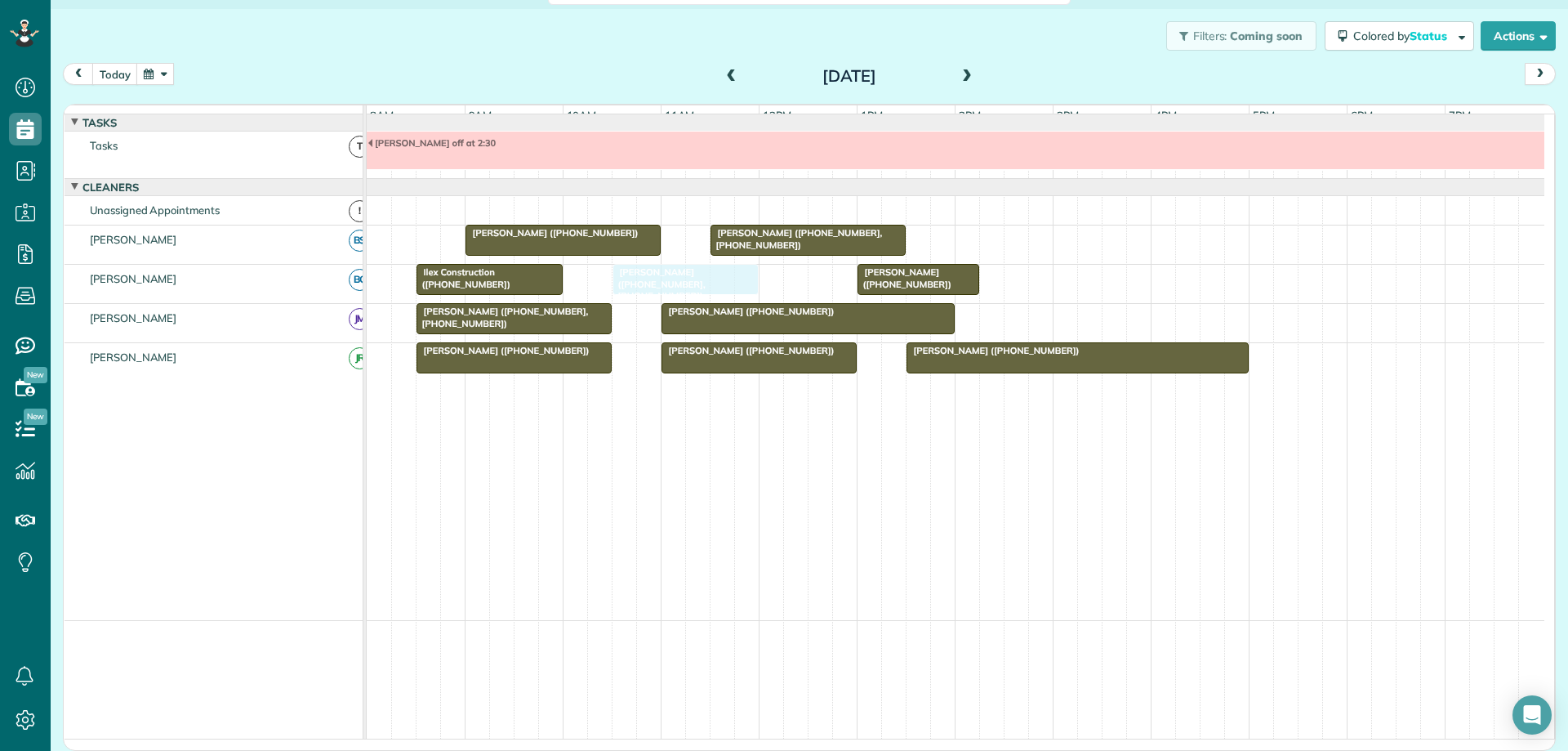
drag, startPoint x: 1047, startPoint y: 335, endPoint x: 652, endPoint y: 295, distance: 397.0
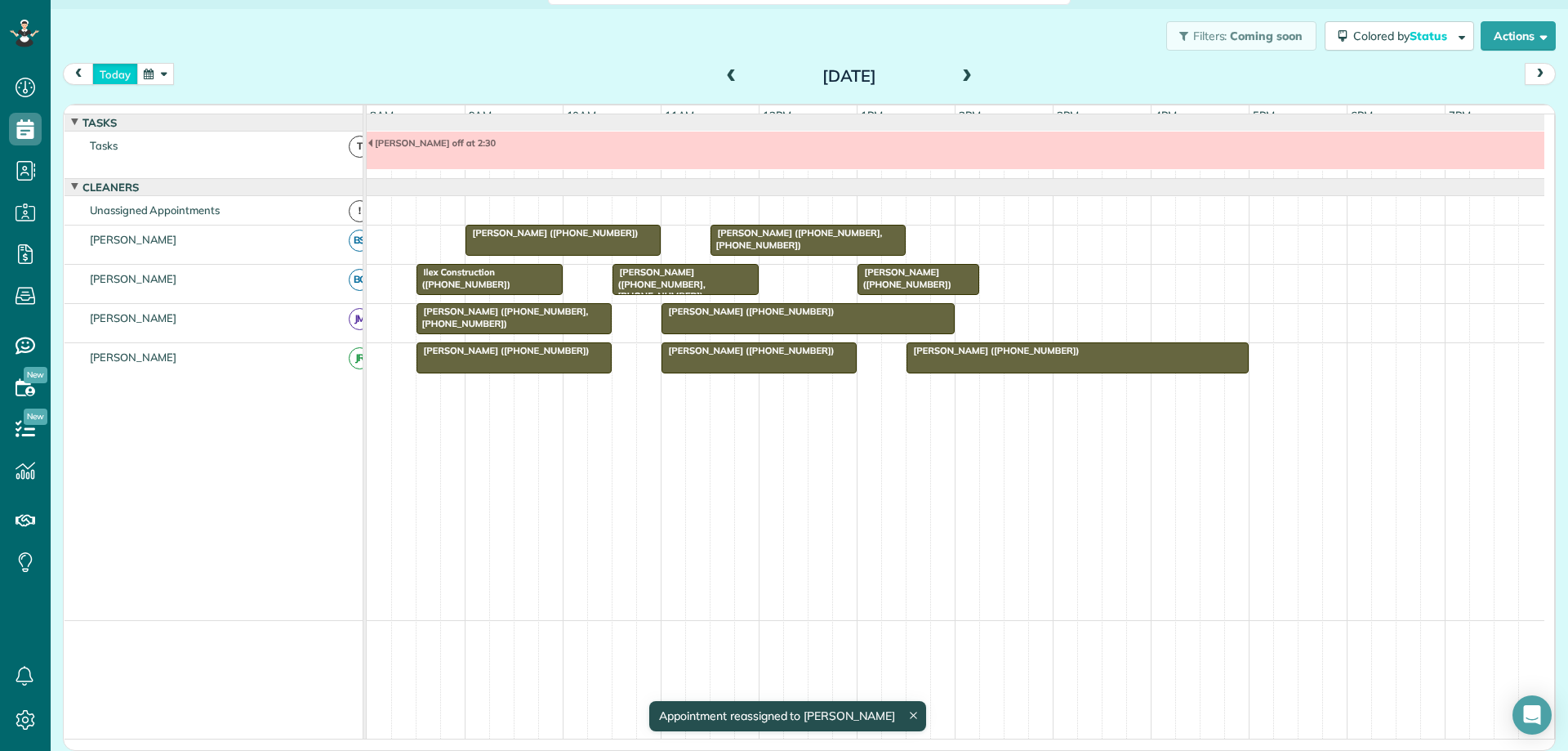
click at [114, 74] on button "today" at bounding box center [115, 74] width 45 height 22
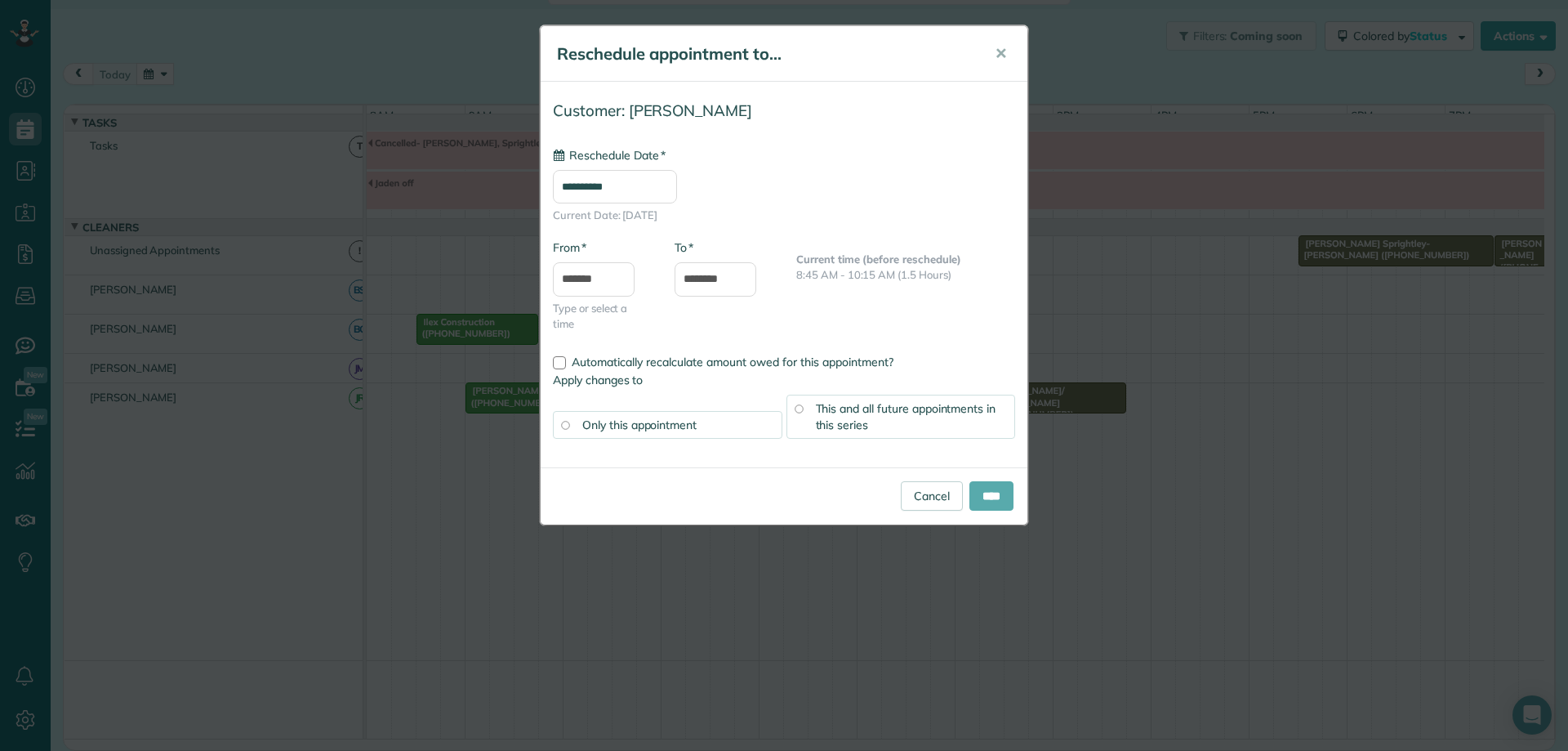
type input "**********"
click at [995, 500] on input "****" at bounding box center [992, 496] width 45 height 29
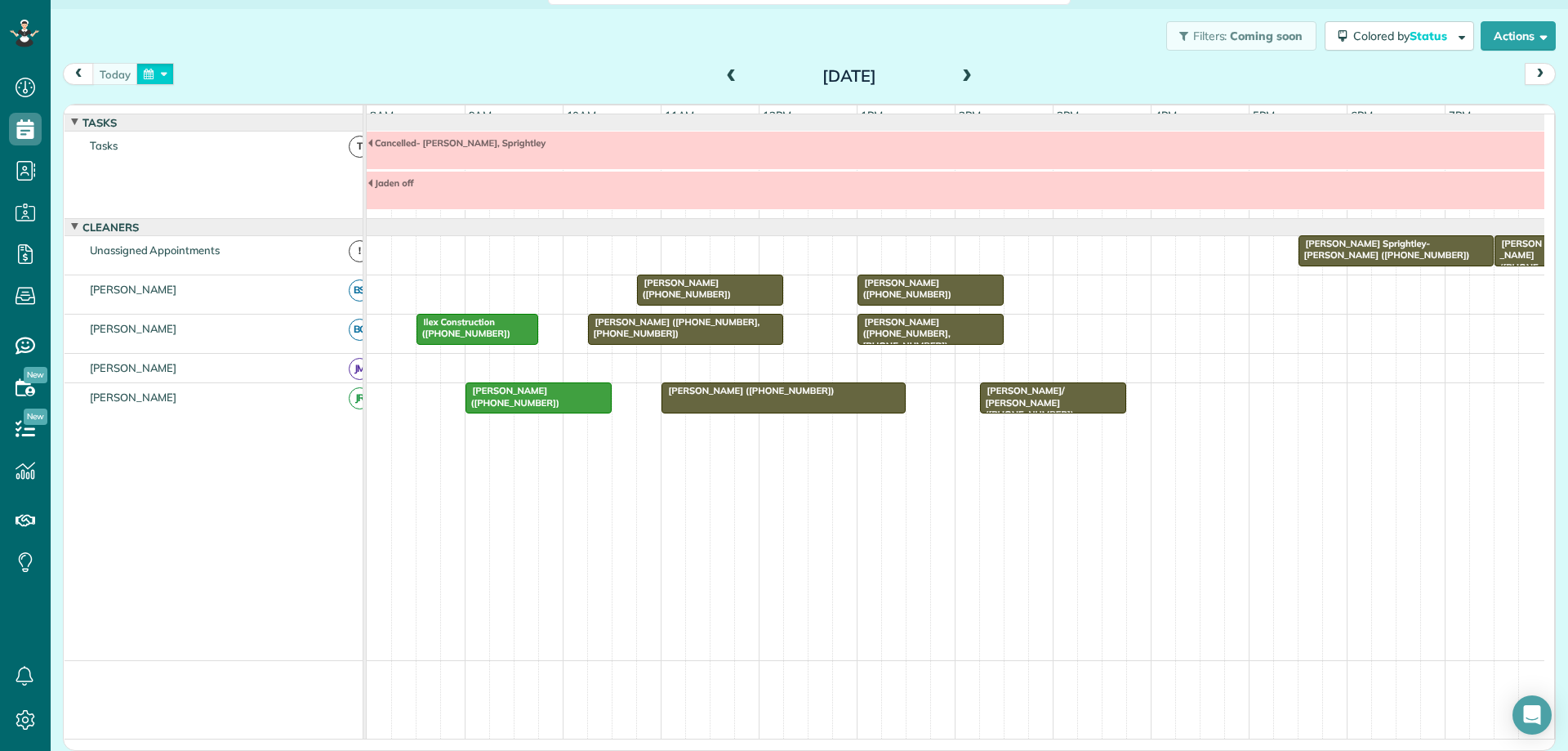
click at [149, 69] on button "button" at bounding box center [155, 74] width 38 height 22
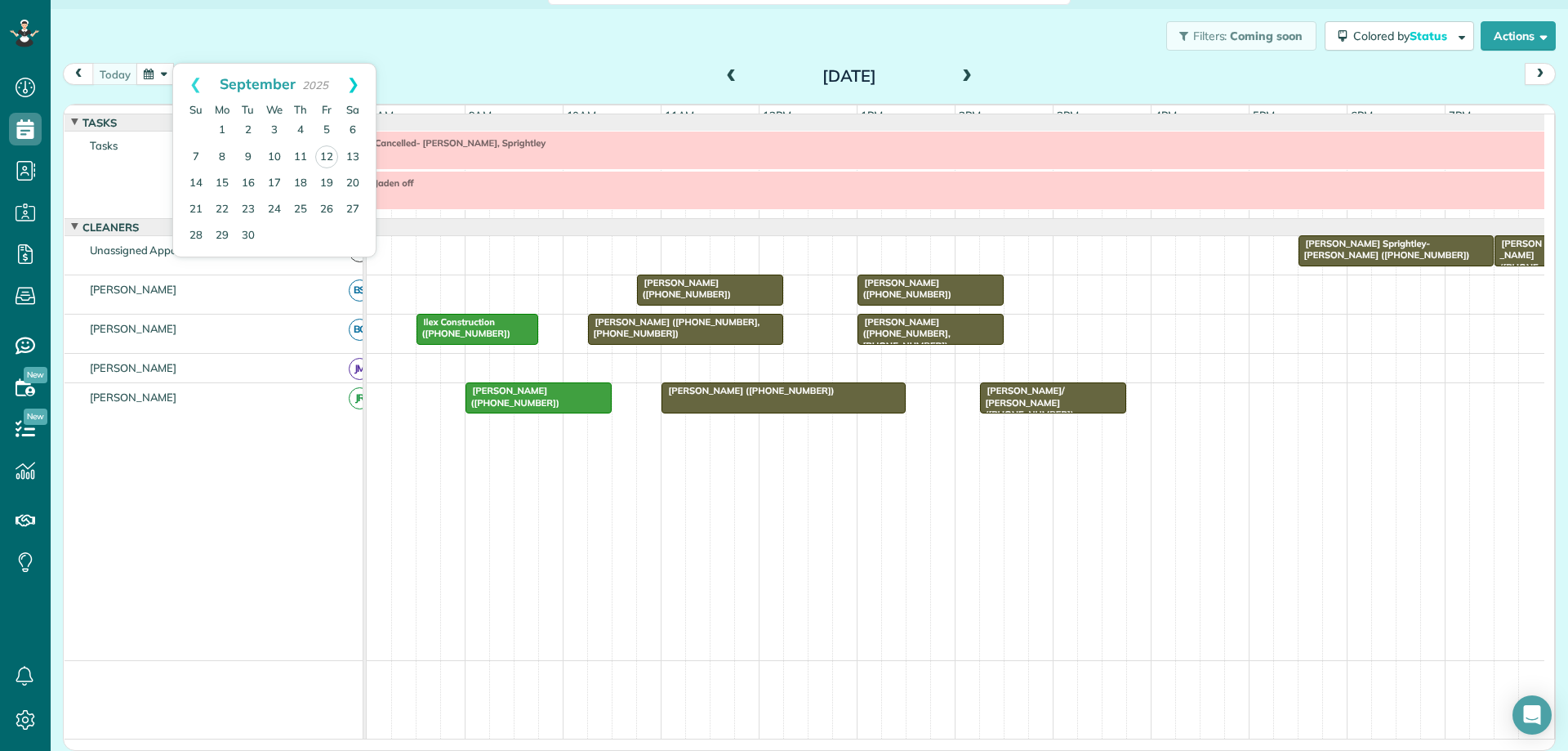
click at [353, 86] on link "Next" at bounding box center [353, 84] width 45 height 41
click at [193, 86] on link "Prev" at bounding box center [195, 84] width 45 height 41
click at [307, 206] on link "25" at bounding box center [300, 210] width 27 height 27
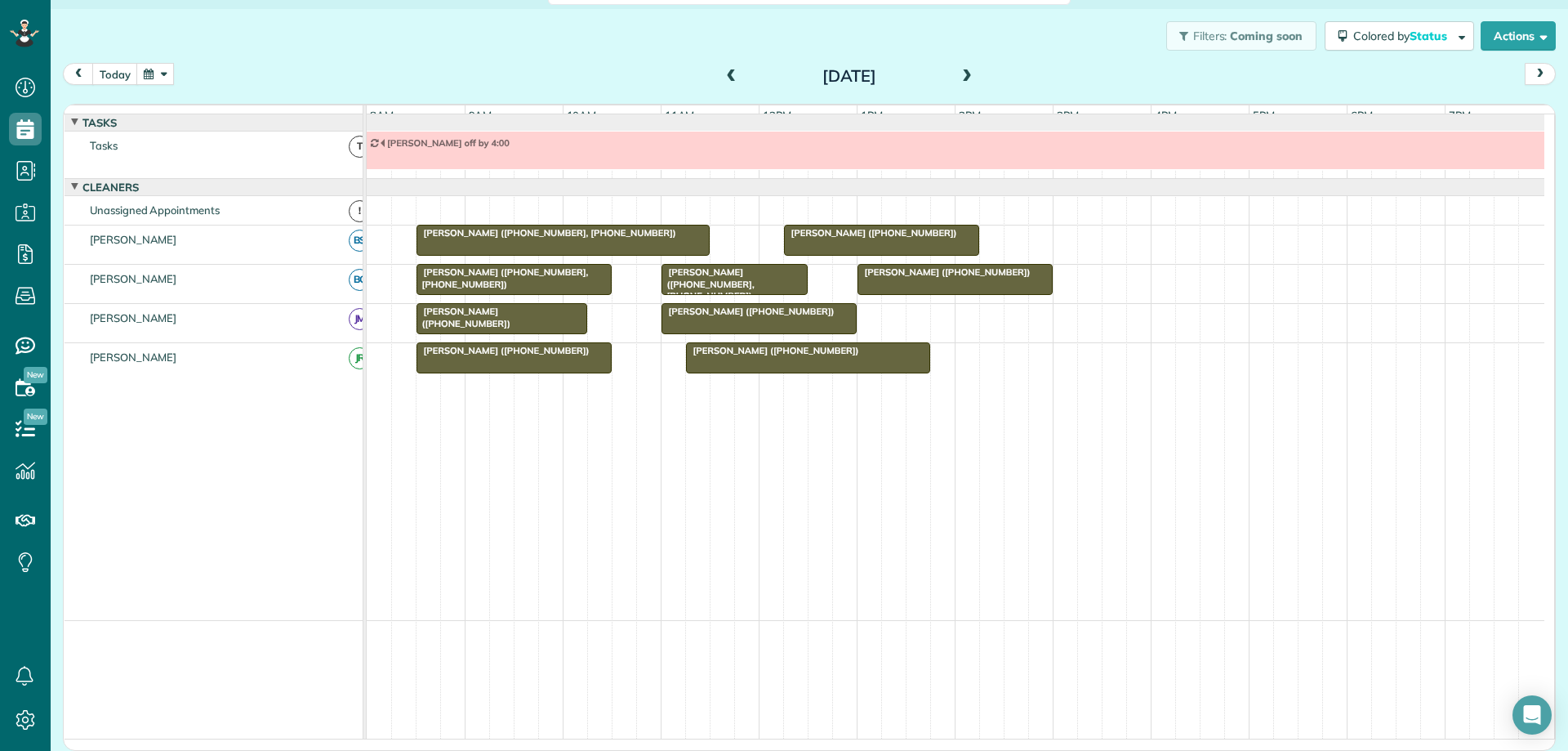
click at [727, 69] on span at bounding box center [731, 76] width 18 height 25
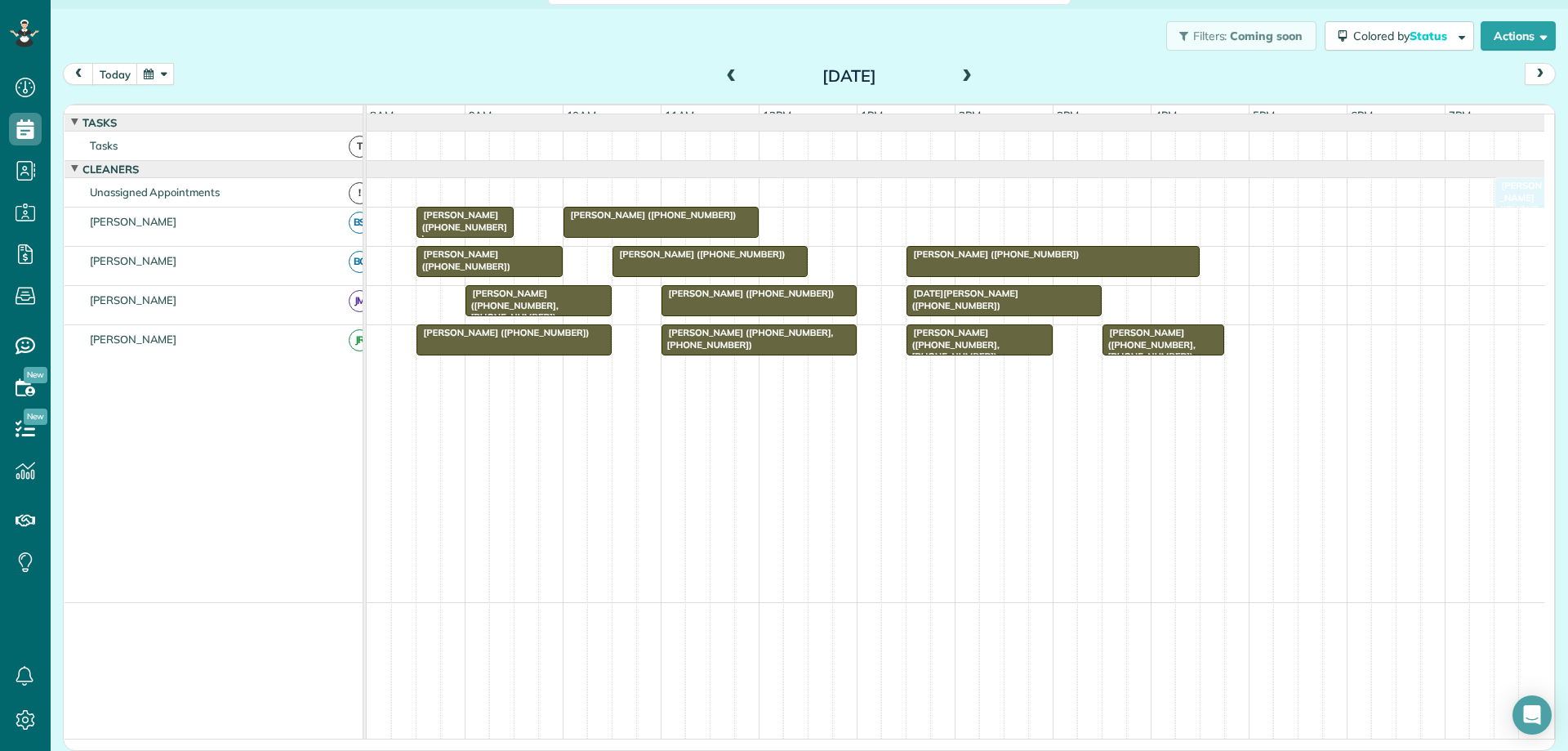
drag, startPoint x: 836, startPoint y: 230, endPoint x: 1518, endPoint y: 197, distance: 682.8
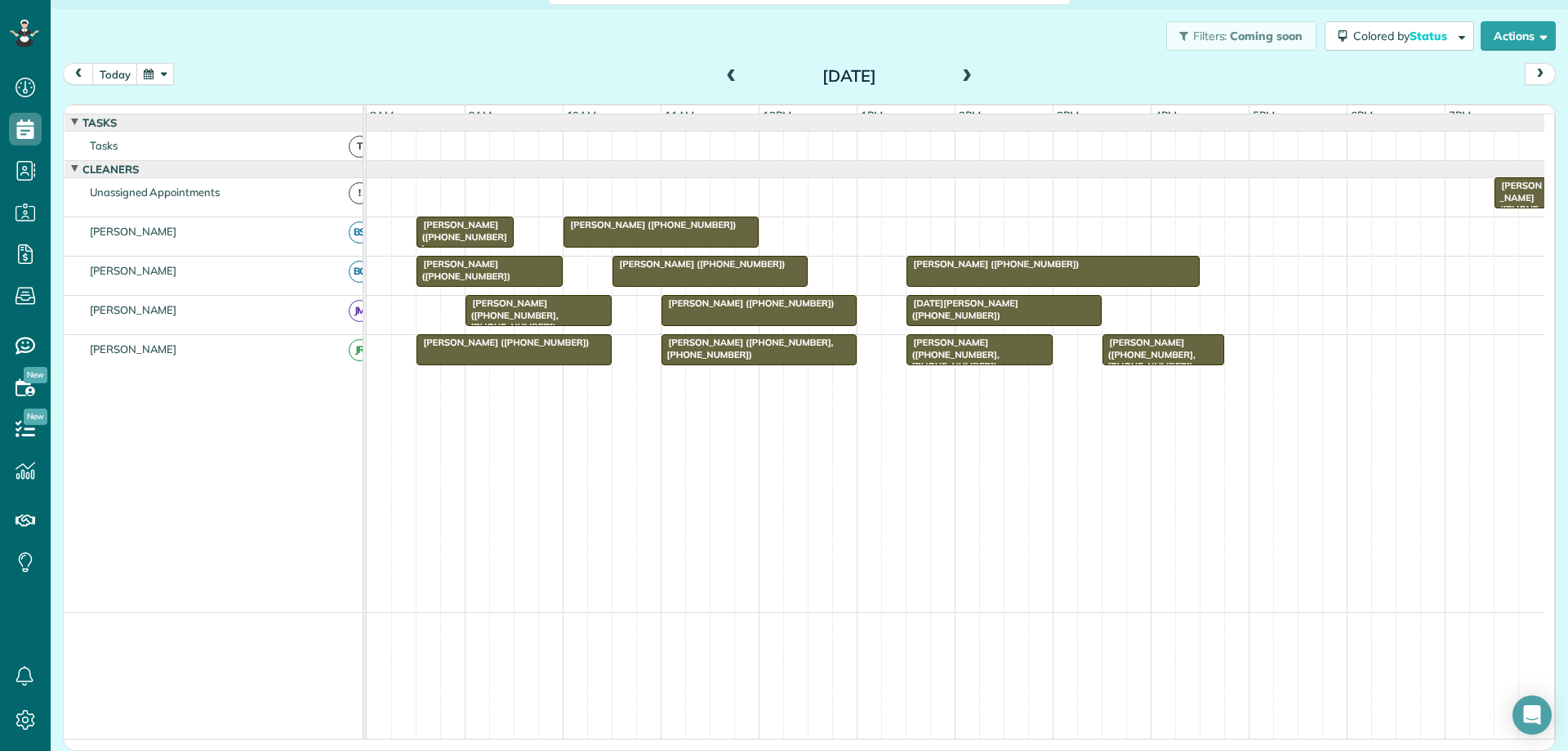
click at [1506, 209] on span "[PERSON_NAME] ([PHONE_NUMBER])" at bounding box center [1518, 209] width 48 height 58
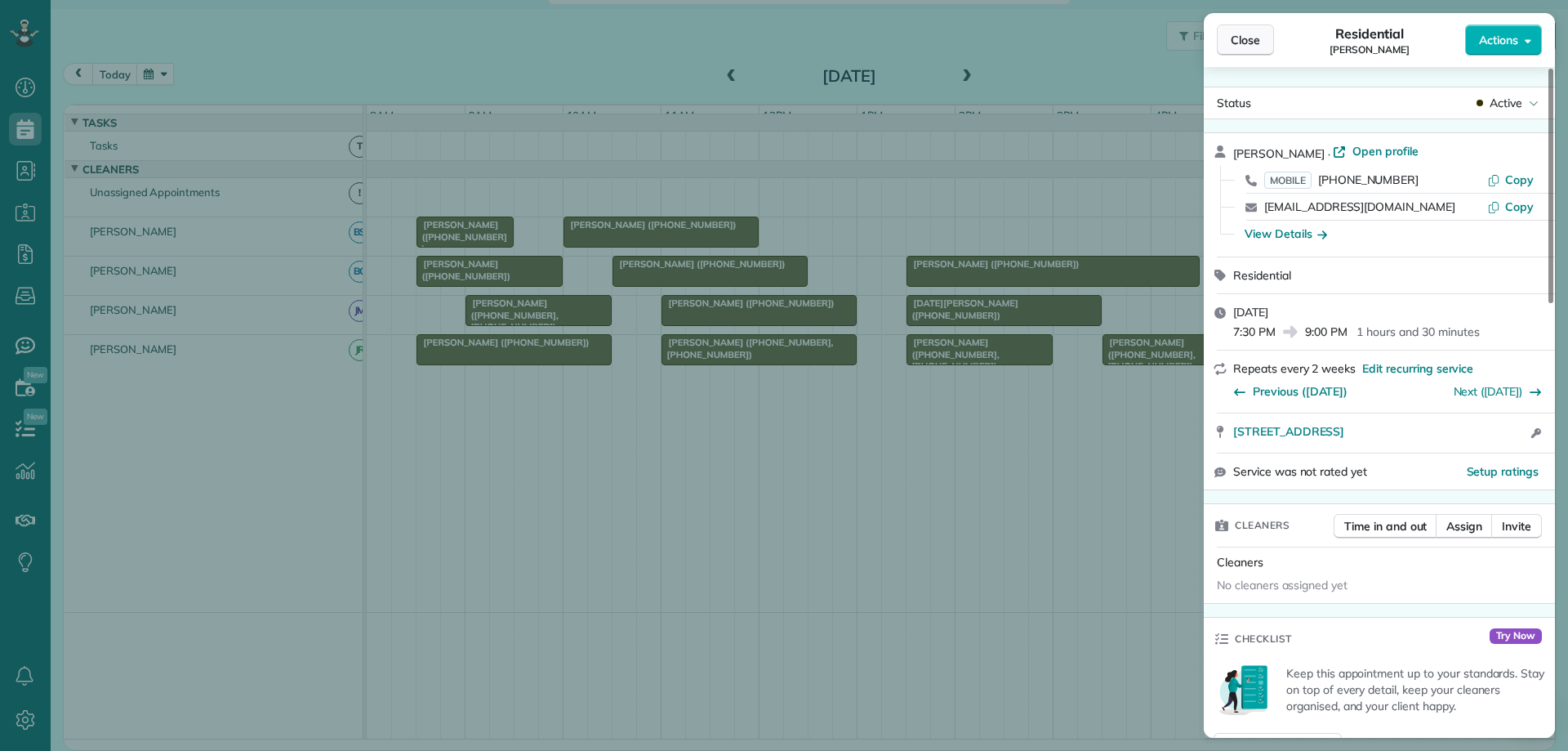
click at [1257, 42] on span "Close" at bounding box center [1245, 39] width 29 height 16
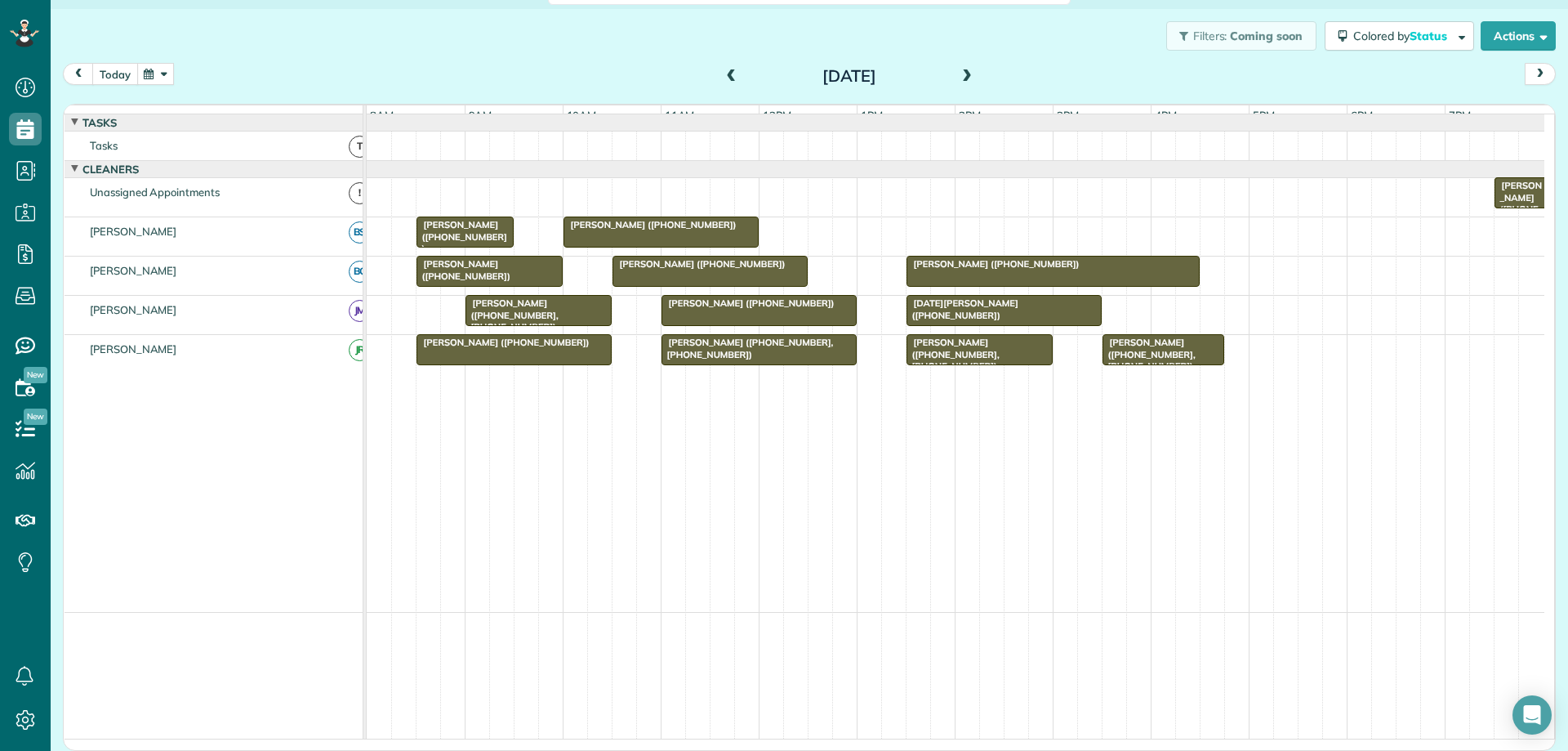
click at [116, 70] on button "today" at bounding box center [115, 74] width 45 height 22
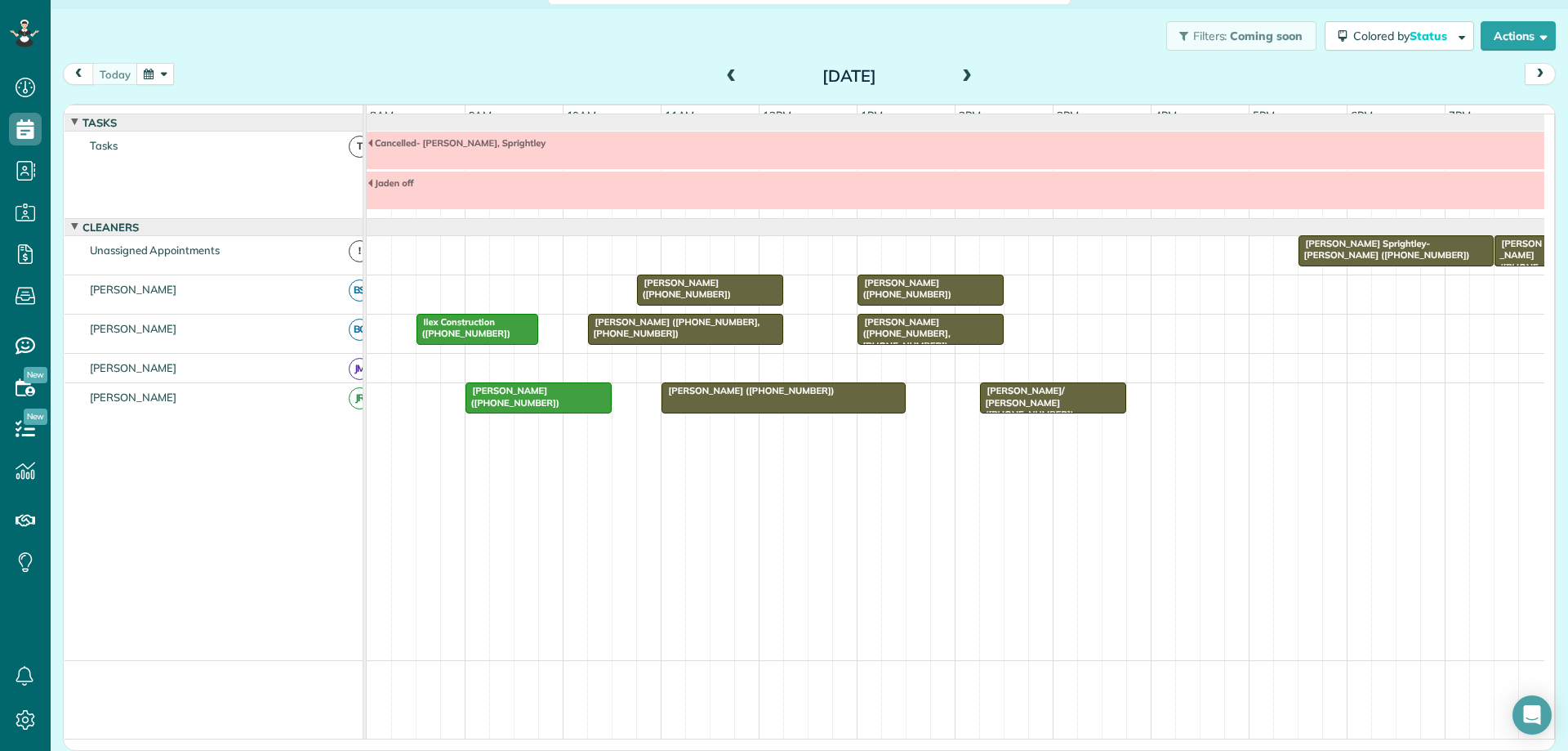
click at [739, 339] on div "[PERSON_NAME] ([PHONE_NUMBER], [PHONE_NUMBER])" at bounding box center [686, 328] width 186 height 24
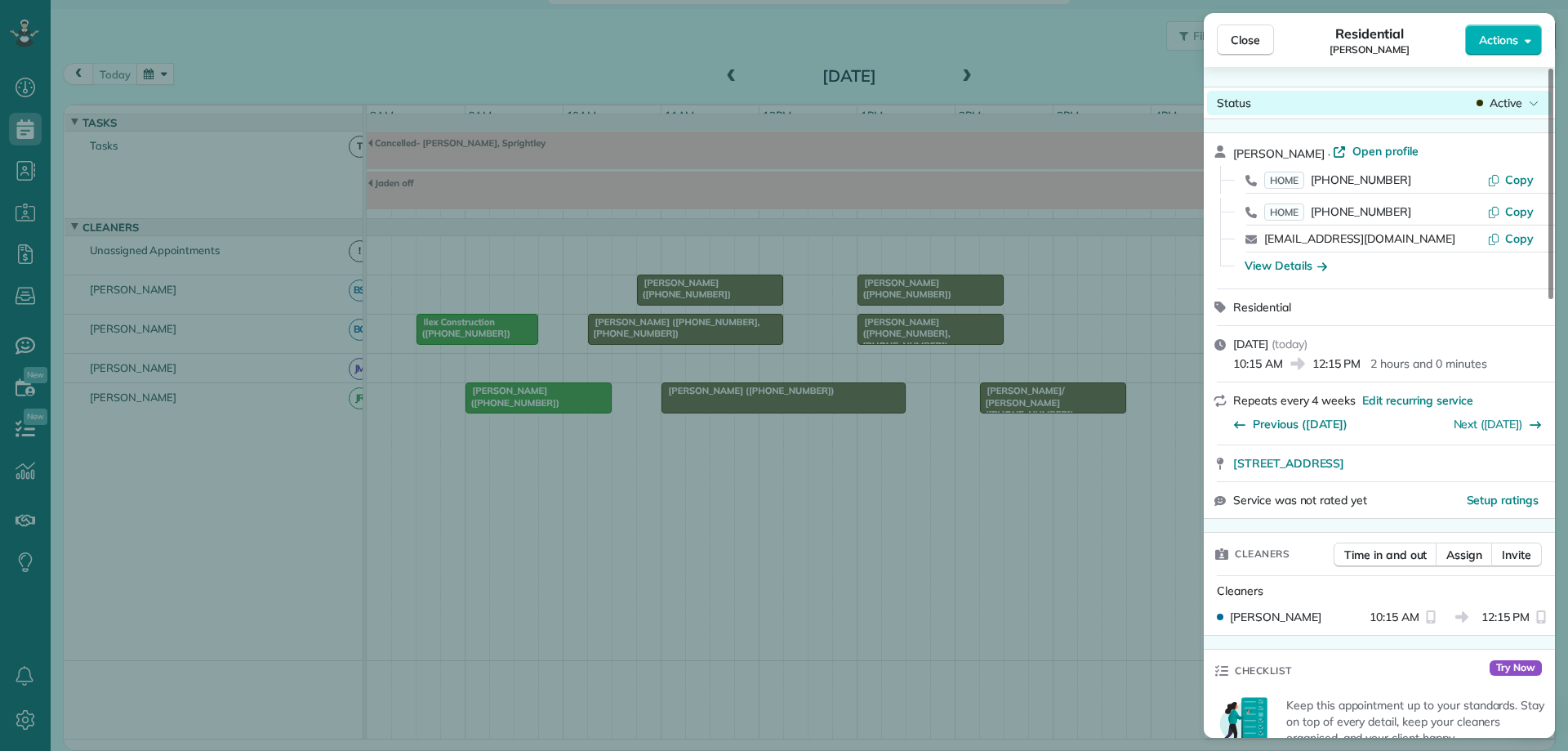
click at [1513, 105] on span "Active" at bounding box center [1506, 103] width 33 height 16
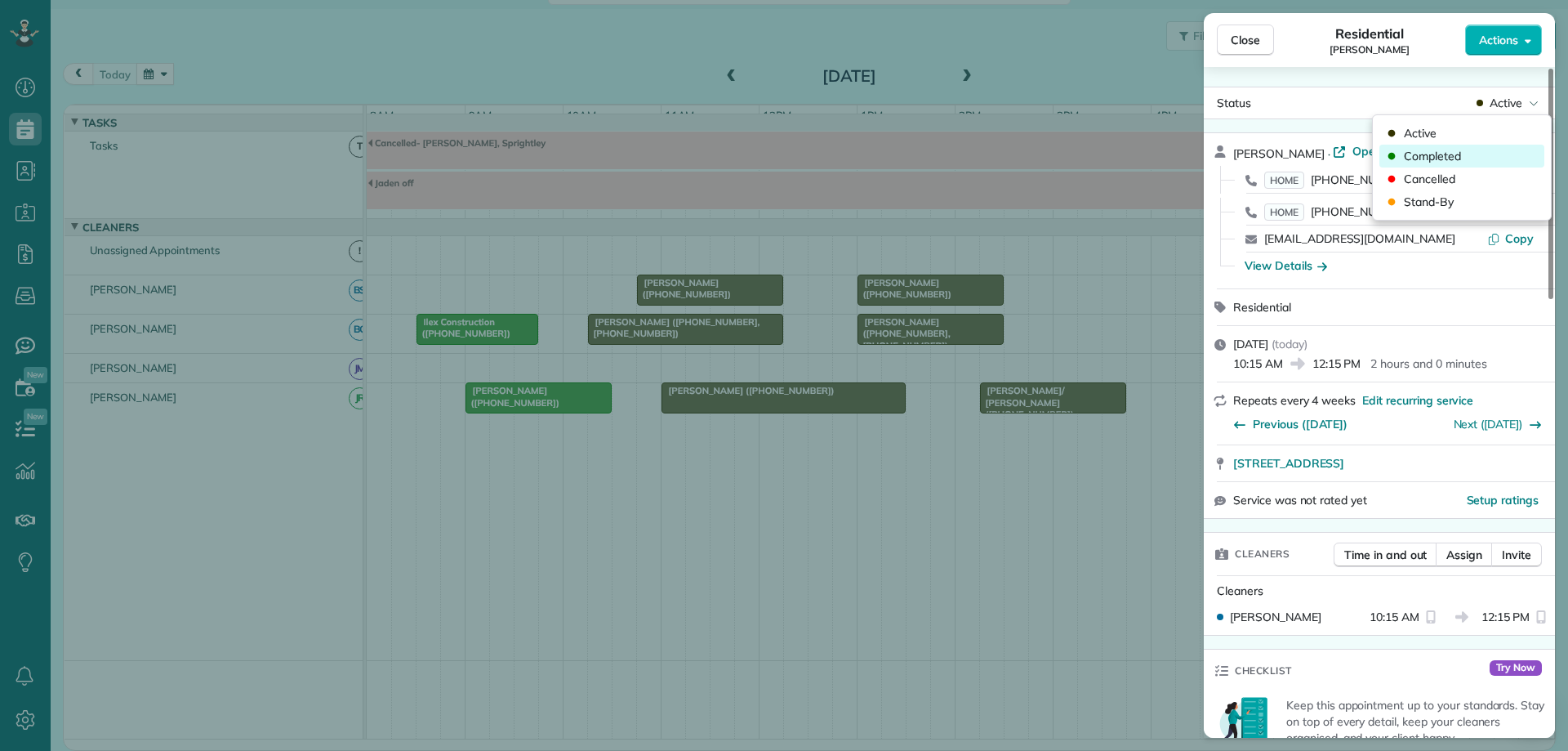
click at [1481, 154] on div "Completed" at bounding box center [1462, 156] width 165 height 23
click at [1243, 43] on span "Close" at bounding box center [1245, 39] width 29 height 16
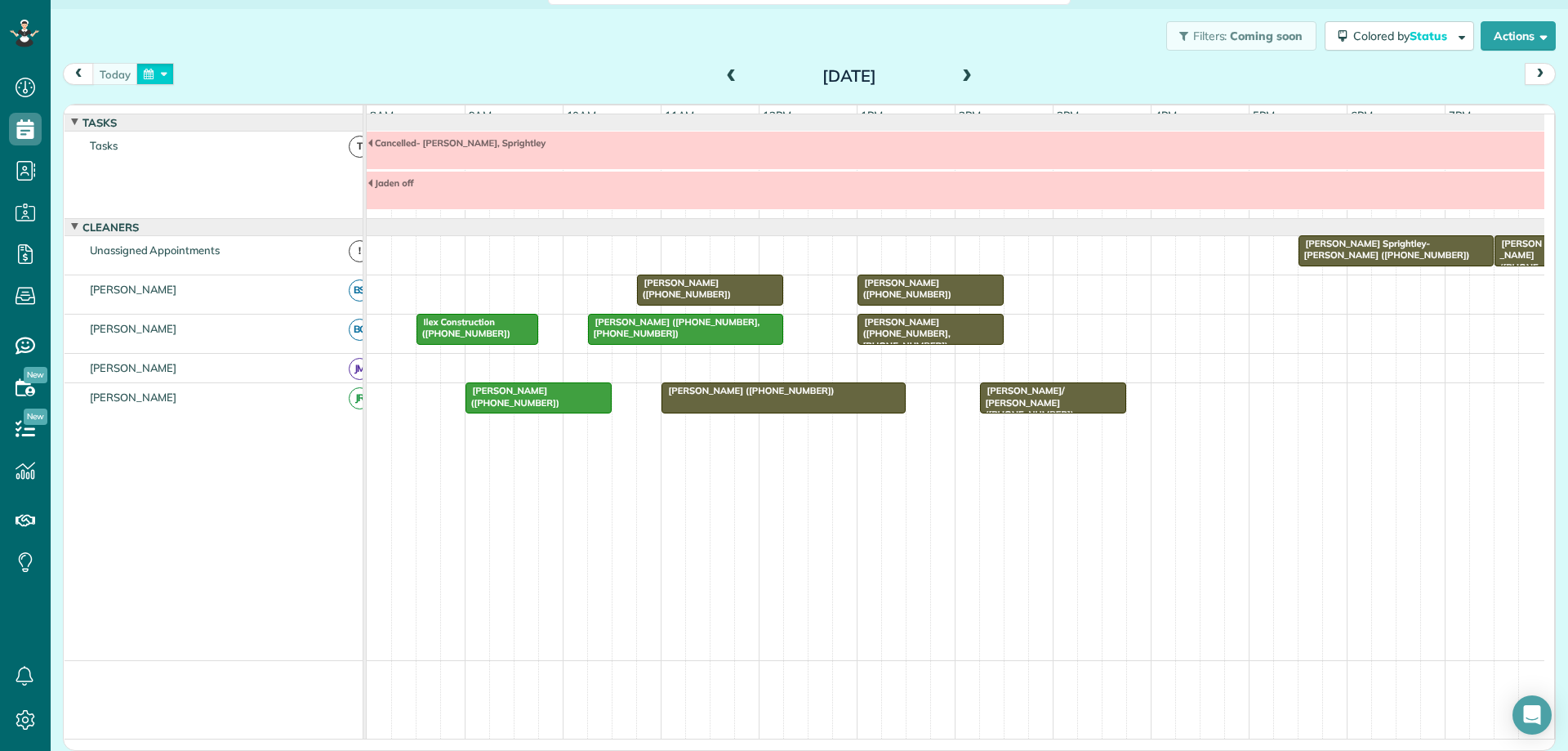
click at [160, 71] on button "button" at bounding box center [155, 74] width 38 height 22
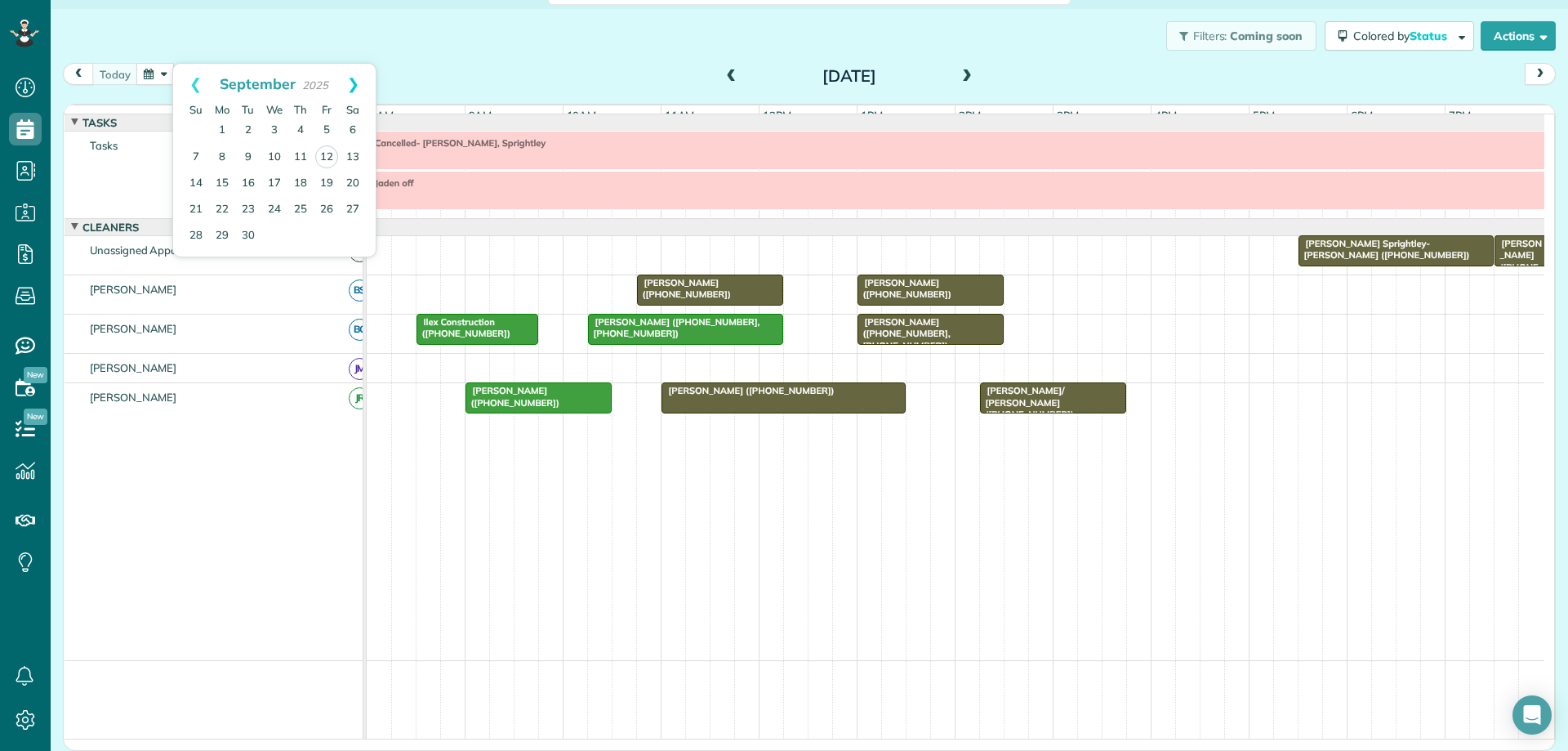
click at [360, 86] on link "Next" at bounding box center [353, 84] width 45 height 41
click at [325, 131] on link "3" at bounding box center [326, 130] width 27 height 27
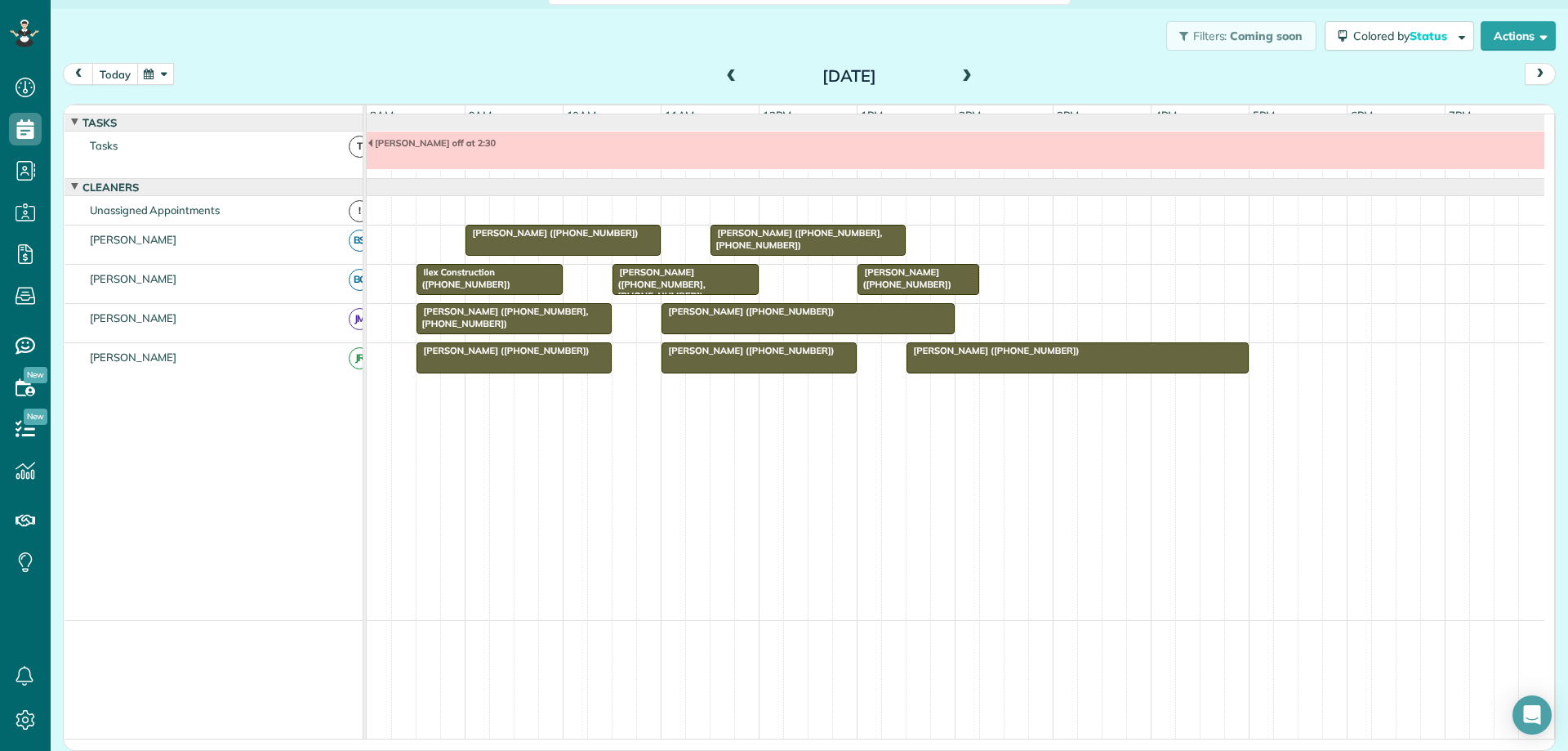
click at [111, 75] on button "today" at bounding box center [115, 74] width 45 height 22
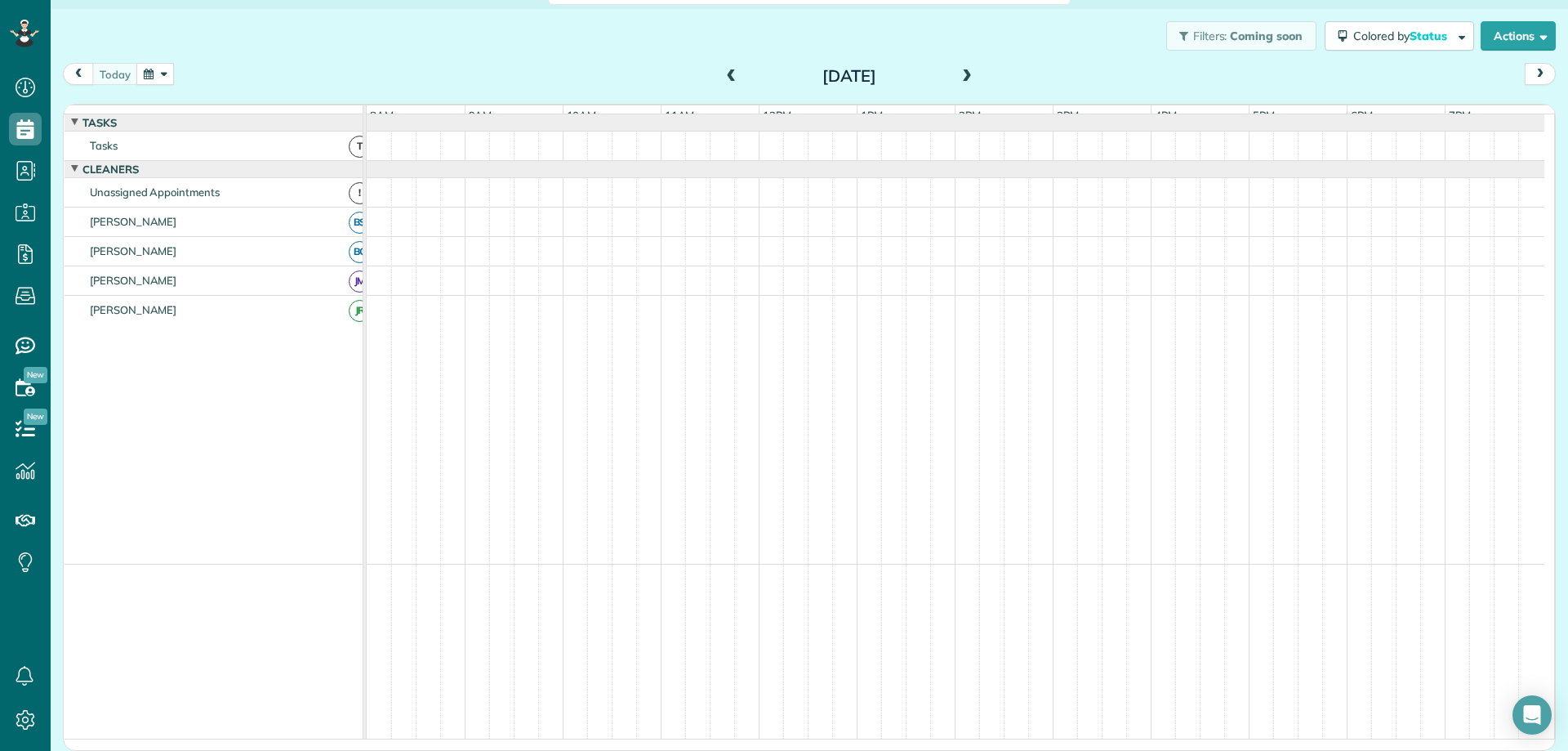
click at [169, 74] on button "button" at bounding box center [155, 74] width 38 height 22
click at [467, 75] on div "[DATE] [DATE]" at bounding box center [809, 77] width 1493 height 30
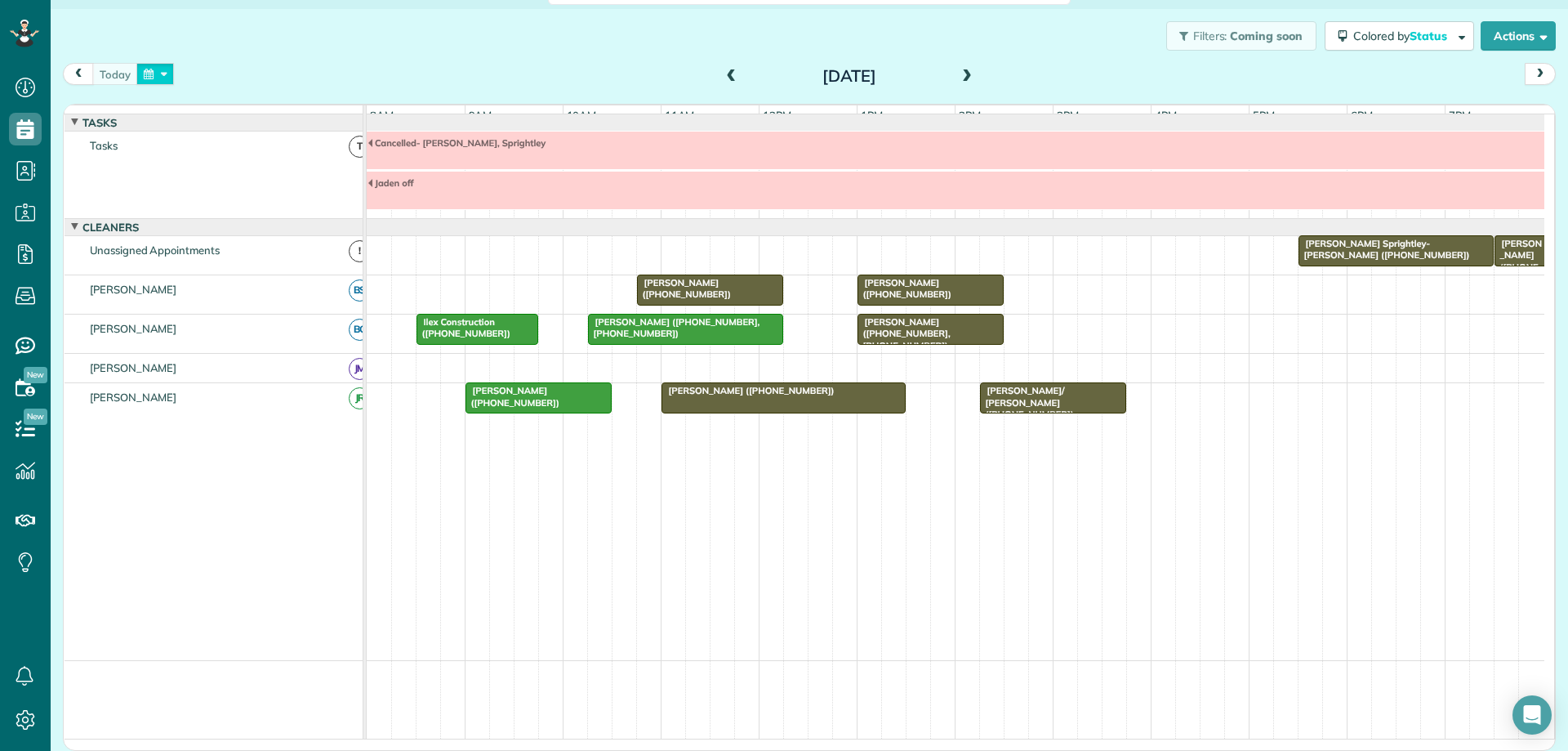
click at [166, 69] on button "button" at bounding box center [155, 74] width 38 height 22
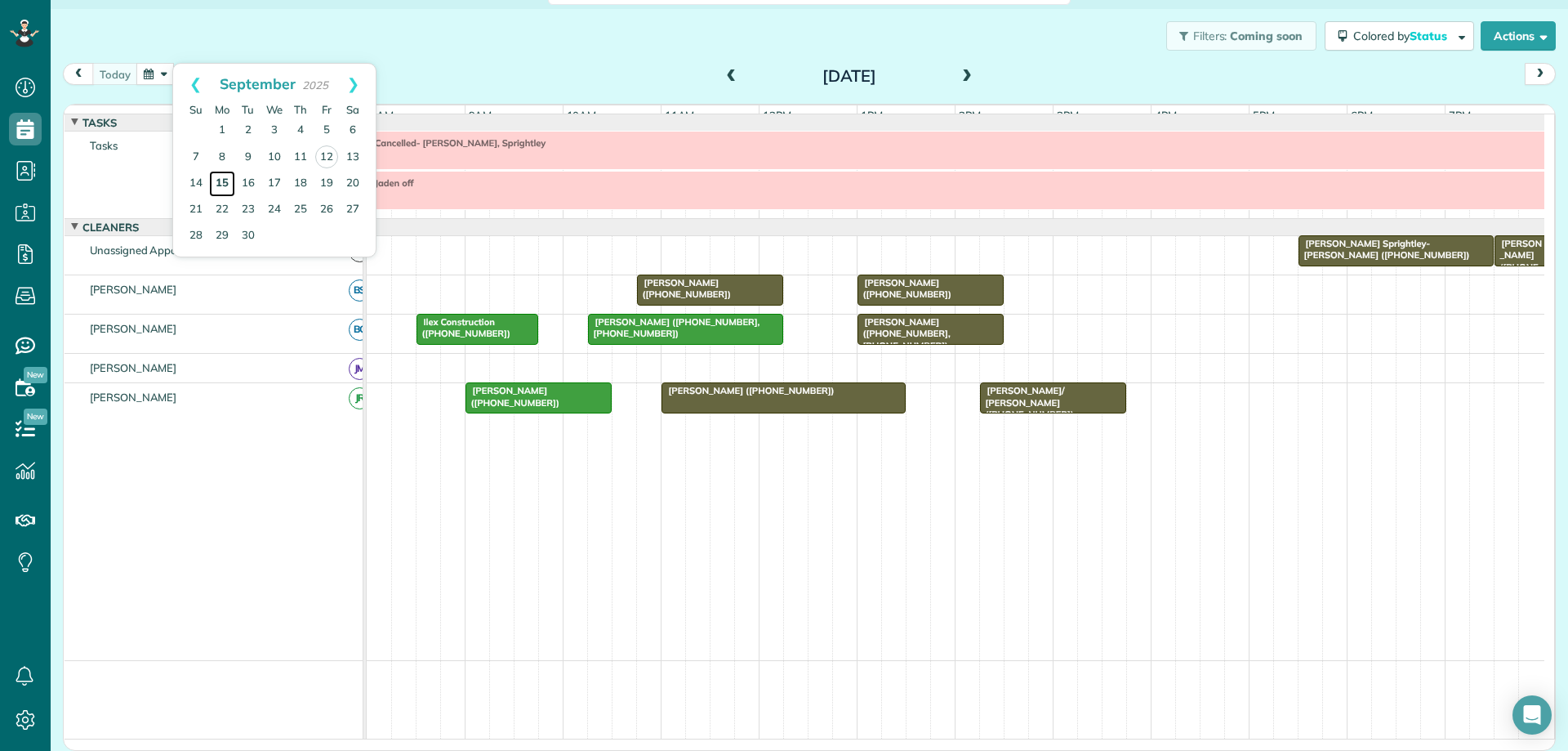
click at [220, 177] on link "15" at bounding box center [222, 183] width 27 height 27
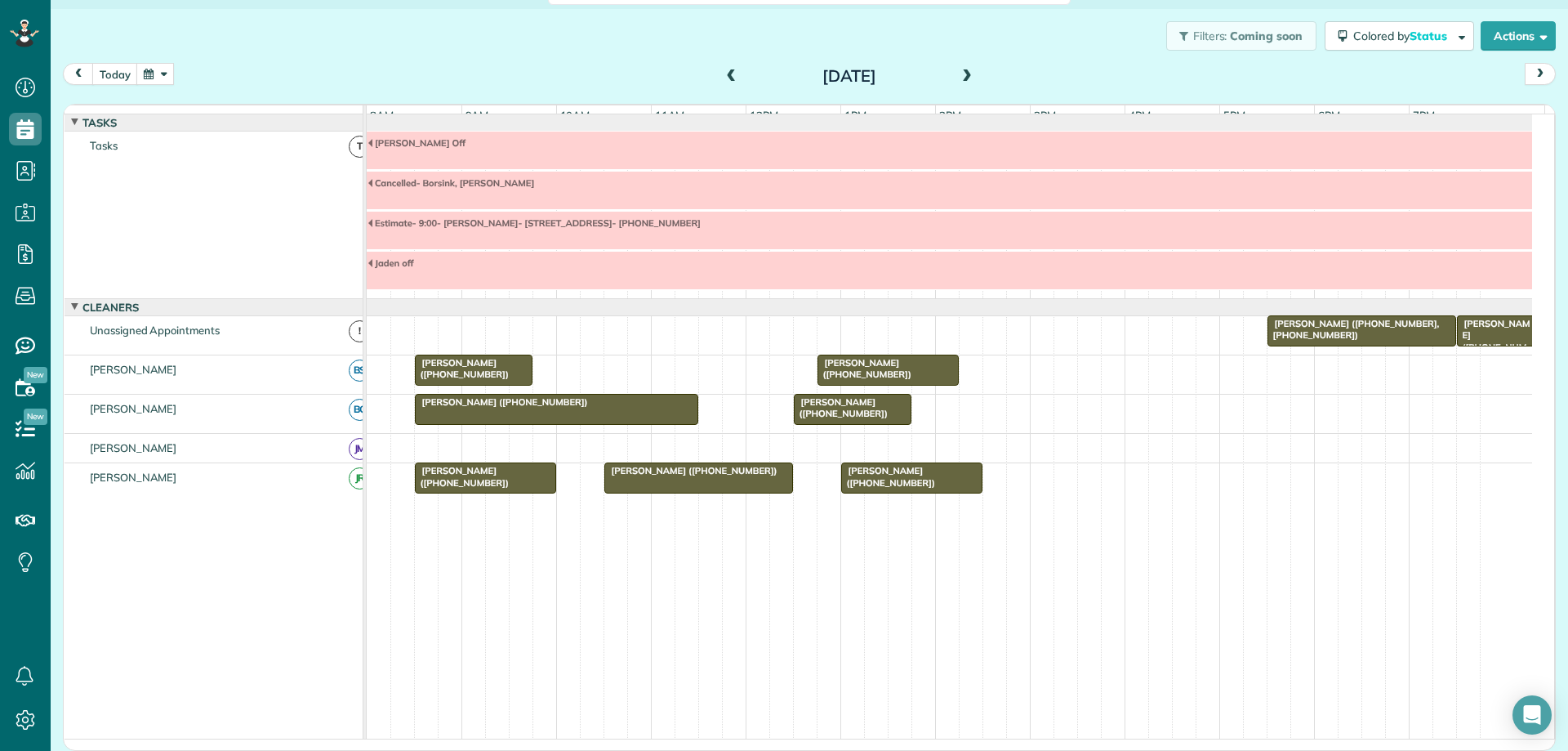
scroll to position [26, 0]
click at [114, 74] on button "today" at bounding box center [115, 75] width 45 height 22
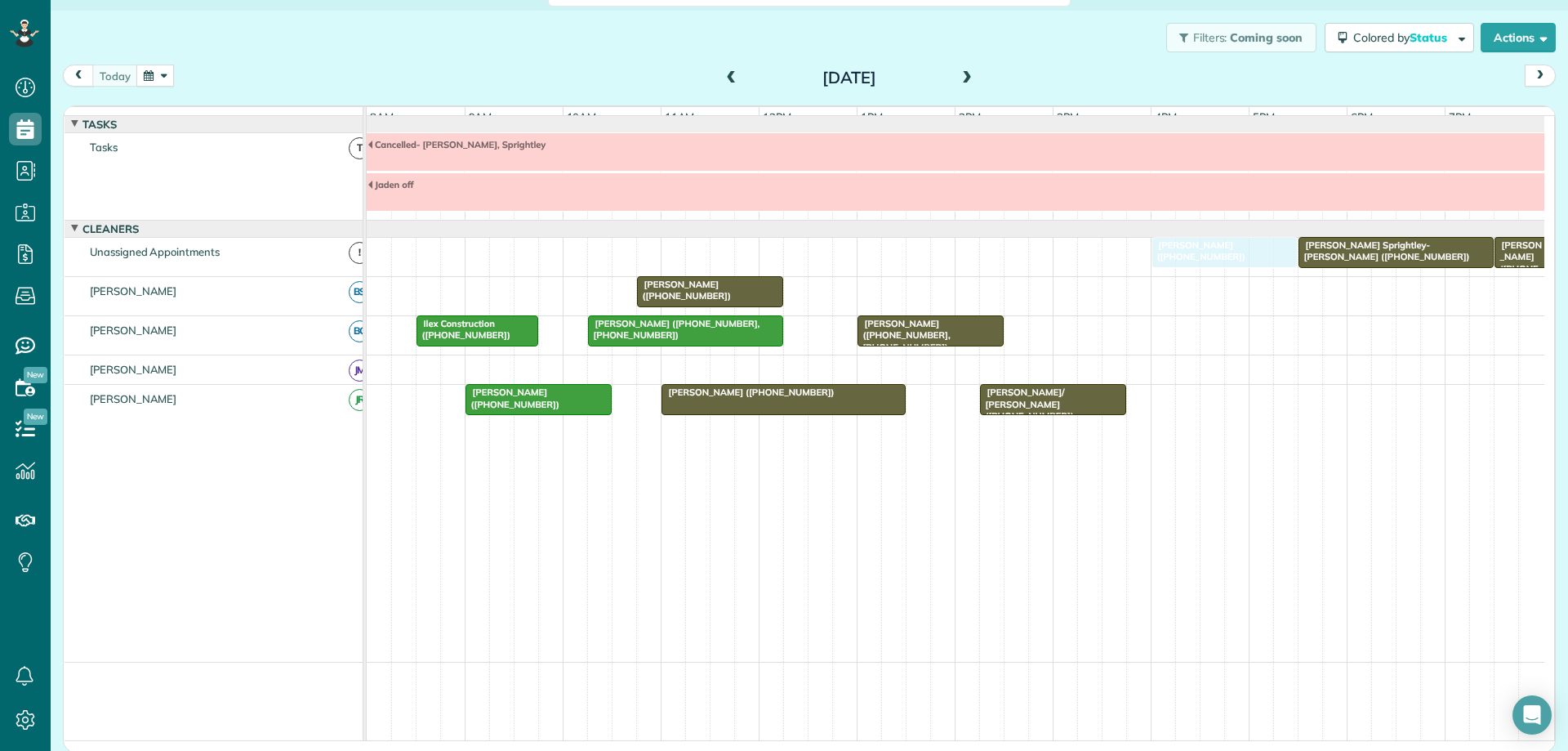
drag, startPoint x: 875, startPoint y: 300, endPoint x: 1161, endPoint y: 281, distance: 286.6
click at [732, 301] on span "[PERSON_NAME] ([PHONE_NUMBER])" at bounding box center [684, 289] width 96 height 23
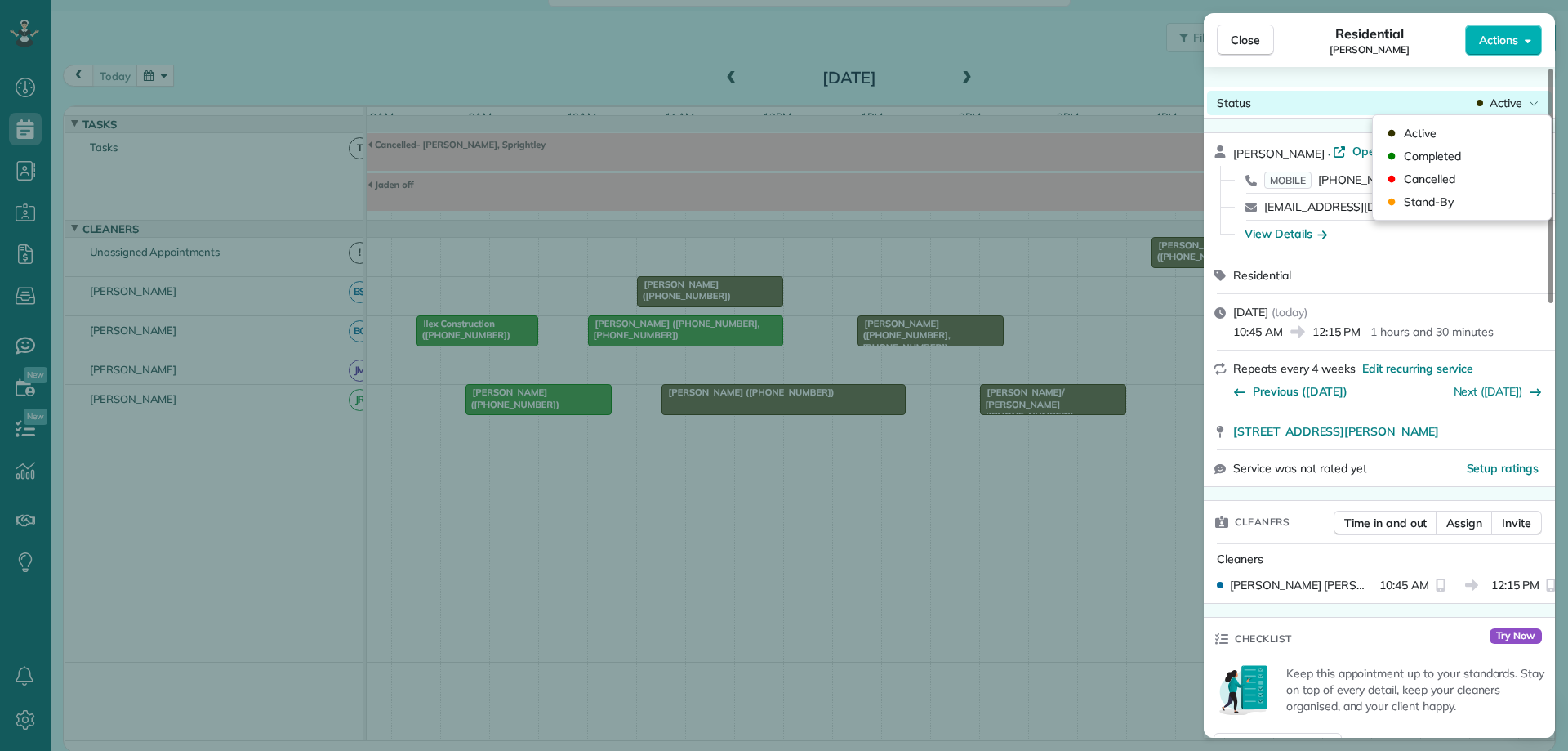
click at [1506, 96] on span "Active" at bounding box center [1506, 103] width 33 height 16
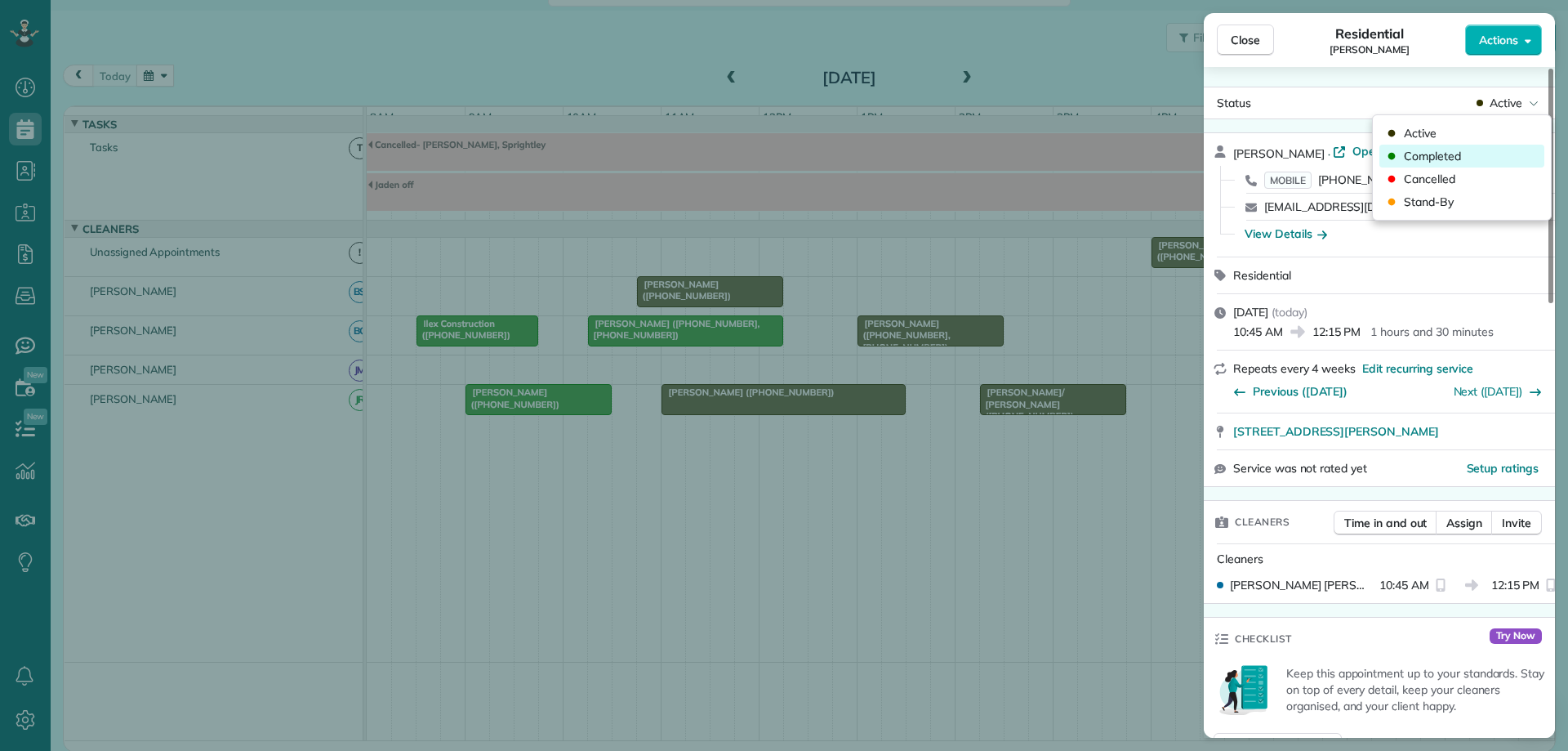
click at [1472, 154] on div "Completed" at bounding box center [1462, 156] width 165 height 23
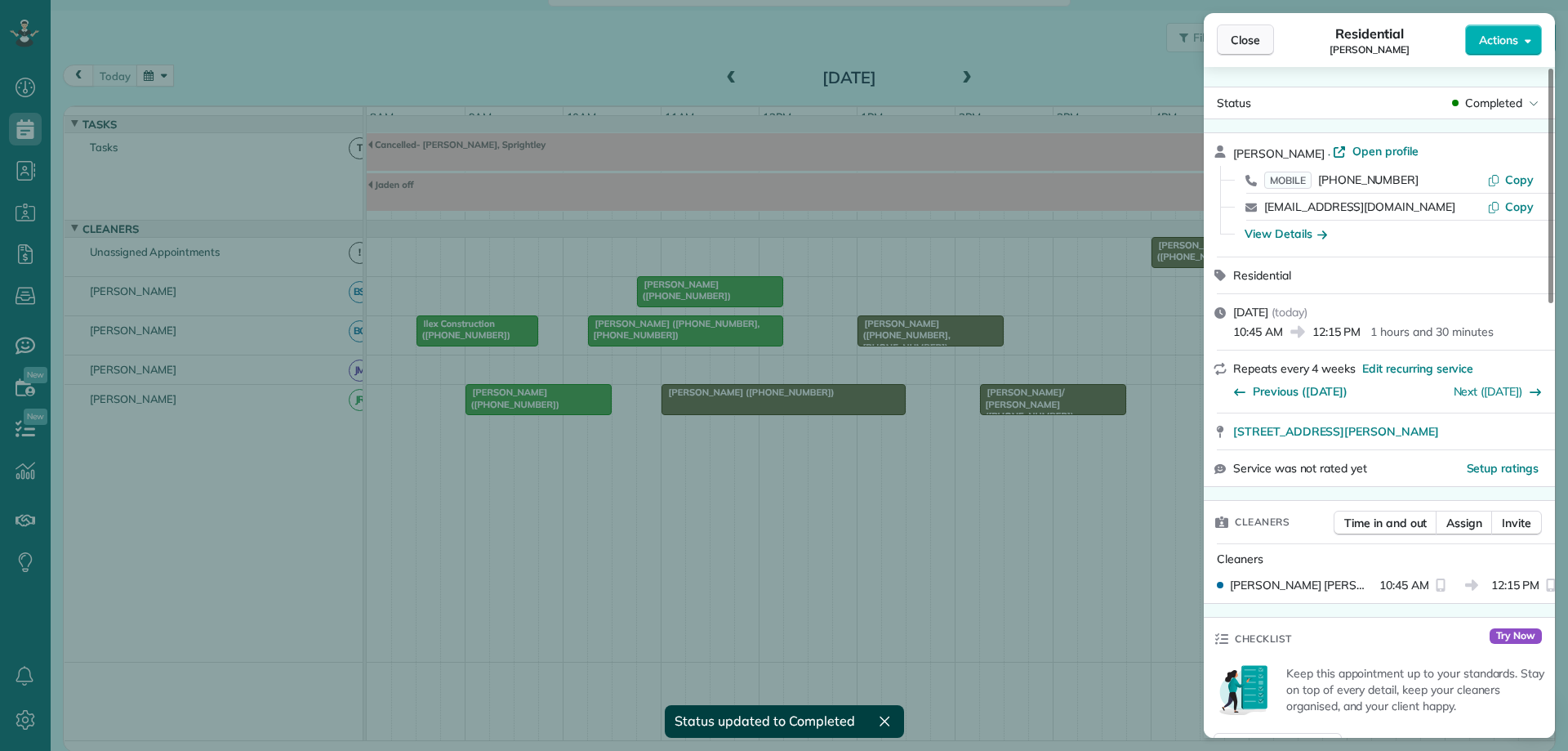
click at [1252, 41] on span "Close" at bounding box center [1245, 39] width 29 height 16
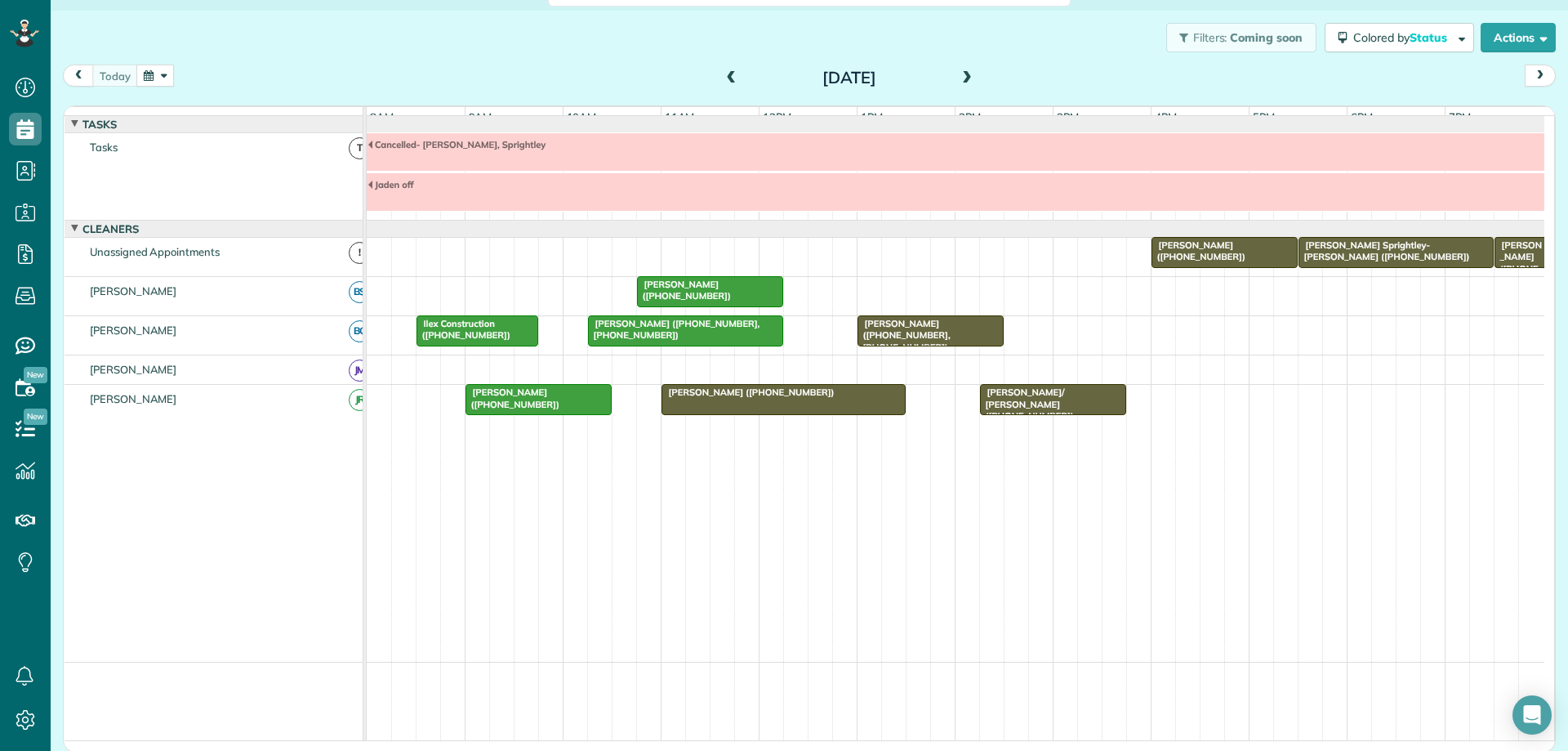
click at [958, 77] on span at bounding box center [966, 78] width 18 height 15
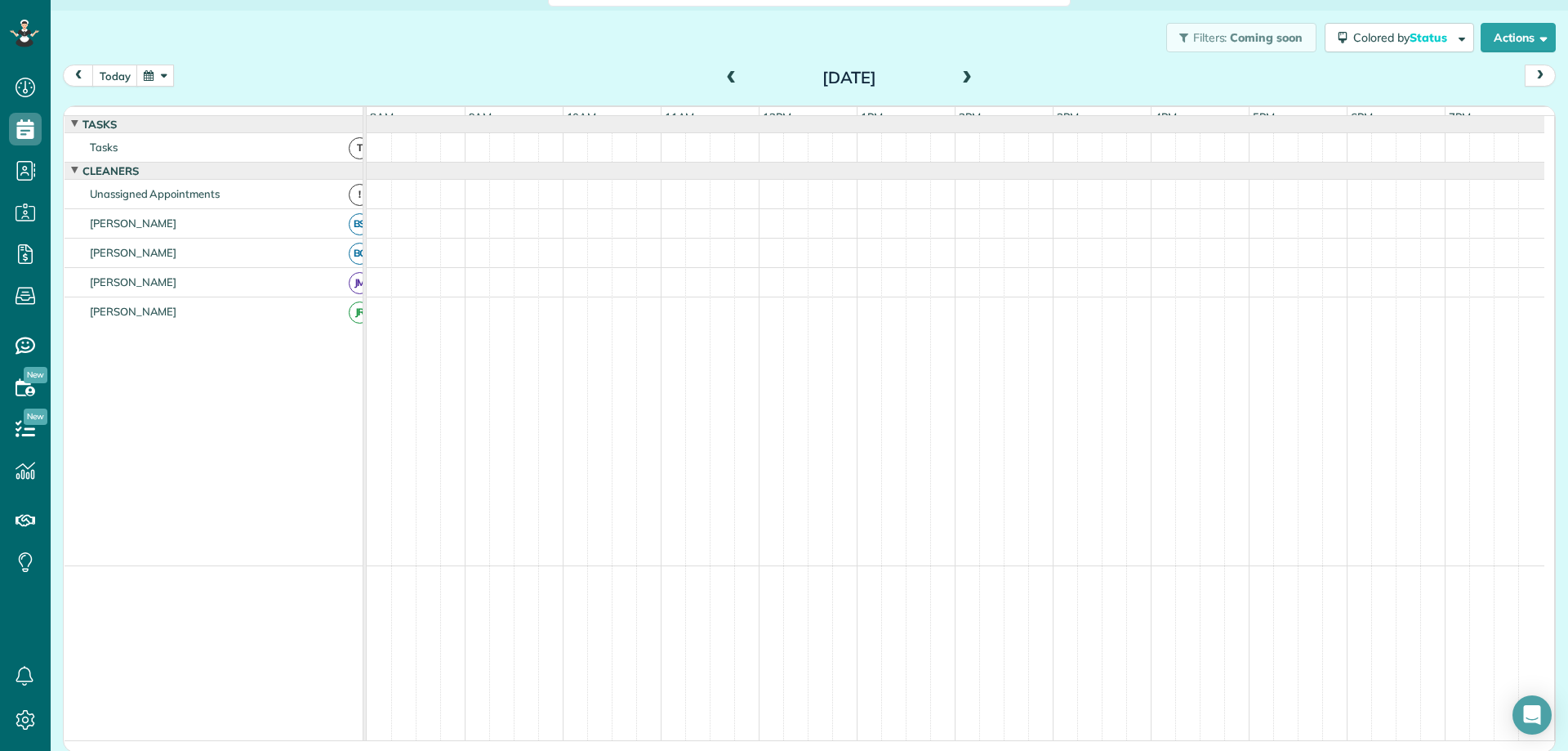
click at [958, 76] on span at bounding box center [966, 78] width 18 height 15
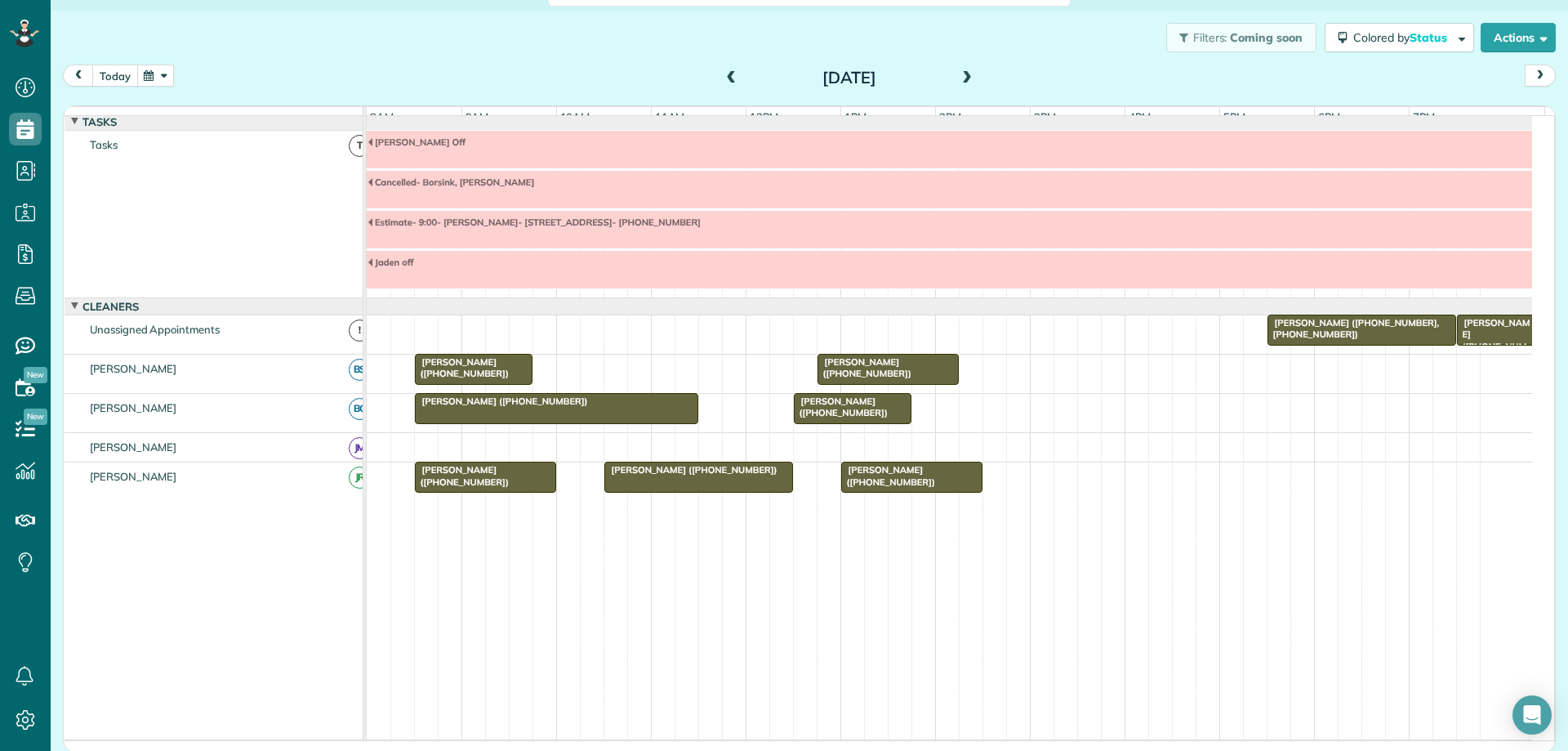
click at [104, 73] on button "today" at bounding box center [115, 75] width 45 height 22
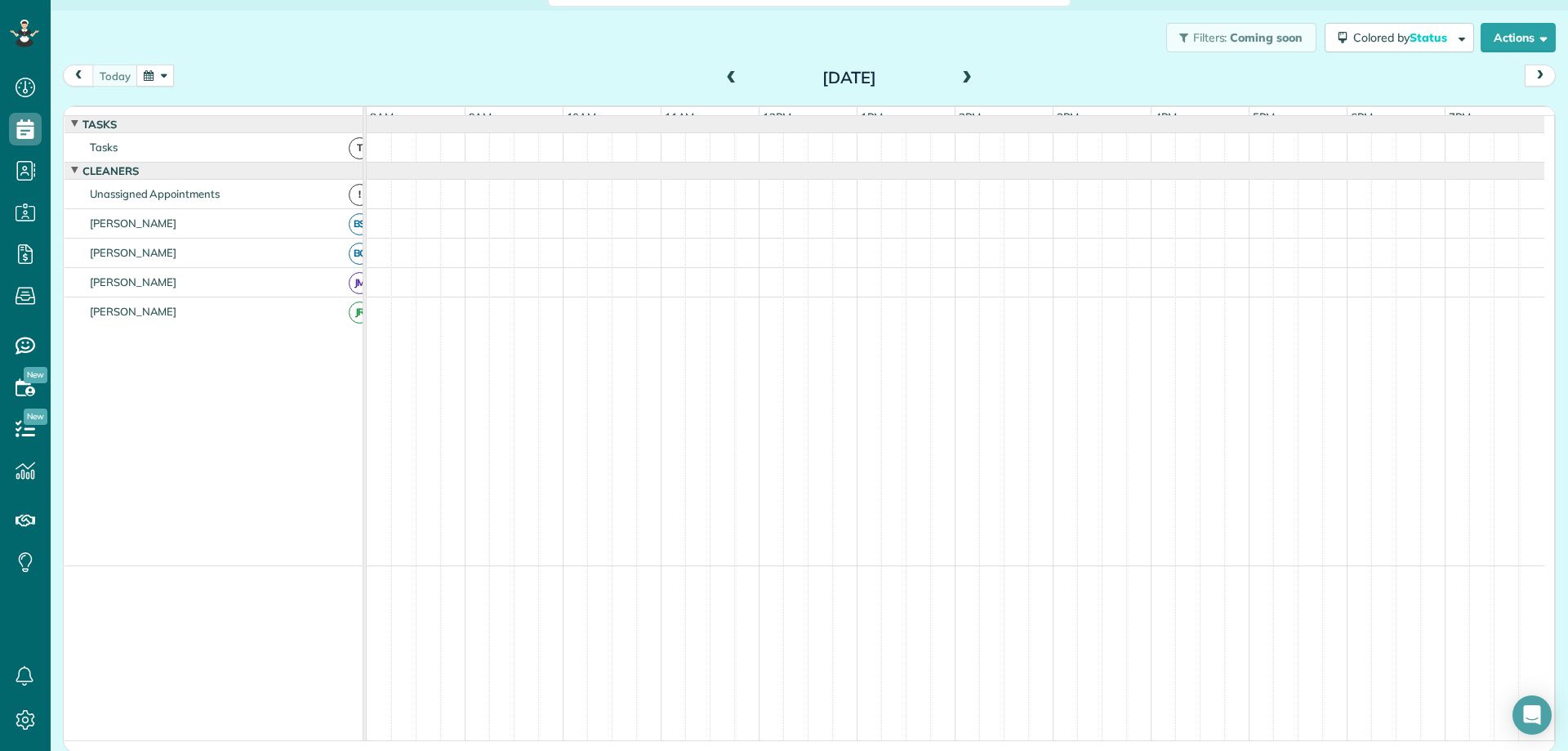
scroll to position [0, 0]
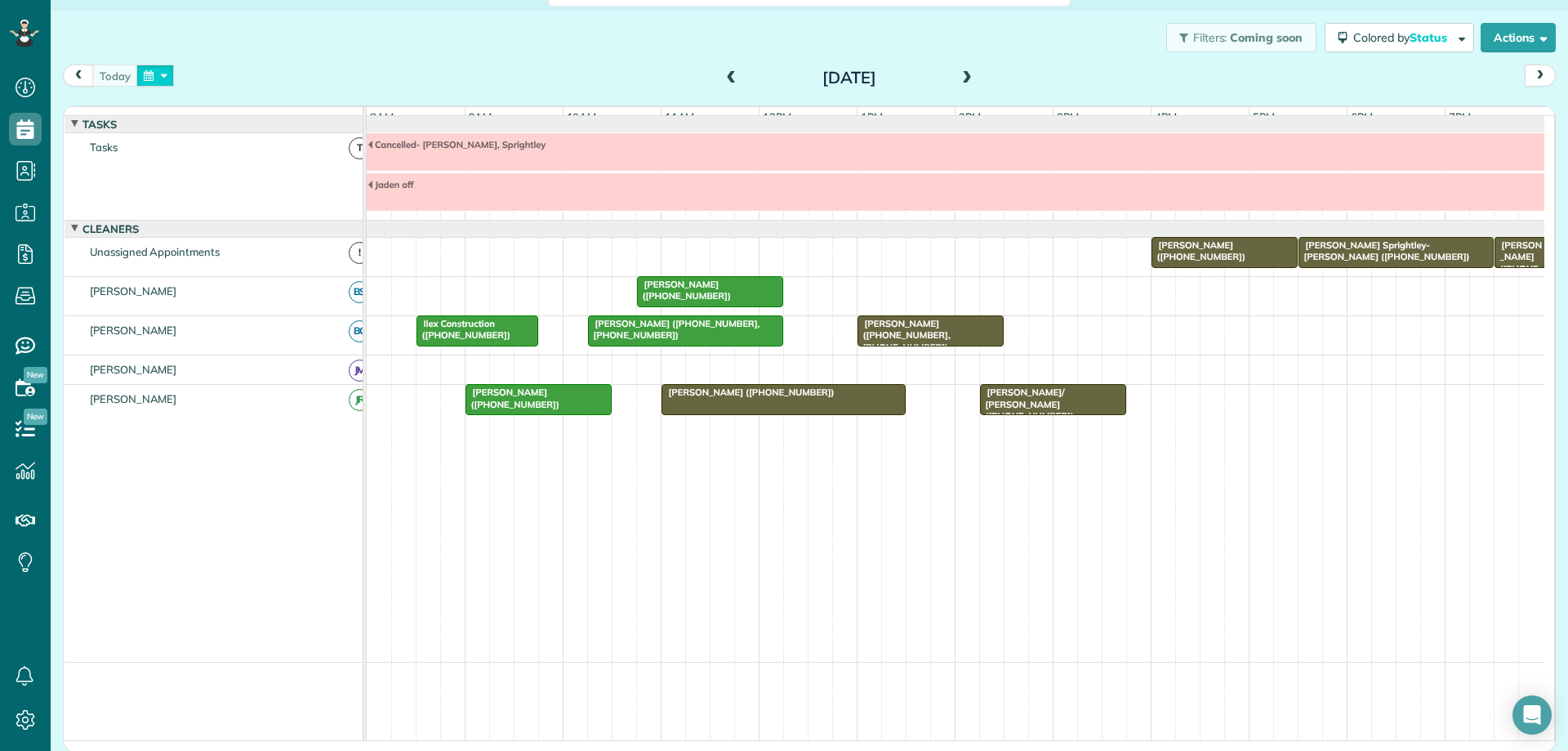
click at [157, 80] on button "button" at bounding box center [155, 75] width 38 height 22
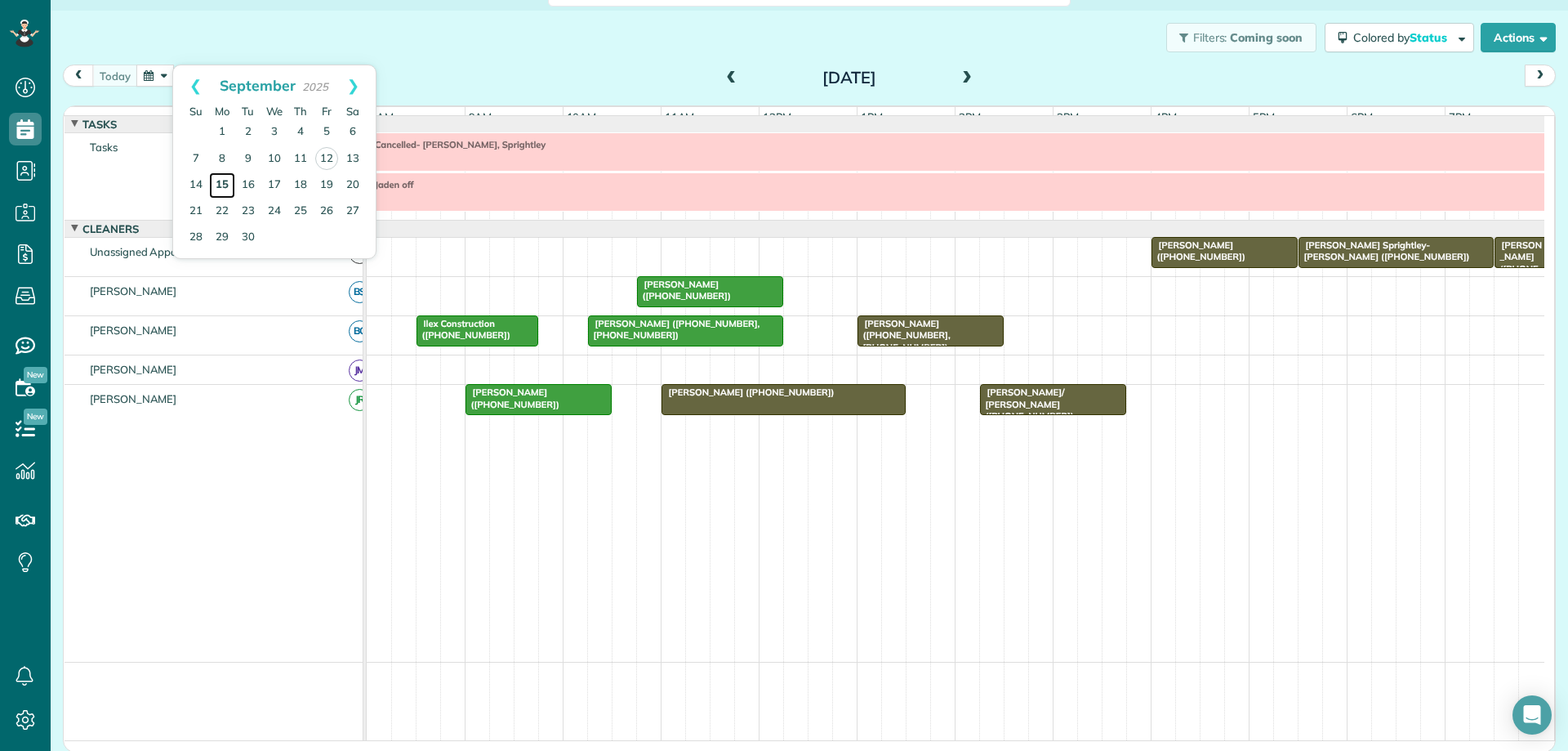
click at [222, 185] on link "15" at bounding box center [222, 185] width 27 height 27
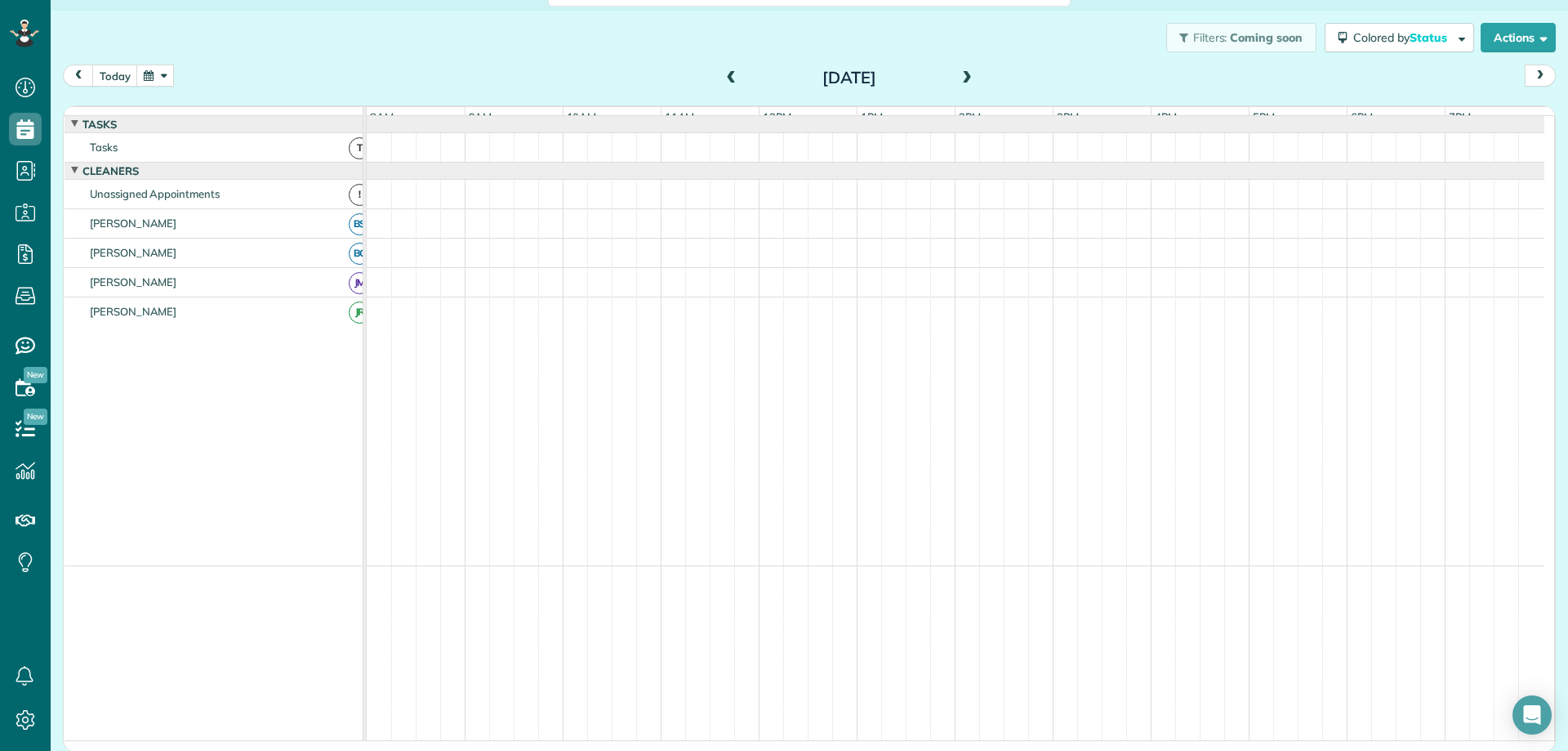
scroll to position [3, 0]
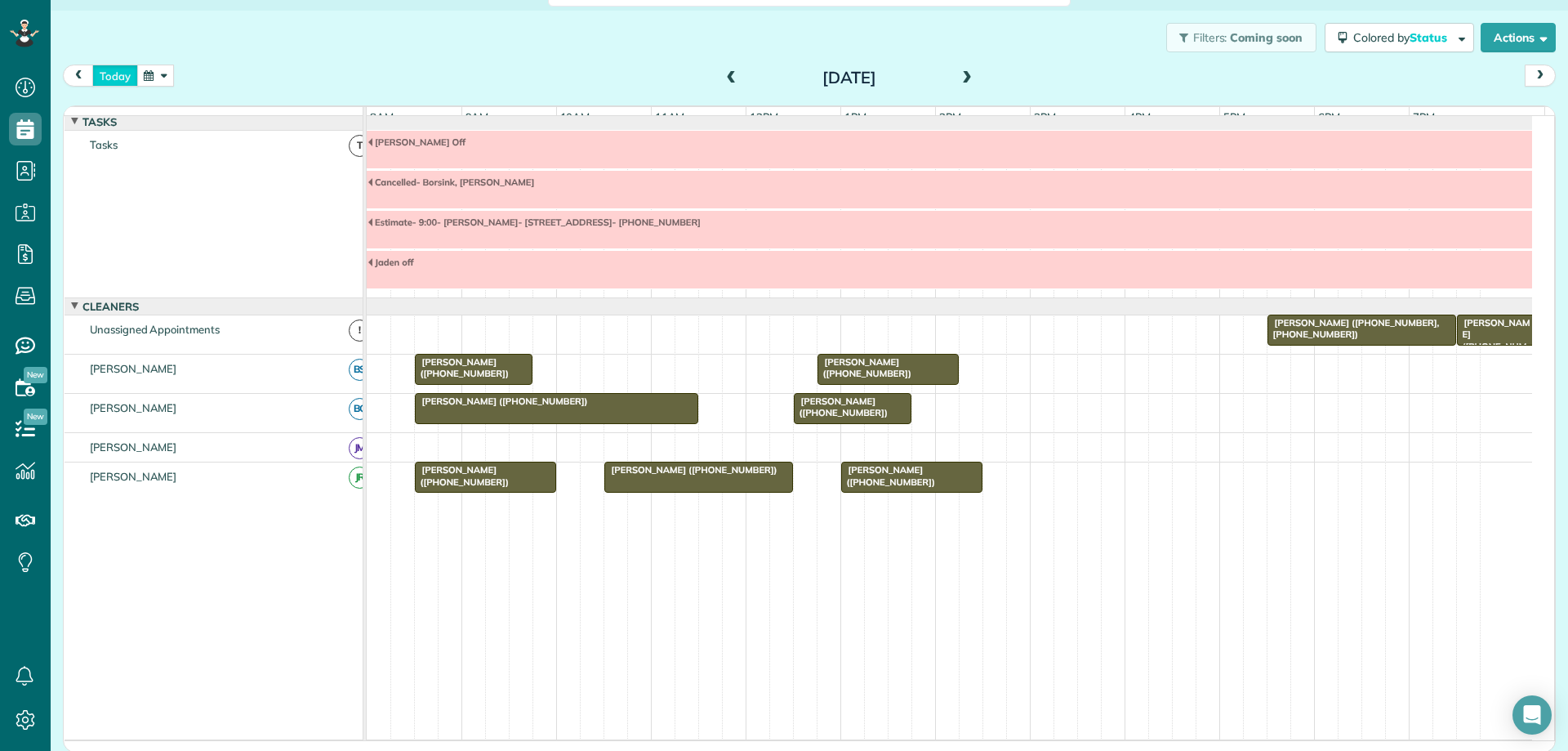
click at [126, 77] on button "today" at bounding box center [115, 75] width 45 height 22
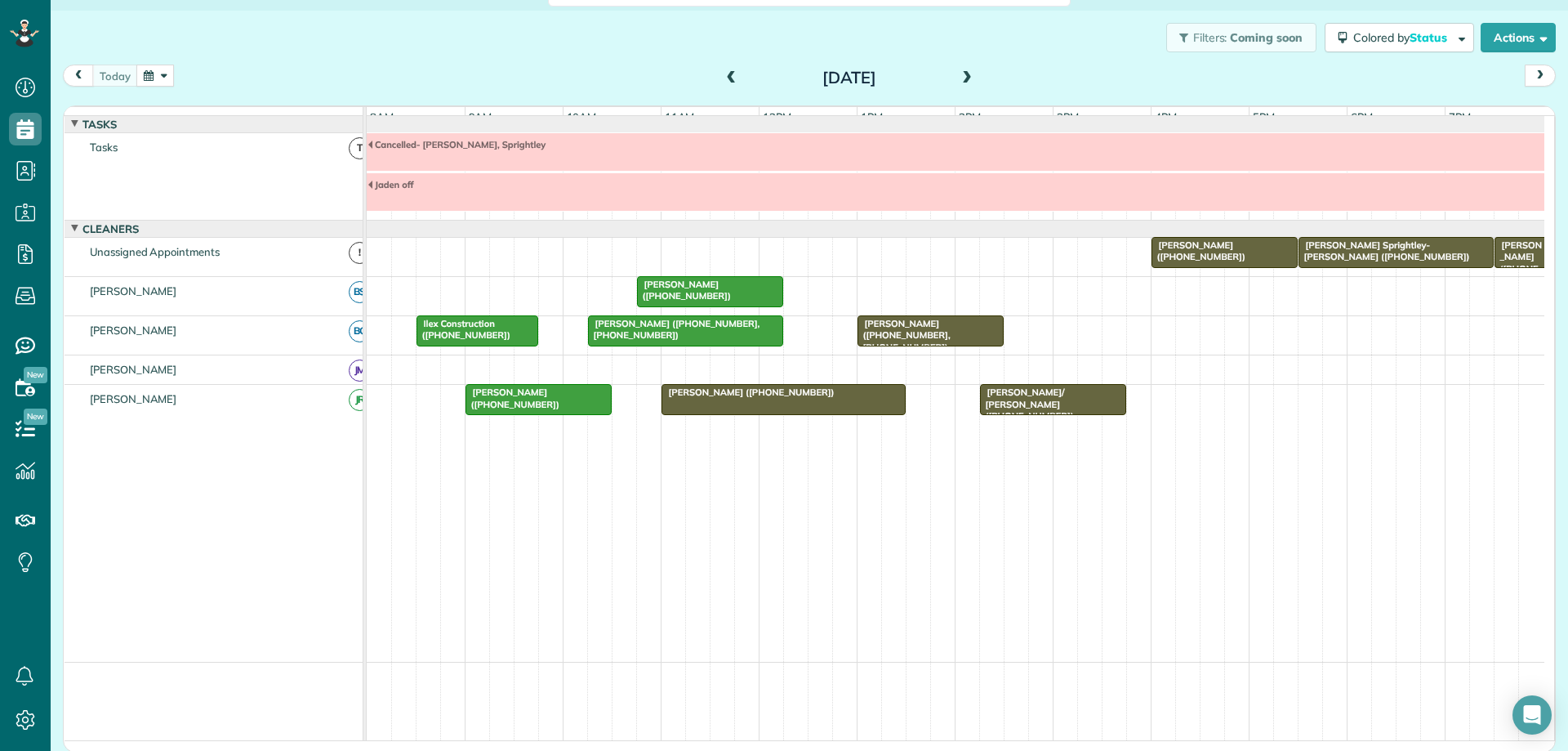
click at [1183, 258] on span "[PERSON_NAME] ([PHONE_NUMBER])" at bounding box center [1198, 251] width 96 height 23
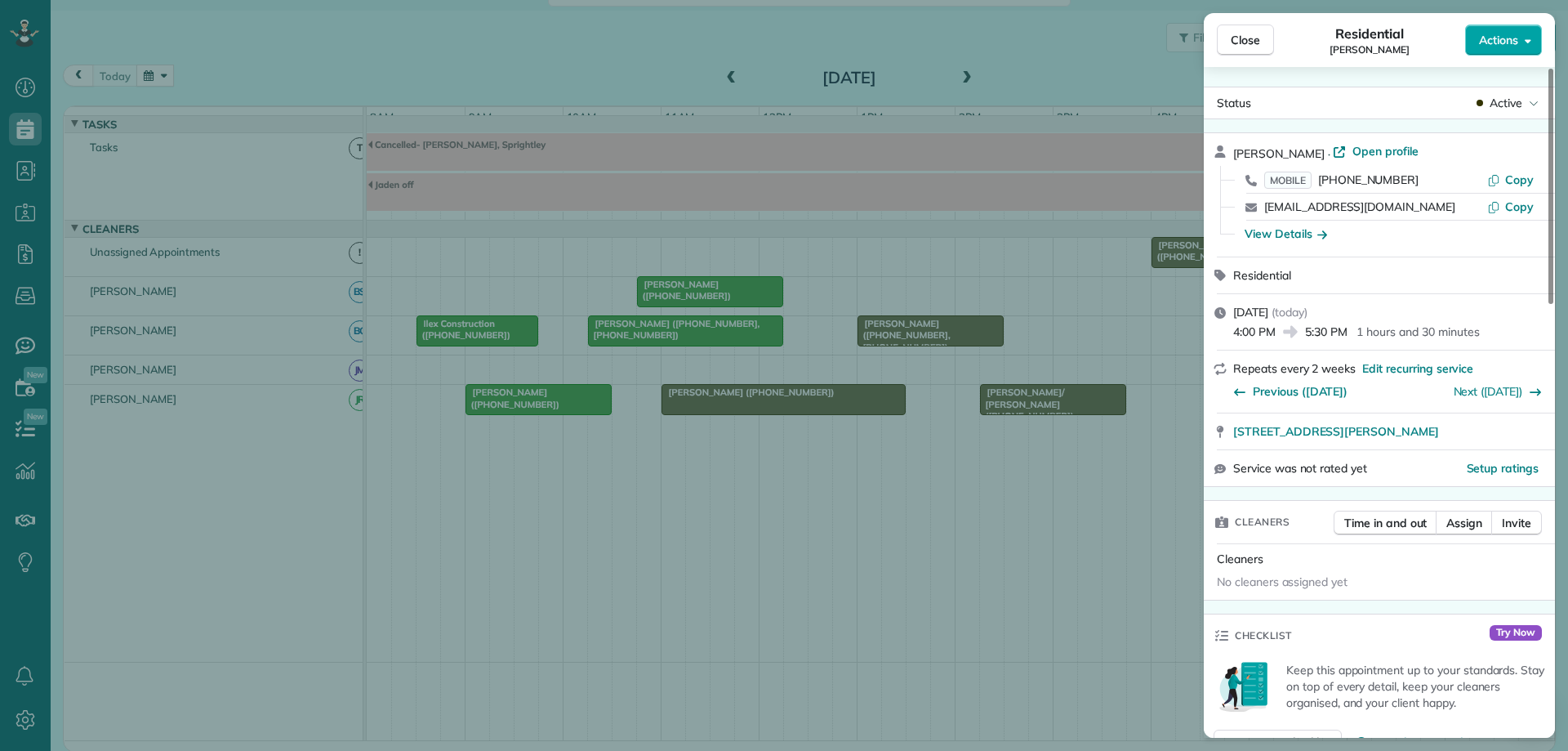
click at [1509, 41] on span "Actions" at bounding box center [1499, 39] width 39 height 16
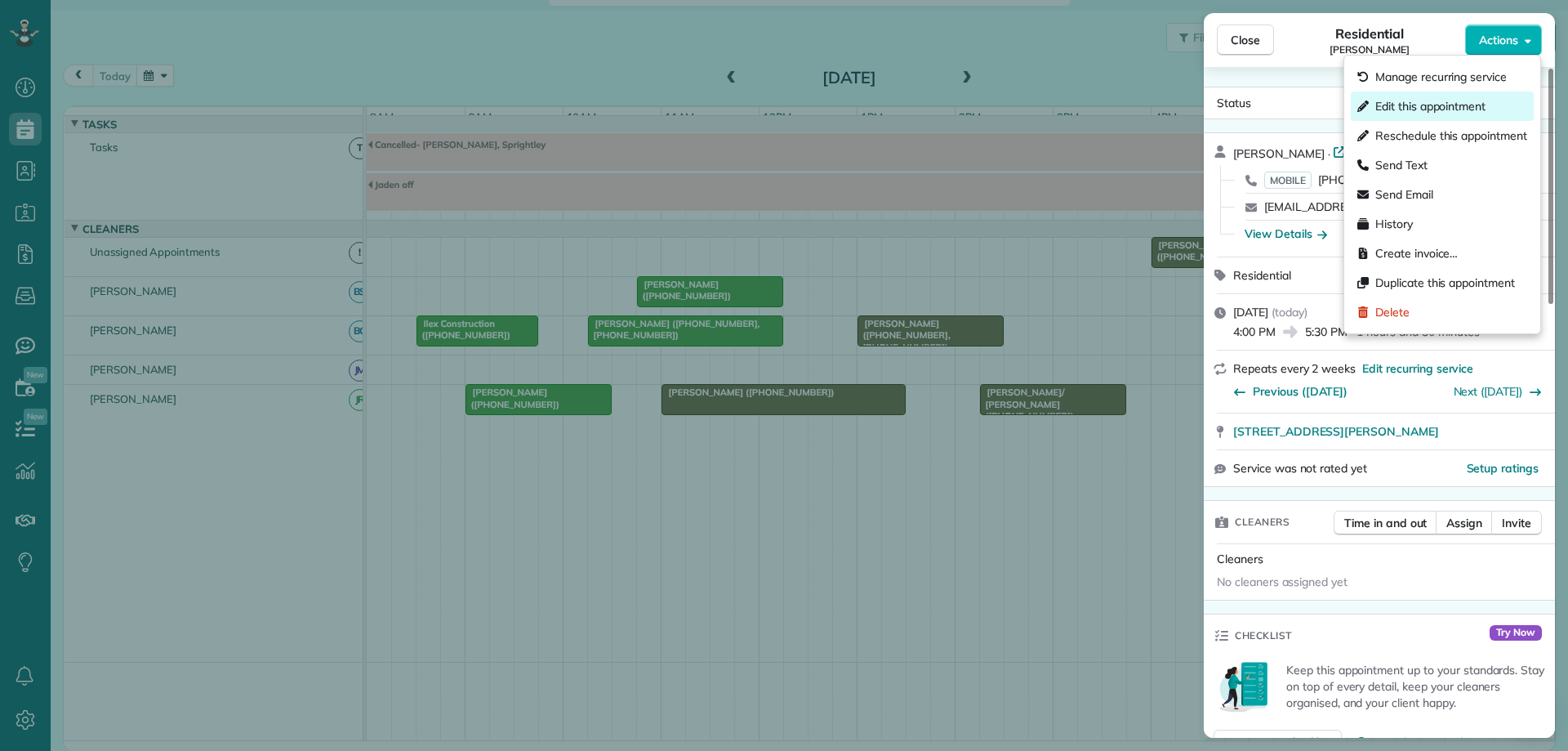
click at [1467, 98] on span "Edit this appointment" at bounding box center [1430, 106] width 110 height 16
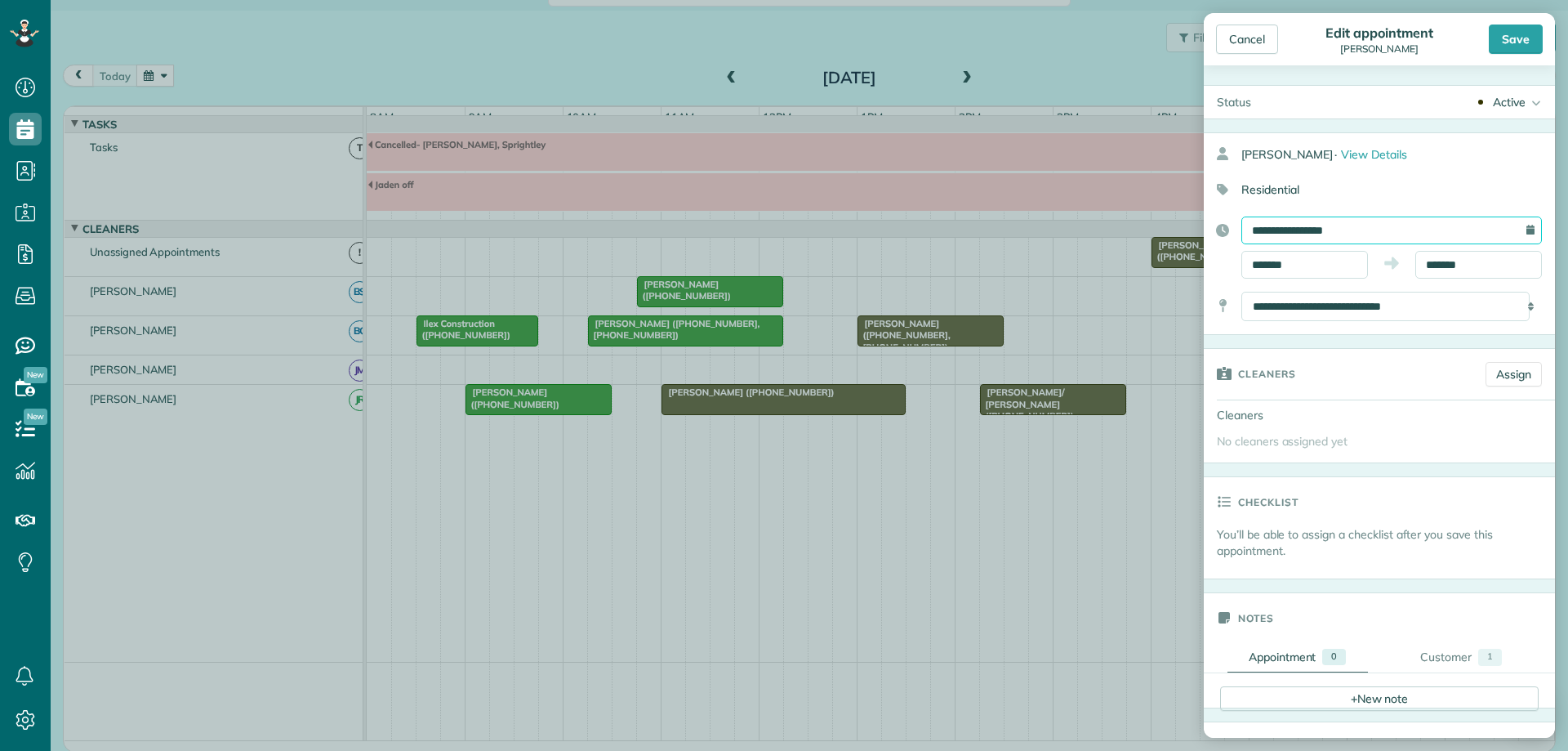
click at [1376, 230] on input "**********" at bounding box center [1391, 230] width 300 height 27
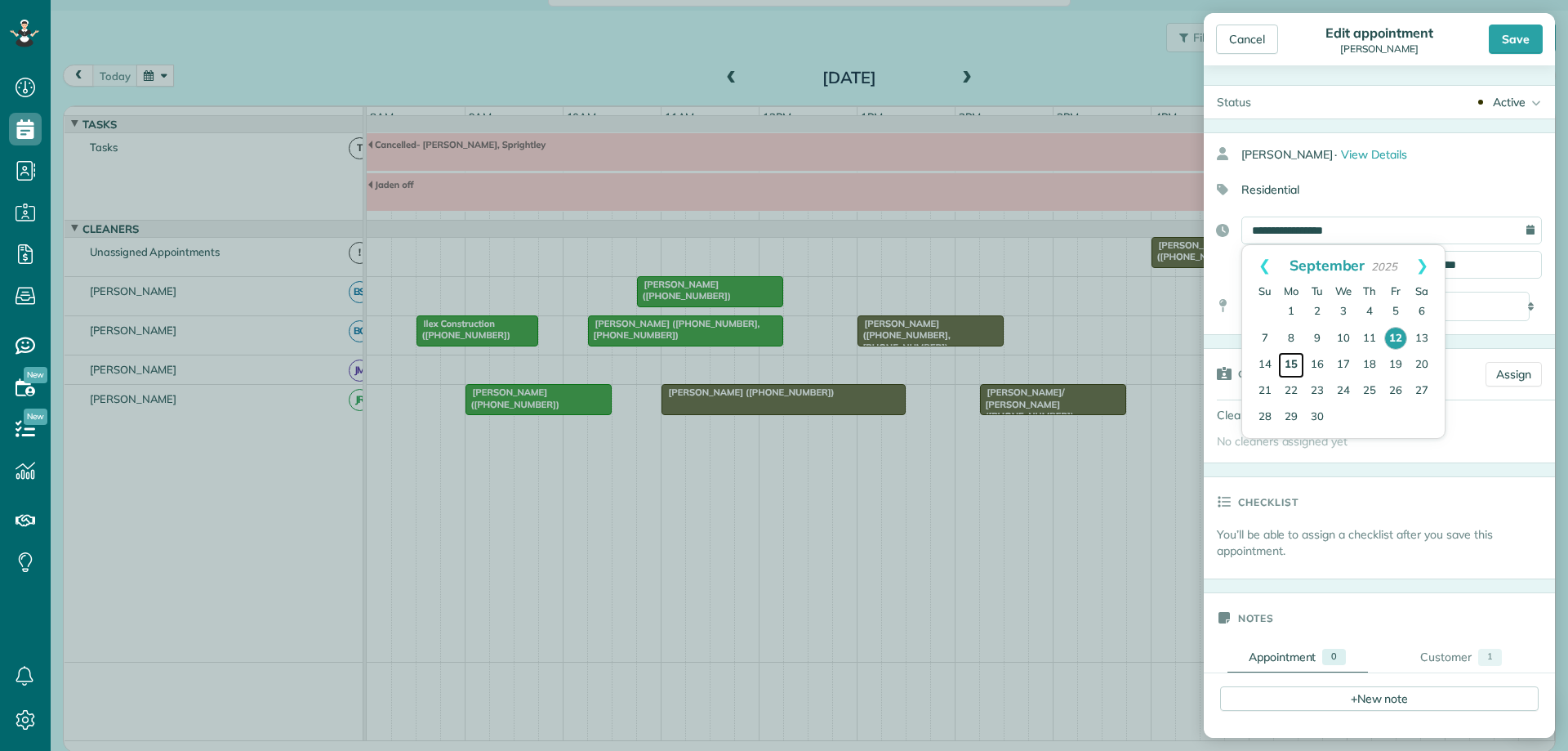
click at [1293, 364] on link "15" at bounding box center [1291, 365] width 27 height 27
type input "**********"
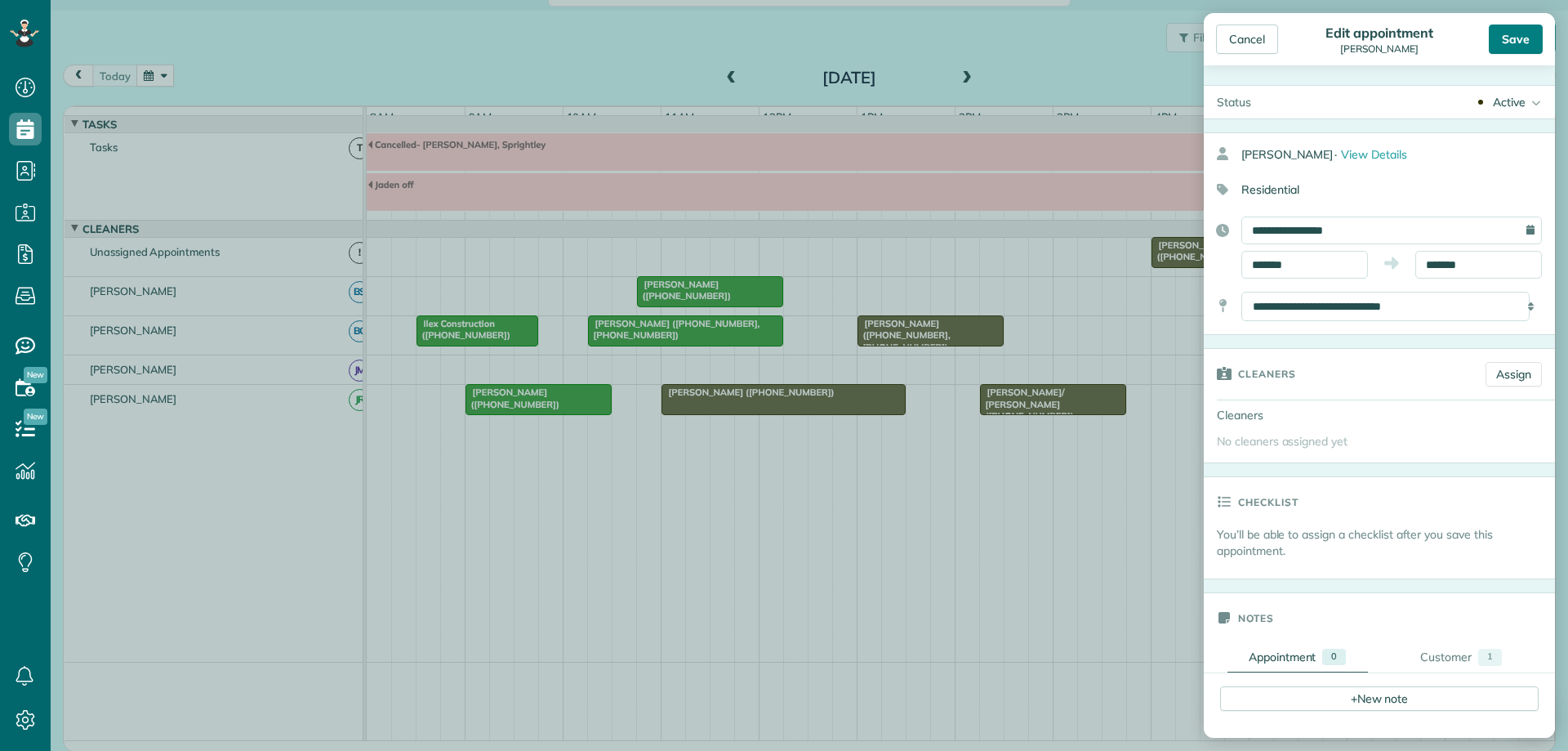
click at [1523, 32] on div "Save" at bounding box center [1515, 39] width 54 height 29
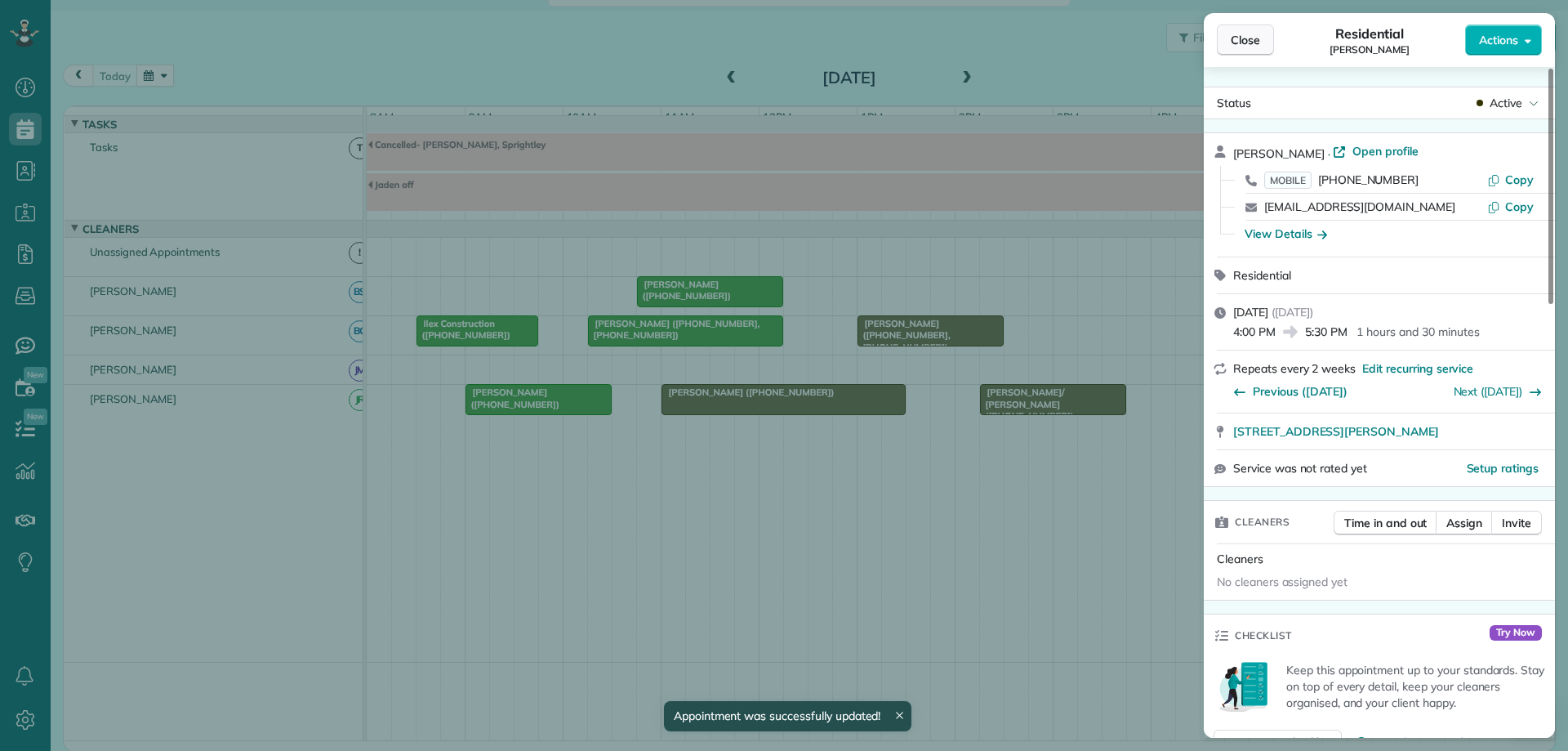
click at [1256, 41] on span "Close" at bounding box center [1245, 39] width 29 height 16
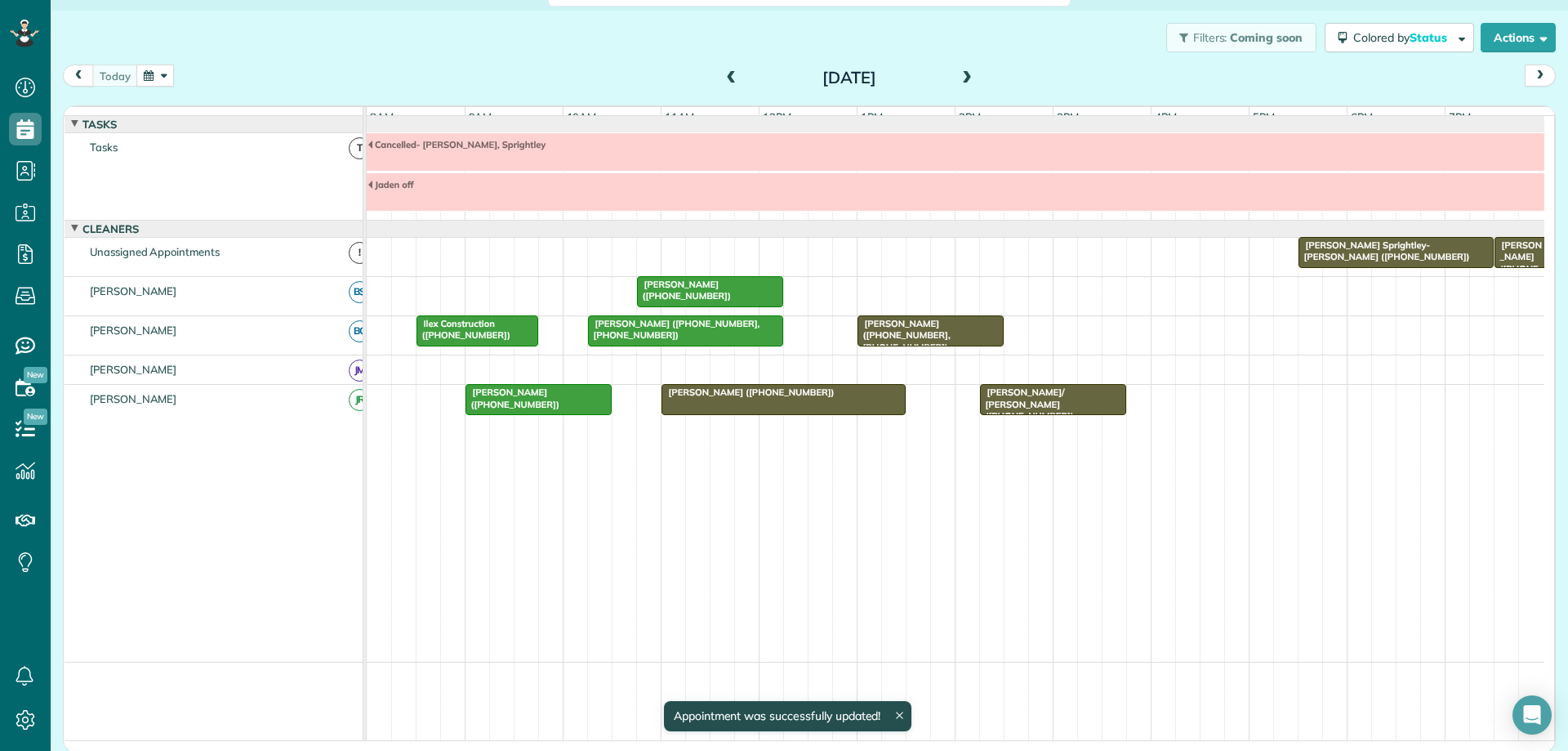
click at [959, 80] on span at bounding box center [966, 78] width 18 height 15
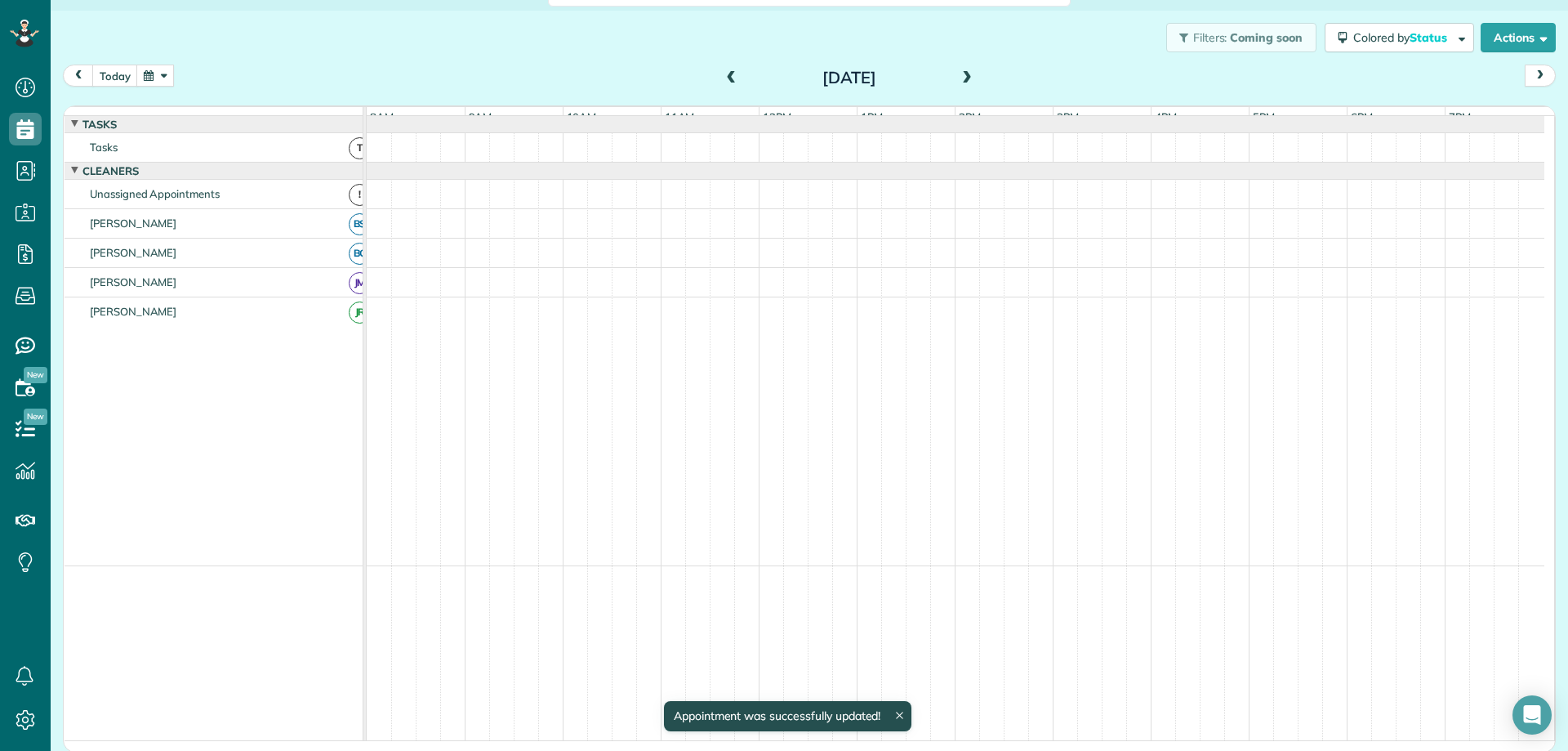
click at [959, 80] on span at bounding box center [966, 78] width 18 height 15
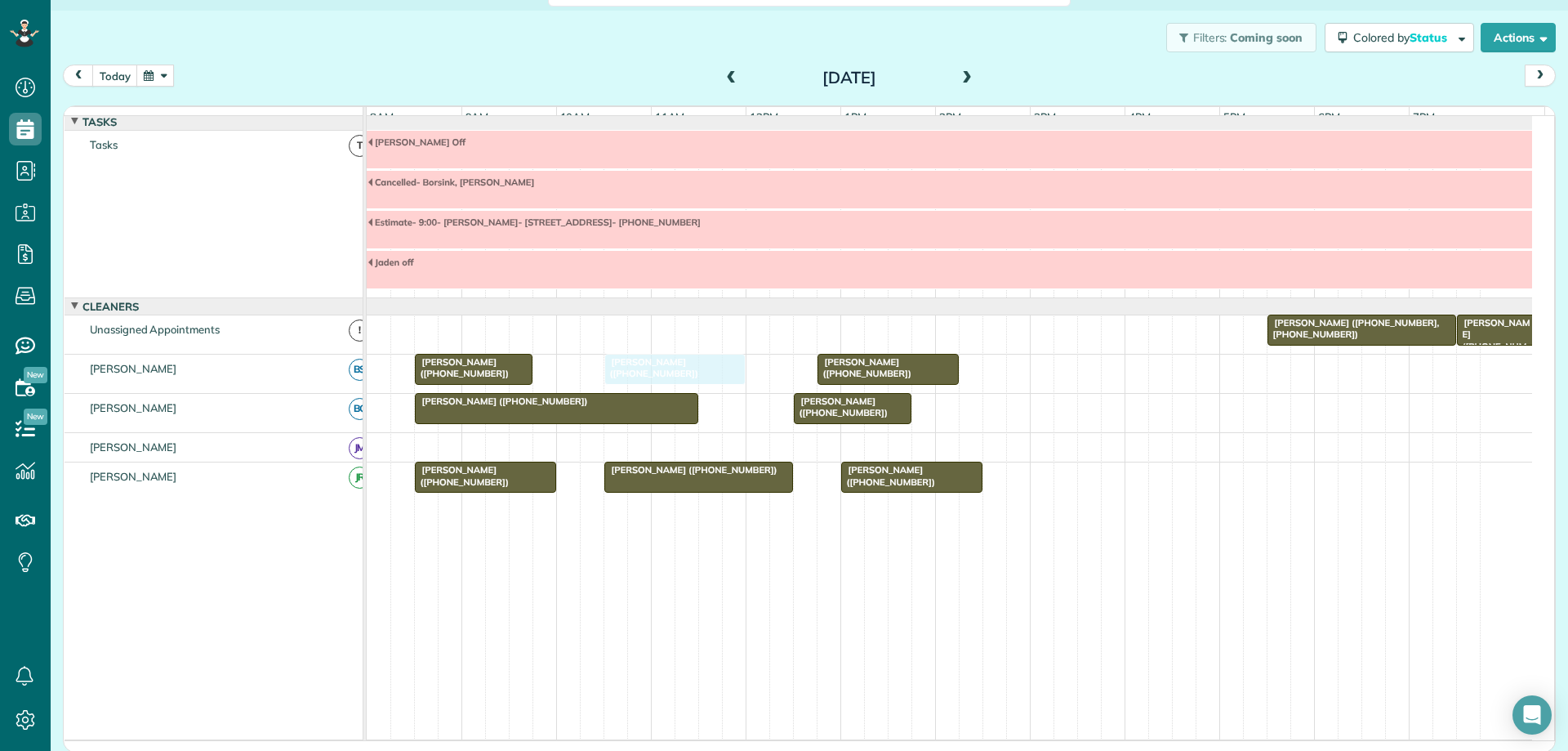
drag, startPoint x: 1168, startPoint y: 344, endPoint x: 636, endPoint y: 390, distance: 534.0
click at [126, 75] on button "today" at bounding box center [115, 75] width 45 height 22
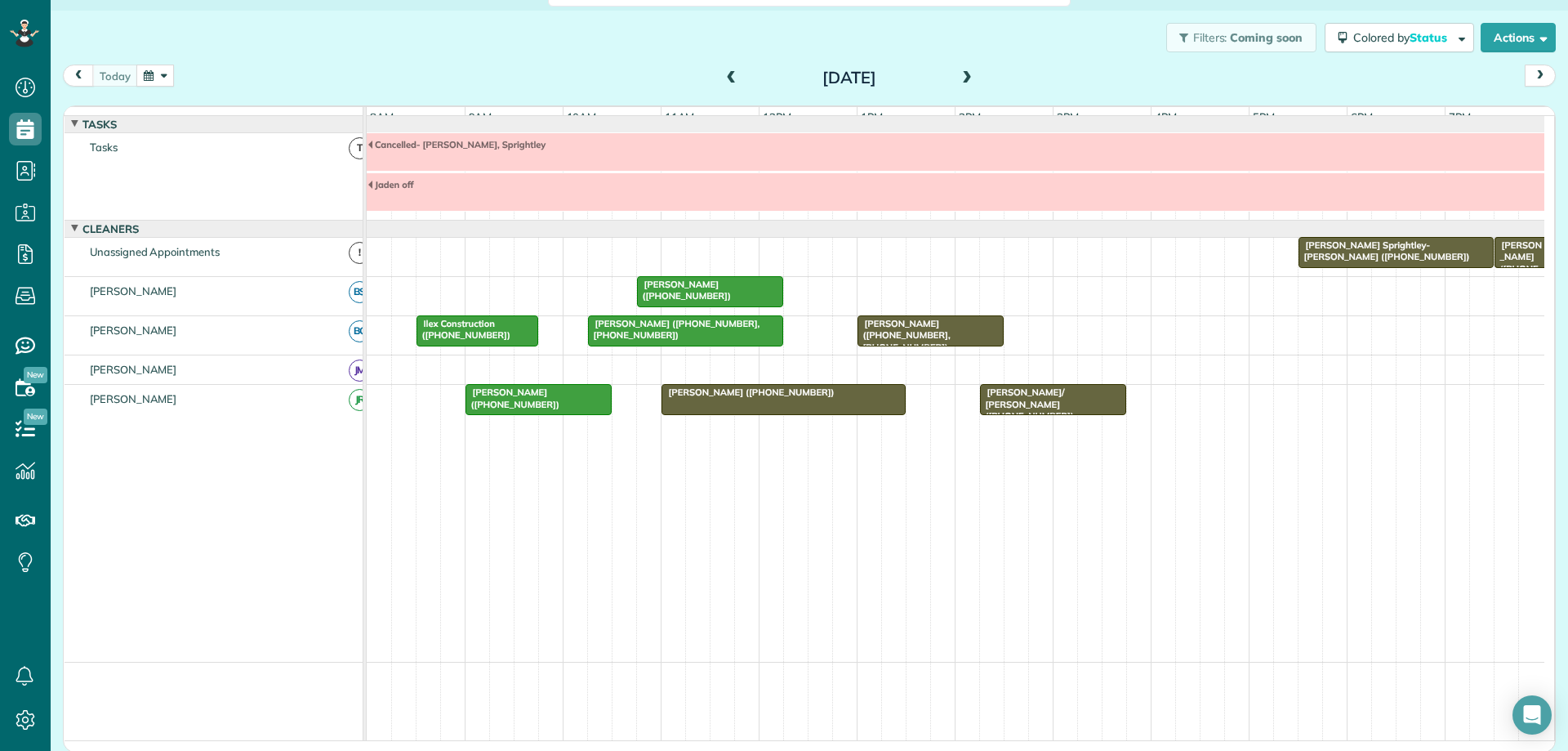
click at [778, 398] on span "[PERSON_NAME] ([PHONE_NUMBER])" at bounding box center [748, 391] width 175 height 11
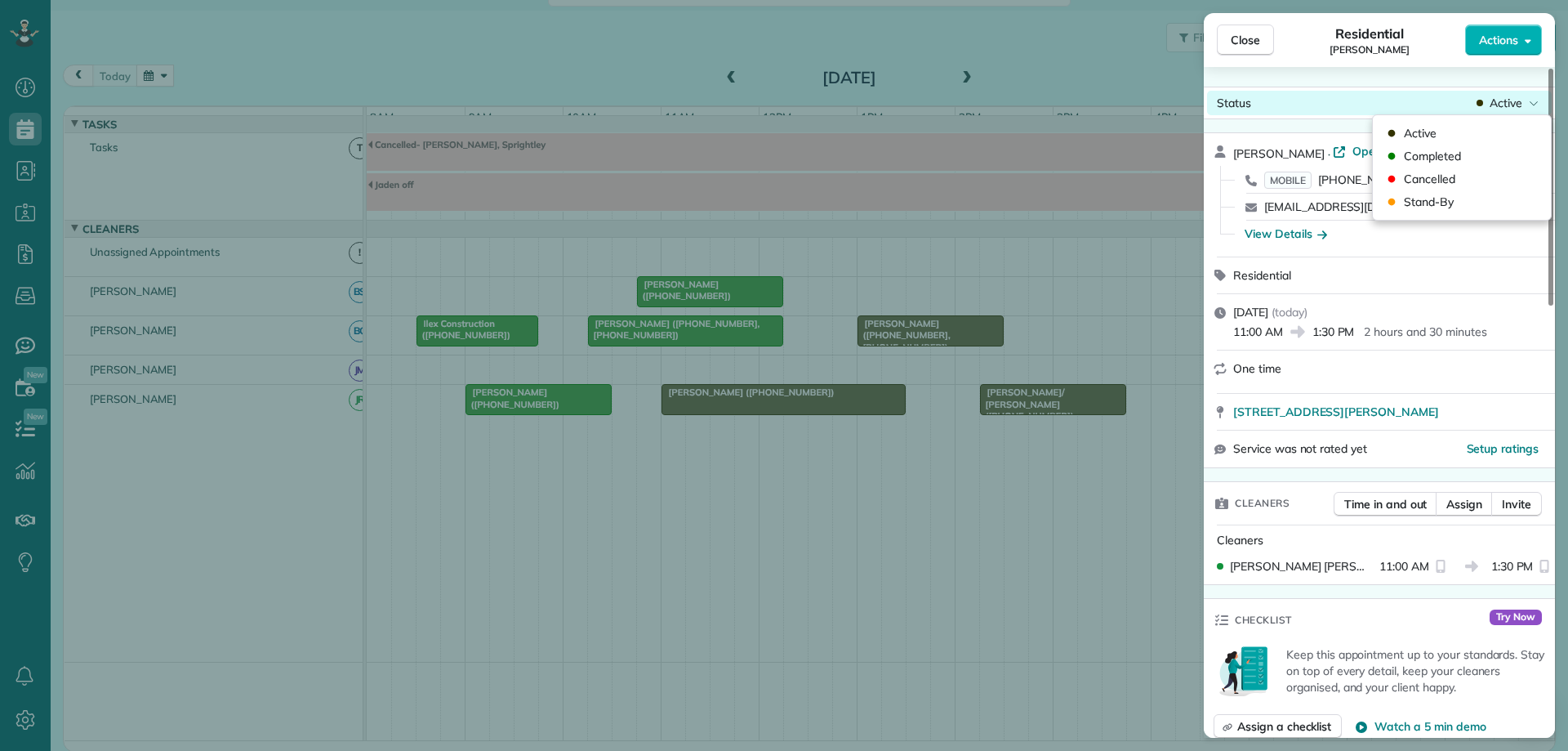
click at [1506, 98] on span "Active" at bounding box center [1506, 103] width 33 height 16
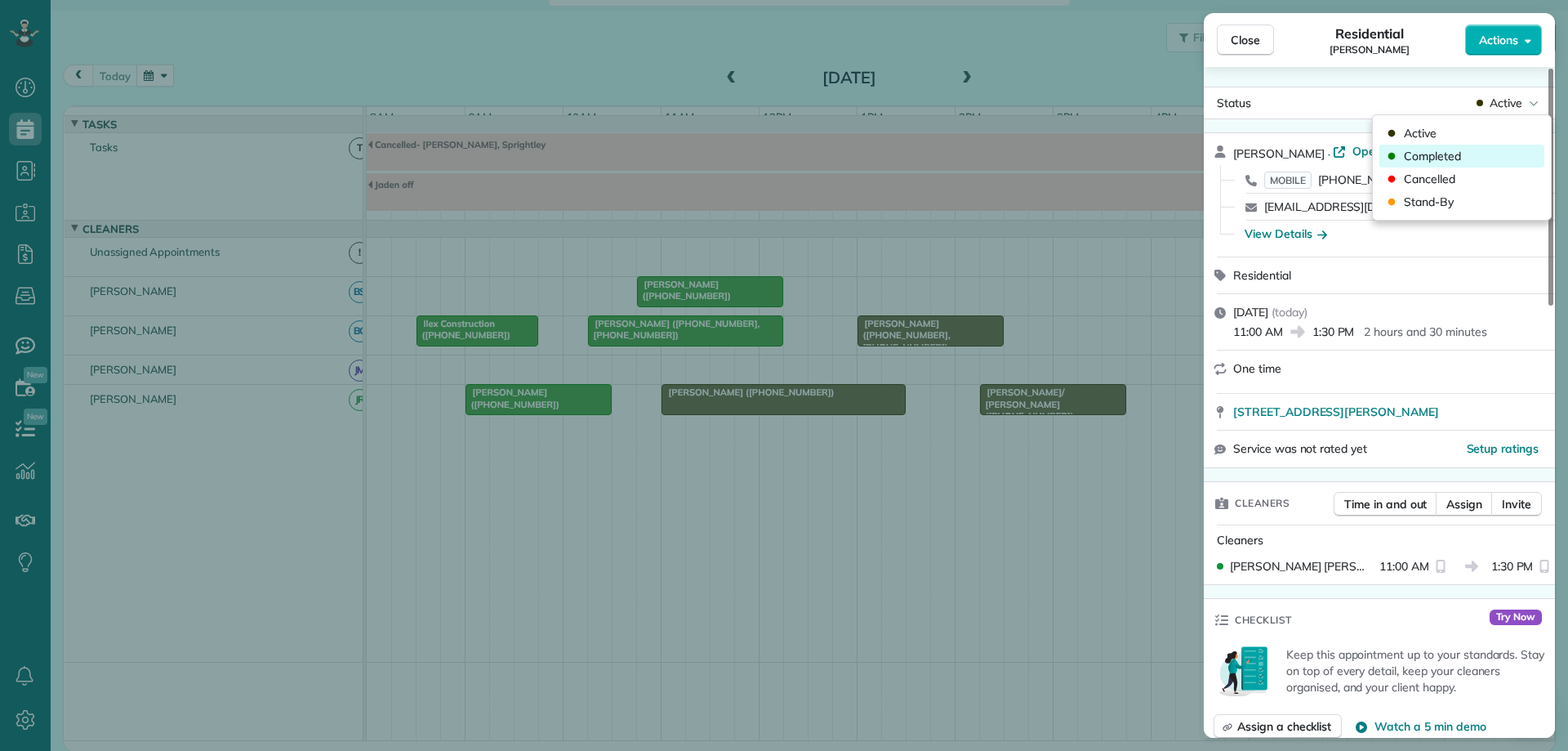
click at [1469, 152] on div "Completed" at bounding box center [1462, 156] width 165 height 23
click at [1247, 46] on span "Close" at bounding box center [1245, 39] width 29 height 16
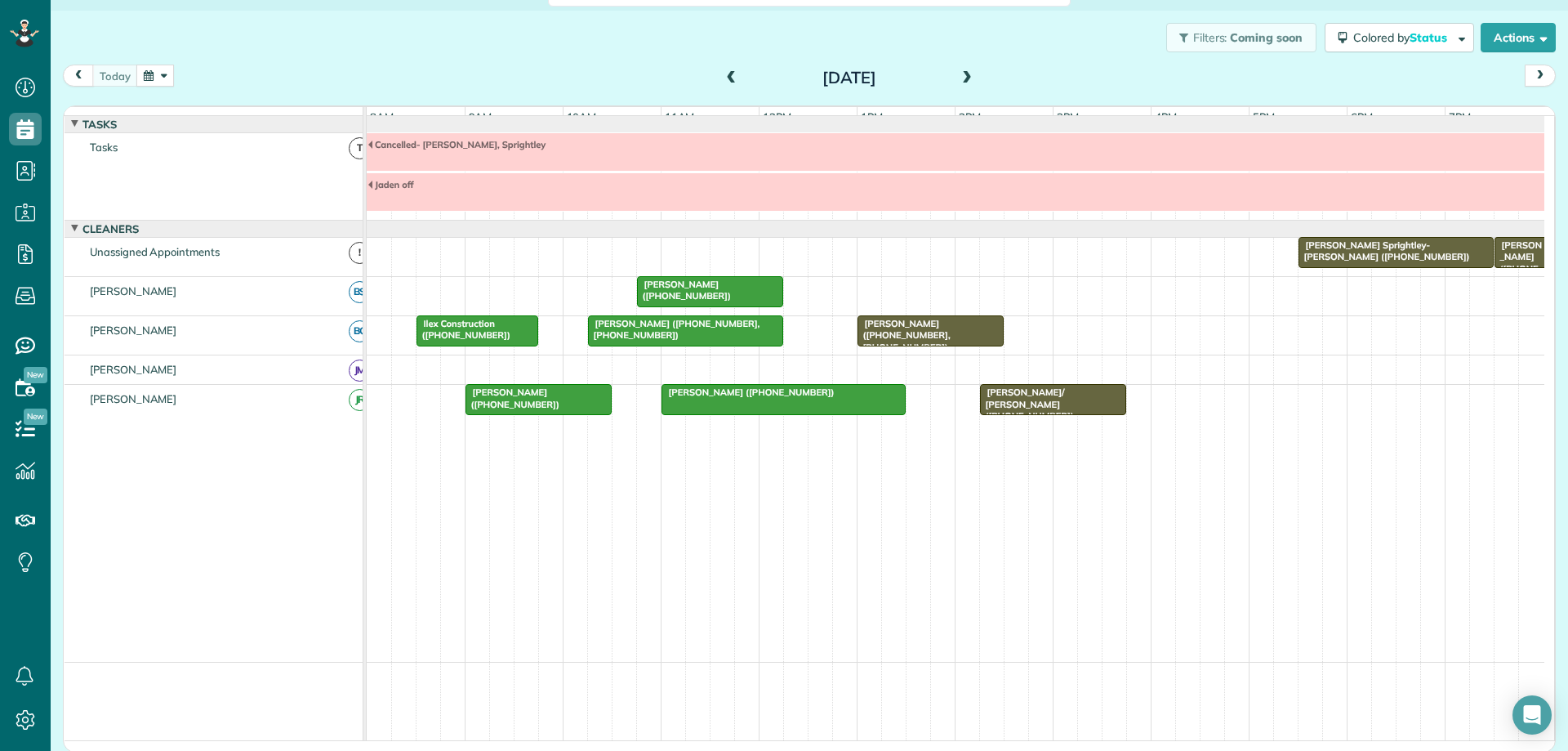
click at [1094, 406] on div "[PERSON_NAME]/ [PERSON_NAME] ([PHONE_NUMBER])" at bounding box center [1053, 403] width 136 height 35
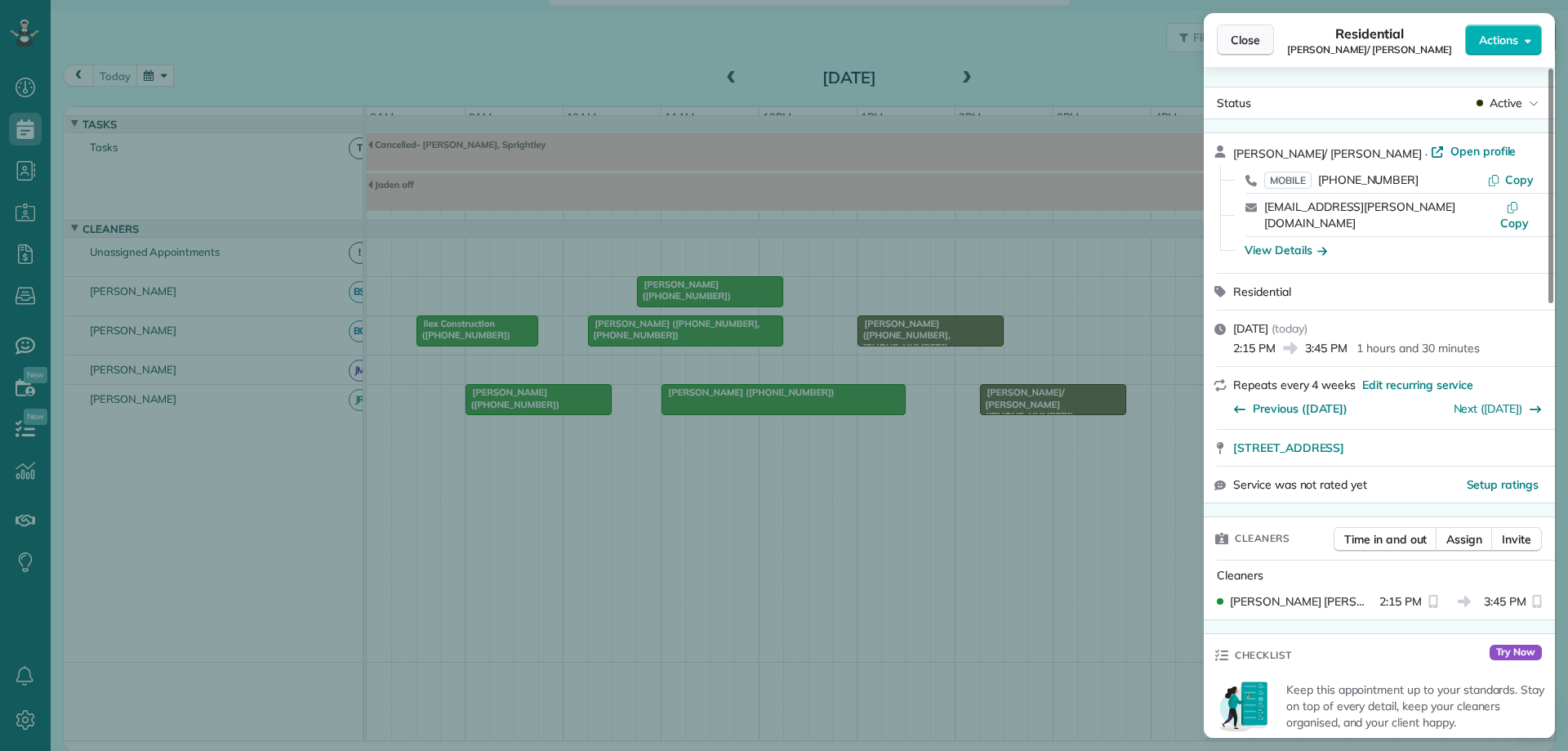
click at [1256, 45] on span "Close" at bounding box center [1245, 39] width 29 height 16
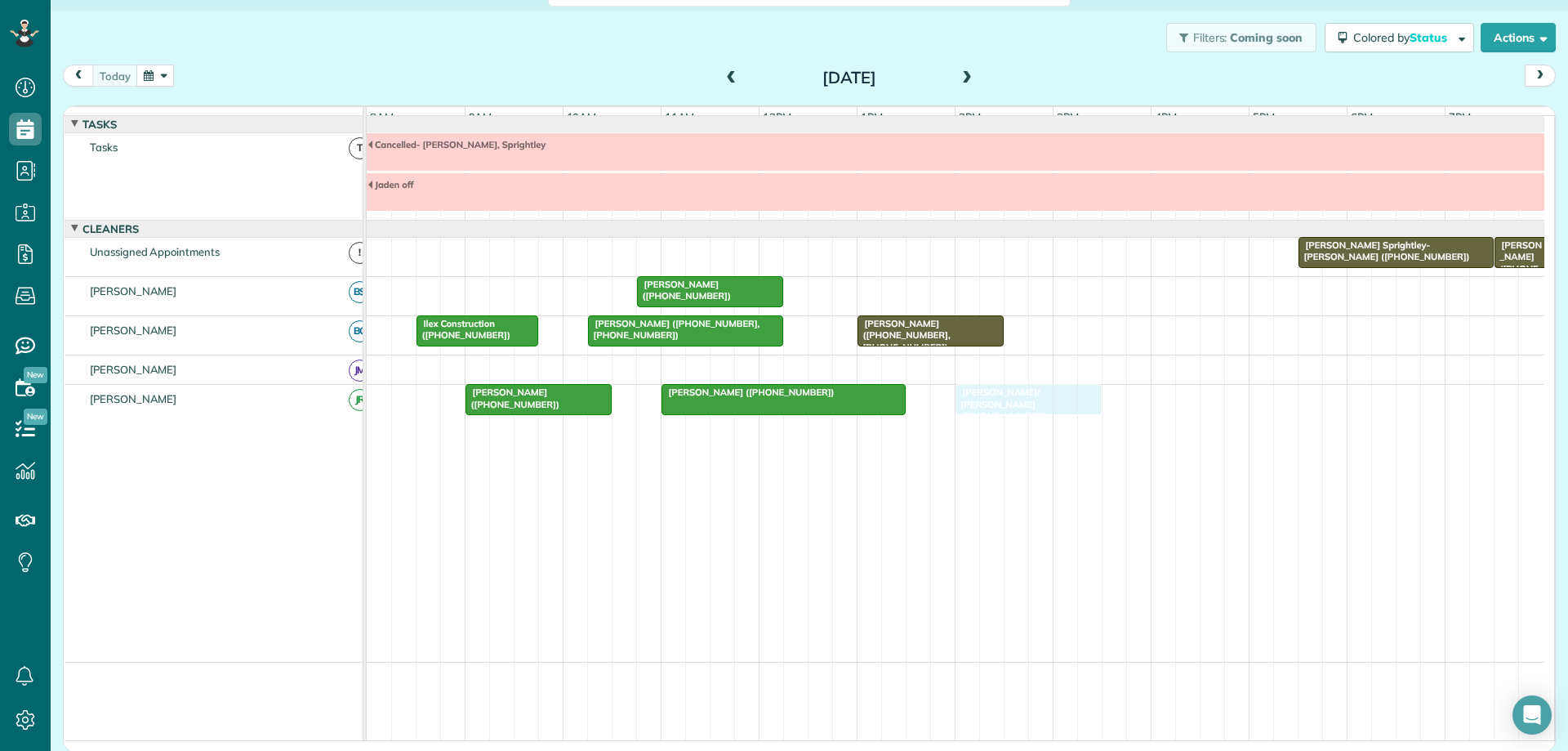
drag, startPoint x: 1090, startPoint y: 418, endPoint x: 1076, endPoint y: 421, distance: 14.3
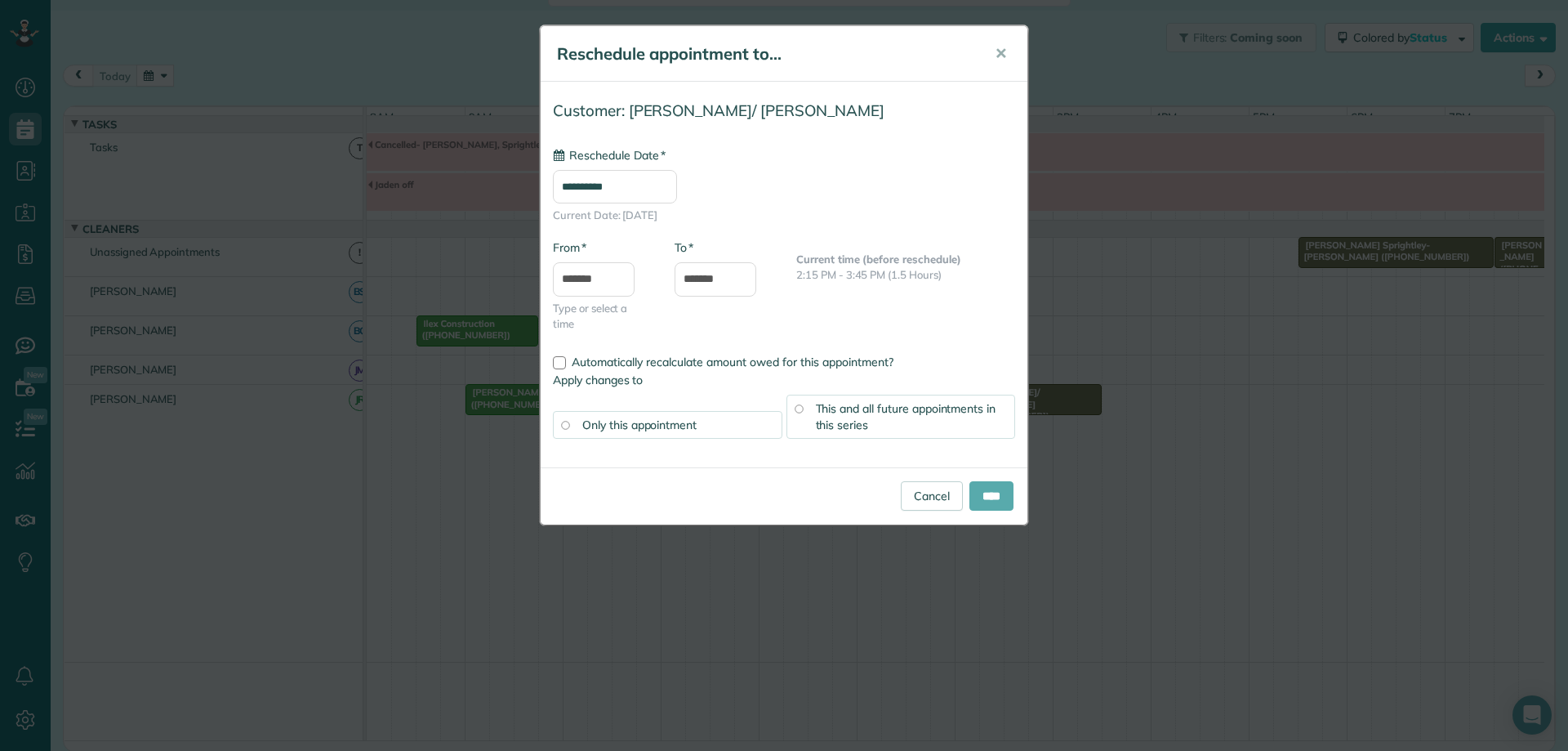
type input "**********"
click at [997, 498] on input "****" at bounding box center [992, 496] width 45 height 29
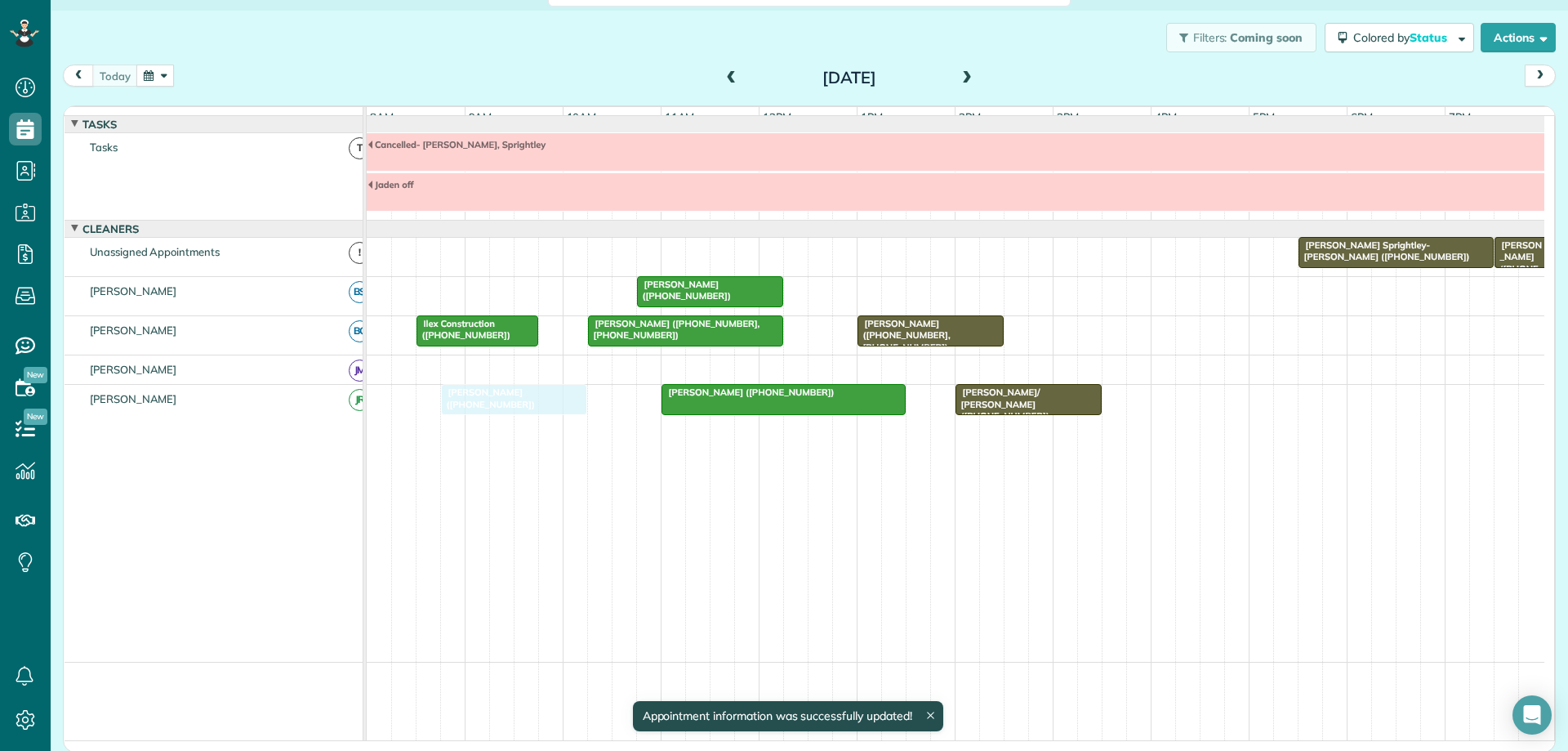
drag, startPoint x: 582, startPoint y: 414, endPoint x: 562, endPoint y: 415, distance: 20.0
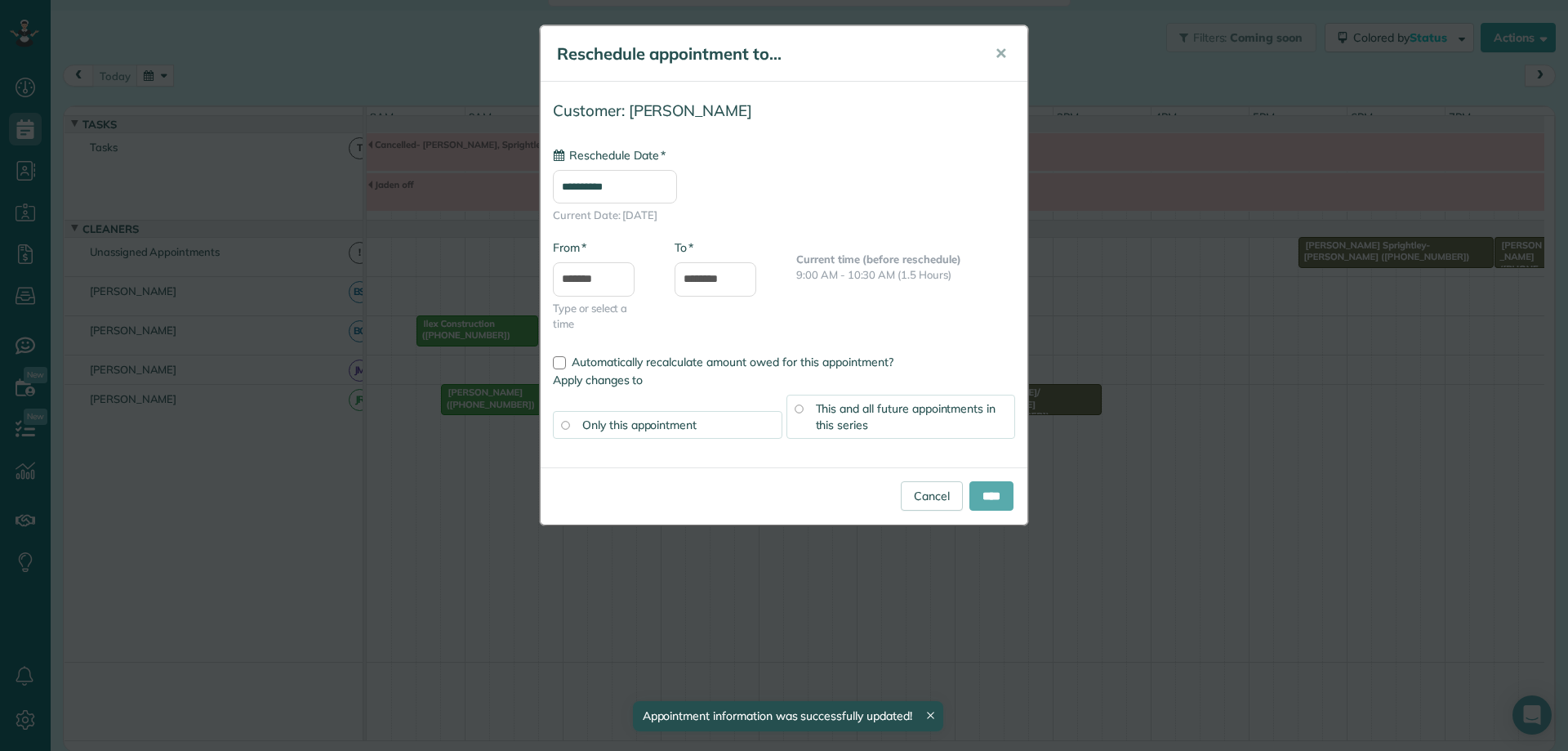
type input "**********"
click at [989, 487] on input "****" at bounding box center [992, 496] width 45 height 29
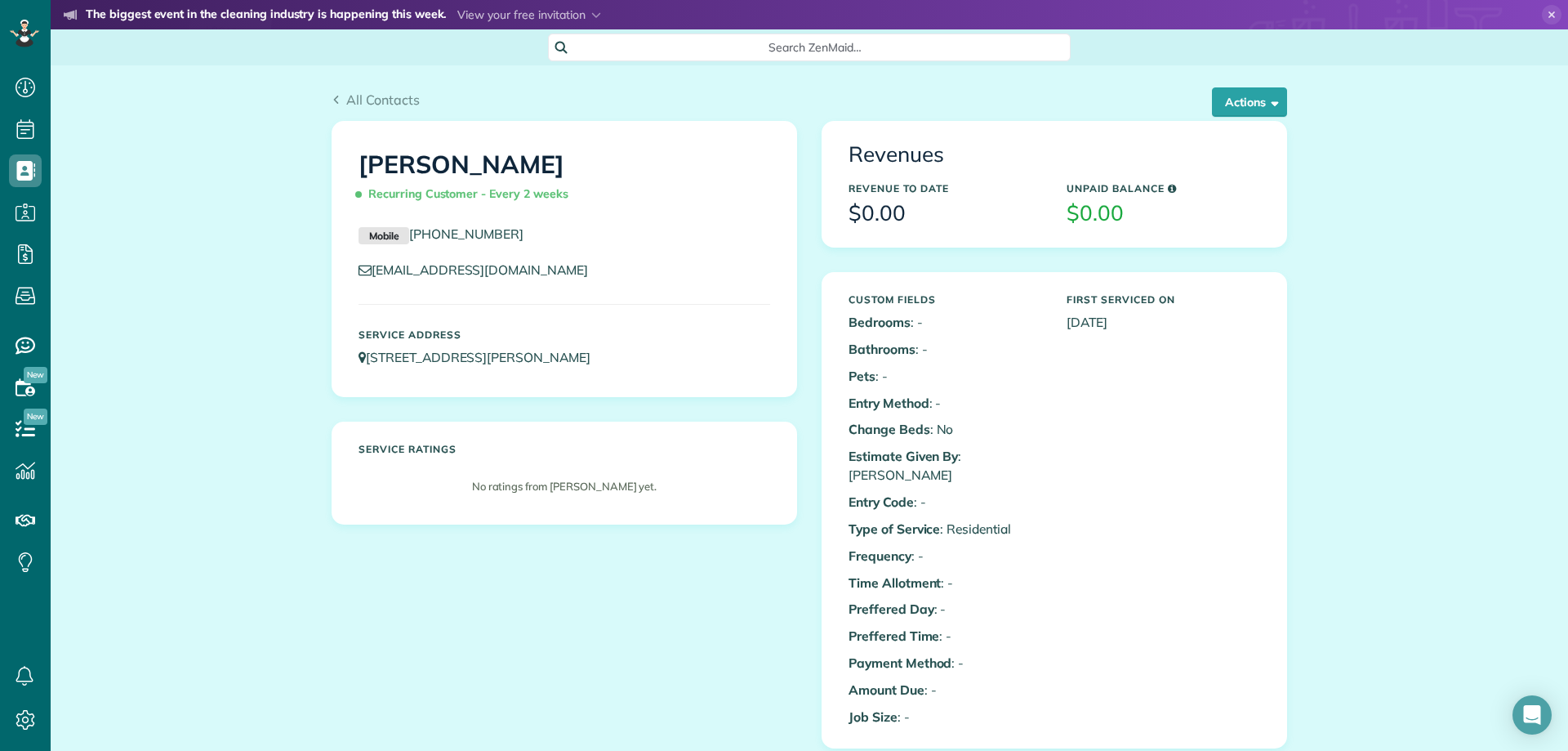
click at [1541, 12] on icon at bounding box center [1551, 15] width 20 height 20
